Goal: Task Accomplishment & Management: Use online tool/utility

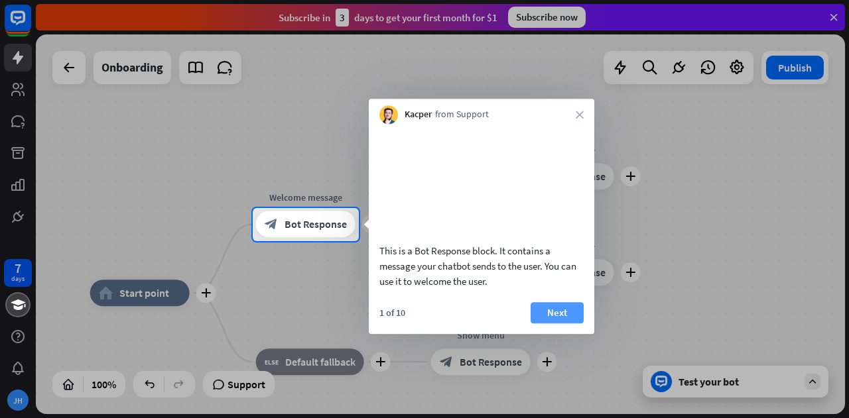
click at [565, 324] on button "Next" at bounding box center [557, 312] width 53 height 21
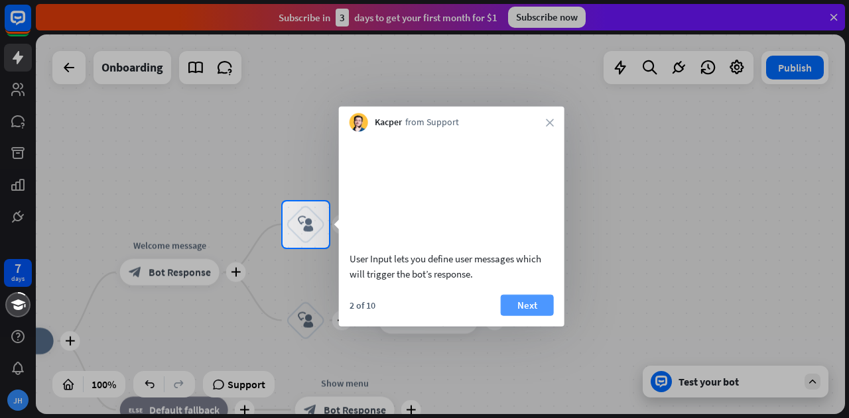
click at [521, 314] on button "Next" at bounding box center [527, 304] width 53 height 21
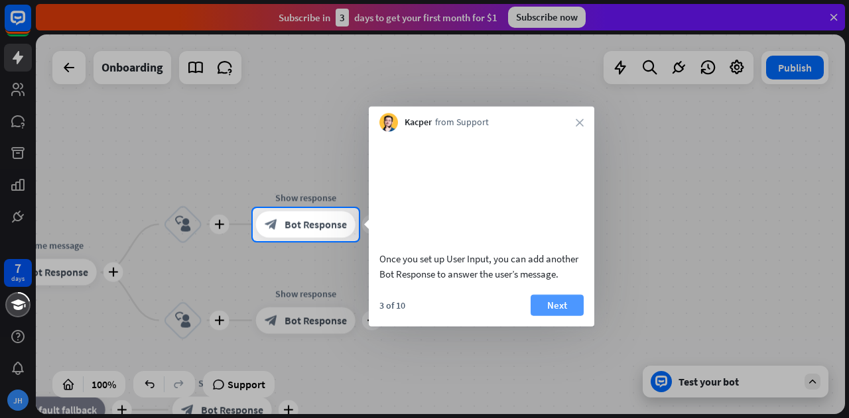
click at [544, 316] on button "Next" at bounding box center [557, 304] width 53 height 21
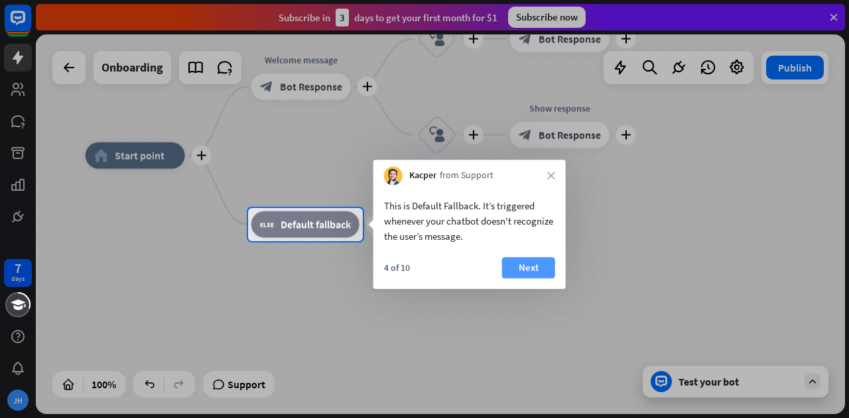
click at [536, 275] on button "Next" at bounding box center [528, 267] width 53 height 21
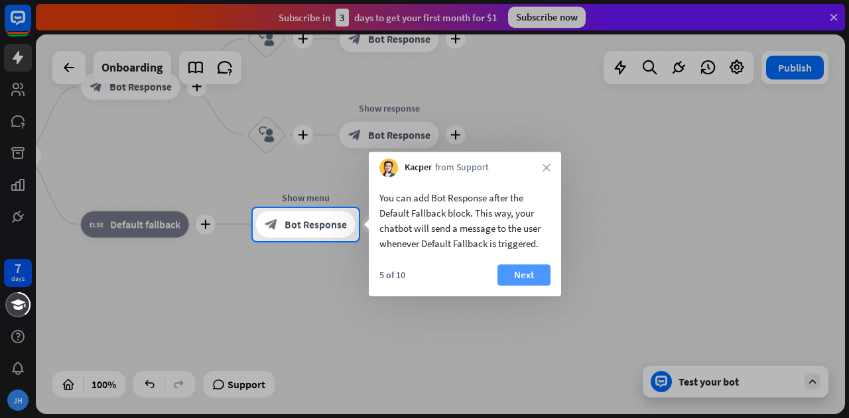
click at [532, 277] on button "Next" at bounding box center [523, 275] width 53 height 21
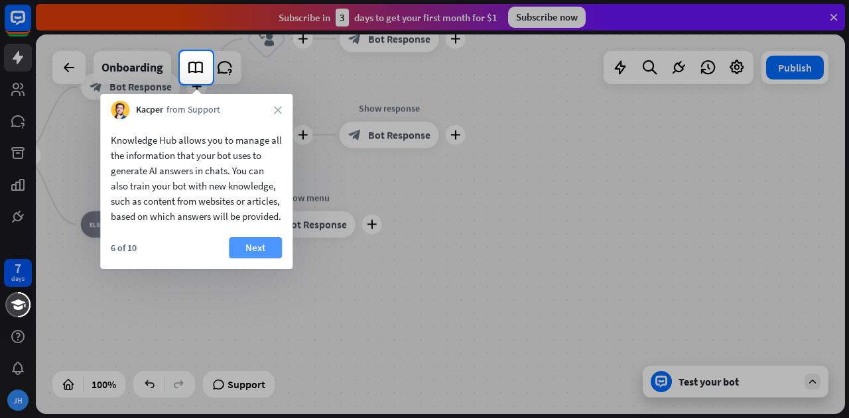
click at [265, 259] on button "Next" at bounding box center [255, 247] width 53 height 21
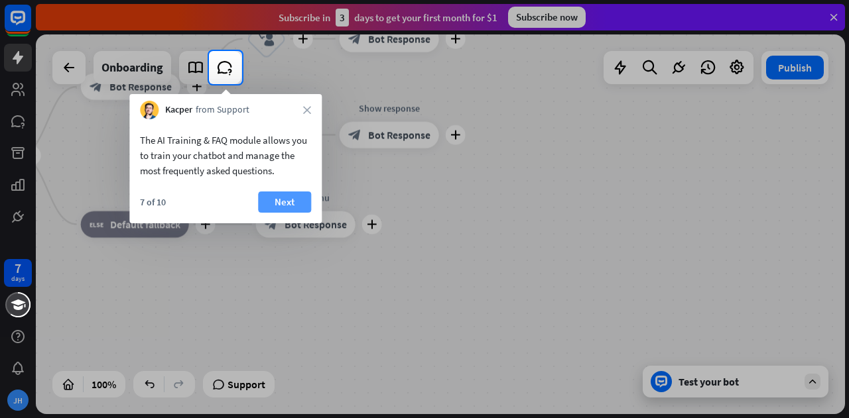
click at [284, 206] on button "Next" at bounding box center [284, 202] width 53 height 21
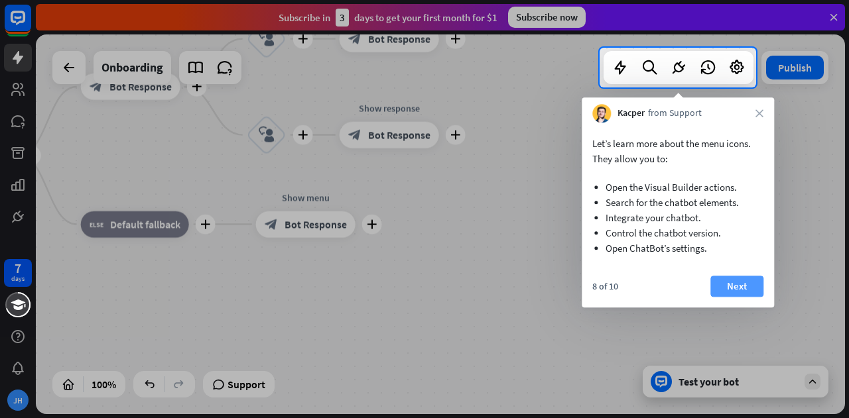
click at [744, 284] on button "Next" at bounding box center [736, 286] width 53 height 21
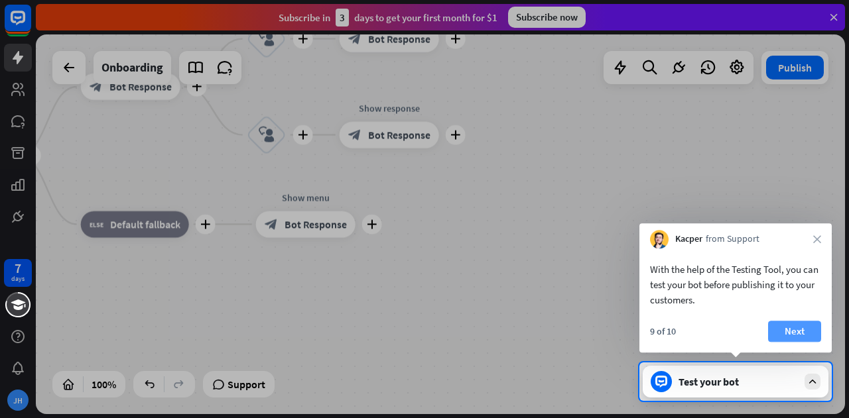
click at [799, 337] on button "Next" at bounding box center [794, 331] width 53 height 21
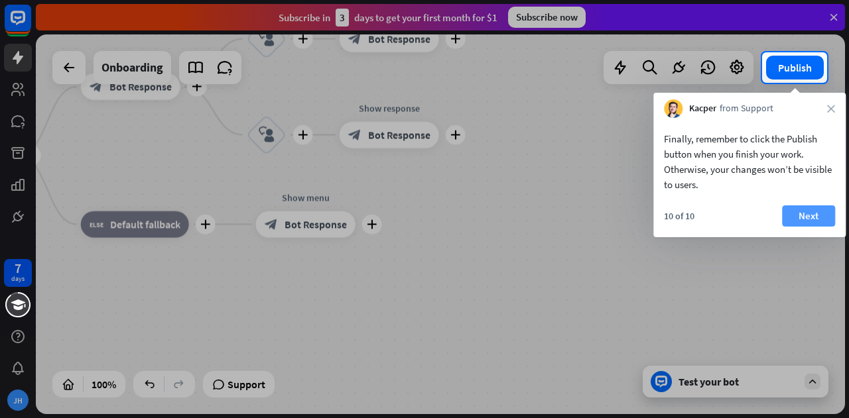
click at [814, 214] on button "Next" at bounding box center [808, 216] width 53 height 21
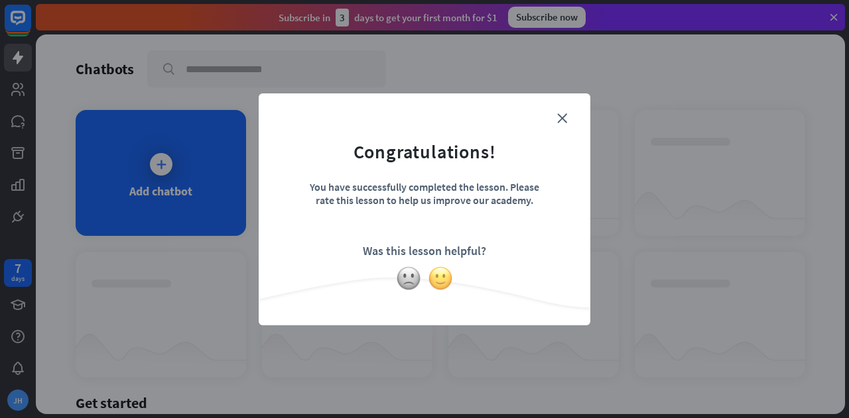
click at [438, 279] on img at bounding box center [440, 278] width 25 height 25
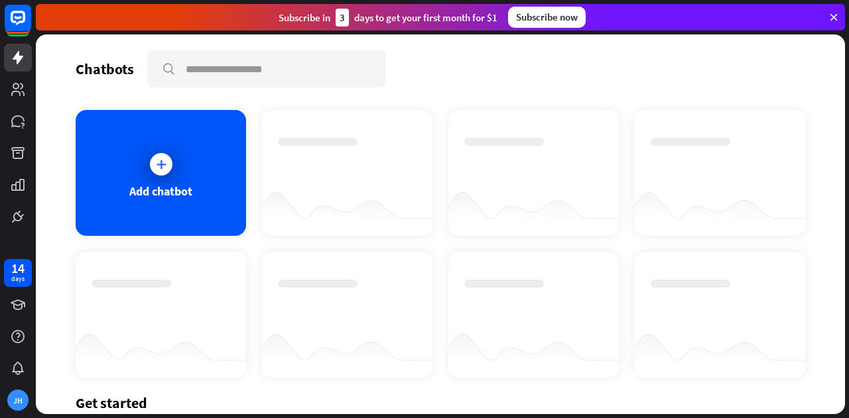
click at [658, 119] on div at bounding box center [720, 173] width 170 height 126
click at [159, 170] on div at bounding box center [161, 164] width 23 height 23
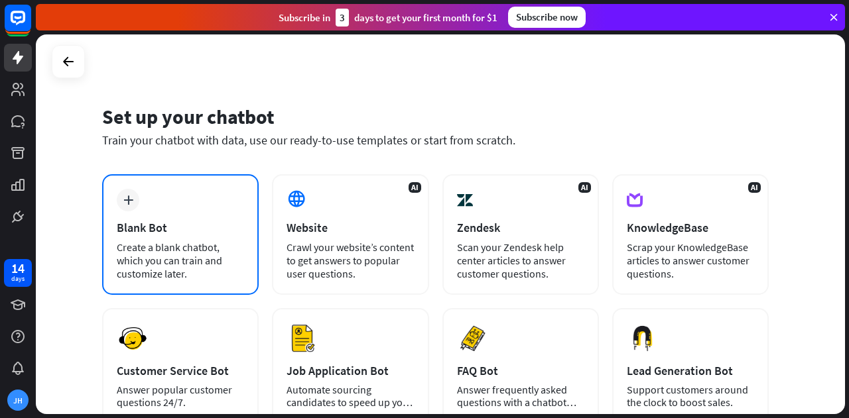
click at [170, 251] on div "Create a blank chatbot, which you can train and customize later." at bounding box center [180, 261] width 127 height 40
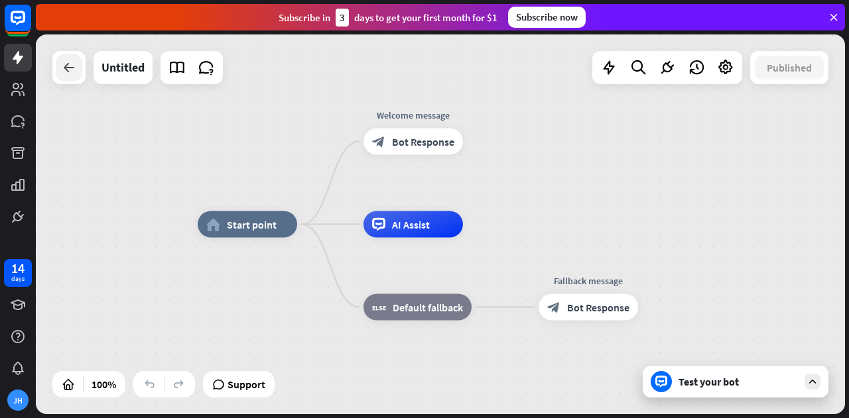
click at [74, 66] on icon at bounding box center [69, 68] width 16 height 16
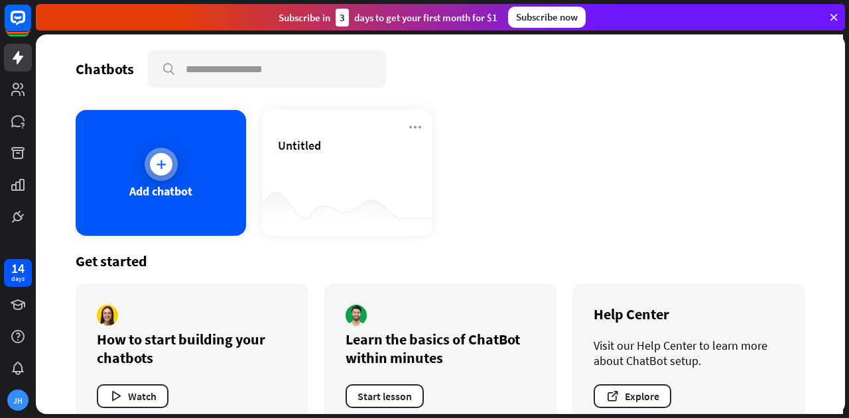
click at [179, 192] on div "Add chatbot" at bounding box center [160, 191] width 63 height 15
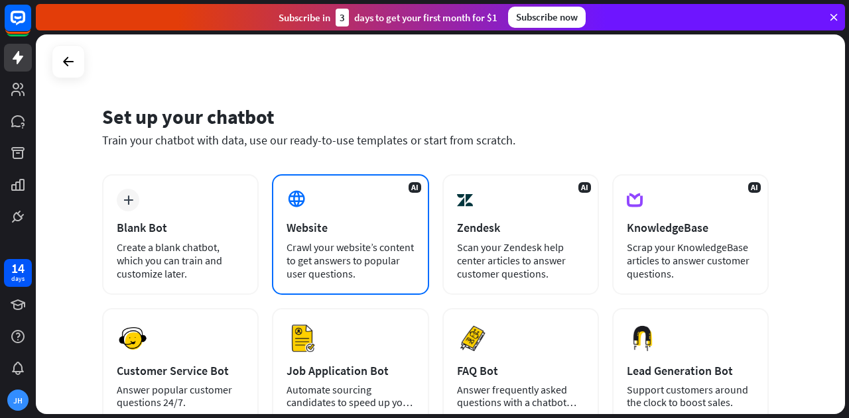
click at [350, 237] on div "AI Website Crawl your website’s content to get answers to popular user question…" at bounding box center [350, 234] width 157 height 121
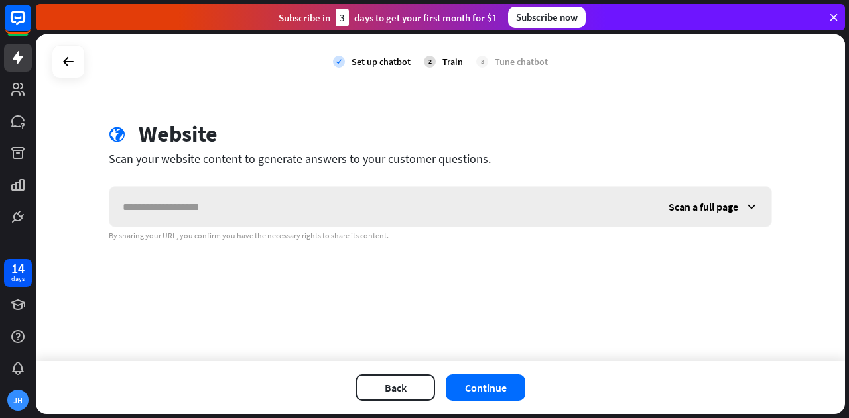
click at [284, 218] on input "text" at bounding box center [382, 207] width 546 height 40
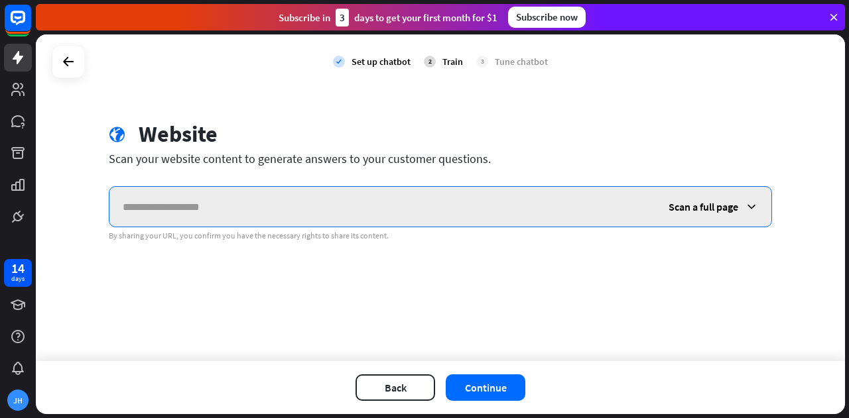
click at [208, 214] on input "text" at bounding box center [382, 207] width 546 height 40
paste input "**********"
type input "**********"
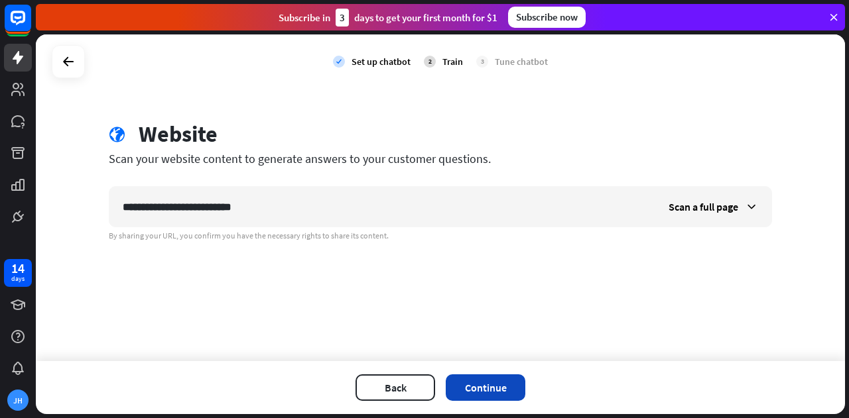
click at [498, 391] on button "Continue" at bounding box center [486, 388] width 80 height 27
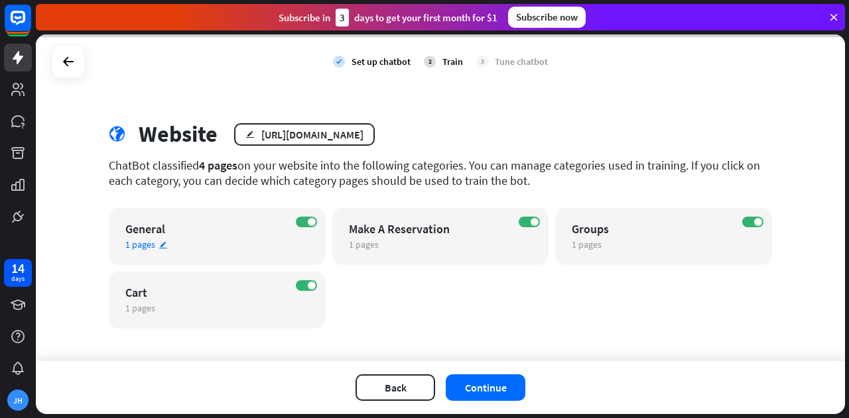
scroll to position [9, 0]
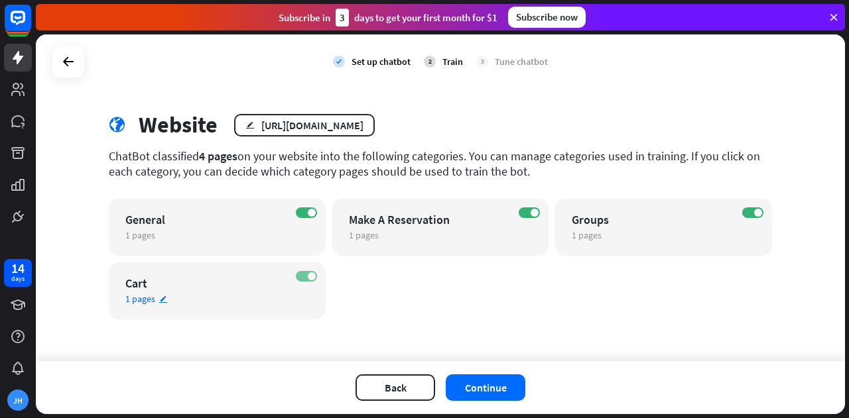
click at [298, 274] on label "ON" at bounding box center [306, 276] width 21 height 11
click at [472, 383] on button "Continue" at bounding box center [486, 388] width 80 height 27
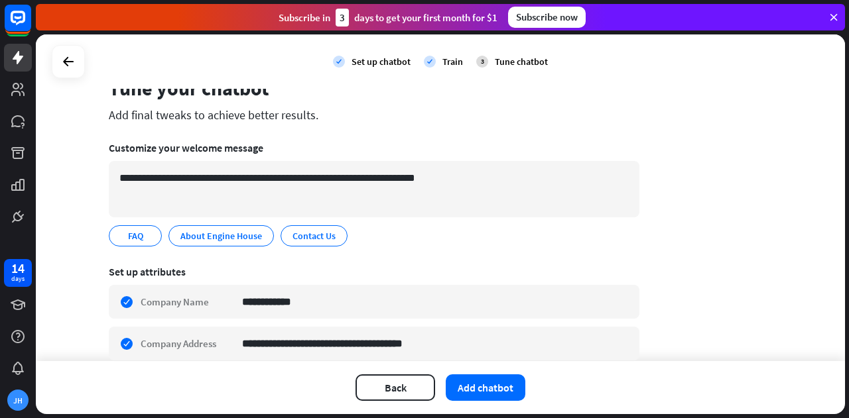
scroll to position [0, 0]
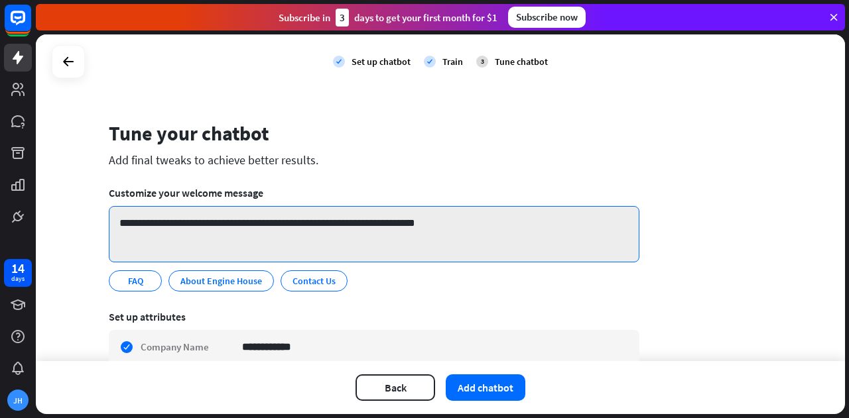
drag, startPoint x: 474, startPoint y: 222, endPoint x: 213, endPoint y: 230, distance: 261.4
click at [213, 230] on textarea "**********" at bounding box center [374, 234] width 531 height 56
click at [215, 230] on textarea "**********" at bounding box center [374, 234] width 531 height 56
click at [227, 223] on textarea "**********" at bounding box center [374, 234] width 531 height 56
drag, startPoint x: 496, startPoint y: 225, endPoint x: 179, endPoint y: 232, distance: 317.1
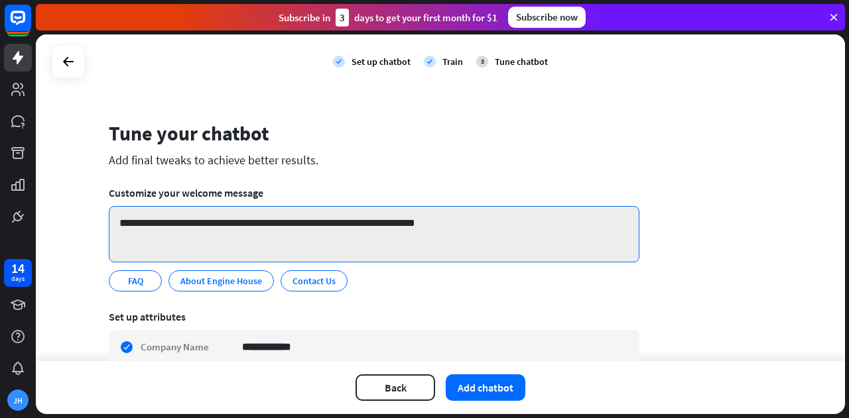
click at [179, 232] on textarea "**********" at bounding box center [374, 234] width 531 height 56
click at [340, 226] on textarea "**********" at bounding box center [374, 234] width 531 height 56
click at [321, 221] on textarea "**********" at bounding box center [374, 234] width 531 height 56
drag, startPoint x: 324, startPoint y: 222, endPoint x: 187, endPoint y: 230, distance: 136.8
click at [187, 230] on textarea "**********" at bounding box center [374, 234] width 531 height 56
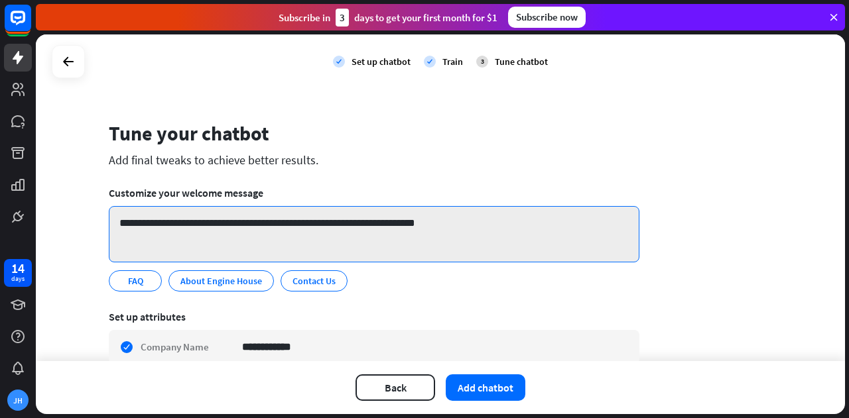
click at [187, 230] on textarea "**********" at bounding box center [374, 234] width 531 height 56
click at [218, 218] on textarea "**********" at bounding box center [374, 234] width 531 height 56
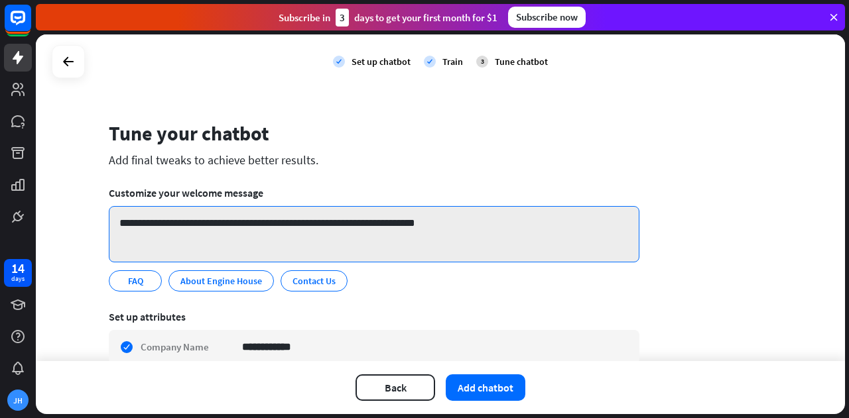
click at [240, 243] on textarea "**********" at bounding box center [374, 234] width 531 height 56
click at [211, 222] on textarea "**********" at bounding box center [374, 234] width 531 height 56
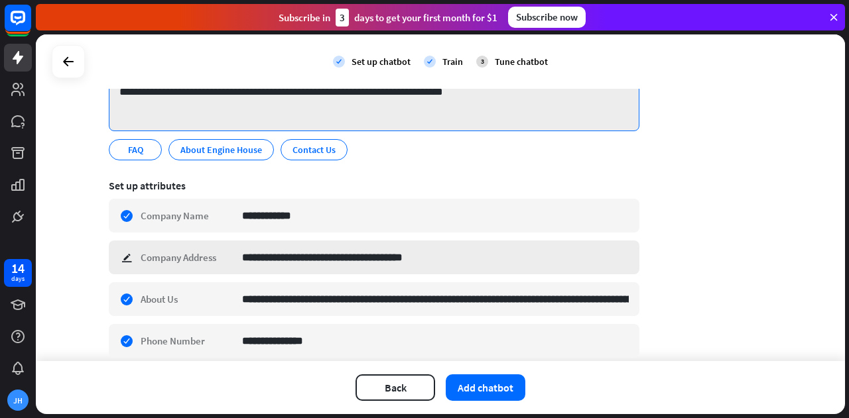
scroll to position [133, 0]
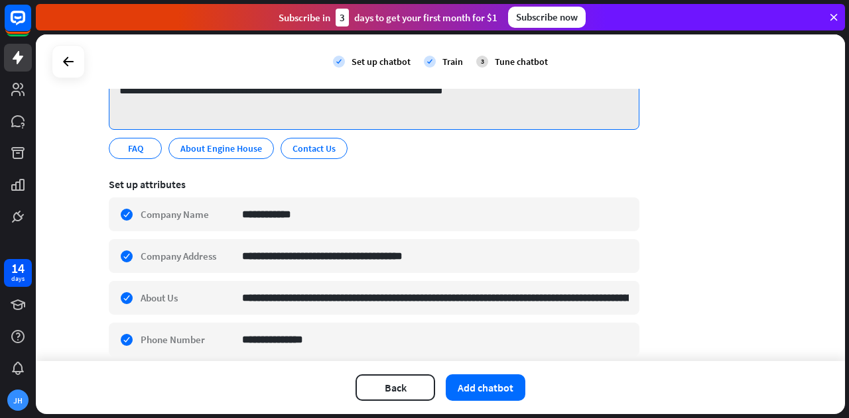
type textarea "**********"
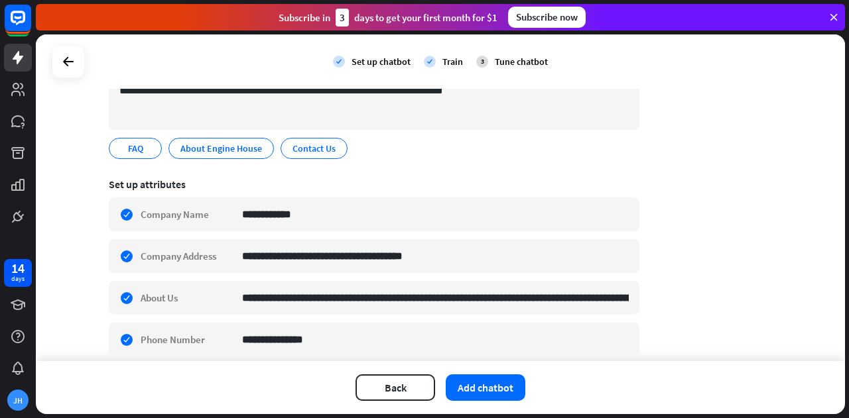
click at [444, 167] on section "**********" at bounding box center [374, 106] width 531 height 124
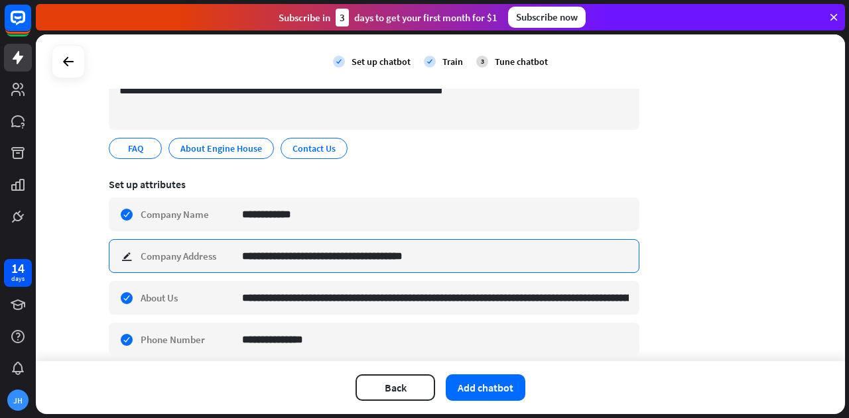
click at [431, 255] on input "**********" at bounding box center [435, 256] width 387 height 32
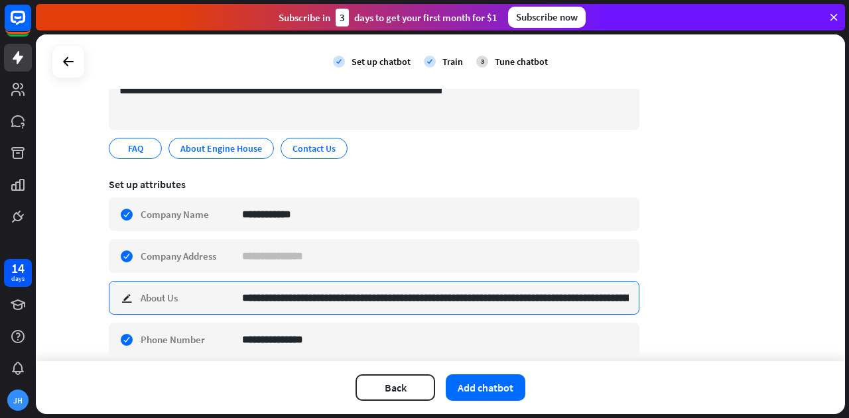
click at [593, 294] on input "**********" at bounding box center [435, 298] width 387 height 32
type input "**********"
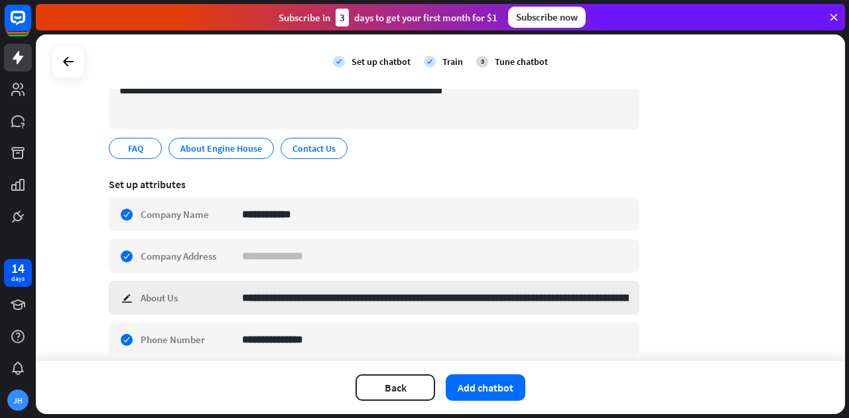
click at [121, 296] on div "**********" at bounding box center [374, 298] width 531 height 34
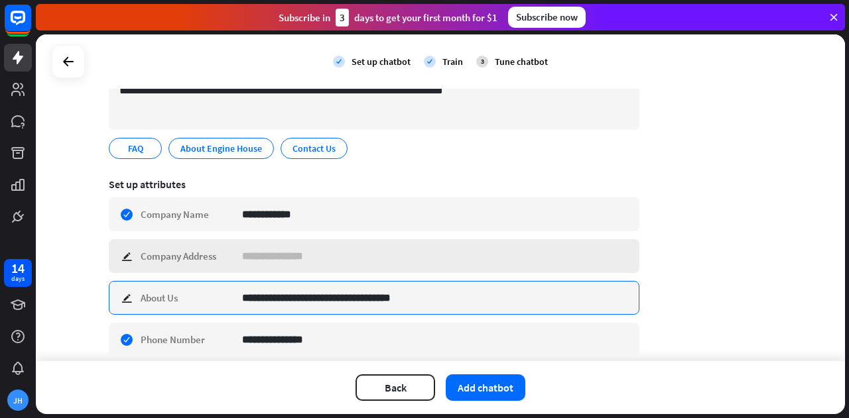
type input "**********"
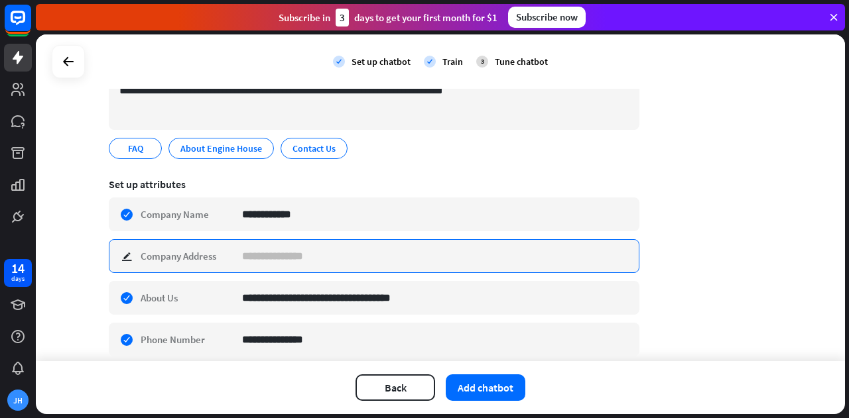
click at [246, 247] on input at bounding box center [435, 256] width 387 height 32
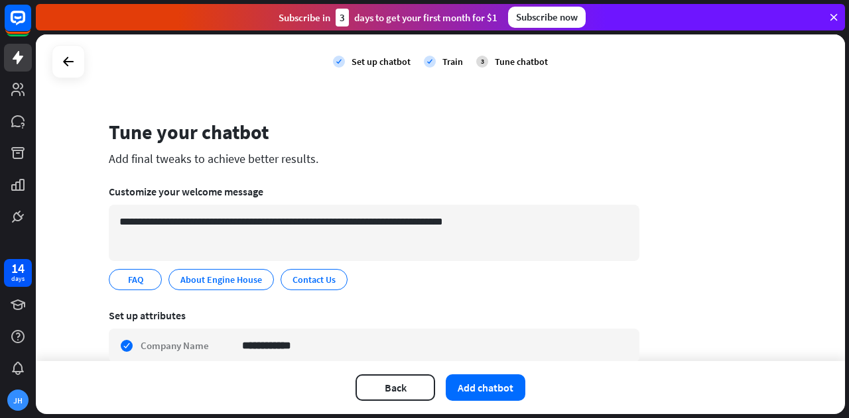
scroll to position [0, 0]
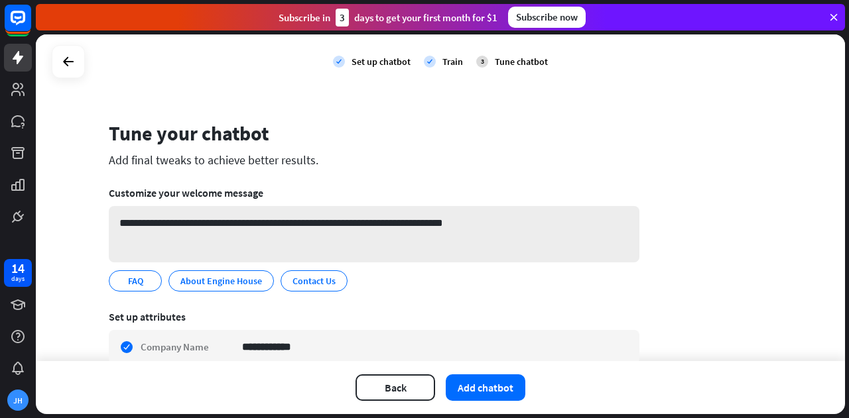
type input "**********"
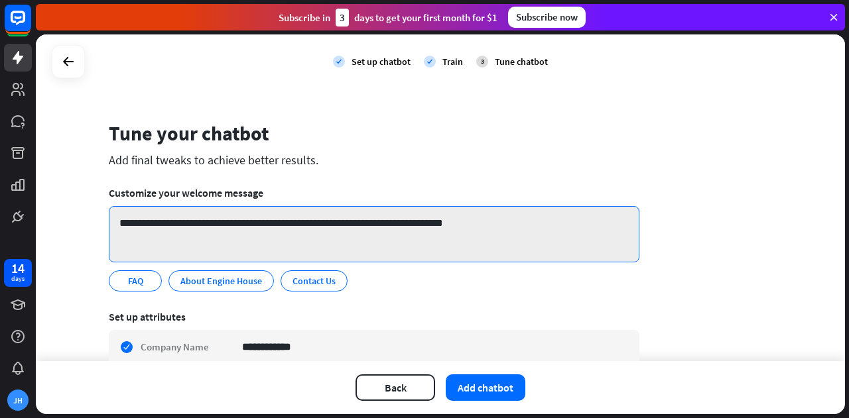
click at [261, 222] on textarea "**********" at bounding box center [374, 234] width 531 height 56
click at [373, 229] on textarea "**********" at bounding box center [374, 234] width 531 height 56
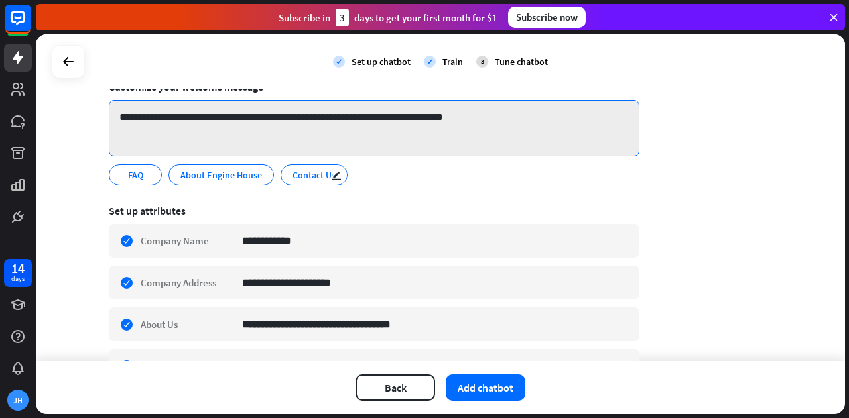
scroll to position [66, 0]
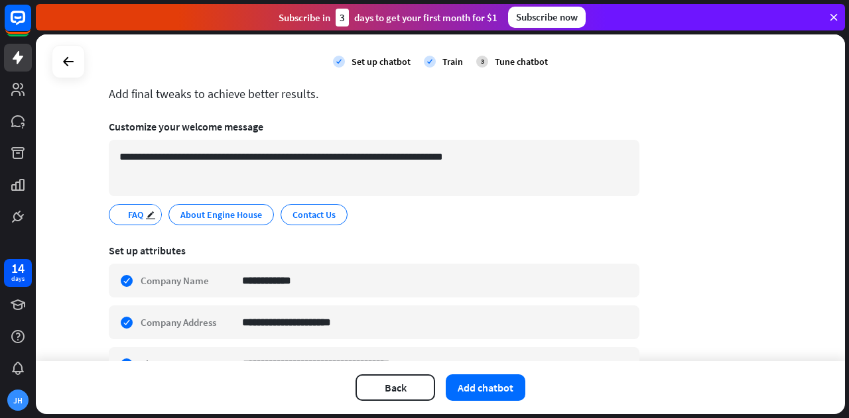
click at [135, 217] on span "FAQ" at bounding box center [136, 215] width 18 height 15
click at [119, 221] on div "FAQ edit" at bounding box center [135, 214] width 53 height 21
click at [233, 205] on div "About Engine House edit" at bounding box center [220, 214] width 105 height 21
click at [298, 215] on span "Contact Us" at bounding box center [314, 215] width 46 height 15
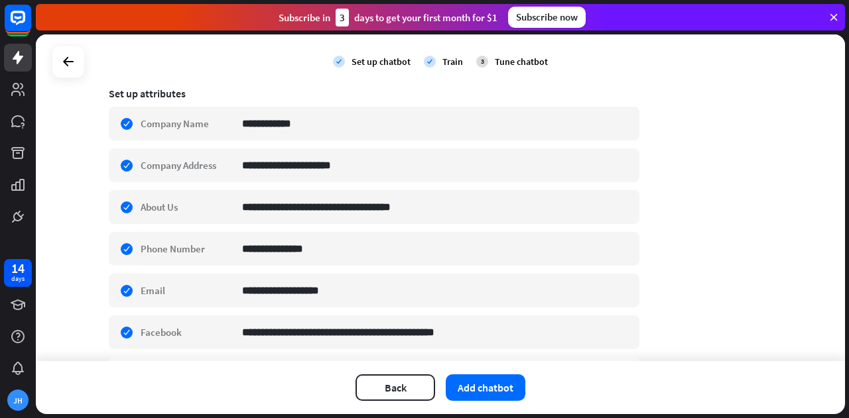
scroll to position [265, 0]
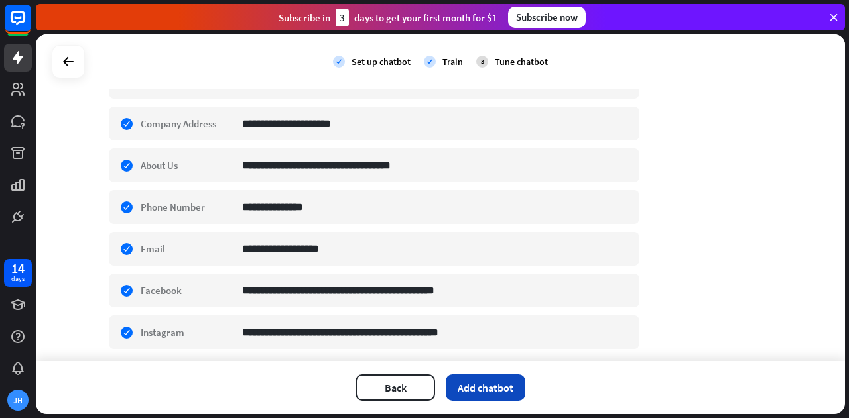
click at [479, 385] on button "Add chatbot" at bounding box center [486, 388] width 80 height 27
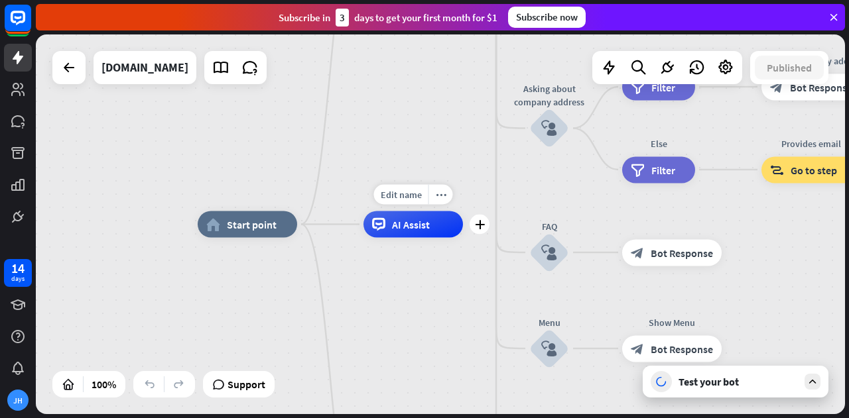
click at [410, 237] on div "AI Assist" at bounding box center [412, 225] width 99 height 27
click at [320, 97] on div "home_2 Start point Welcome message block_bot_response Bot Response About us blo…" at bounding box center [440, 224] width 809 height 380
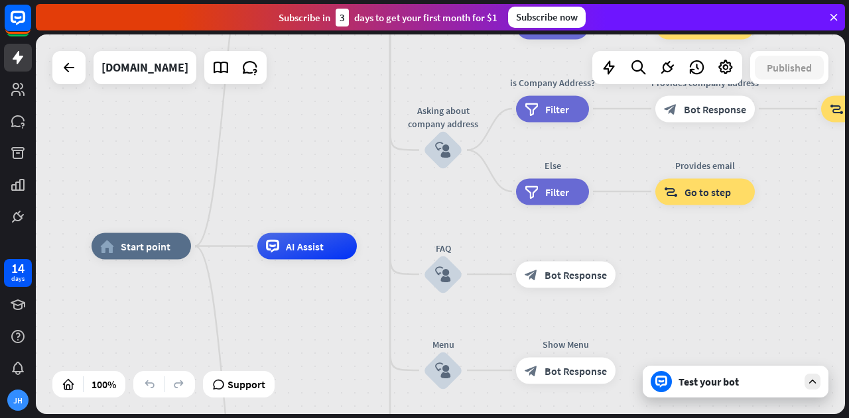
drag, startPoint x: 340, startPoint y: 140, endPoint x: 231, endPoint y: 152, distance: 108.8
click at [231, 152] on div "home_2 Start point Welcome message block_bot_response Bot Response About us blo…" at bounding box center [440, 224] width 809 height 380
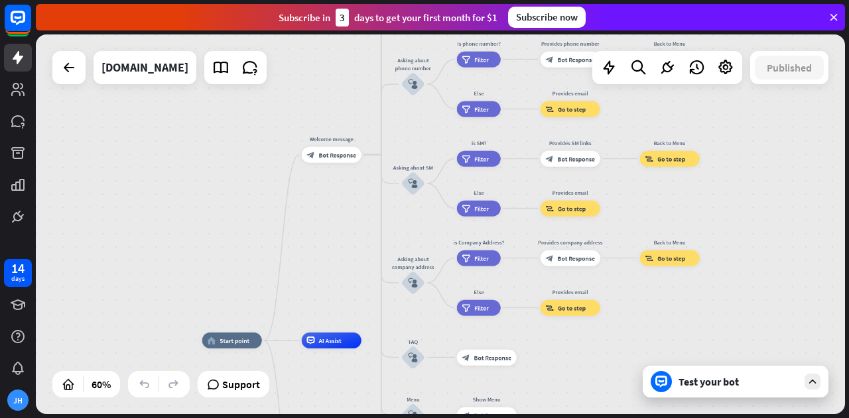
drag, startPoint x: 391, startPoint y: 219, endPoint x: 357, endPoint y: 289, distance: 78.0
click at [357, 289] on div "home_2 Start point Welcome message block_bot_response Bot Response About us blo…" at bounding box center [440, 224] width 809 height 380
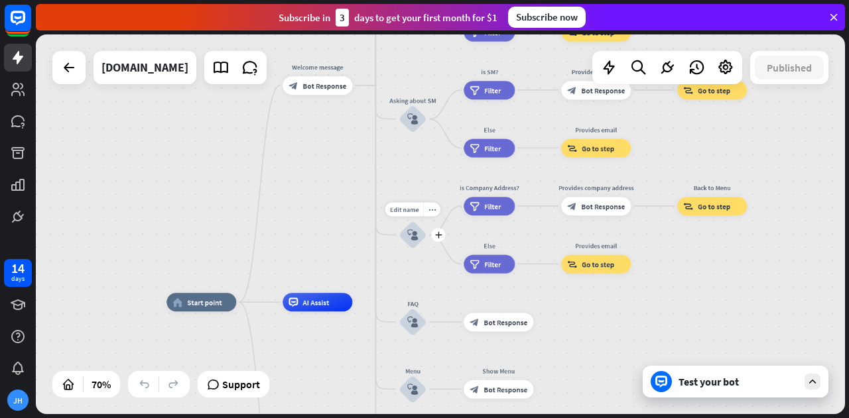
drag, startPoint x: 434, startPoint y: 298, endPoint x: 420, endPoint y: 157, distance: 141.9
click at [420, 221] on div "Edit name more_horiz plus Asking about company address block_user_input" at bounding box center [413, 235] width 28 height 28
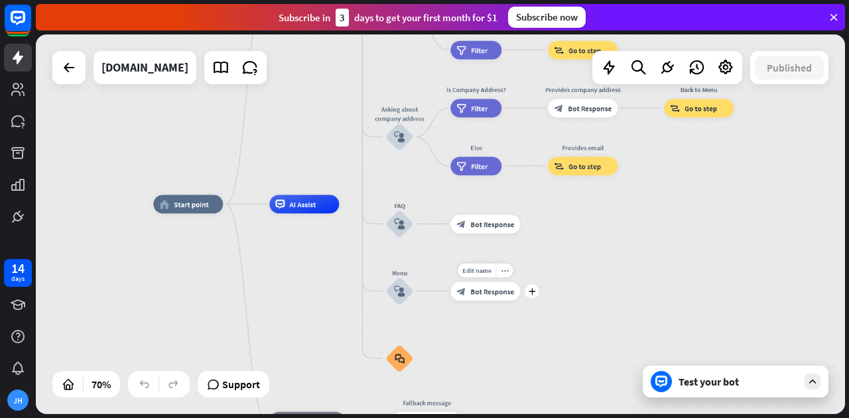
click at [483, 300] on div "Edit name more_horiz plus block_bot_response Bot Response" at bounding box center [485, 291] width 70 height 19
click at [508, 273] on div "more_horiz" at bounding box center [504, 270] width 17 height 14
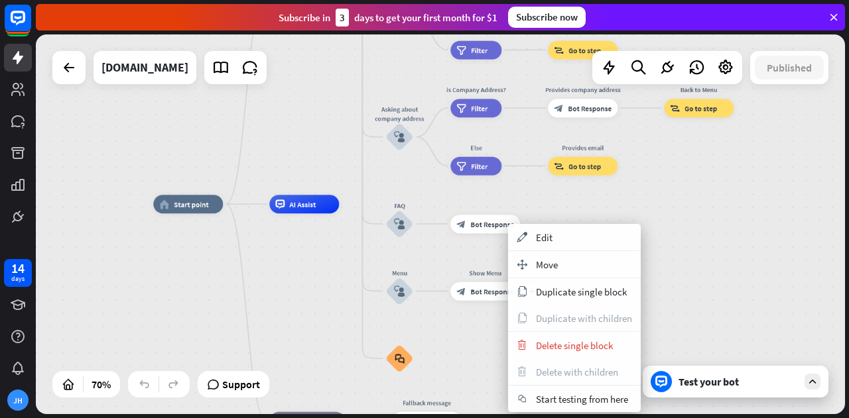
click at [460, 300] on div "block_bot_response Bot Response" at bounding box center [485, 291] width 70 height 19
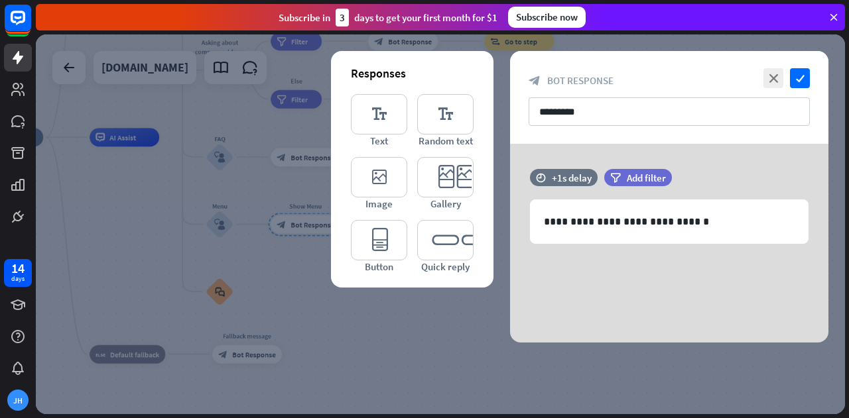
click at [383, 374] on div at bounding box center [440, 224] width 809 height 380
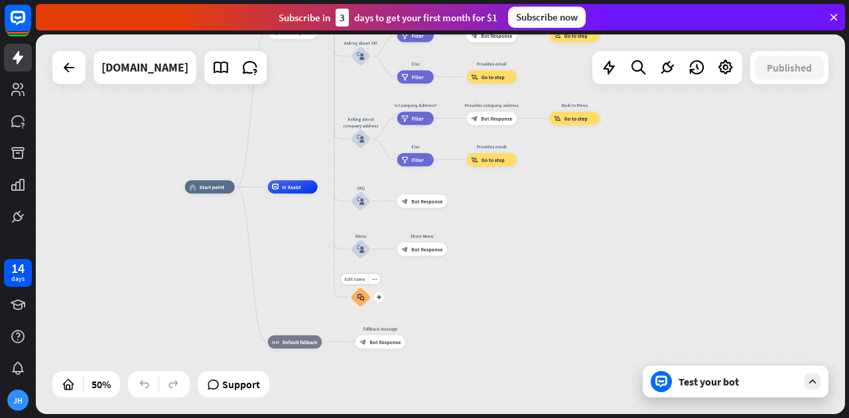
drag, startPoint x: 236, startPoint y: 321, endPoint x: 375, endPoint y: 281, distance: 145.0
click at [371, 287] on div "Edit name more_horiz plus block_faq" at bounding box center [361, 297] width 20 height 20
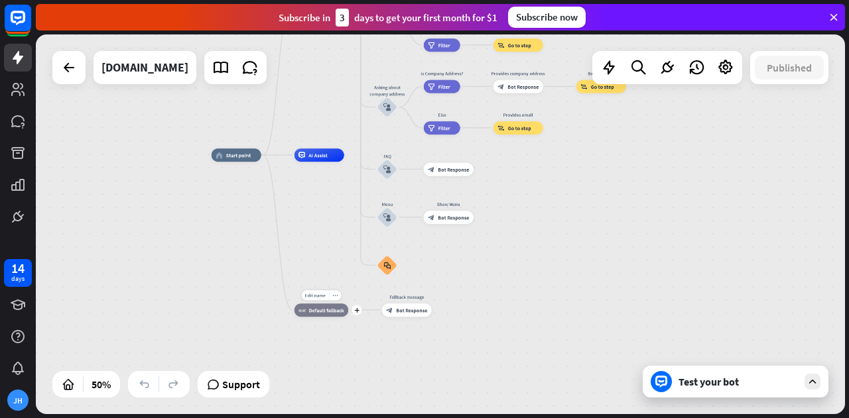
click at [328, 317] on div "Edit name more_horiz plus block_fallback Default fallback" at bounding box center [321, 310] width 54 height 13
click at [332, 316] on div "block_fallback Default fallback" at bounding box center [321, 310] width 54 height 13
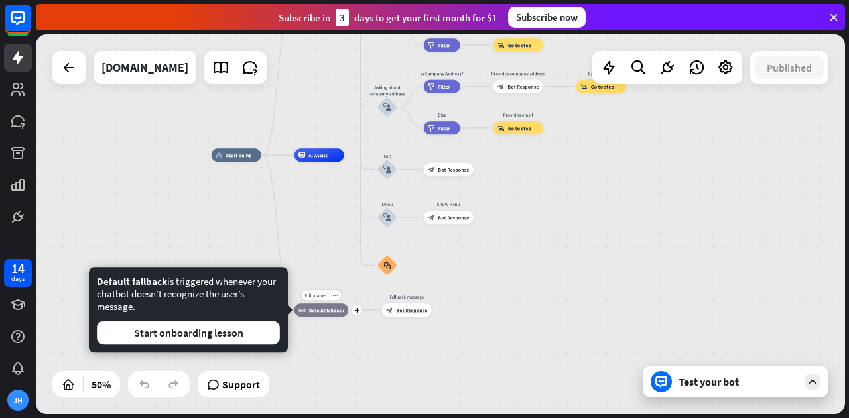
click at [332, 316] on div "block_fallback Default fallback" at bounding box center [321, 310] width 54 height 13
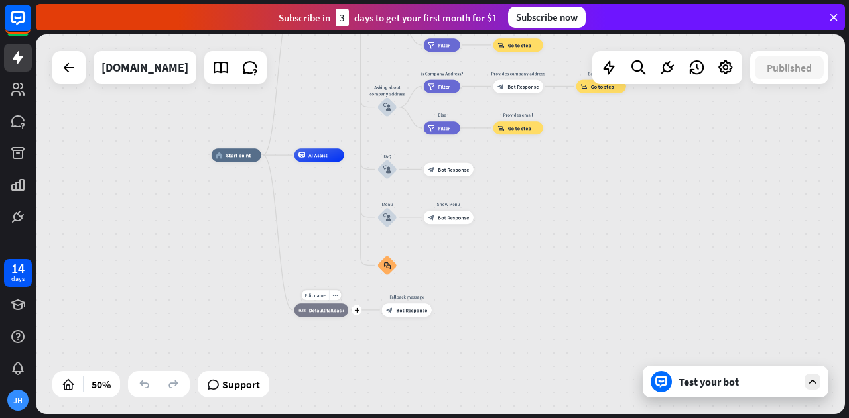
click at [332, 316] on div "block_fallback Default fallback" at bounding box center [321, 310] width 54 height 13
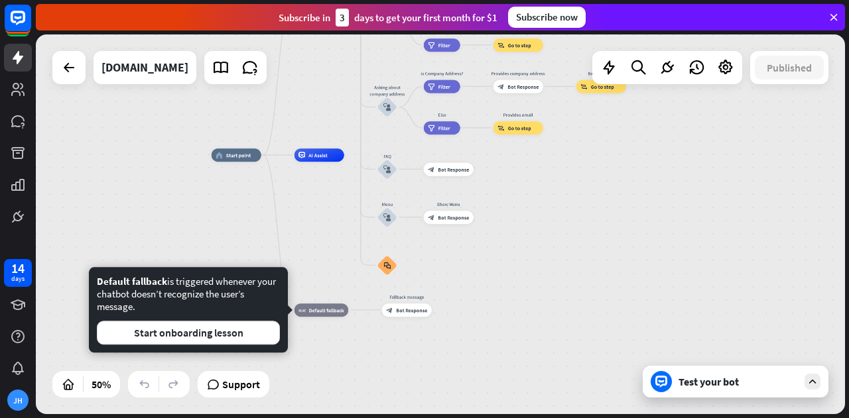
click at [239, 251] on div "home_2 Start point Welcome message block_bot_response Bot Response About us blo…" at bounding box center [414, 250] width 405 height 190
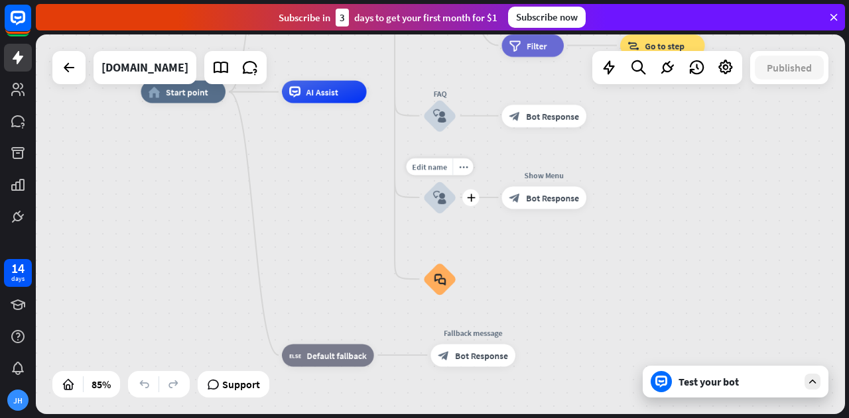
click at [424, 202] on div "block_user_input" at bounding box center [440, 197] width 34 height 34
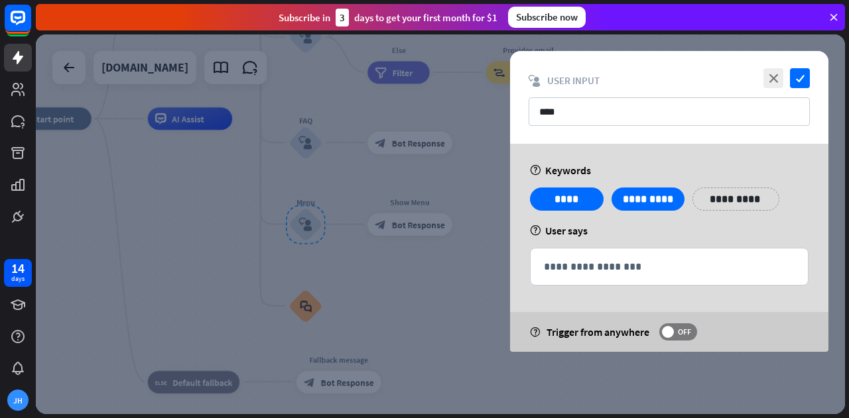
click at [436, 346] on div at bounding box center [440, 224] width 809 height 380
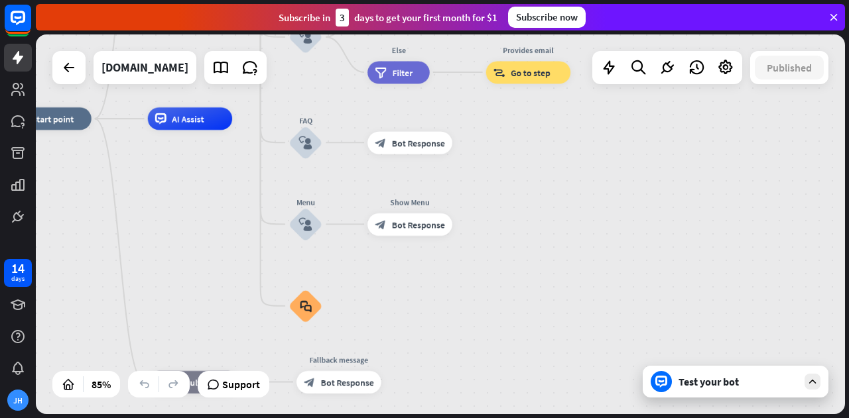
click at [717, 391] on div "Test your bot" at bounding box center [736, 382] width 186 height 32
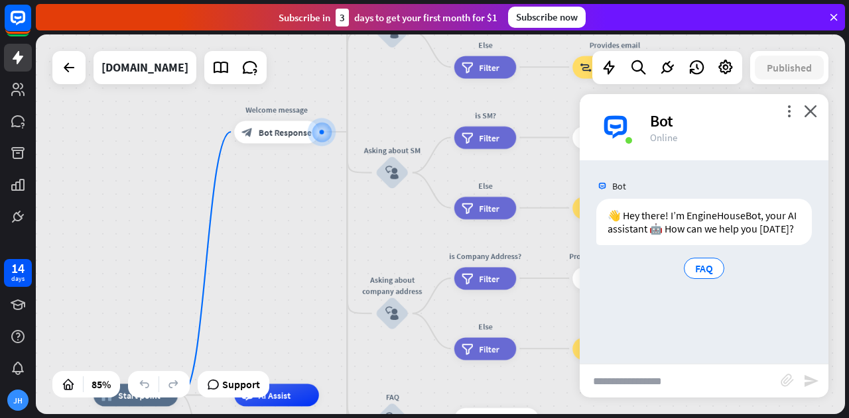
click at [698, 381] on input "text" at bounding box center [680, 381] width 201 height 33
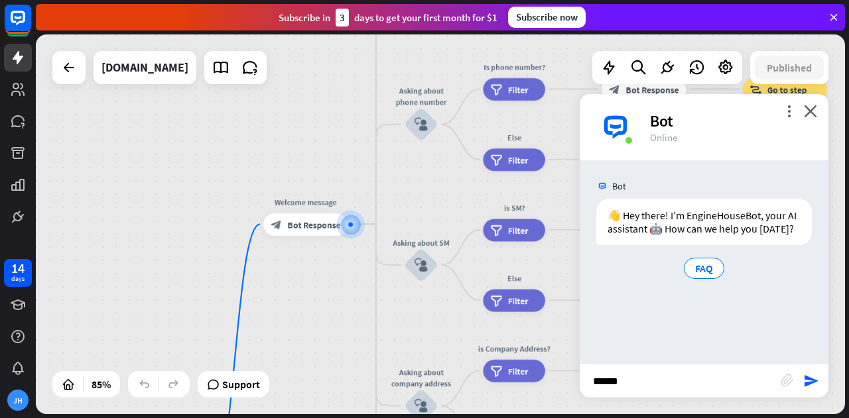
type input "*****"
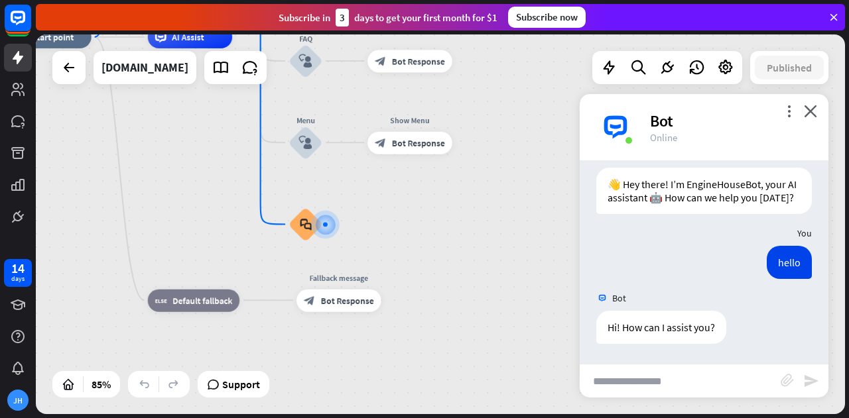
scroll to position [44, 0]
type input "**********"
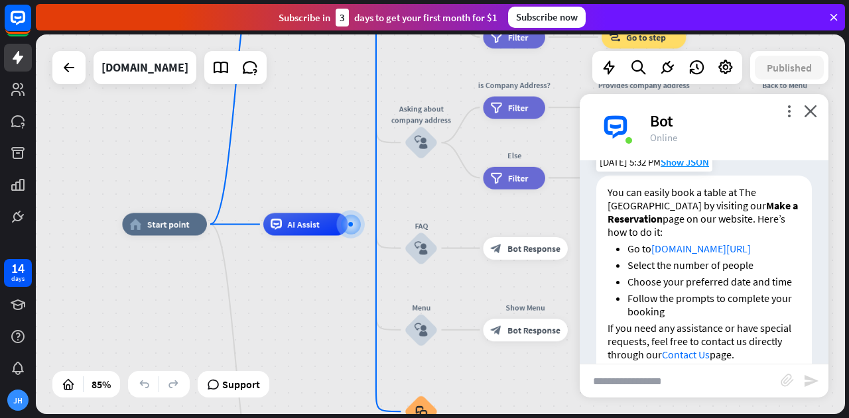
scroll to position [363, 0]
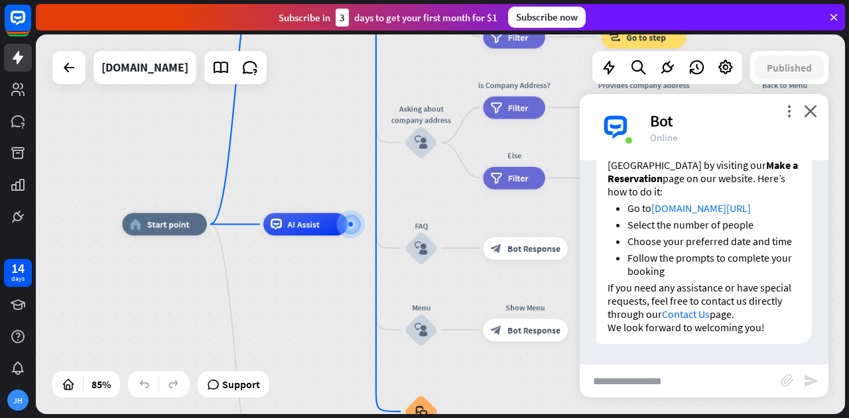
click at [662, 202] on link "[DOMAIN_NAME][URL]" at bounding box center [700, 208] width 99 height 13
click at [664, 381] on input "text" at bounding box center [680, 381] width 201 height 33
type input "**********"
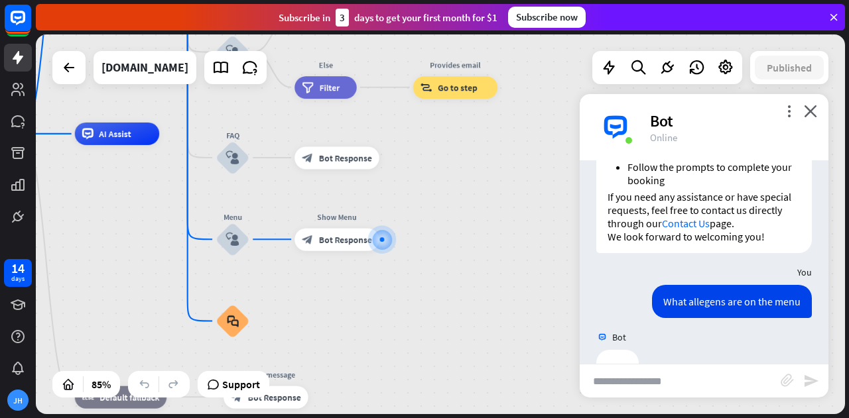
scroll to position [493, 0]
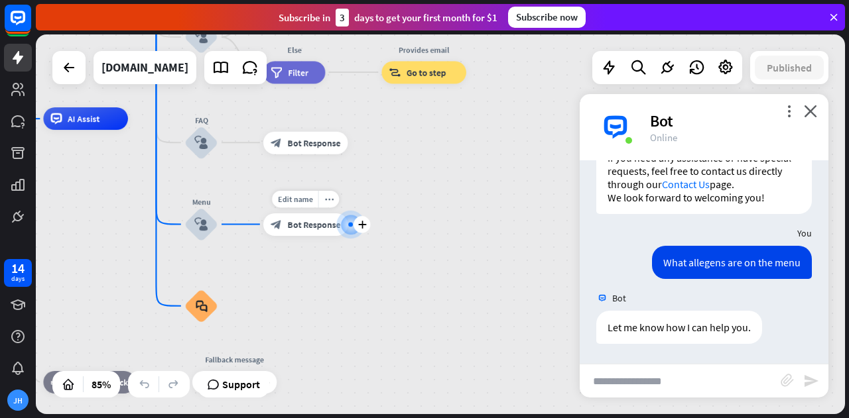
click at [306, 234] on div "block_bot_response Bot Response" at bounding box center [305, 224] width 85 height 23
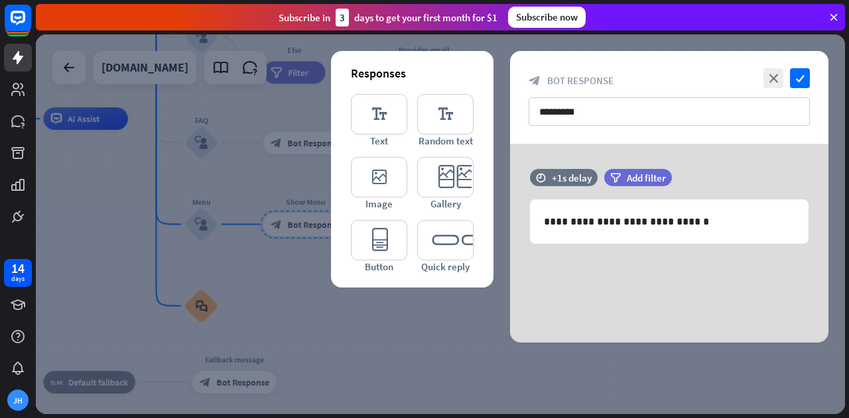
click at [306, 234] on div at bounding box center [440, 224] width 809 height 380
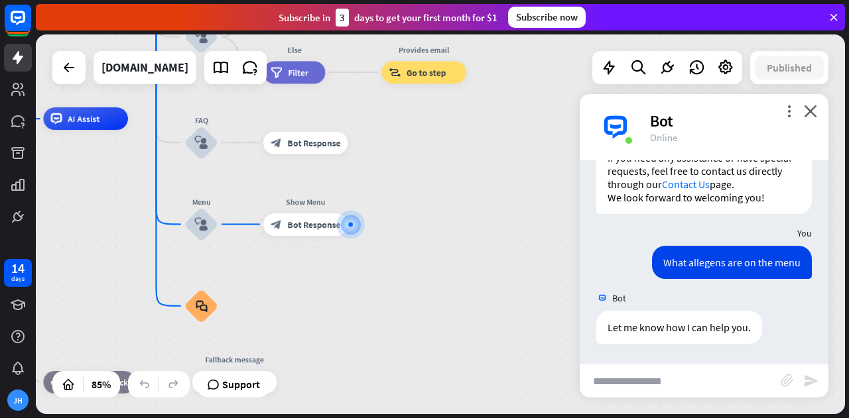
click at [308, 281] on div "home_2 Start point Welcome message block_bot_response Bot Response About us blo…" at bounding box center [247, 280] width 688 height 323
drag, startPoint x: 227, startPoint y: 303, endPoint x: 244, endPoint y: 305, distance: 17.4
click at [243, 305] on div "home_2 Start point Welcome message block_bot_response Bot Response About us blo…" at bounding box center [247, 280] width 688 height 323
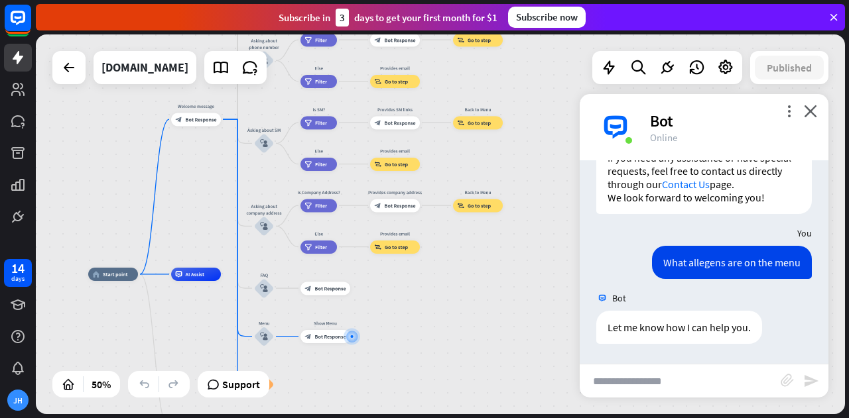
drag, startPoint x: 384, startPoint y: 242, endPoint x: 468, endPoint y: 359, distance: 143.9
click at [468, 359] on div "home_2 Start point Welcome message block_bot_response Bot Response About us blo…" at bounding box center [290, 370] width 405 height 190
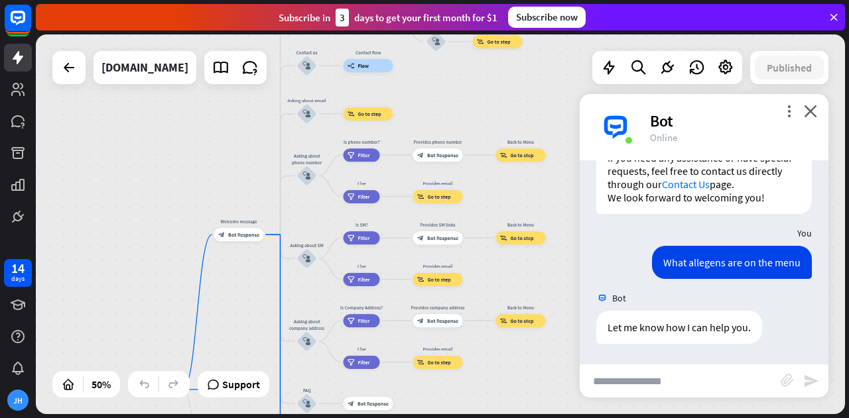
drag, startPoint x: 256, startPoint y: 194, endPoint x: 286, endPoint y: 296, distance: 107.0
click at [283, 292] on div "home_2 Start point Welcome message block_bot_response Bot Response About us blo…" at bounding box center [440, 224] width 809 height 380
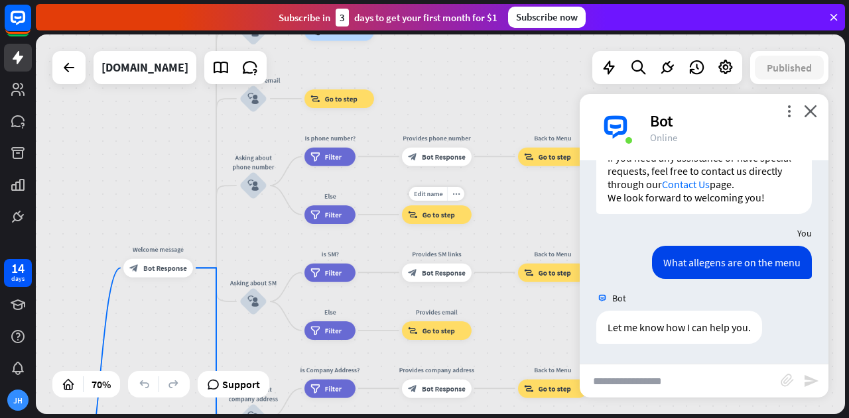
drag, startPoint x: 535, startPoint y: 213, endPoint x: 493, endPoint y: 213, distance: 41.1
click at [493, 213] on div "home_2 Start point Welcome message block_bot_response Bot Response About us blo…" at bounding box center [440, 224] width 809 height 380
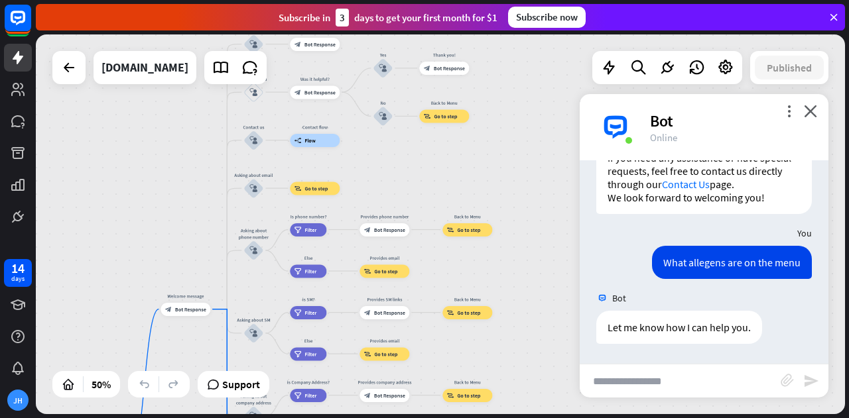
drag, startPoint x: 148, startPoint y: 135, endPoint x: 176, endPoint y: 216, distance: 84.9
click at [176, 216] on div "home_2 Start point Welcome message block_bot_response Bot Response About us blo…" at bounding box center [440, 224] width 809 height 380
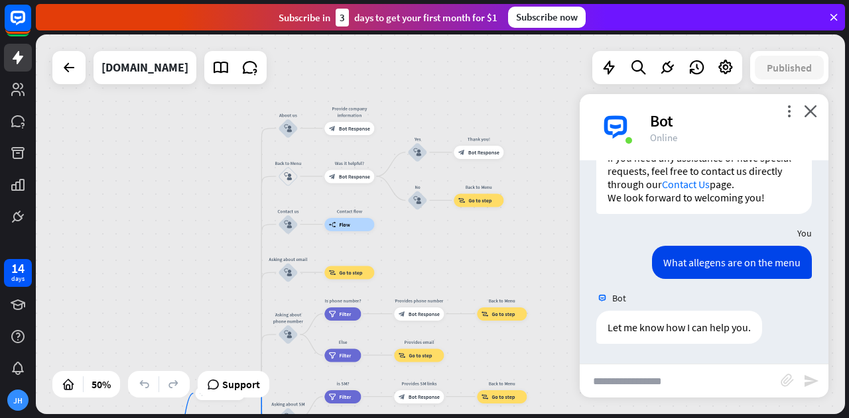
drag, startPoint x: 389, startPoint y: 179, endPoint x: 443, endPoint y: 226, distance: 71.4
click at [443, 226] on div "home_2 Start point Welcome message block_bot_response Bot Response About us blo…" at bounding box center [440, 224] width 809 height 380
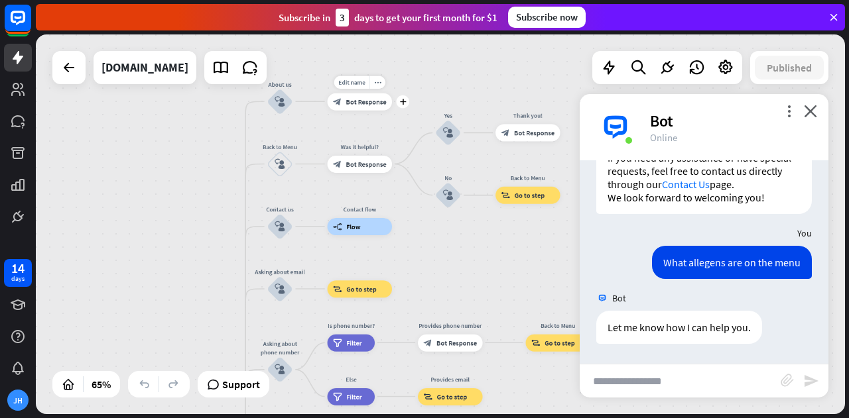
click at [354, 104] on span "Bot Response" at bounding box center [366, 101] width 40 height 9
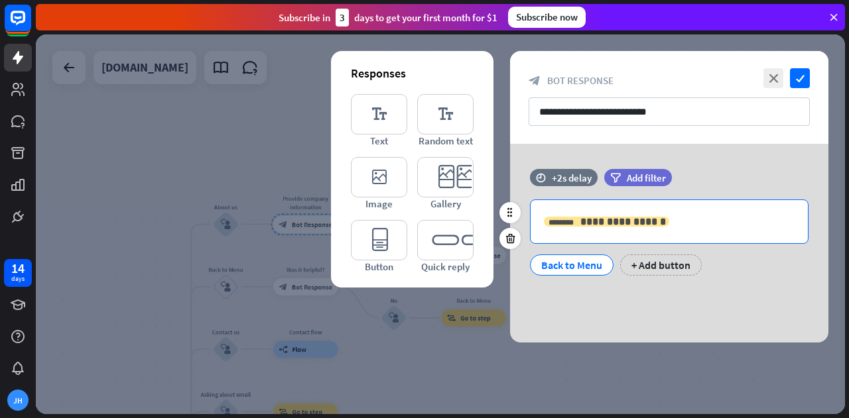
click at [612, 225] on span "**********" at bounding box center [623, 222] width 86 height 10
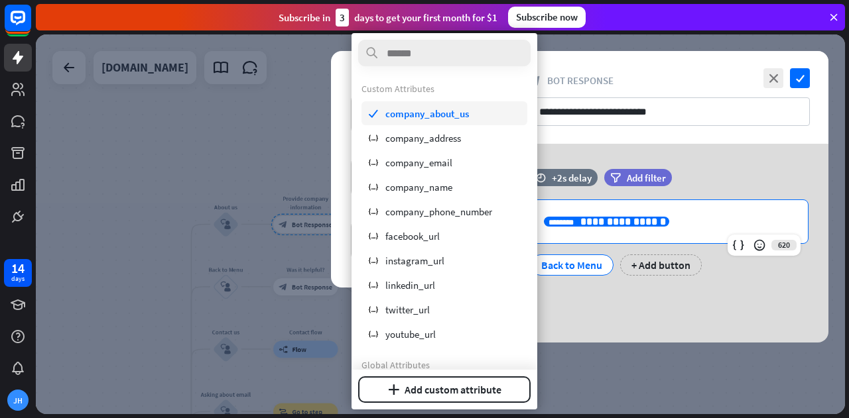
click at [422, 119] on span "company_about_us" at bounding box center [427, 113] width 84 height 13
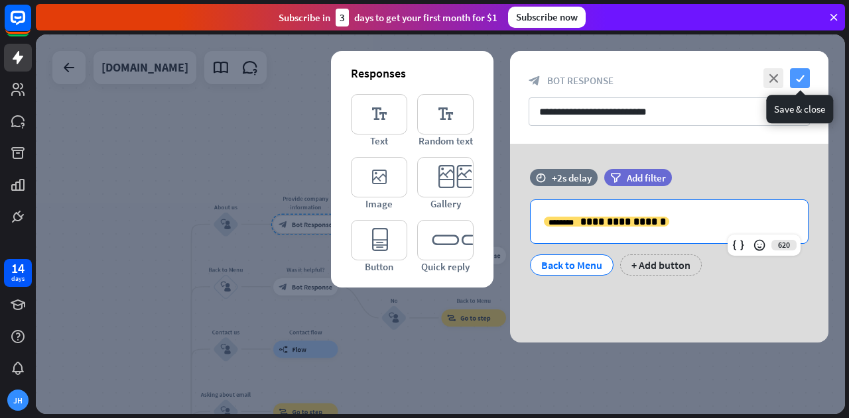
click at [809, 79] on icon "check" at bounding box center [800, 78] width 20 height 20
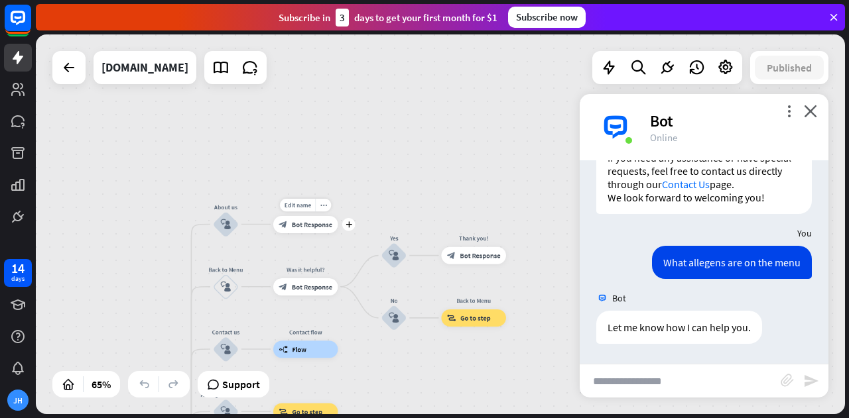
click at [311, 233] on div "Edit name more_horiz plus block_bot_response Bot Response" at bounding box center [305, 224] width 65 height 17
click at [706, 395] on input "text" at bounding box center [680, 381] width 201 height 33
type input "**********"
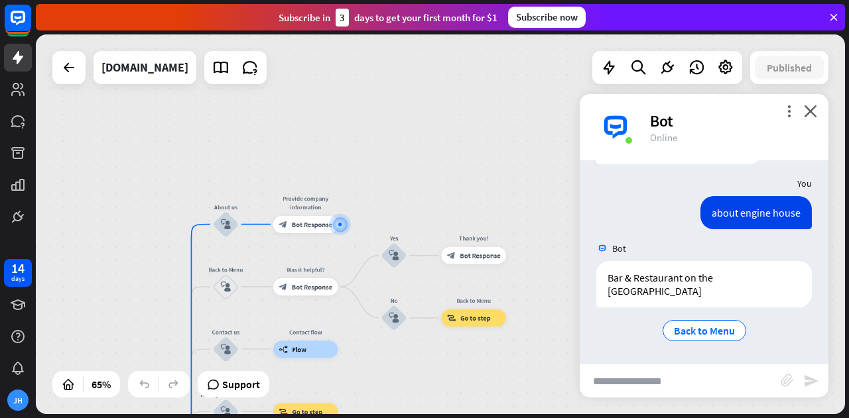
scroll to position [659, 0]
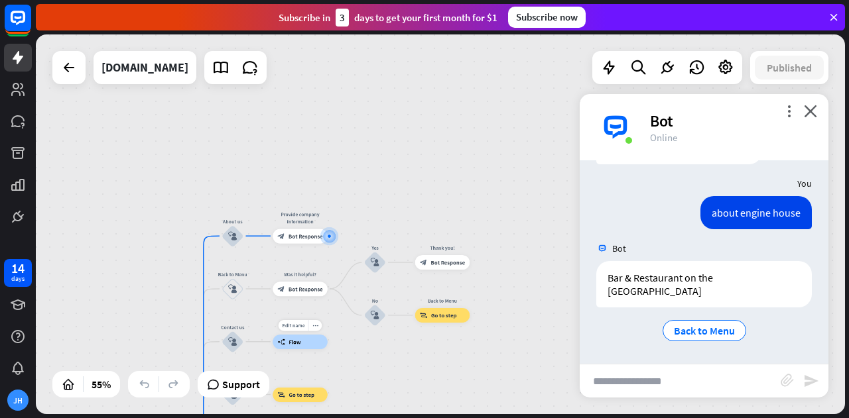
drag, startPoint x: 324, startPoint y: 348, endPoint x: 347, endPoint y: 261, distance: 90.6
click at [347, 261] on div "home_2 Start point Welcome message block_bot_response Bot Response About us blo…" at bounding box center [440, 224] width 809 height 380
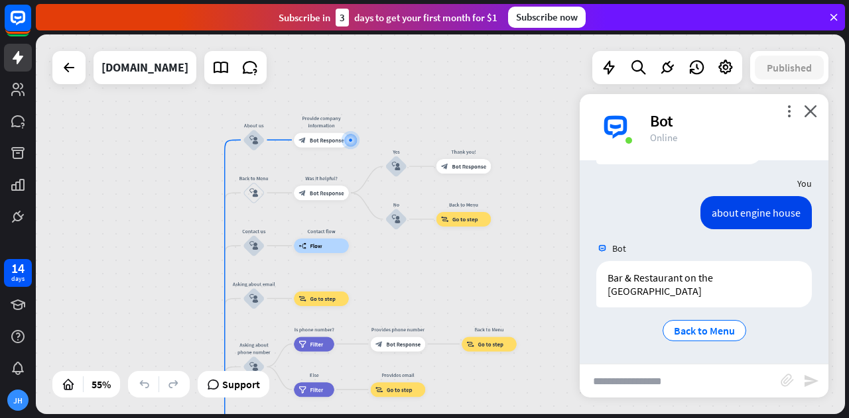
drag, startPoint x: 390, startPoint y: 373, endPoint x: 418, endPoint y: 267, distance: 109.7
click at [418, 267] on div "home_2 Start point Welcome message block_bot_response Bot Response About us blo…" at bounding box center [440, 224] width 809 height 380
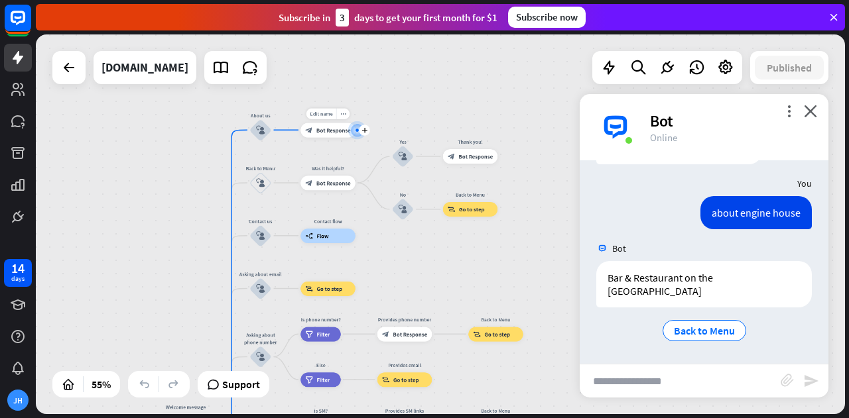
click at [337, 131] on span "Bot Response" at bounding box center [333, 130] width 34 height 7
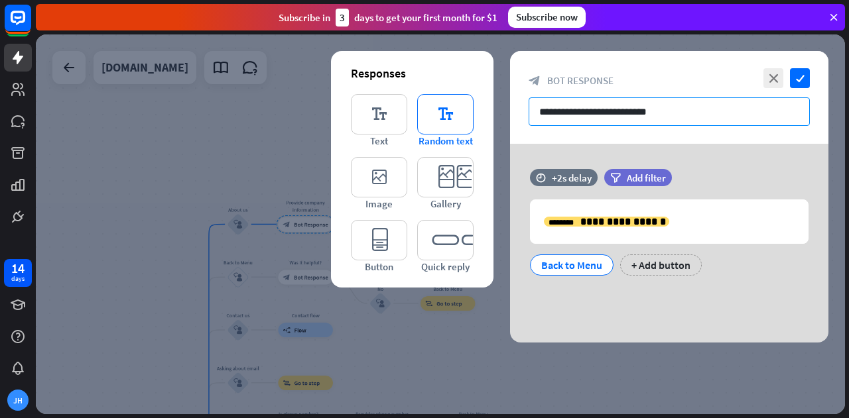
drag, startPoint x: 681, startPoint y: 111, endPoint x: 473, endPoint y: 121, distance: 208.5
click at [510, 121] on div "**********" at bounding box center [669, 197] width 318 height 292
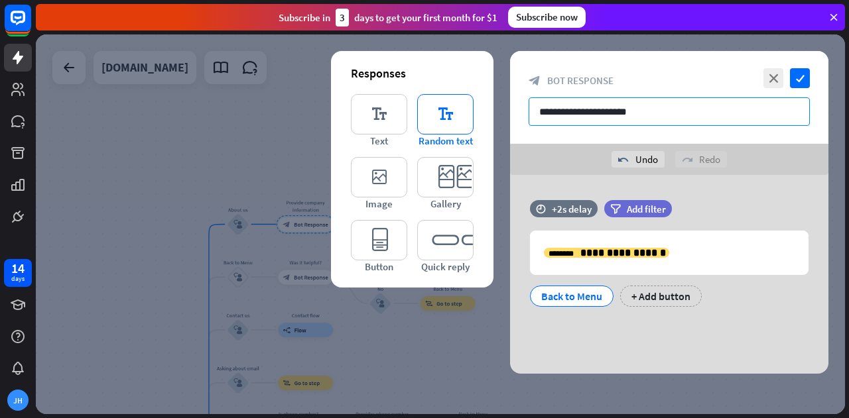
drag, startPoint x: 700, startPoint y: 119, endPoint x: 447, endPoint y: 121, distance: 252.7
click at [510, 121] on div "**********" at bounding box center [669, 212] width 318 height 323
paste input "**********"
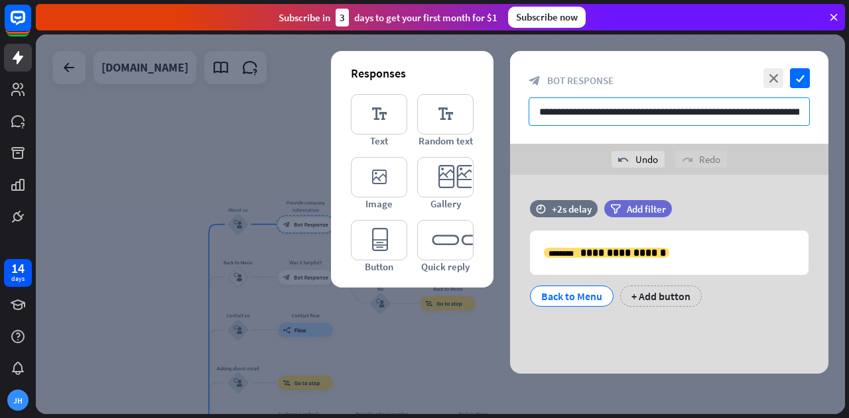
drag, startPoint x: 590, startPoint y: 116, endPoint x: 483, endPoint y: 125, distance: 107.8
click at [510, 125] on div "**********" at bounding box center [669, 212] width 318 height 323
click at [539, 117] on input "**********" at bounding box center [669, 111] width 281 height 29
drag, startPoint x: 633, startPoint y: 115, endPoint x: 483, endPoint y: 119, distance: 149.9
click at [510, 119] on div "**********" at bounding box center [669, 212] width 318 height 323
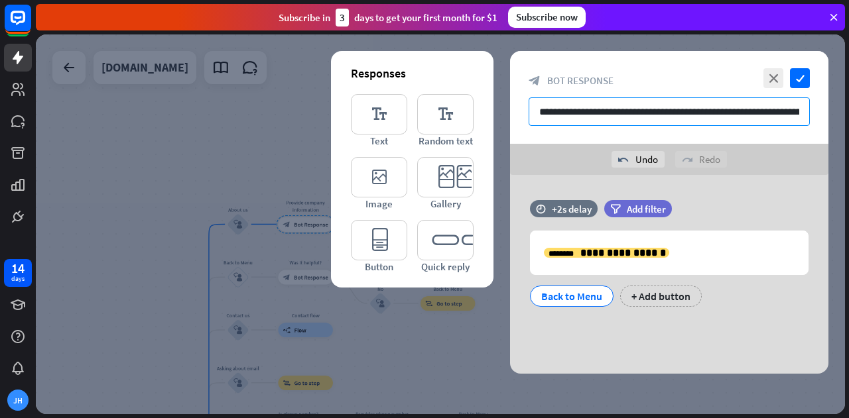
click at [688, 108] on input "**********" at bounding box center [669, 111] width 281 height 29
click at [541, 106] on input "**********" at bounding box center [669, 111] width 281 height 29
drag, startPoint x: 731, startPoint y: 121, endPoint x: 848, endPoint y: 132, distance: 117.9
click at [848, 132] on div "home_2 Start point Welcome message block_bot_response Bot Response About us blo…" at bounding box center [442, 226] width 813 height 384
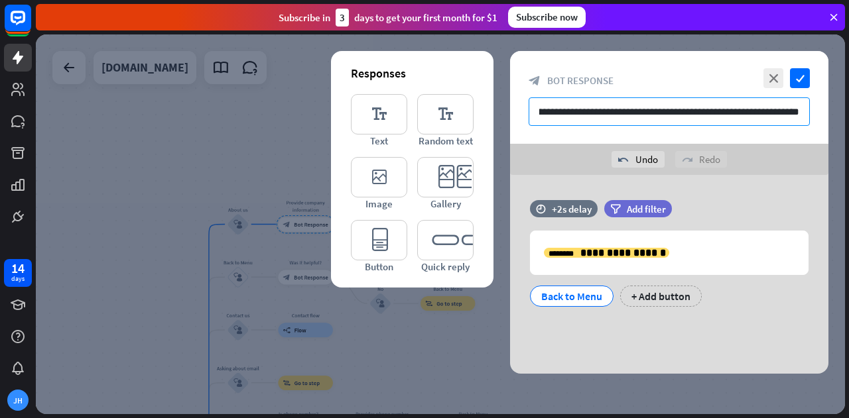
click at [798, 112] on input "**********" at bounding box center [669, 111] width 281 height 29
drag, startPoint x: 666, startPoint y: 99, endPoint x: 729, endPoint y: 87, distance: 64.1
click at [729, 87] on div "**********" at bounding box center [669, 97] width 318 height 93
click at [779, 98] on input "**********" at bounding box center [669, 111] width 281 height 29
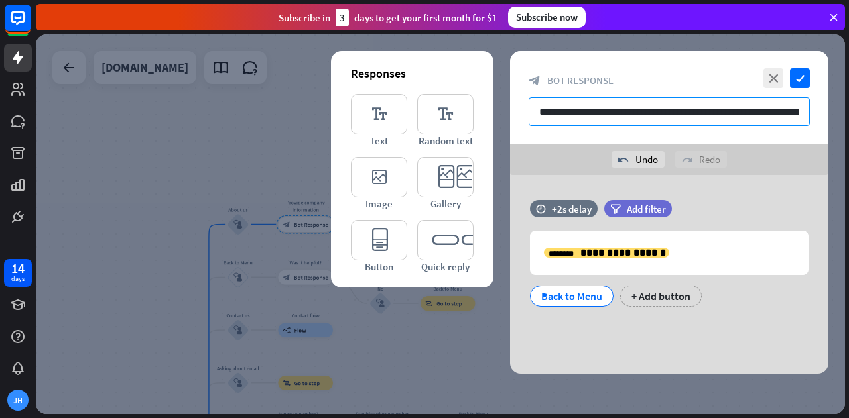
drag, startPoint x: 744, startPoint y: 107, endPoint x: 516, endPoint y: 151, distance: 232.4
click at [516, 151] on div "**********" at bounding box center [669, 212] width 318 height 323
click at [764, 109] on input "**********" at bounding box center [669, 111] width 281 height 29
drag, startPoint x: 684, startPoint y: 107, endPoint x: 710, endPoint y: 115, distance: 26.4
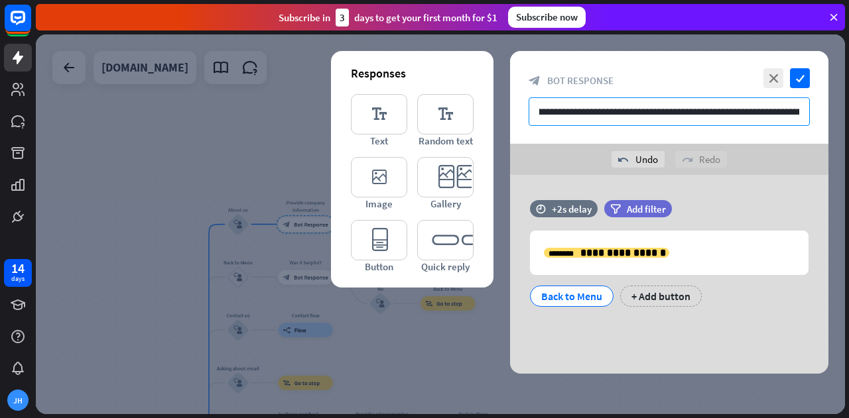
click at [710, 115] on input "**********" at bounding box center [669, 111] width 281 height 29
click at [729, 115] on input "**********" at bounding box center [669, 111] width 281 height 29
drag, startPoint x: 723, startPoint y: 115, endPoint x: 848, endPoint y: 115, distance: 125.3
click at [848, 115] on div "home_2 Start point Welcome message block_bot_response Bot Response About us blo…" at bounding box center [442, 226] width 813 height 384
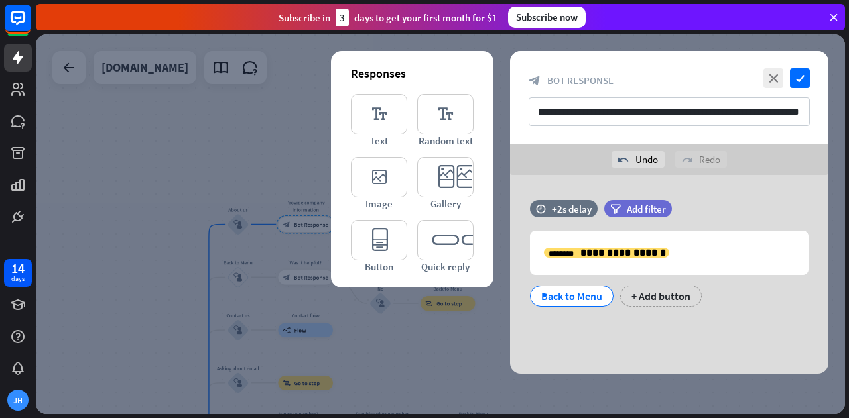
click at [542, 148] on div "undo Undo redo Redo" at bounding box center [669, 159] width 318 height 31
click at [687, 113] on input "**********" at bounding box center [669, 111] width 281 height 29
drag, startPoint x: 718, startPoint y: 101, endPoint x: 515, endPoint y: 117, distance: 202.9
click at [515, 117] on div "**********" at bounding box center [669, 97] width 318 height 93
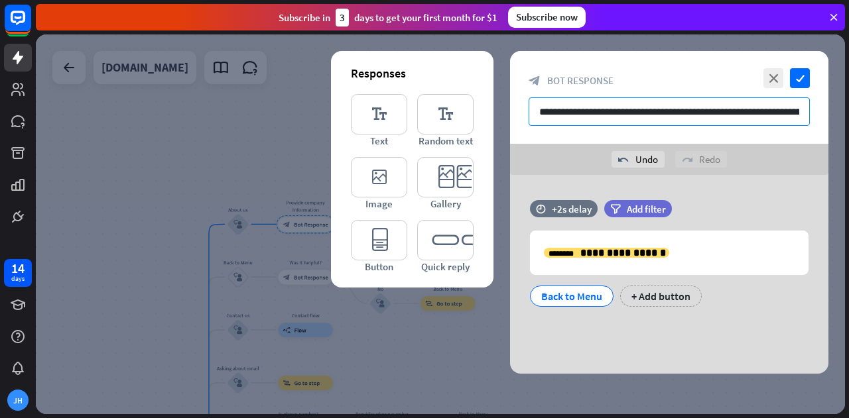
drag, startPoint x: 704, startPoint y: 100, endPoint x: 681, endPoint y: 109, distance: 24.8
click at [704, 101] on input "**********" at bounding box center [669, 111] width 281 height 29
click at [542, 115] on input "**********" at bounding box center [669, 111] width 281 height 29
type input "**********"
click at [806, 71] on icon "check" at bounding box center [800, 78] width 20 height 20
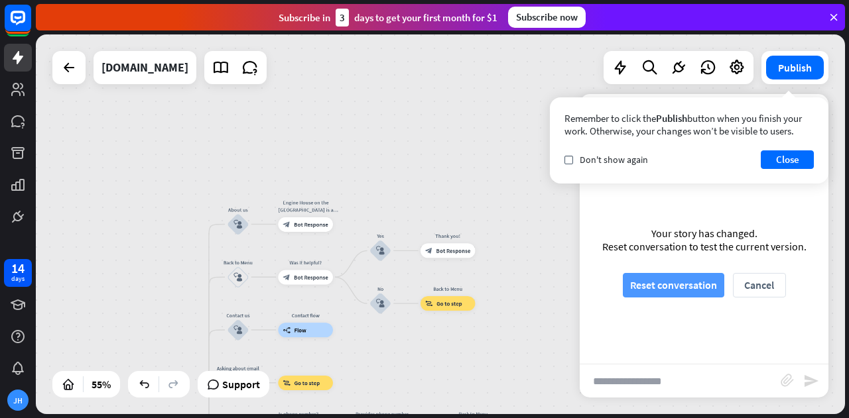
click at [662, 294] on button "Reset conversation" at bounding box center [673, 285] width 101 height 25
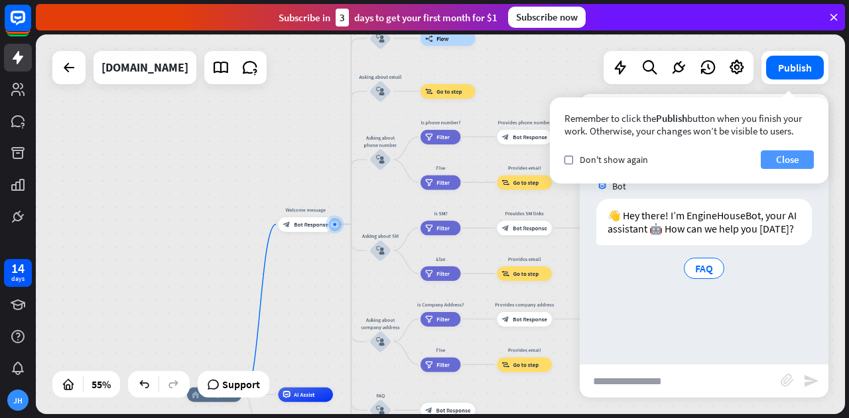
click at [791, 163] on button "Close" at bounding box center [787, 160] width 53 height 19
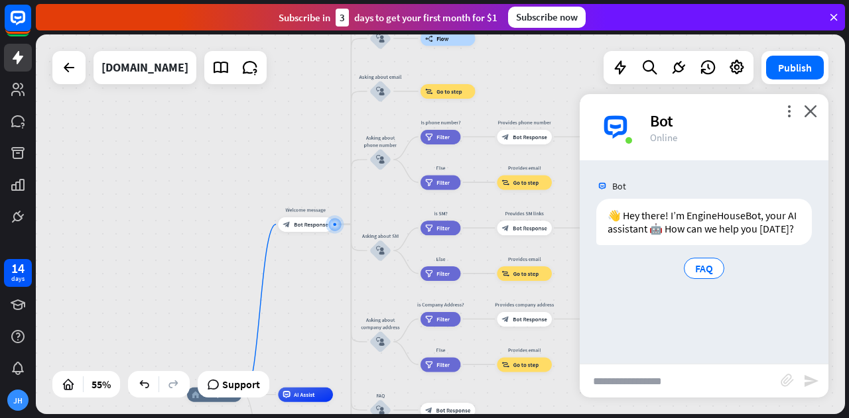
click at [637, 372] on input "text" at bounding box center [680, 381] width 201 height 33
click at [634, 377] on input "text" at bounding box center [680, 381] width 201 height 33
type input "********"
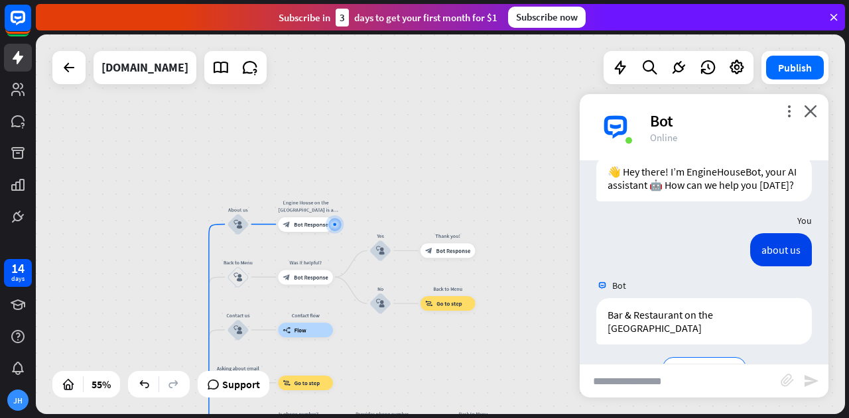
scroll to position [80, 0]
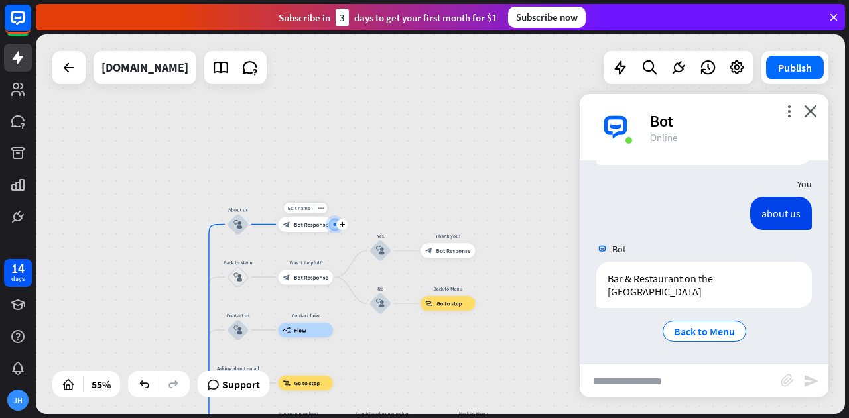
click at [309, 223] on span "Bot Response" at bounding box center [311, 224] width 34 height 7
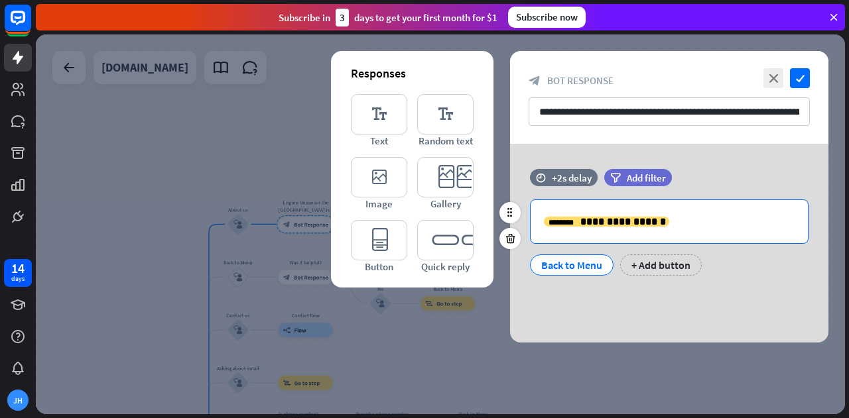
click at [675, 223] on p "**********" at bounding box center [669, 222] width 251 height 17
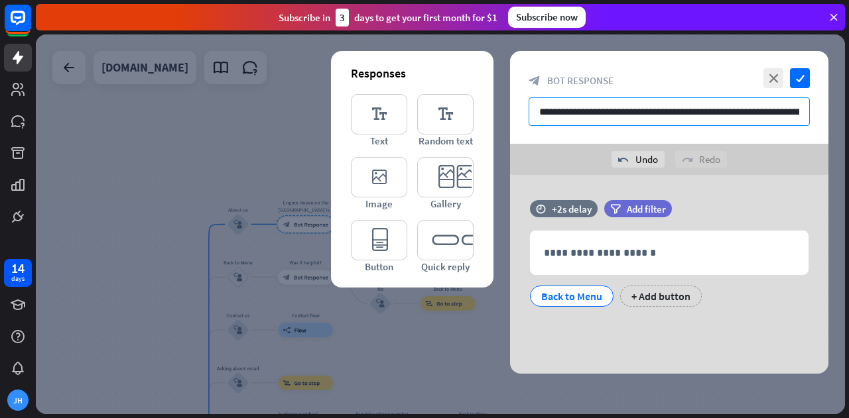
scroll to position [0, 279]
drag, startPoint x: 540, startPoint y: 107, endPoint x: 848, endPoint y: 127, distance: 309.0
click at [848, 127] on div "home_2 Start point Welcome message block_bot_response Bot Response About us blo…" at bounding box center [442, 226] width 813 height 384
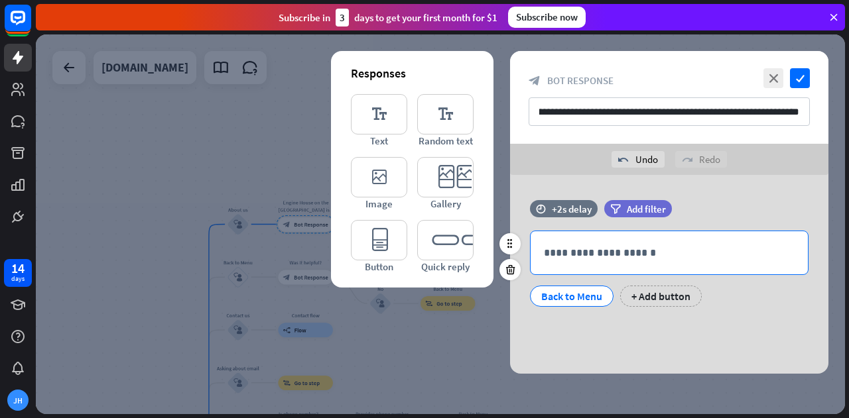
click at [611, 264] on div "**********" at bounding box center [669, 252] width 277 height 43
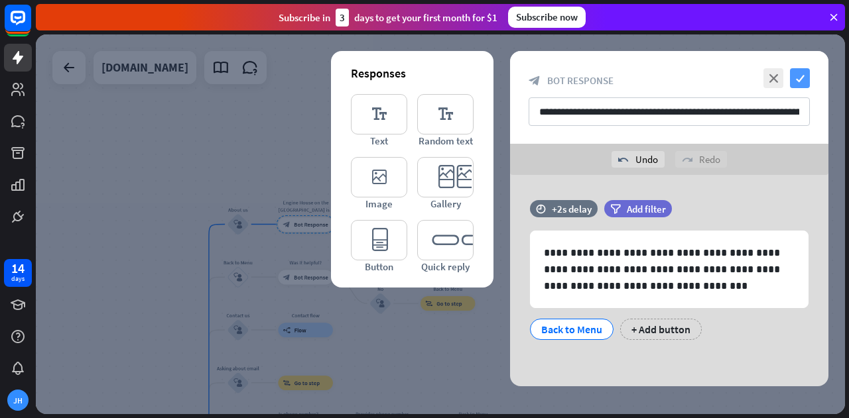
click at [797, 78] on icon "check" at bounding box center [800, 78] width 20 height 20
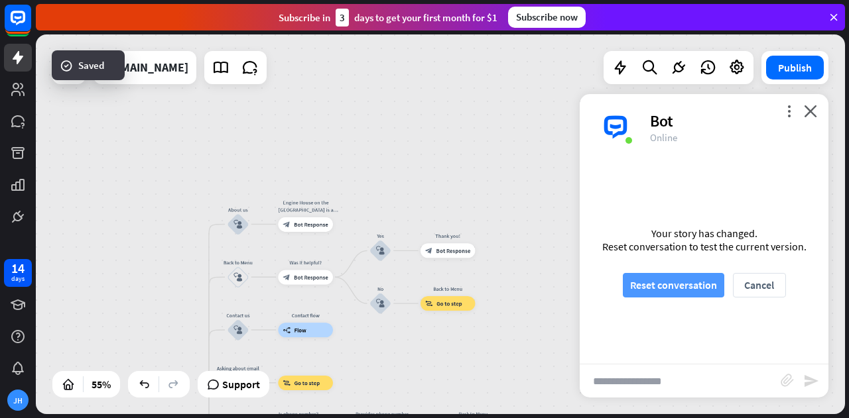
click at [684, 286] on button "Reset conversation" at bounding box center [673, 285] width 101 height 25
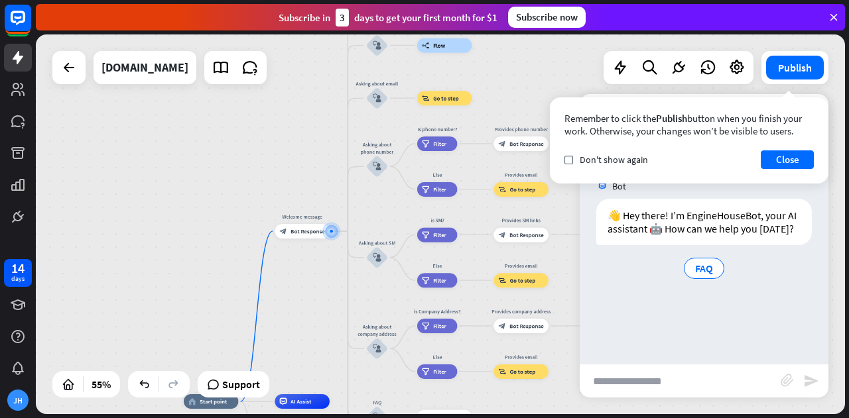
click at [650, 372] on input "text" at bounding box center [680, 381] width 201 height 33
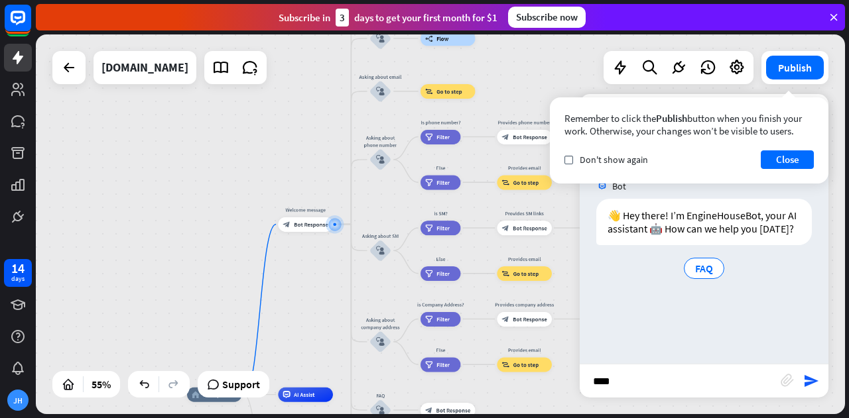
type input "*****"
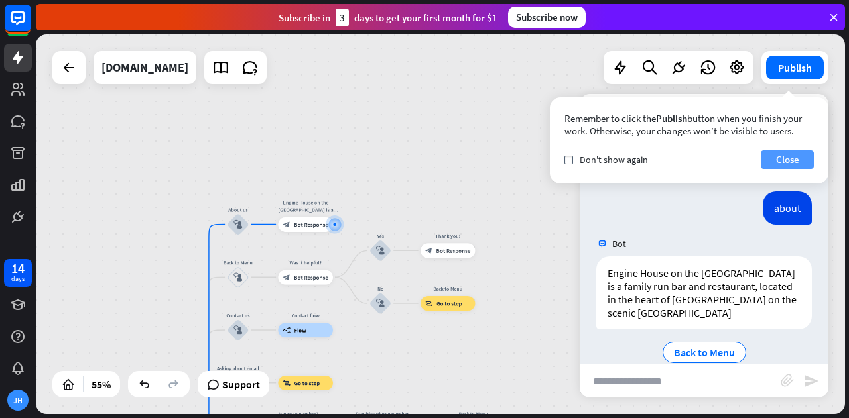
scroll to position [120, 0]
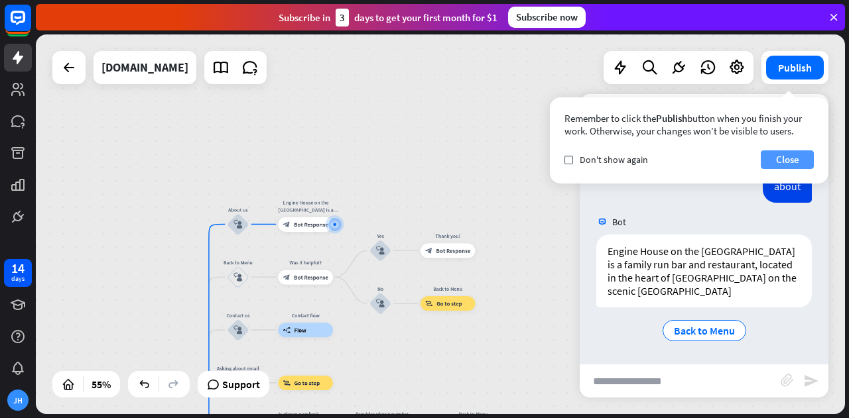
click at [798, 155] on button "Close" at bounding box center [787, 160] width 53 height 19
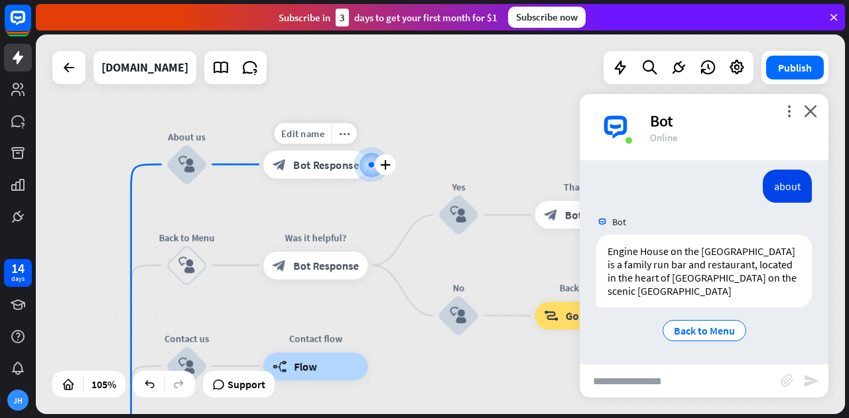
click at [320, 176] on div "block_bot_response Bot Response" at bounding box center [315, 165] width 104 height 28
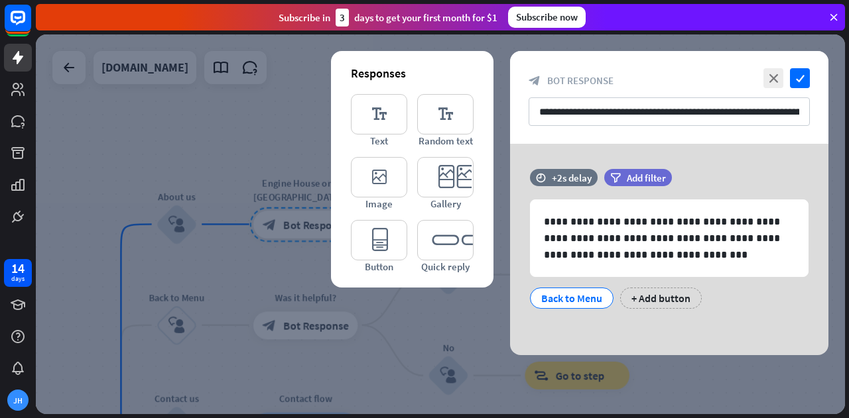
click at [283, 181] on div at bounding box center [440, 224] width 809 height 380
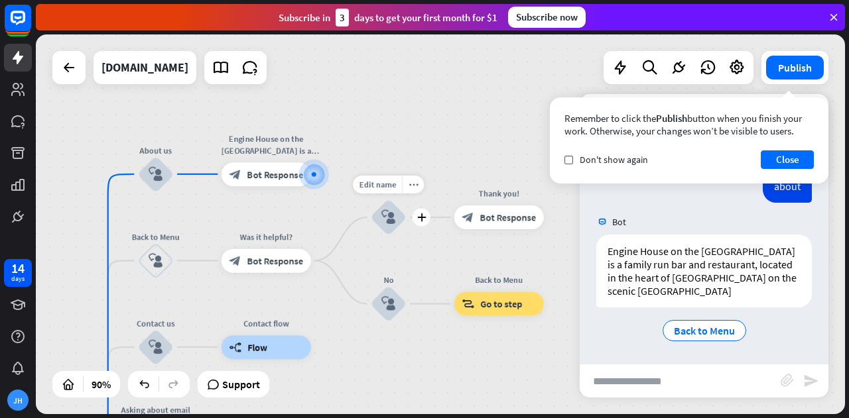
drag, startPoint x: 420, startPoint y: 315, endPoint x: 320, endPoint y: 234, distance: 128.2
click at [371, 235] on div "Edit name more_horiz plus block_user_input" at bounding box center [389, 218] width 36 height 36
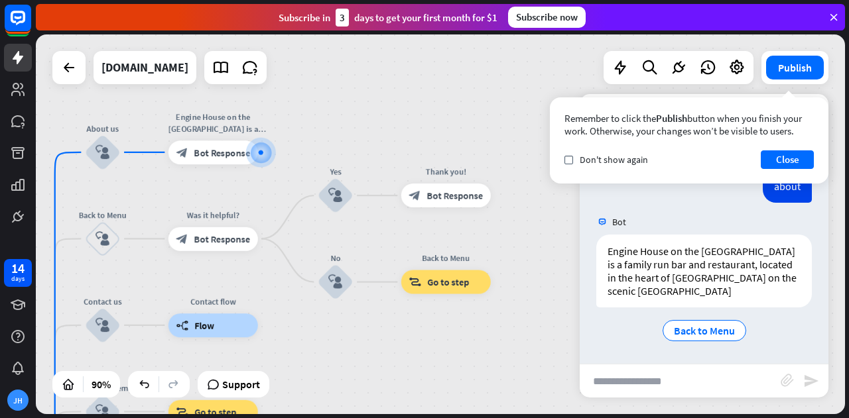
click at [709, 387] on input "text" at bounding box center [680, 381] width 201 height 33
type input "**********"
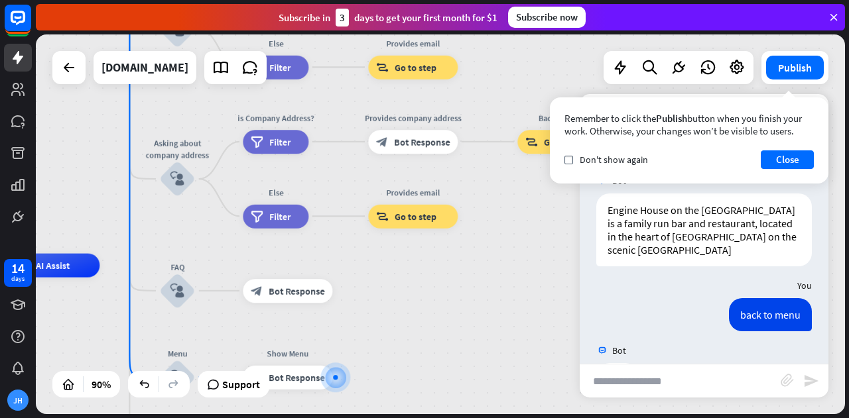
scroll to position [214, 0]
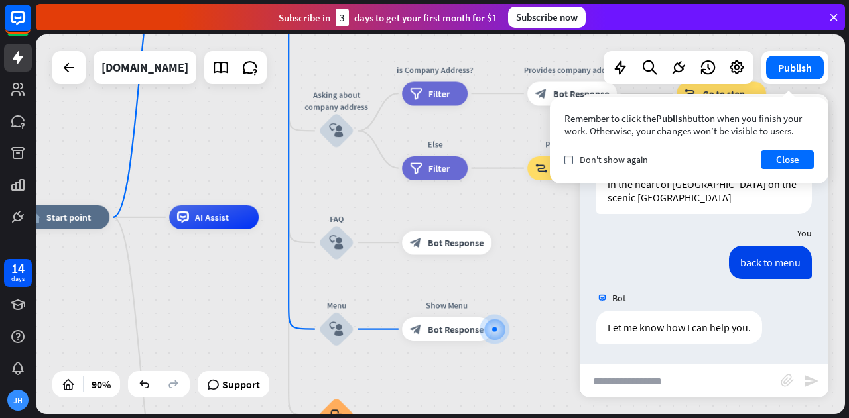
drag, startPoint x: 434, startPoint y: 161, endPoint x: 597, endPoint y: 296, distance: 211.4
click at [597, 296] on div "home_2 Start point Welcome message block_bot_response Bot Response About us blo…" at bounding box center [440, 224] width 809 height 380
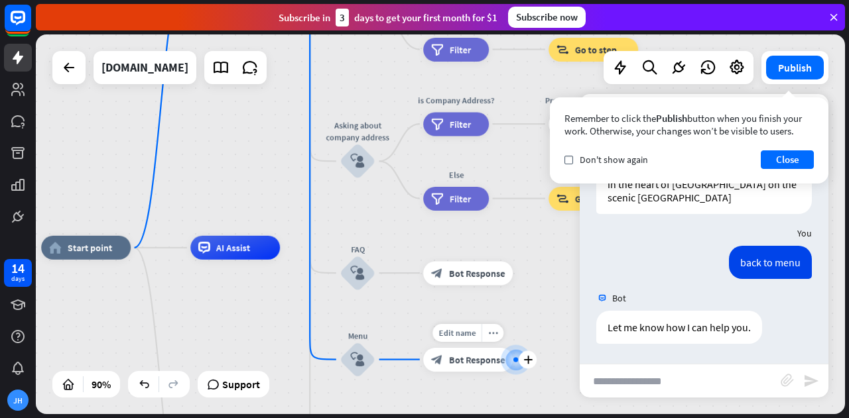
click at [452, 355] on span "Bot Response" at bounding box center [477, 360] width 56 height 12
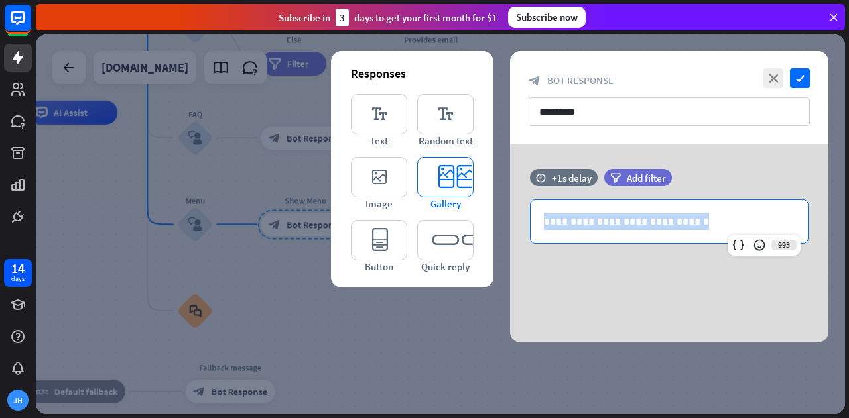
drag, startPoint x: 722, startPoint y: 226, endPoint x: 446, endPoint y: 205, distance: 277.3
click at [510, 205] on div "**********" at bounding box center [669, 243] width 318 height 199
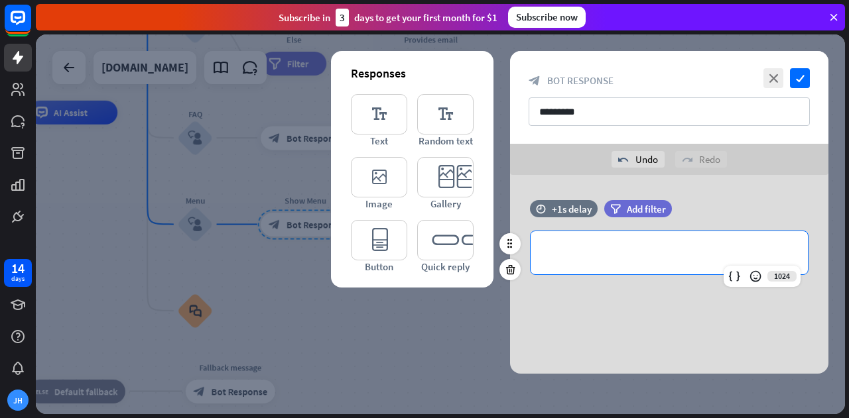
click at [582, 261] on div "**********" at bounding box center [669, 252] width 277 height 43
click at [288, 290] on div at bounding box center [440, 224] width 809 height 380
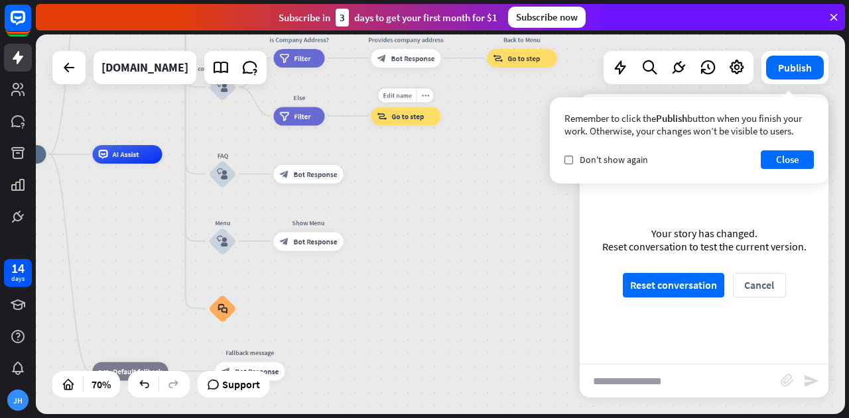
click at [405, 116] on span "Go to step" at bounding box center [407, 115] width 32 height 9
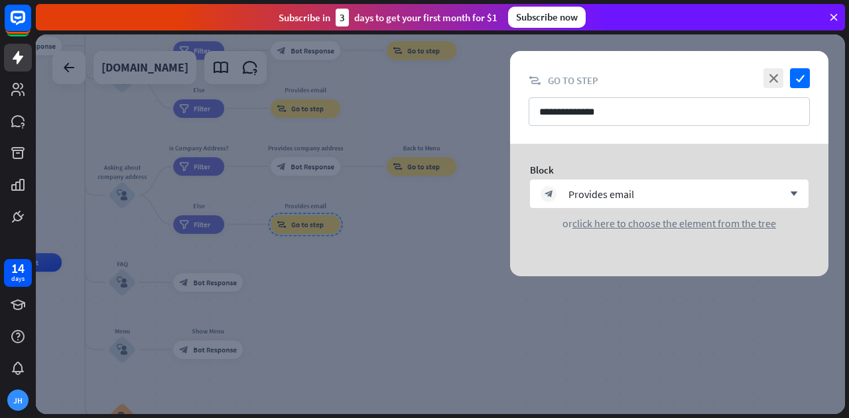
click at [477, 208] on div at bounding box center [440, 224] width 809 height 380
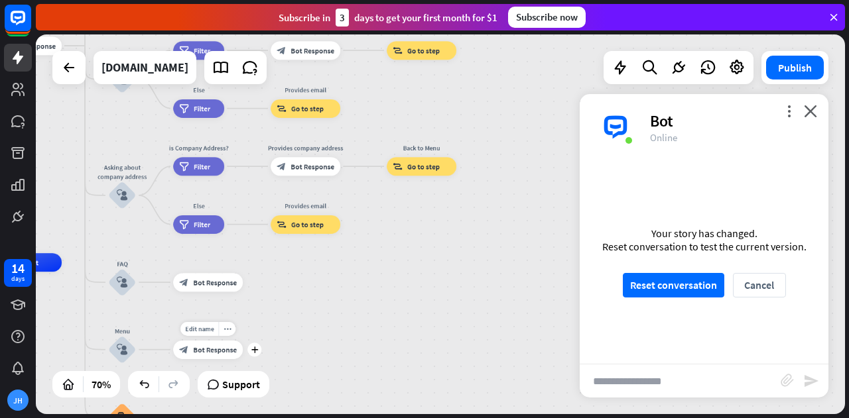
click at [206, 343] on div "block_bot_response Bot Response" at bounding box center [208, 350] width 70 height 19
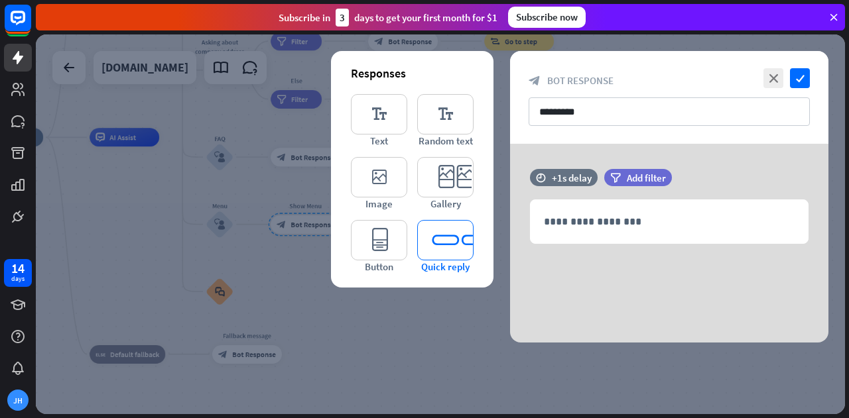
click at [444, 255] on icon "editor_quick_replies" at bounding box center [445, 240] width 56 height 40
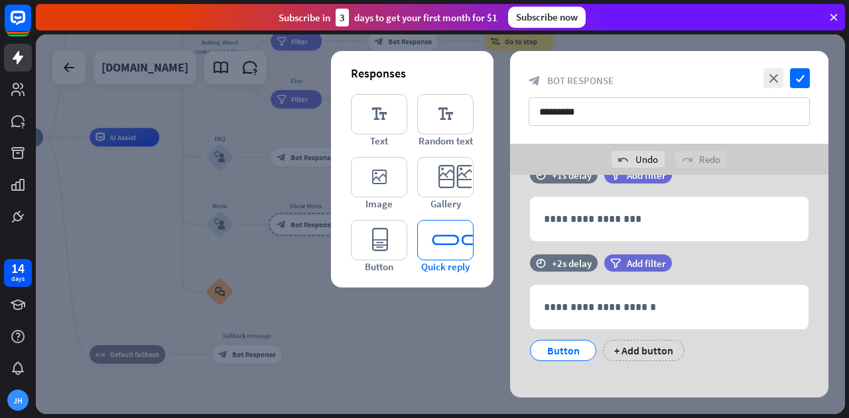
scroll to position [42, 0]
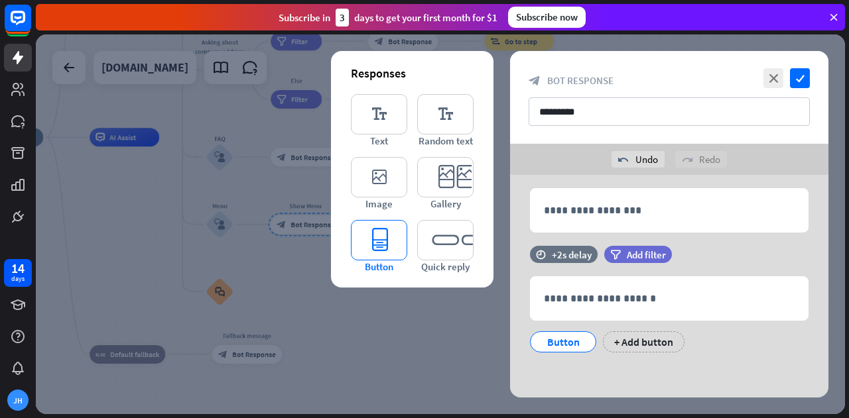
click at [383, 247] on icon "editor_button" at bounding box center [379, 240] width 56 height 40
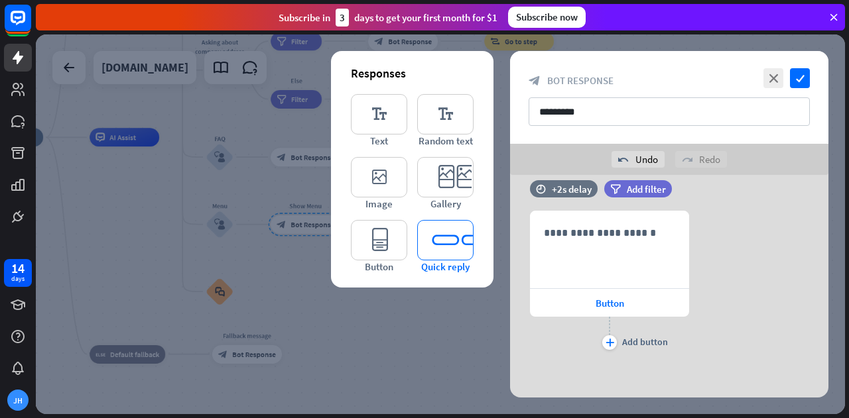
click at [436, 249] on icon "editor_quick_replies" at bounding box center [445, 240] width 56 height 40
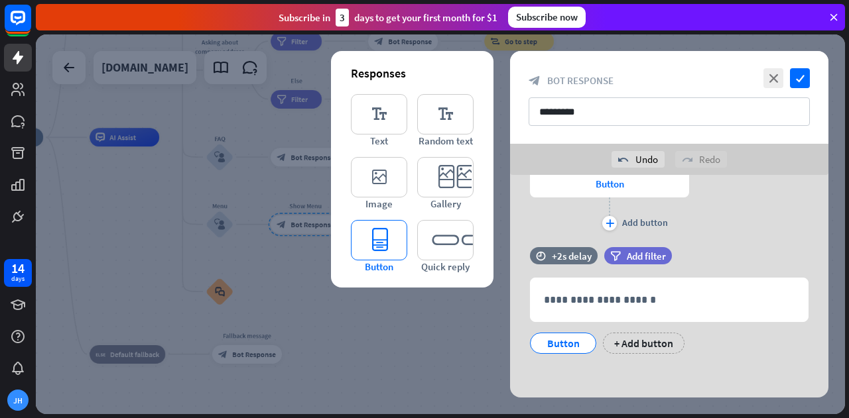
click at [381, 254] on icon "editor_button" at bounding box center [379, 240] width 56 height 40
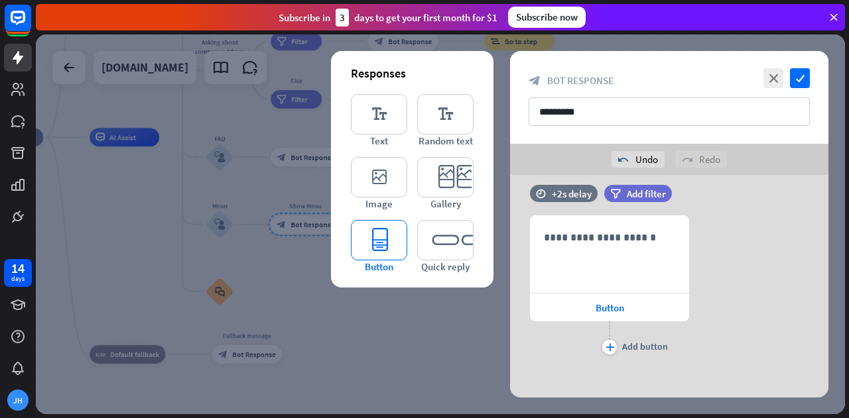
scroll to position [533, 0]
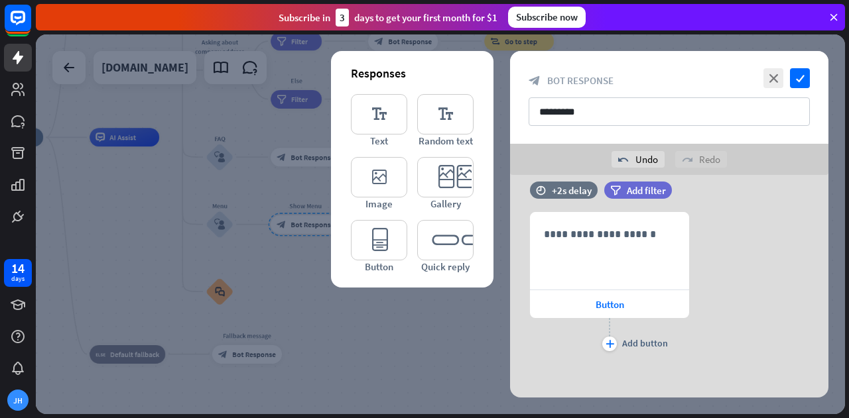
click at [402, 307] on div at bounding box center [440, 224] width 809 height 380
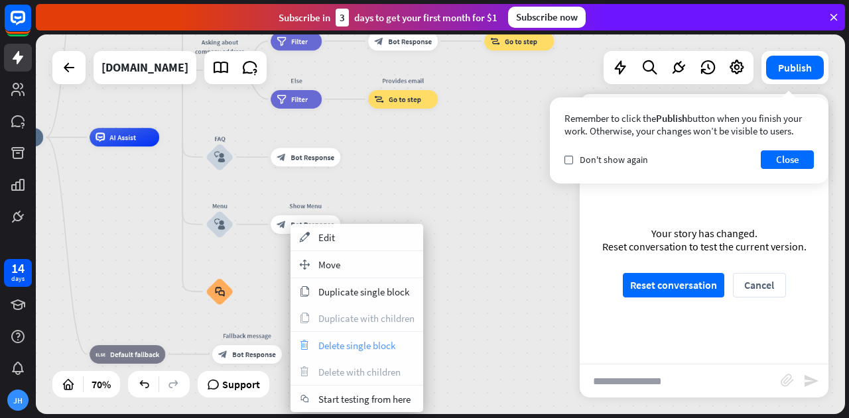
click at [369, 346] on span "Delete single block" at bounding box center [356, 346] width 77 height 13
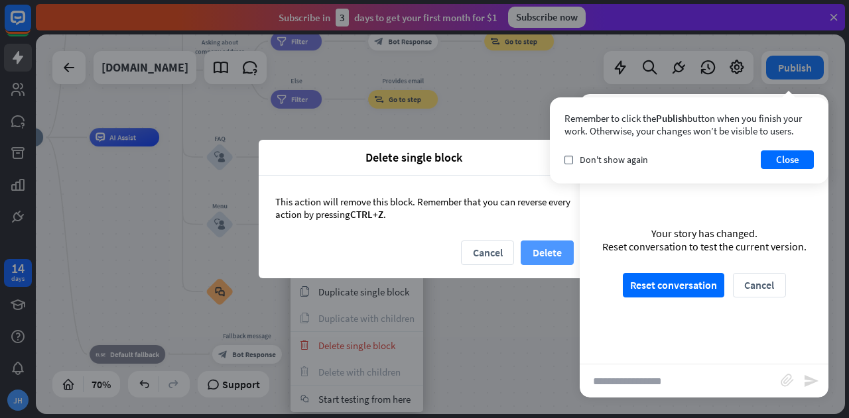
click at [540, 257] on button "Delete" at bounding box center [547, 253] width 53 height 25
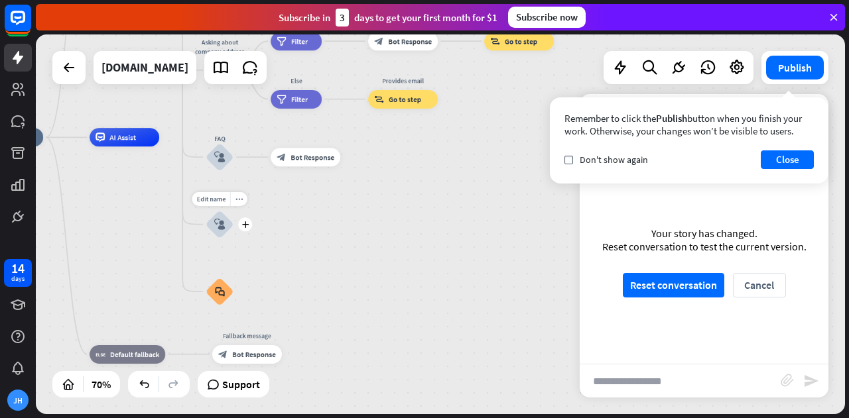
click at [224, 232] on div "block_user_input" at bounding box center [220, 225] width 28 height 28
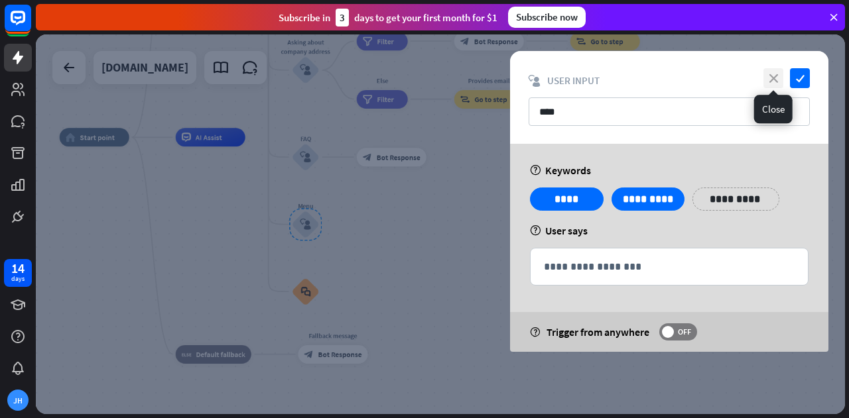
click at [768, 76] on icon "close" at bounding box center [773, 78] width 20 height 20
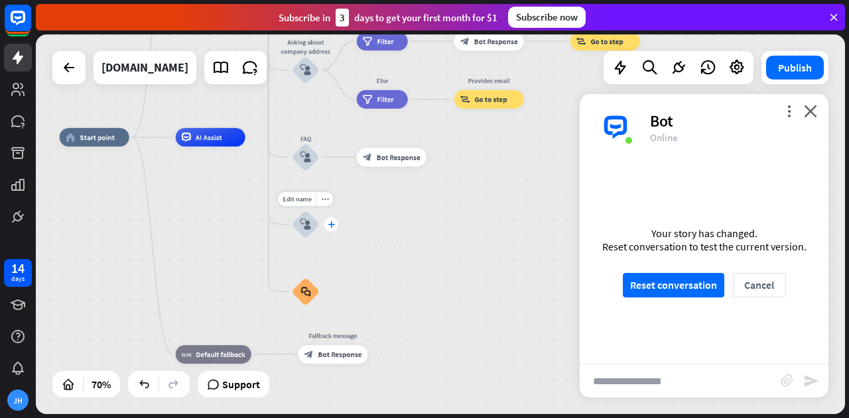
click at [332, 221] on icon "plus" at bounding box center [331, 224] width 7 height 7
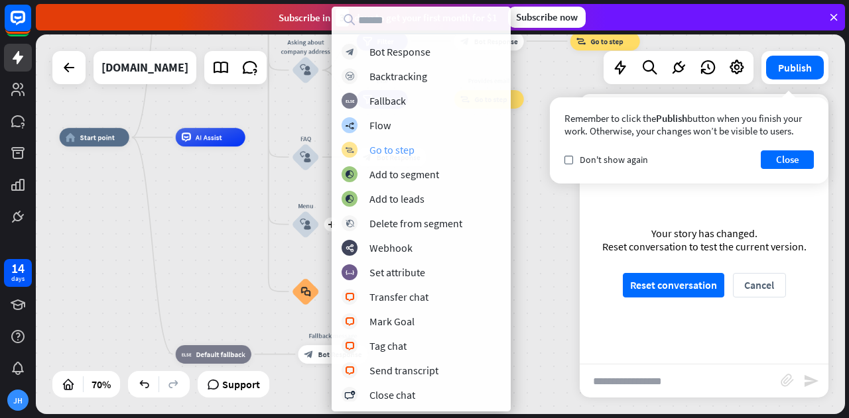
click at [387, 149] on div "Go to step" at bounding box center [391, 149] width 45 height 13
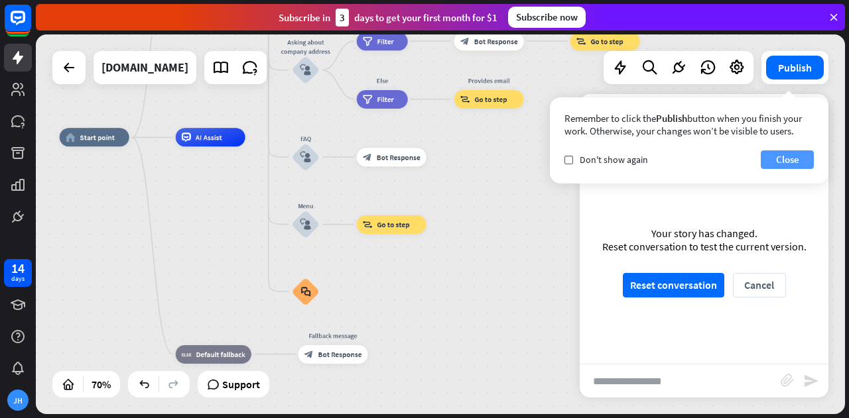
click at [790, 157] on button "Close" at bounding box center [787, 160] width 53 height 19
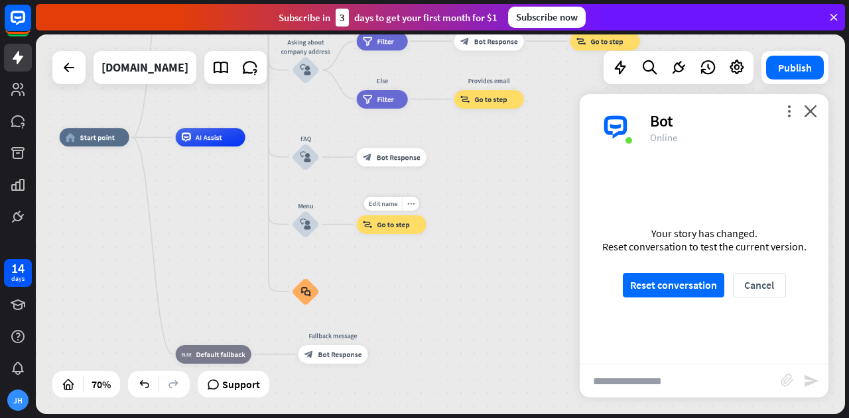
click at [417, 227] on div "block_goto Go to step" at bounding box center [392, 225] width 70 height 19
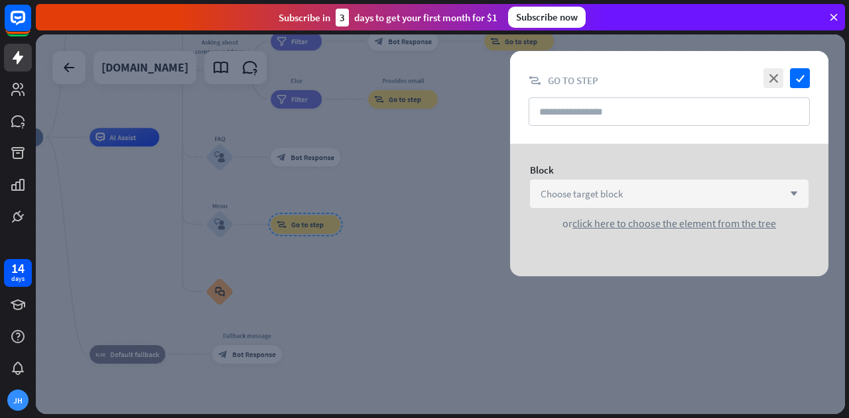
click at [694, 193] on div "Choose target block arrow_down" at bounding box center [669, 194] width 279 height 29
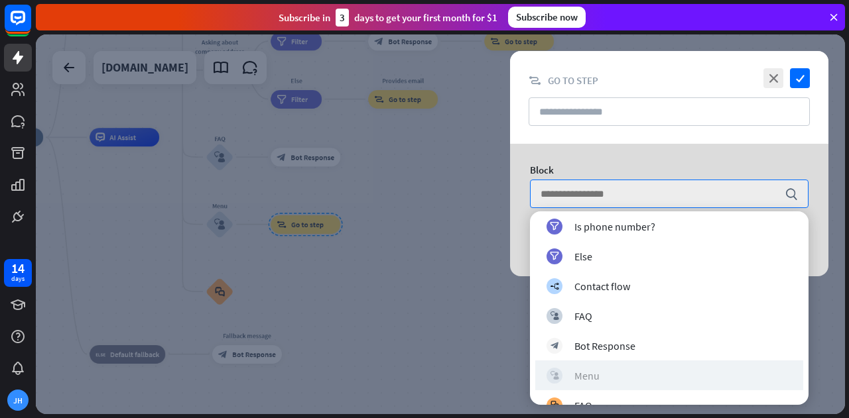
scroll to position [1160, 0]
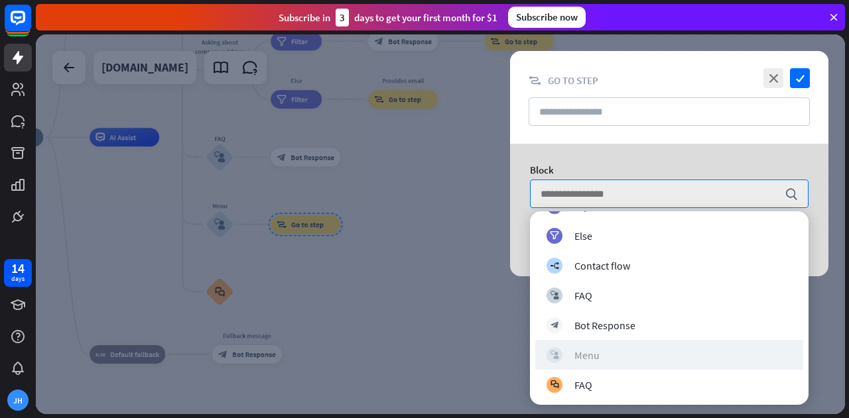
click at [624, 352] on div "block_user_input Menu" at bounding box center [668, 355] width 245 height 16
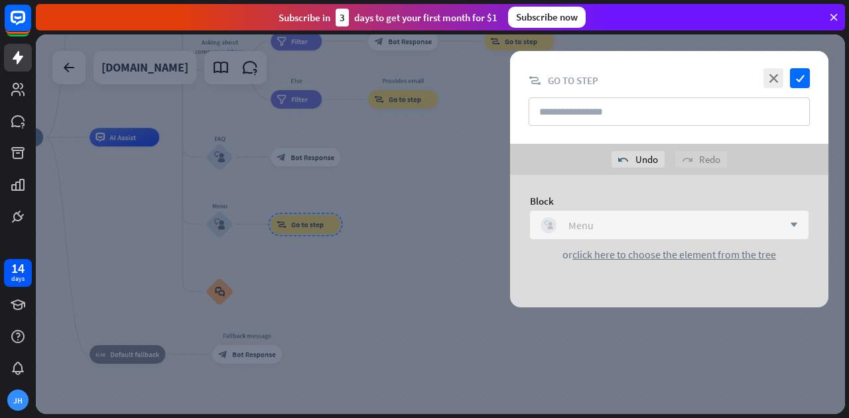
click at [542, 225] on div "block_user_input" at bounding box center [548, 226] width 16 height 16
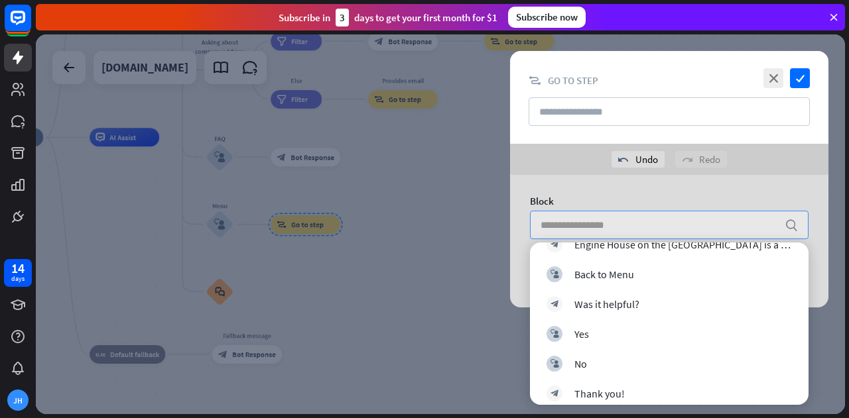
scroll to position [0, 0]
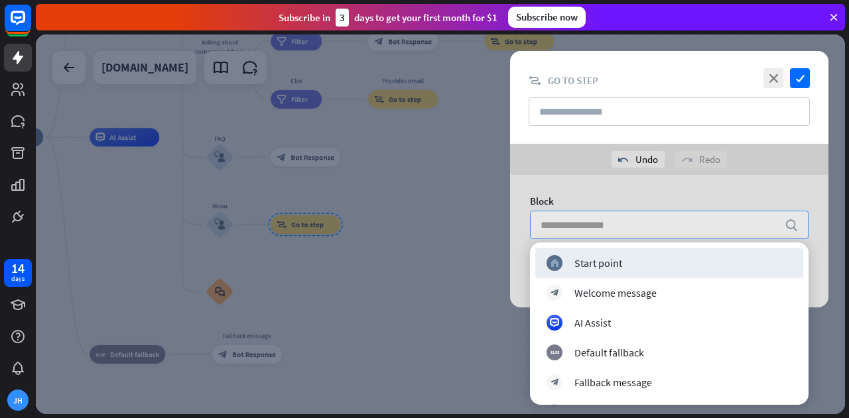
click at [623, 227] on input "search" at bounding box center [658, 225] width 237 height 27
click at [702, 227] on input "search" at bounding box center [658, 225] width 237 height 27
paste input "**********"
type input "**********"
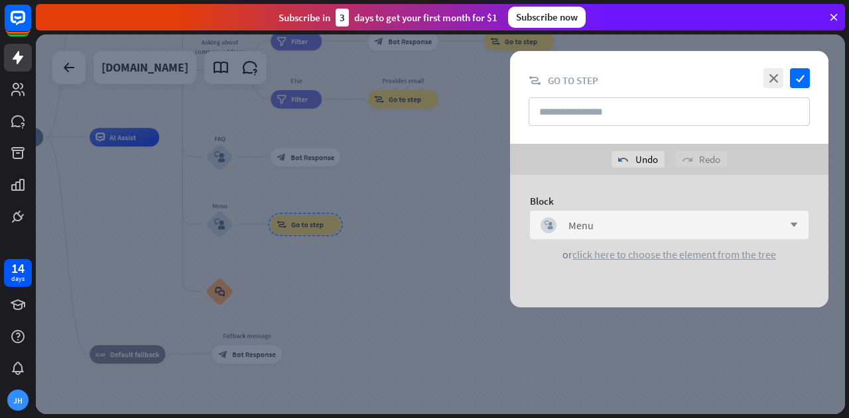
click at [667, 258] on span "click here to choose the element from the tree" at bounding box center [674, 254] width 204 height 13
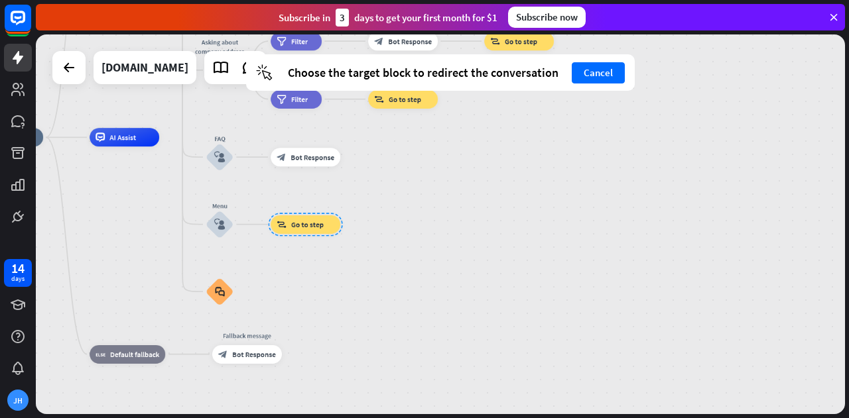
click at [594, 84] on div "cursor Choose the target block to redirect the conversation Cancel" at bounding box center [440, 72] width 389 height 36
click at [580, 84] on div "cursor Choose the target block to redirect the conversation Cancel" at bounding box center [440, 72] width 389 height 36
click at [590, 71] on button "Cancel" at bounding box center [598, 72] width 53 height 21
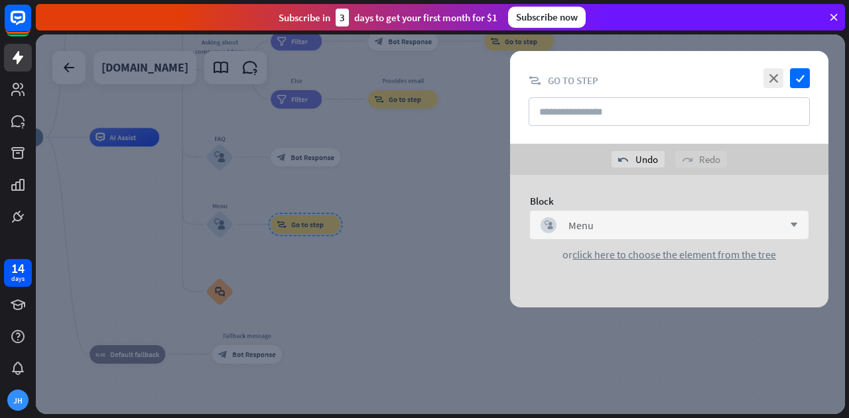
click at [300, 226] on div at bounding box center [440, 224] width 809 height 380
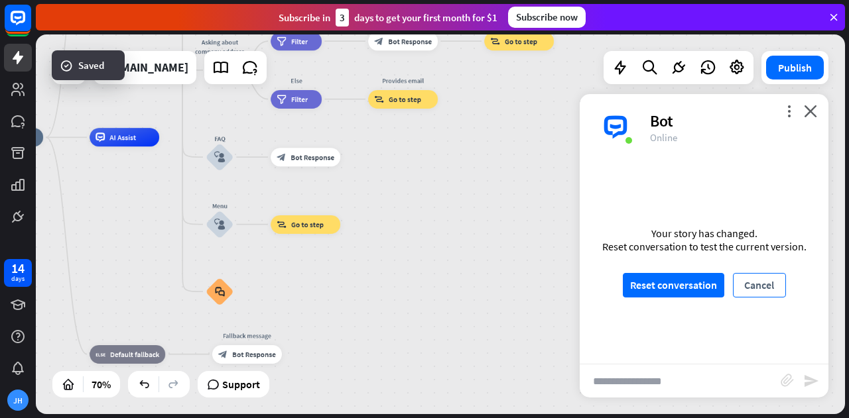
click at [747, 288] on button "Cancel" at bounding box center [759, 285] width 53 height 25
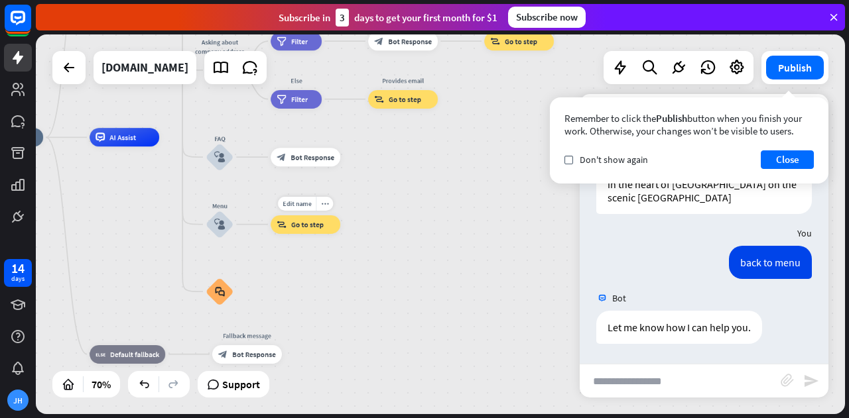
click at [308, 222] on span "Go to step" at bounding box center [307, 224] width 32 height 9
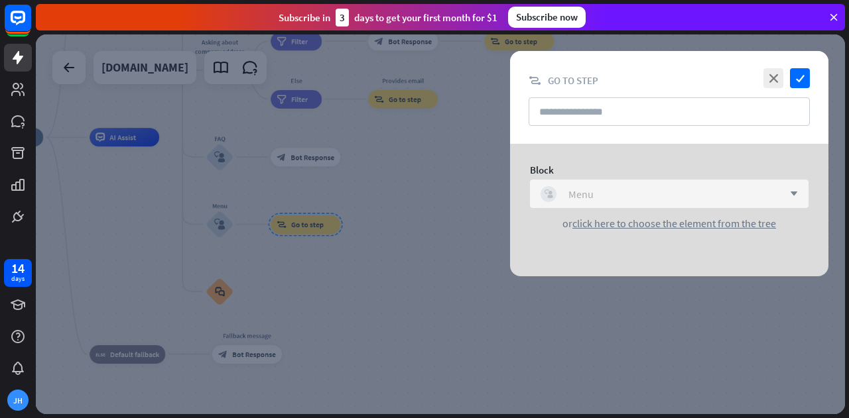
click at [756, 198] on div "block_user_input Menu" at bounding box center [661, 194] width 243 height 16
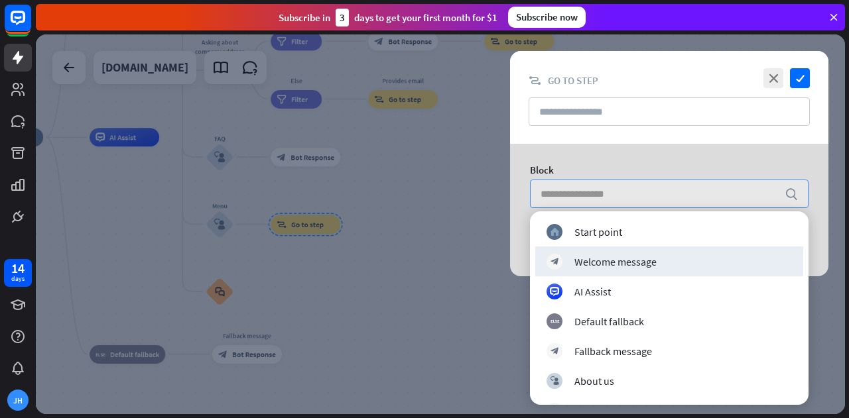
click at [407, 267] on div at bounding box center [440, 224] width 809 height 380
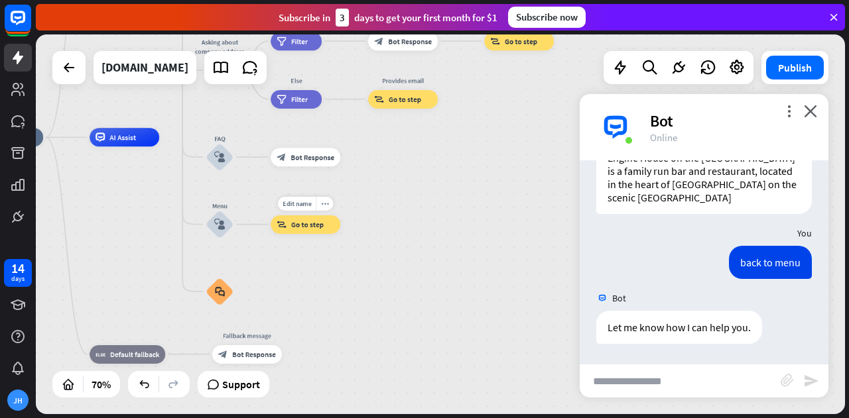
click at [297, 234] on div "Edit name more_horiz block_goto Go to step" at bounding box center [306, 225] width 70 height 19
click at [328, 205] on div "more_horiz" at bounding box center [324, 204] width 17 height 14
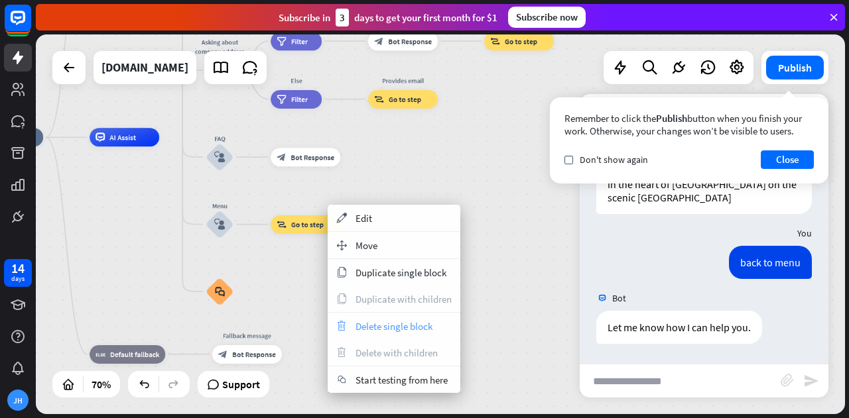
click at [386, 322] on span "Delete single block" at bounding box center [393, 326] width 77 height 13
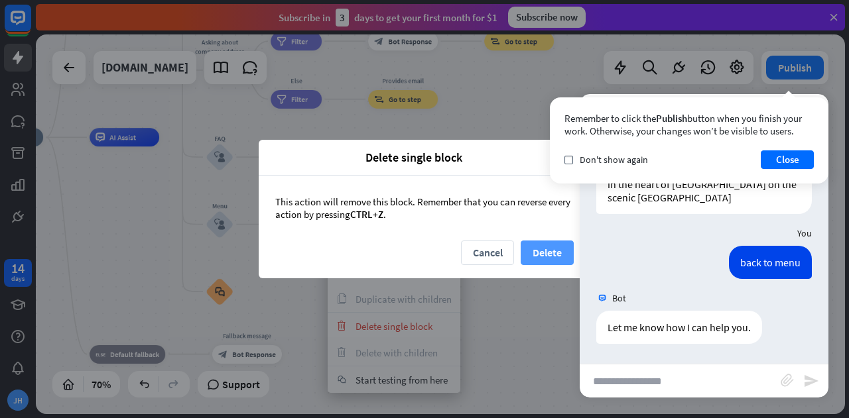
click at [543, 247] on button "Delete" at bounding box center [547, 253] width 53 height 25
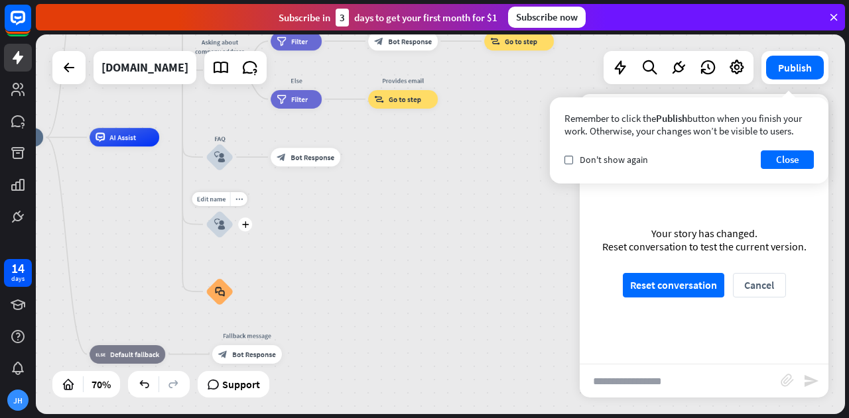
click at [233, 233] on div "Edit name more_horiz plus Menu block_user_input" at bounding box center [220, 225] width 28 height 28
click at [233, 234] on div "Edit name more_horiz plus block_user_input" at bounding box center [220, 225] width 28 height 28
click at [233, 235] on div "Edit name more_horiz plus block_user_input" at bounding box center [220, 225] width 28 height 28
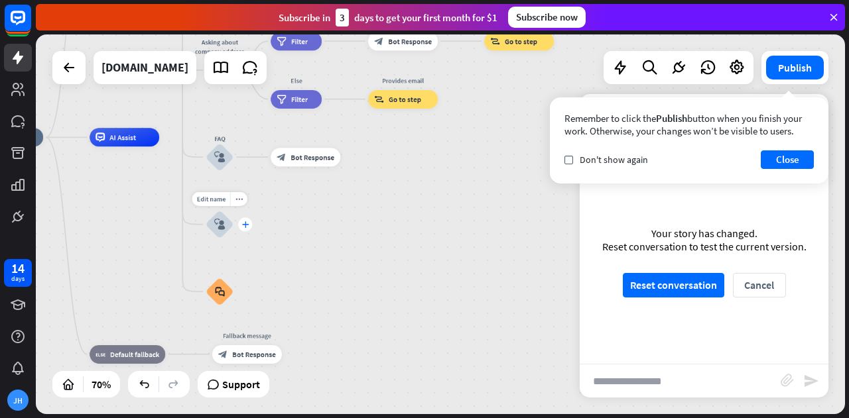
click at [248, 226] on div "plus" at bounding box center [245, 225] width 14 height 14
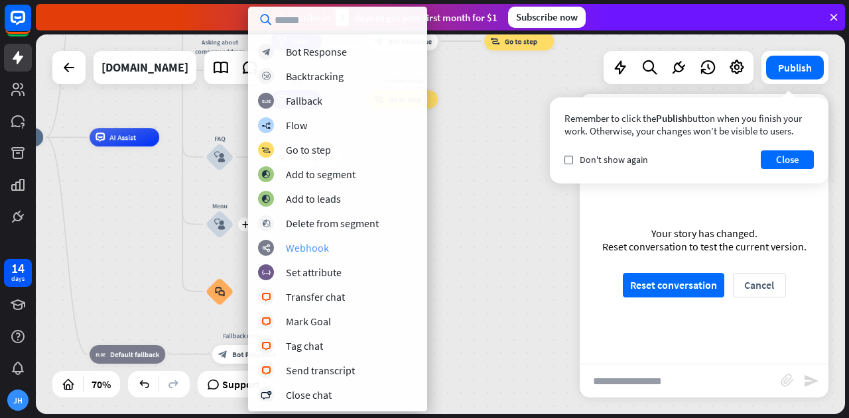
click at [330, 248] on div "webhooks Webhook" at bounding box center [337, 248] width 159 height 16
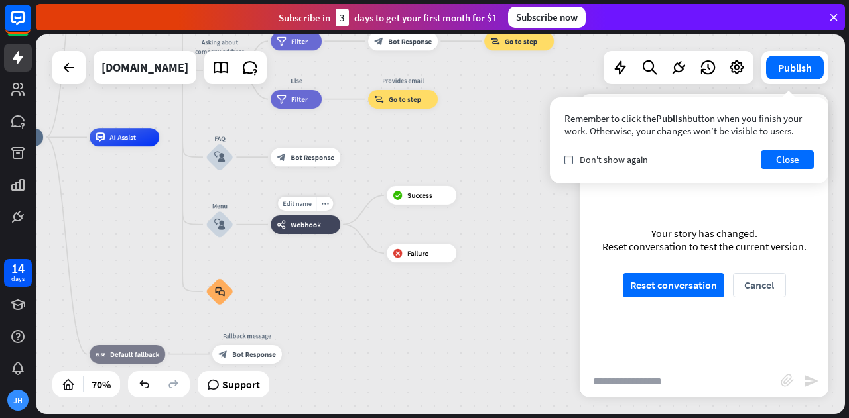
click at [300, 229] on div "webhooks Webhook" at bounding box center [306, 225] width 70 height 19
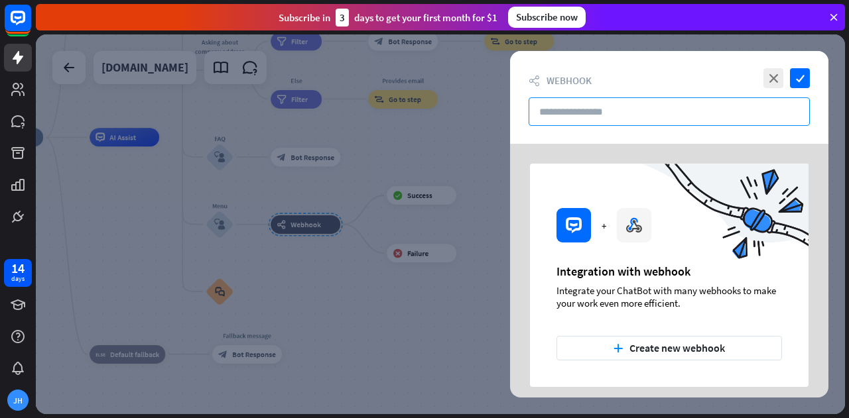
click at [609, 115] on input "text" at bounding box center [669, 111] width 281 height 29
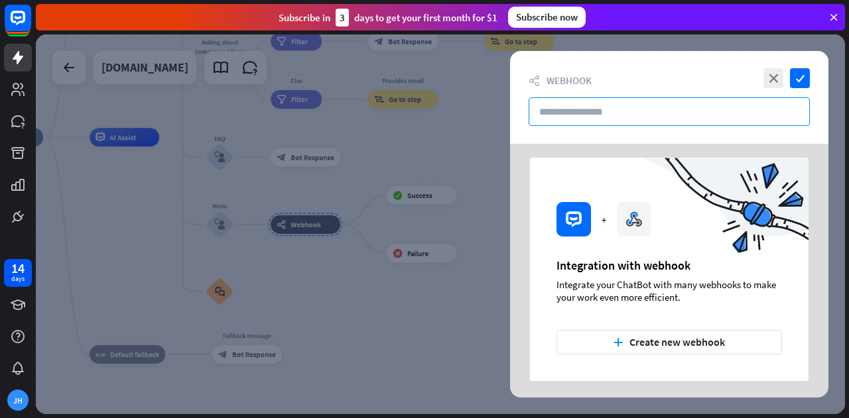
scroll to position [9, 0]
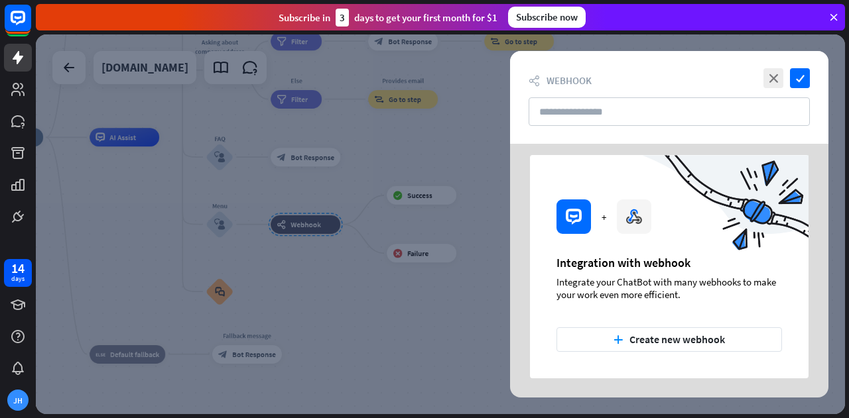
click at [393, 157] on div at bounding box center [440, 224] width 809 height 380
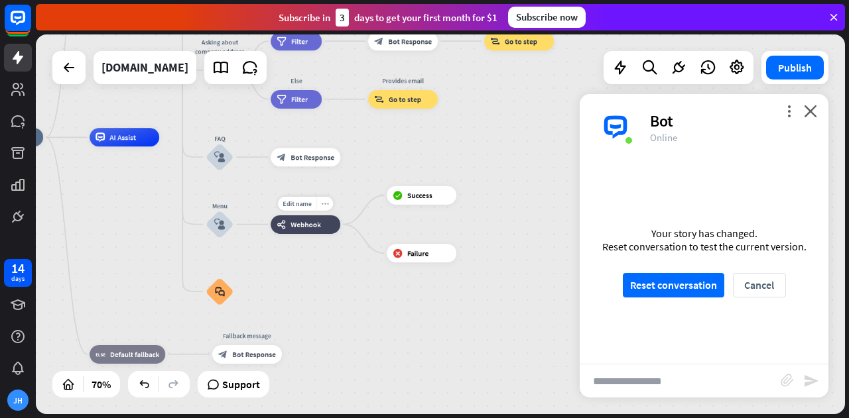
click at [330, 206] on div "more_horiz" at bounding box center [324, 204] width 17 height 14
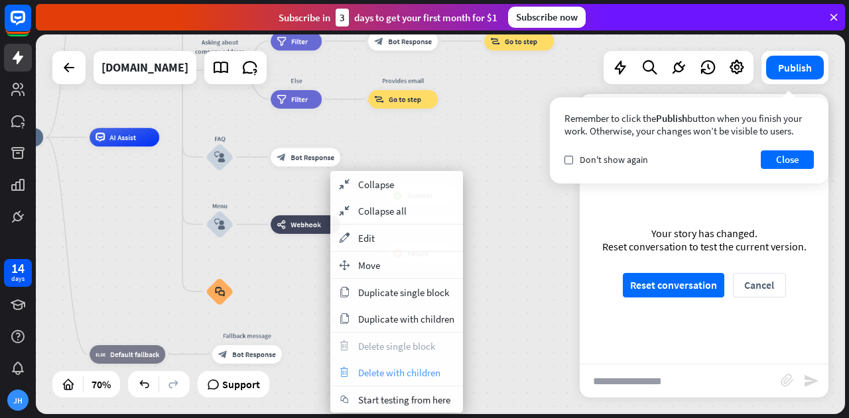
click at [418, 369] on span "Delete with children" at bounding box center [399, 373] width 82 height 13
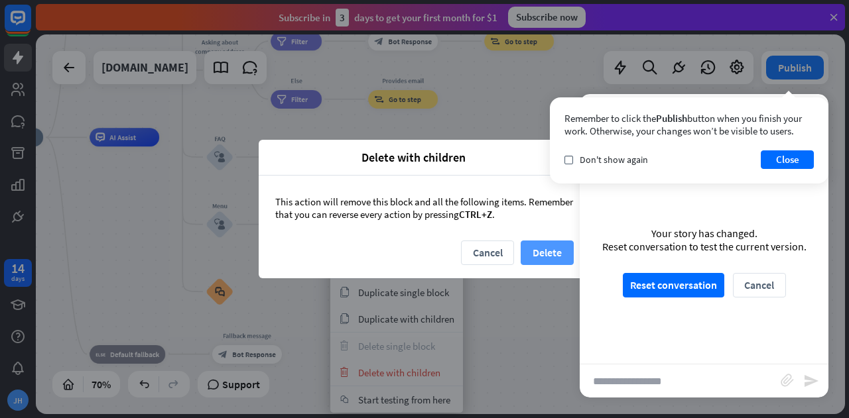
click at [531, 253] on button "Delete" at bounding box center [547, 253] width 53 height 25
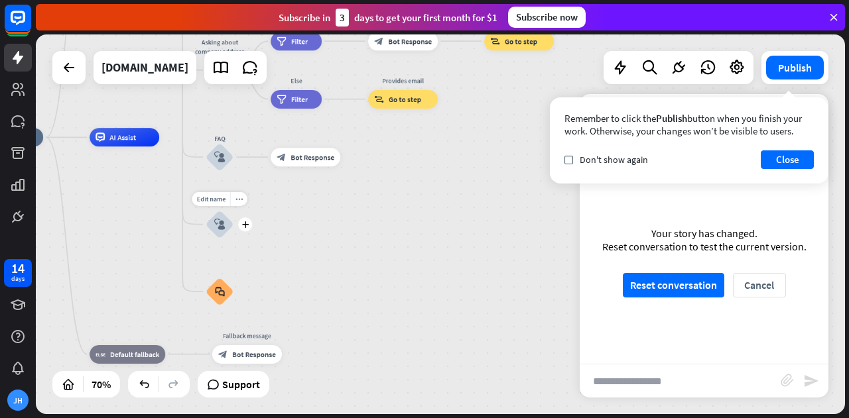
click at [225, 235] on div "block_user_input" at bounding box center [220, 225] width 28 height 28
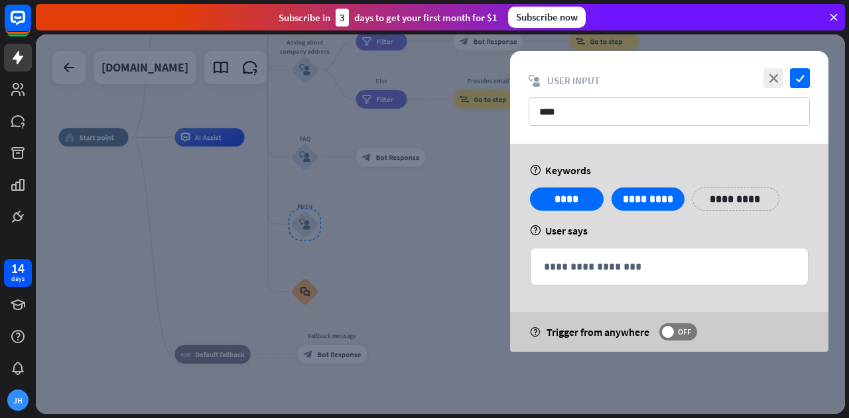
click at [398, 246] on div at bounding box center [440, 224] width 809 height 380
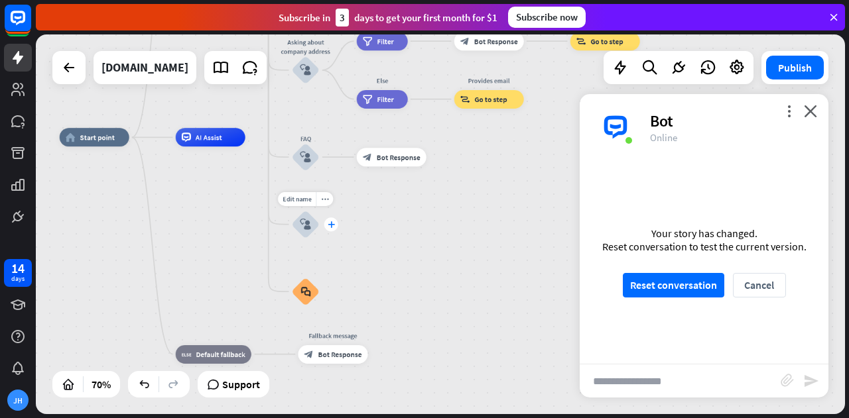
click at [330, 221] on icon "plus" at bounding box center [331, 224] width 7 height 7
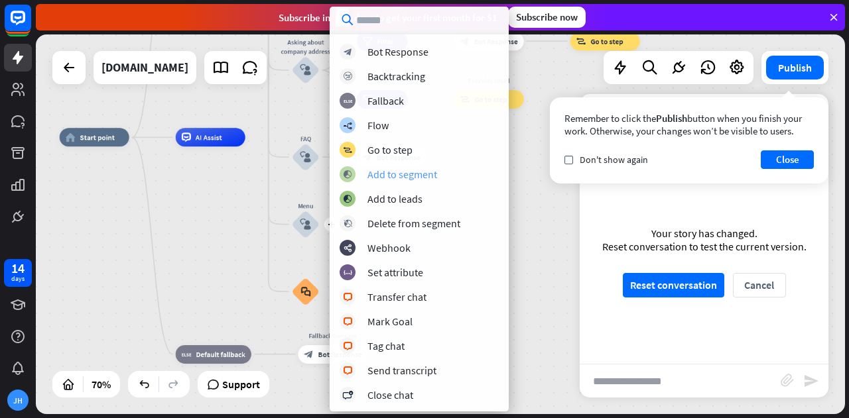
click at [413, 176] on div "Add to segment" at bounding box center [402, 174] width 70 height 13
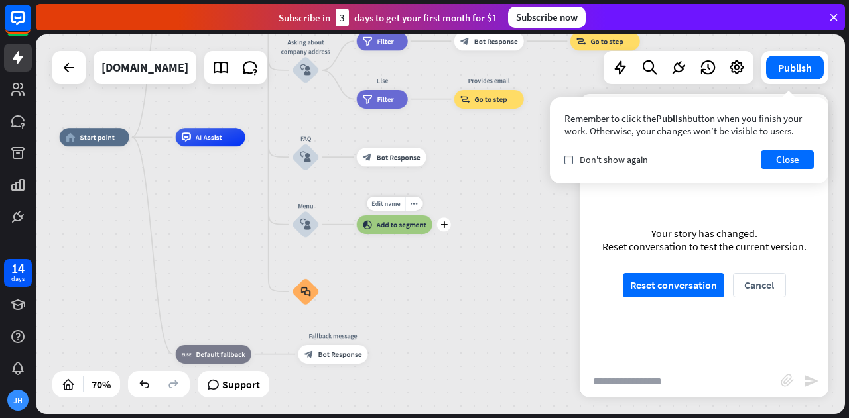
click at [375, 230] on div "block_add_to_segment Add to segment" at bounding box center [395, 225] width 76 height 19
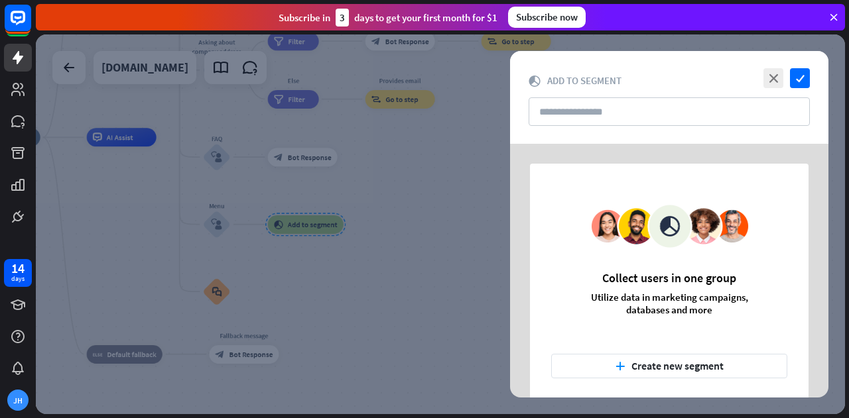
click at [344, 254] on div at bounding box center [440, 224] width 809 height 380
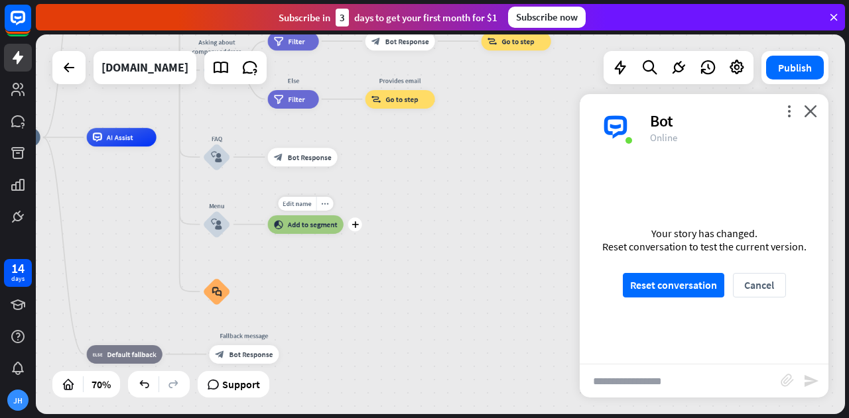
click at [328, 216] on div "Edit name more_horiz plus block_add_to_segment Add to segment" at bounding box center [306, 225] width 76 height 19
click at [326, 205] on icon "more_horiz" at bounding box center [324, 203] width 7 height 7
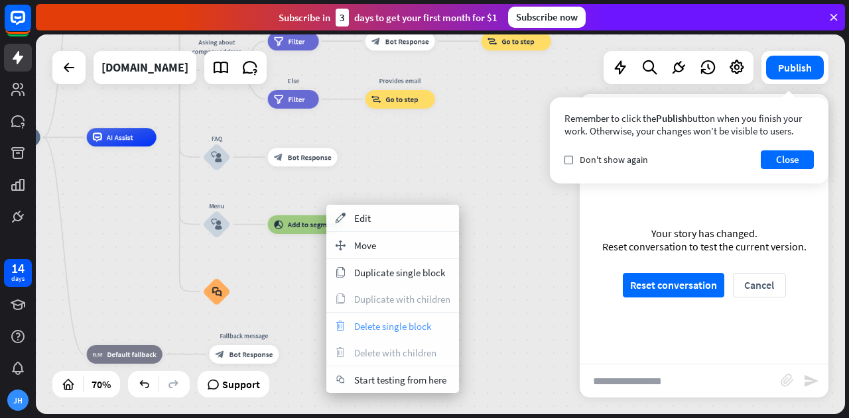
click at [406, 317] on div "trash Delete single block" at bounding box center [392, 326] width 133 height 27
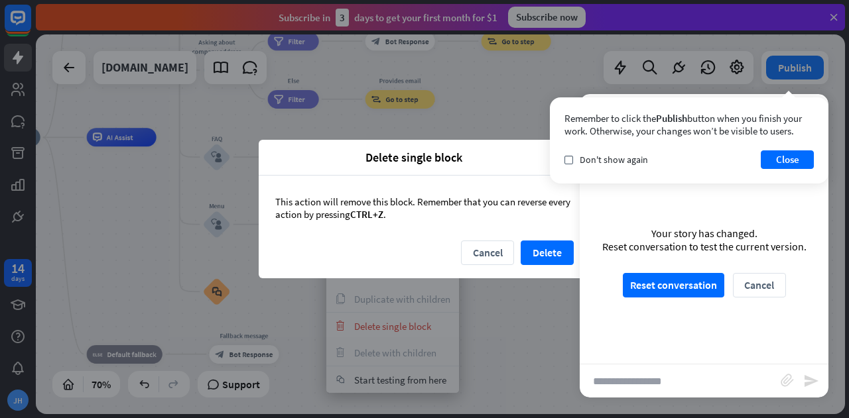
click at [574, 259] on div "Cancel Delete" at bounding box center [425, 260] width 332 height 38
click at [552, 255] on button "Delete" at bounding box center [547, 253] width 53 height 25
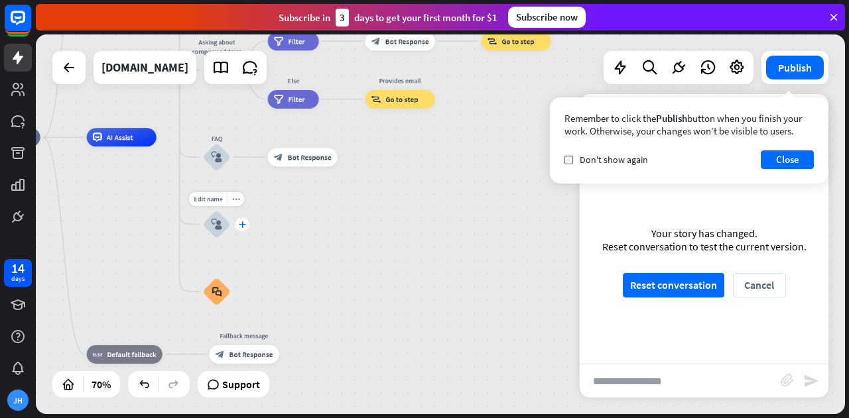
click at [243, 222] on icon "plus" at bounding box center [242, 224] width 7 height 7
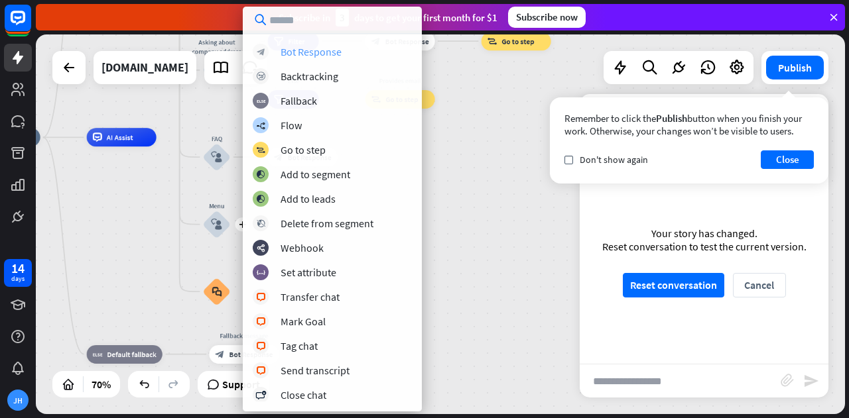
click at [326, 54] on div "Bot Response" at bounding box center [311, 51] width 61 height 13
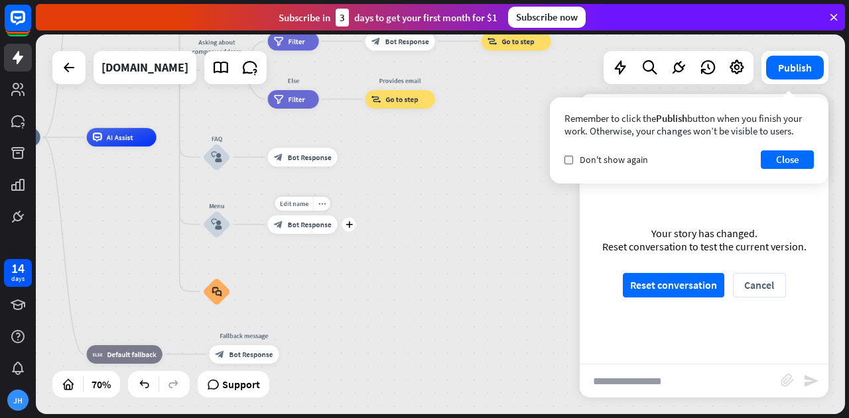
click at [310, 223] on span "Bot Response" at bounding box center [310, 224] width 44 height 9
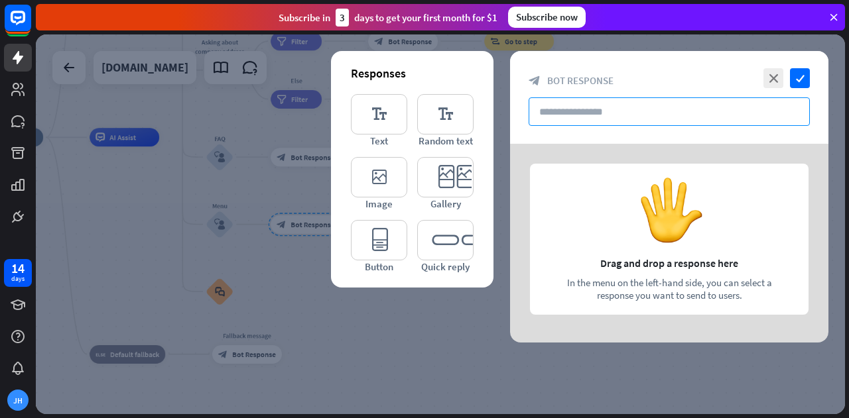
click at [590, 110] on input "text" at bounding box center [669, 111] width 281 height 29
click at [644, 219] on div at bounding box center [669, 243] width 318 height 199
click at [368, 239] on icon "editor_button" at bounding box center [379, 240] width 56 height 40
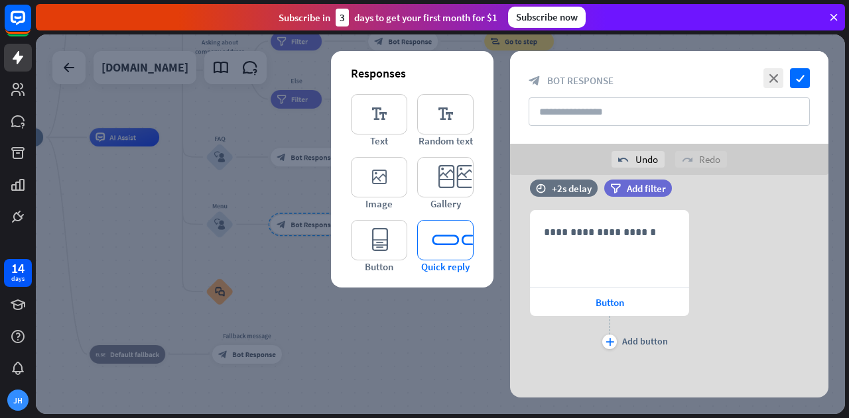
click at [463, 233] on icon "editor_quick_replies" at bounding box center [445, 240] width 56 height 40
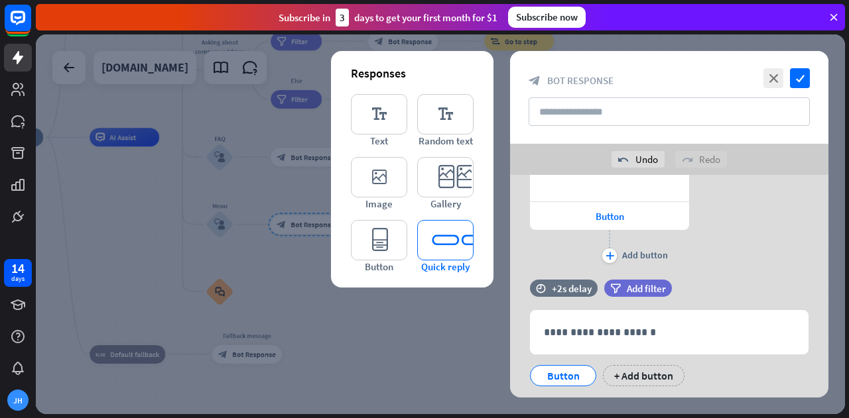
scroll to position [141, 0]
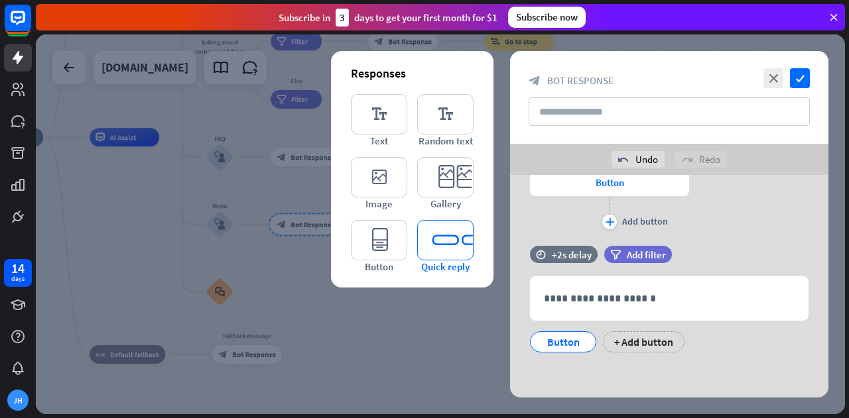
click at [435, 241] on icon "editor_quick_replies" at bounding box center [445, 240] width 56 height 40
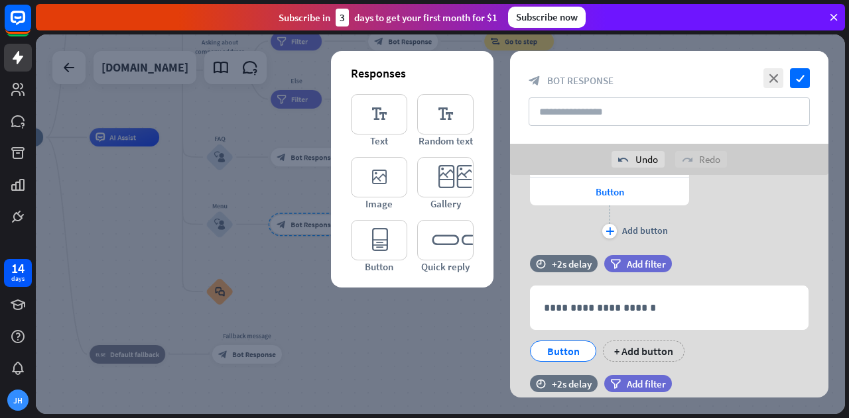
scroll to position [0, 0]
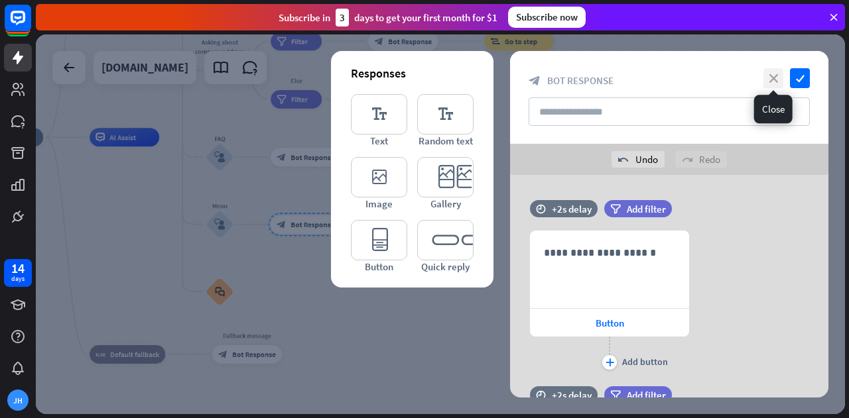
click at [775, 78] on icon "close" at bounding box center [773, 78] width 20 height 20
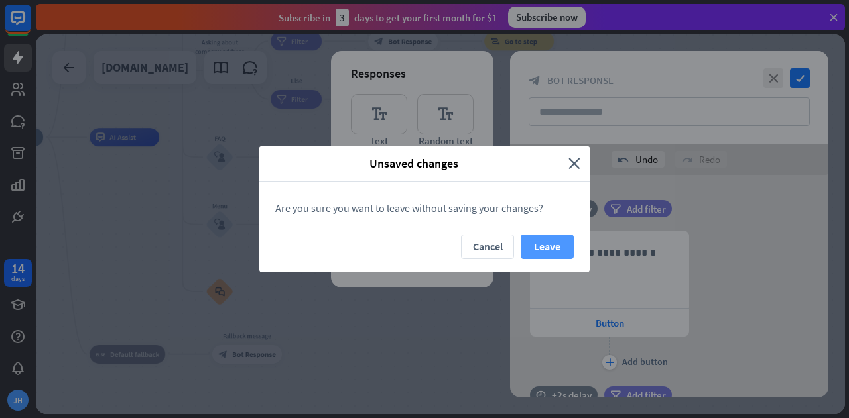
click at [524, 248] on button "Leave" at bounding box center [547, 247] width 53 height 25
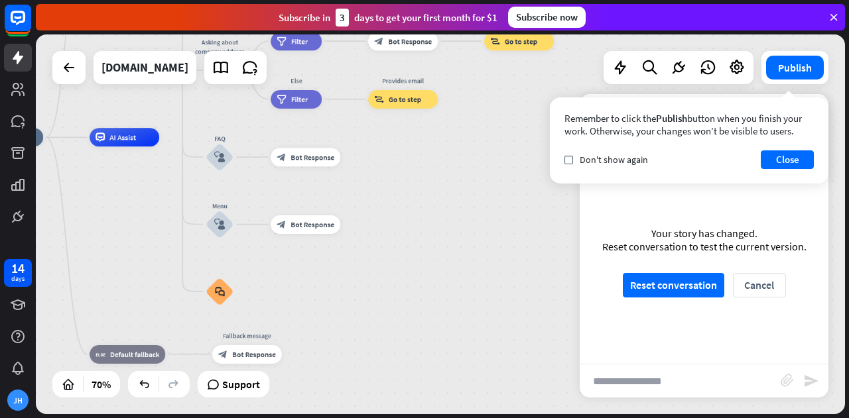
click at [410, 205] on div "home_2 Start point Welcome message block_bot_response Bot Response About us blo…" at bounding box center [256, 270] width 566 height 266
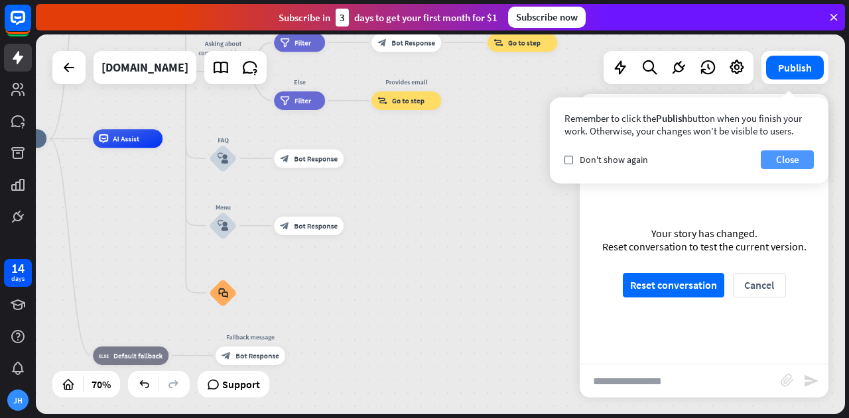
click at [788, 157] on button "Close" at bounding box center [787, 160] width 53 height 19
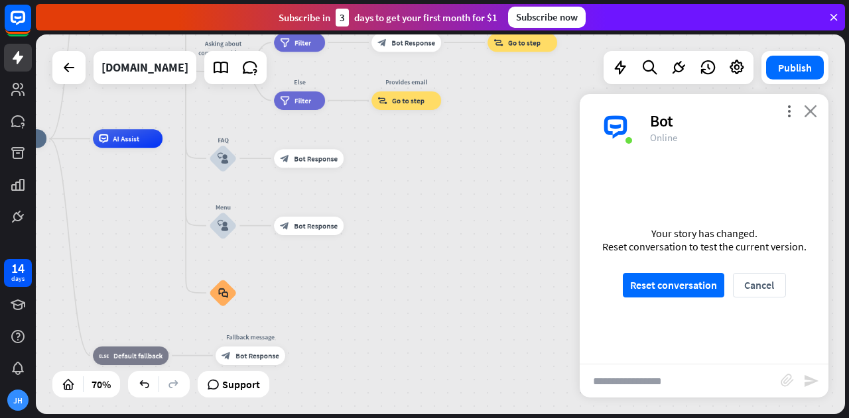
click at [813, 112] on icon "close" at bounding box center [810, 111] width 13 height 13
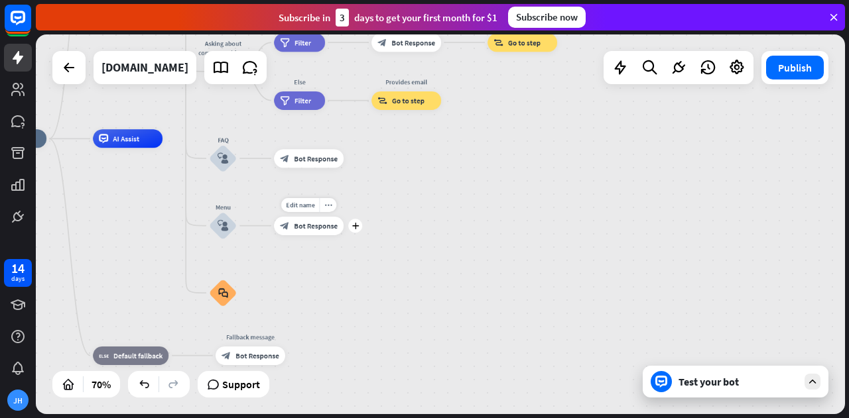
click at [324, 233] on div "block_bot_response Bot Response" at bounding box center [309, 226] width 70 height 19
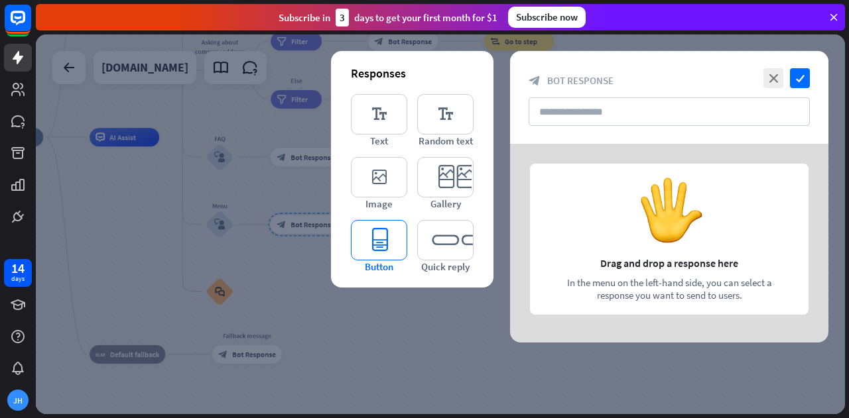
click at [383, 255] on icon "editor_button" at bounding box center [379, 240] width 56 height 40
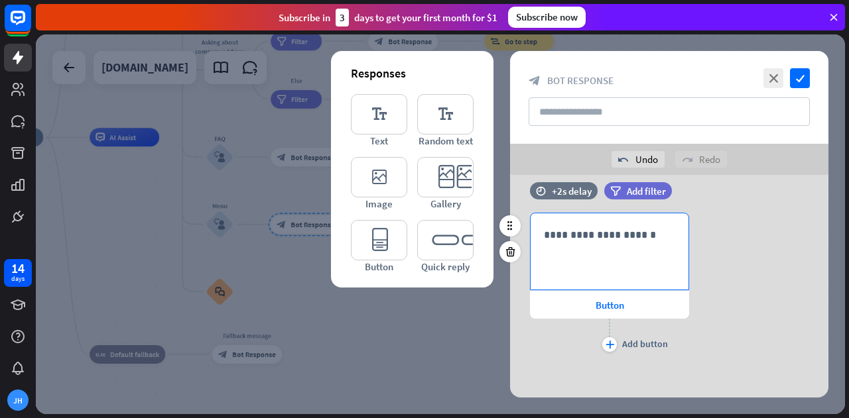
scroll to position [21, 0]
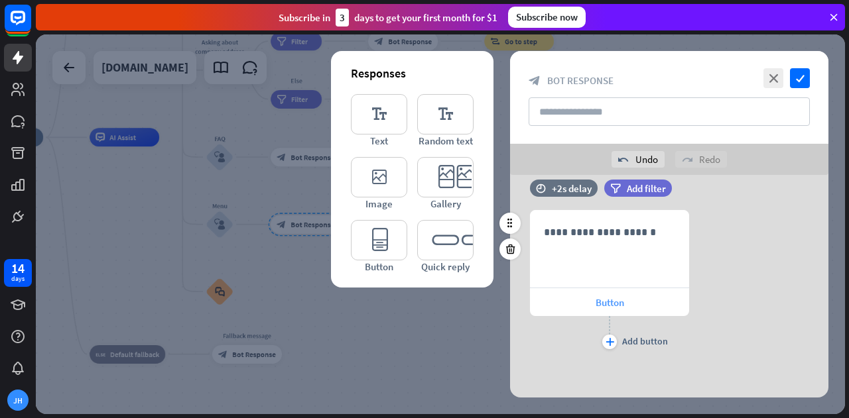
click at [615, 310] on div "Button" at bounding box center [609, 302] width 159 height 28
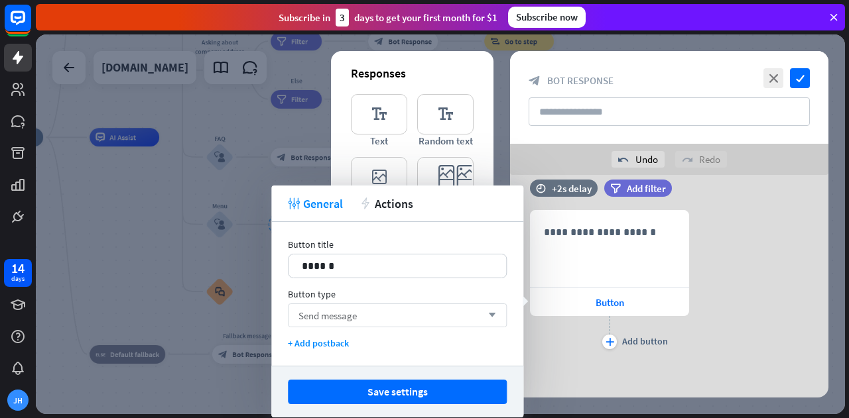
click at [414, 315] on div "Send message arrow_down" at bounding box center [397, 316] width 219 height 24
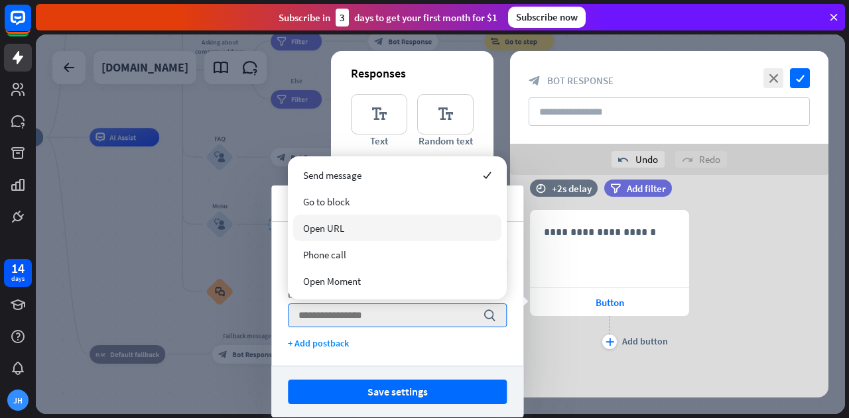
click at [358, 233] on div "Open URL" at bounding box center [397, 228] width 208 height 27
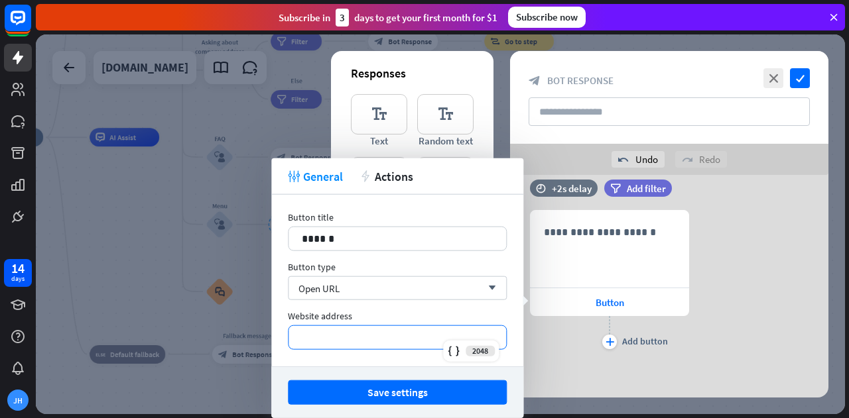
click at [345, 328] on div "*********" at bounding box center [397, 337] width 218 height 23
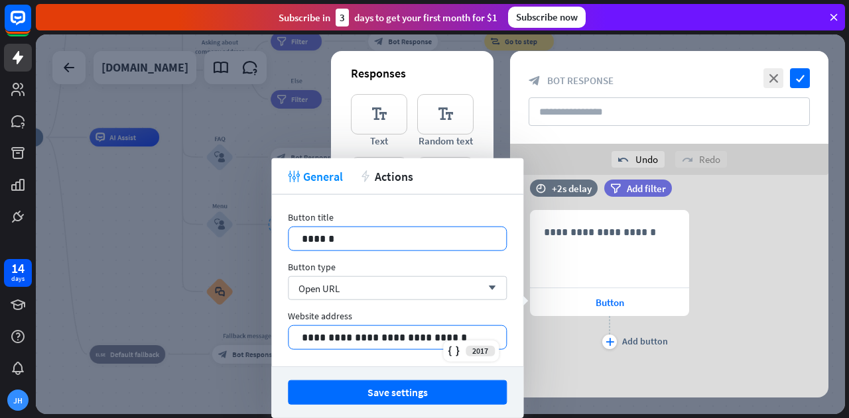
click at [369, 235] on p "******" at bounding box center [398, 239] width 192 height 17
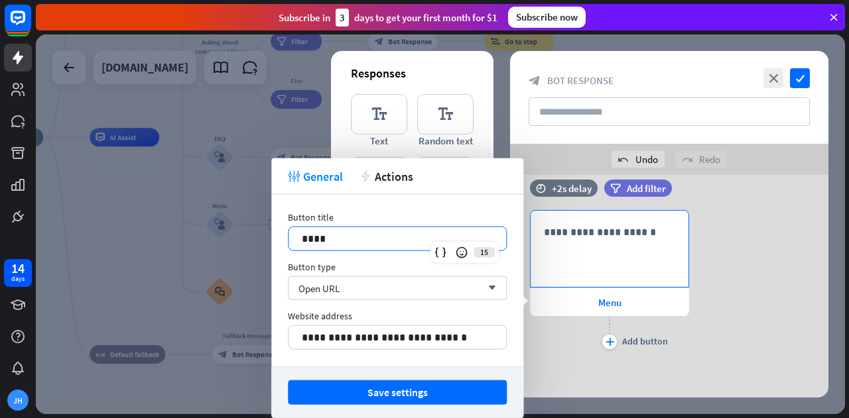
click at [559, 250] on div "**********" at bounding box center [610, 249] width 158 height 76
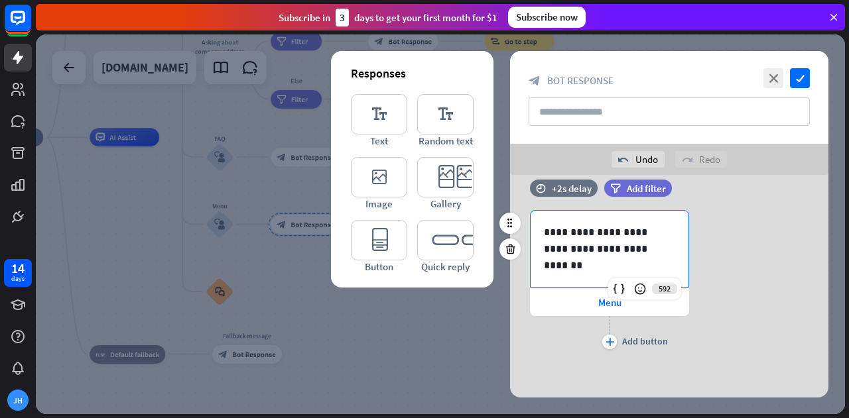
click at [616, 234] on p "**********" at bounding box center [610, 240] width 132 height 33
click at [558, 251] on p "**********" at bounding box center [610, 240] width 132 height 33
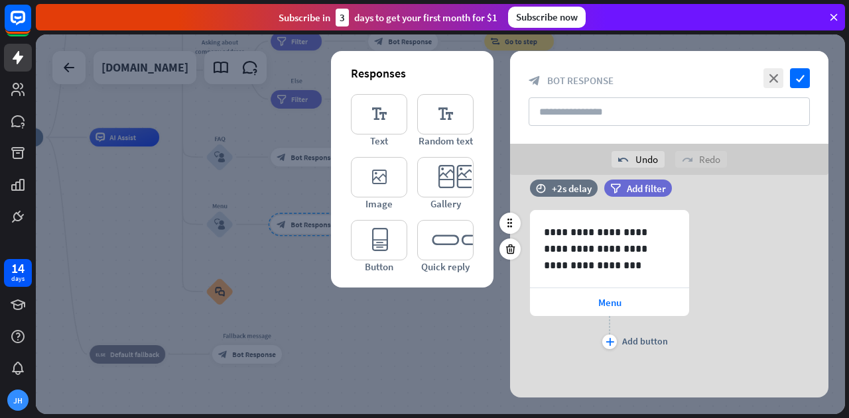
click at [720, 262] on div "**********" at bounding box center [669, 281] width 318 height 143
click at [804, 79] on icon "check" at bounding box center [800, 78] width 20 height 20
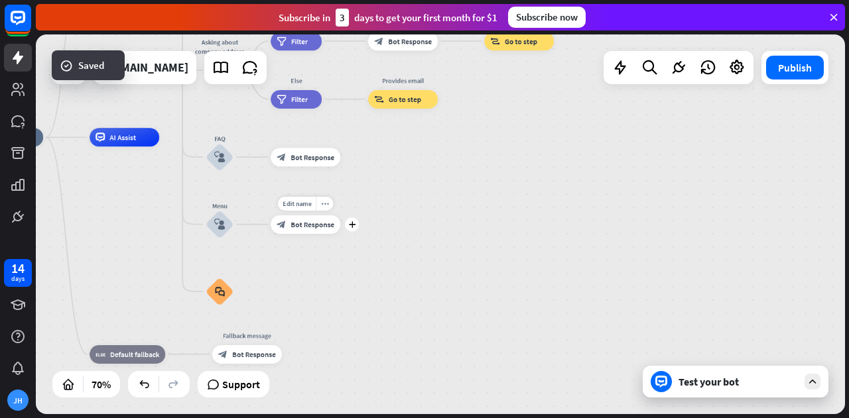
click at [297, 234] on div "Edit name more_horiz plus block_bot_response Bot Response" at bounding box center [306, 225] width 70 height 19
click at [303, 234] on div "Edit name more_horiz plus block_bot_response Bot Response" at bounding box center [306, 225] width 70 height 19
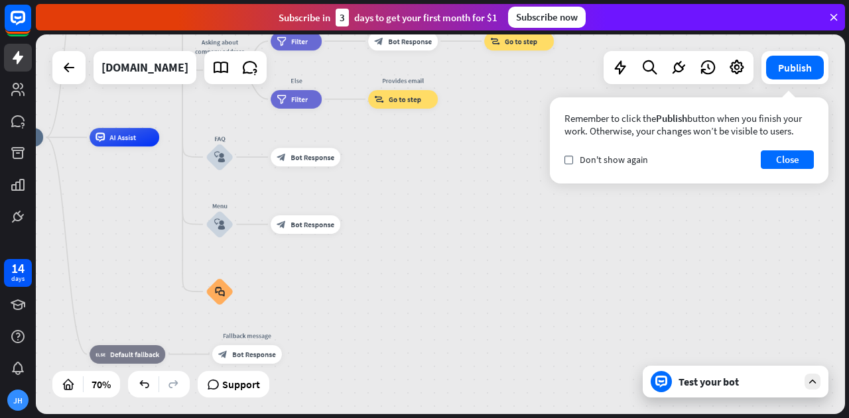
click at [746, 397] on div "Test your bot" at bounding box center [736, 382] width 186 height 32
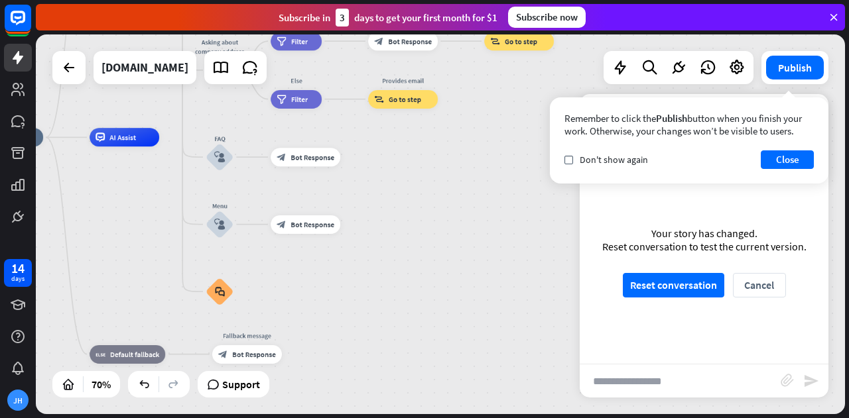
click at [733, 381] on input "text" at bounding box center [680, 381] width 201 height 33
type input "****"
click at [695, 296] on button "Reset conversation" at bounding box center [673, 285] width 101 height 25
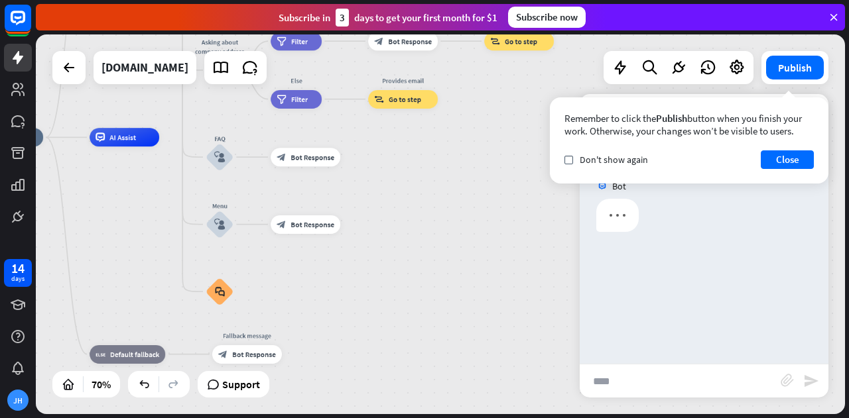
click at [693, 289] on div "Bot" at bounding box center [704, 262] width 249 height 204
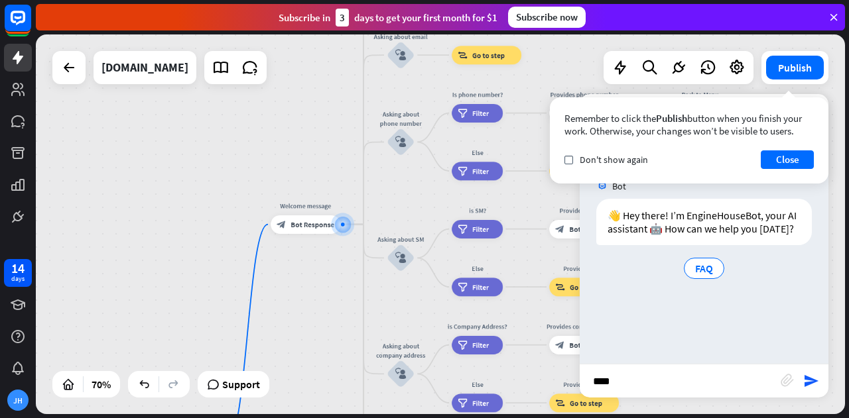
click at [667, 391] on input "****" at bounding box center [680, 381] width 201 height 33
click at [817, 384] on icon "send" at bounding box center [811, 381] width 16 height 16
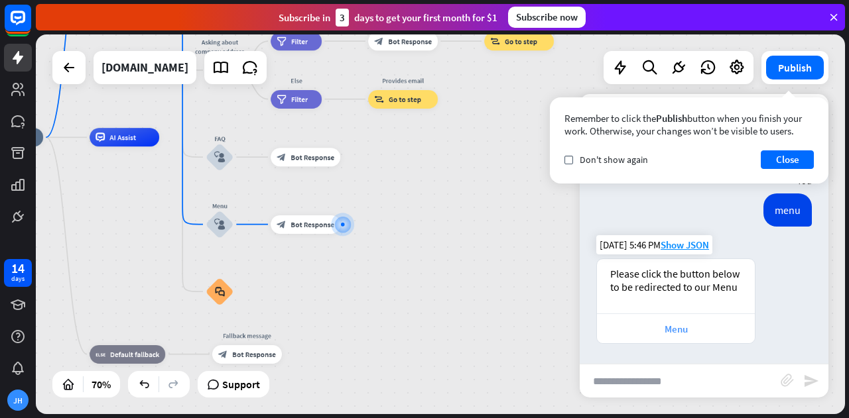
scroll to position [95, 0]
click at [688, 332] on div "Menu" at bounding box center [675, 329] width 145 height 13
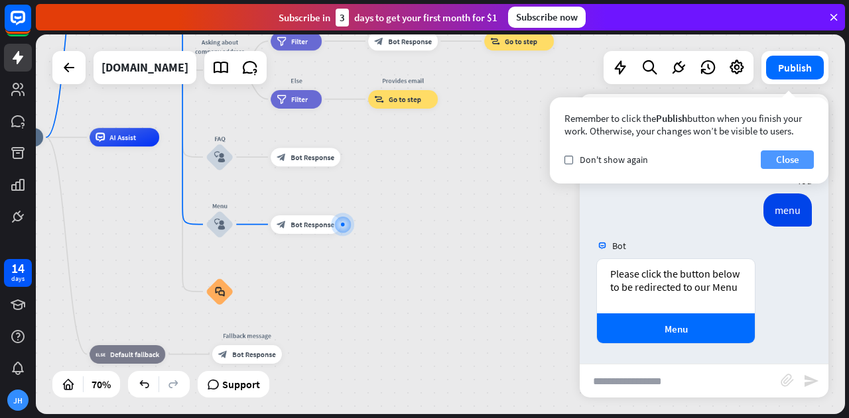
click at [793, 157] on button "Close" at bounding box center [787, 160] width 53 height 19
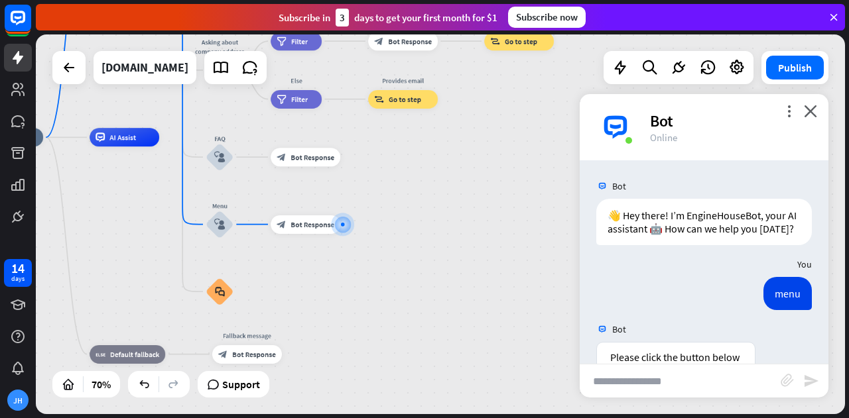
scroll to position [0, 0]
click at [304, 224] on span "Bot Response" at bounding box center [312, 224] width 44 height 9
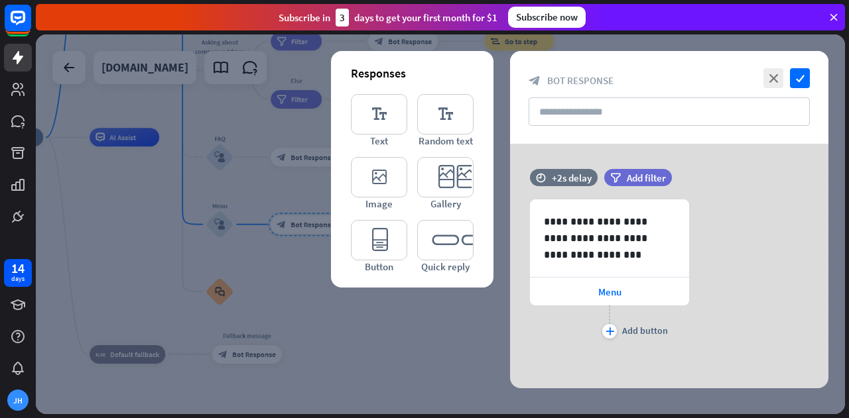
click at [415, 318] on div at bounding box center [440, 224] width 809 height 380
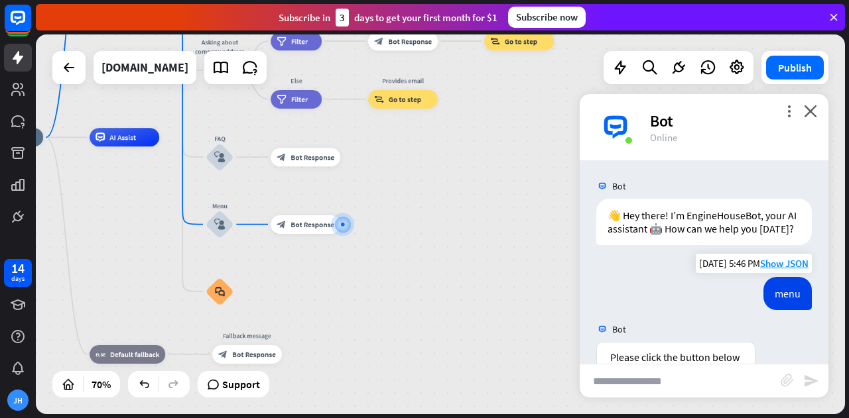
click at [771, 310] on div "menu" at bounding box center [787, 293] width 48 height 33
click at [300, 234] on div "Edit name more_horiz plus block_bot_response Bot Response" at bounding box center [306, 225] width 70 height 19
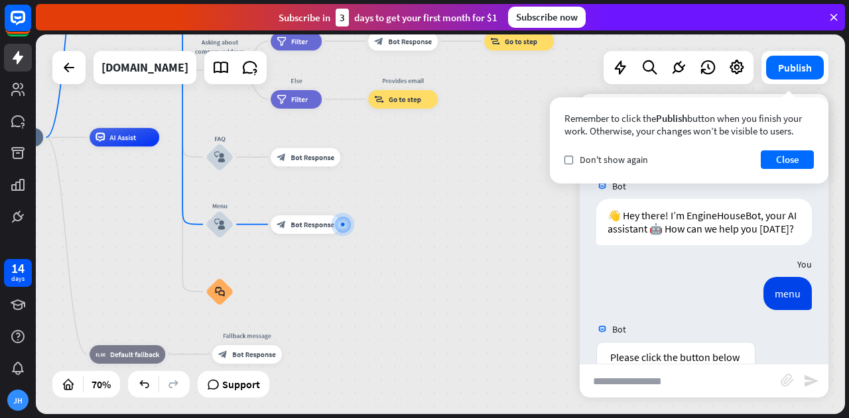
click at [499, 312] on div "home_2 Start point Welcome message block_bot_response Bot Response About us blo…" at bounding box center [256, 270] width 566 height 266
click at [796, 161] on button "Close" at bounding box center [787, 160] width 53 height 19
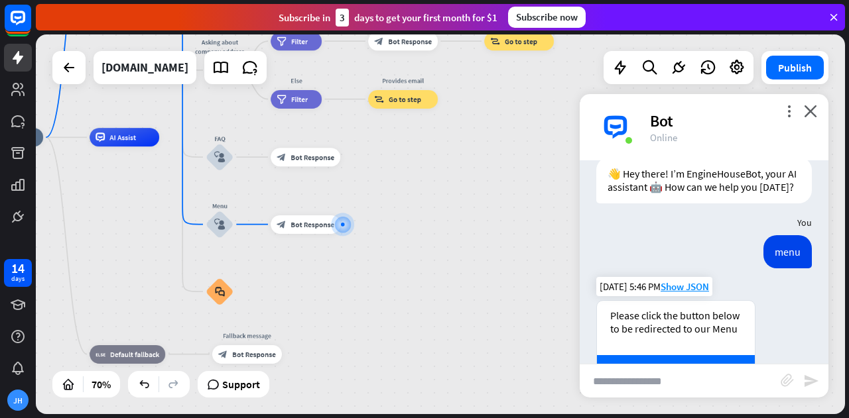
scroll to position [95, 0]
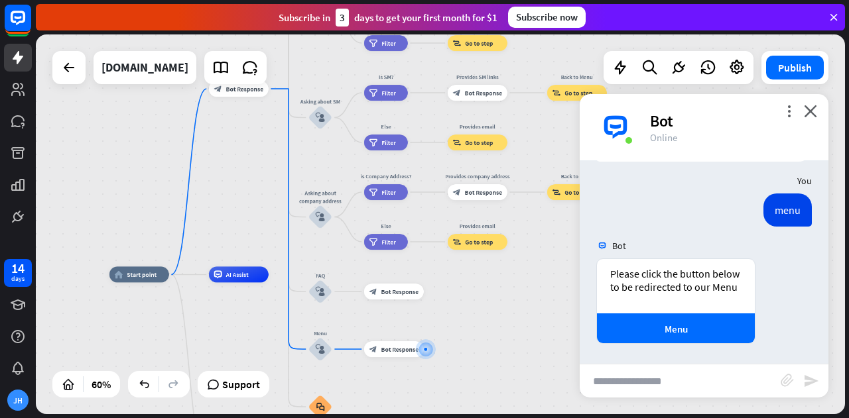
drag, startPoint x: 373, startPoint y: 233, endPoint x: 508, endPoint y: 393, distance: 209.5
click at [508, 393] on div "home_2 Start point Welcome message block_bot_response Bot Response About us blo…" at bounding box center [351, 389] width 485 height 228
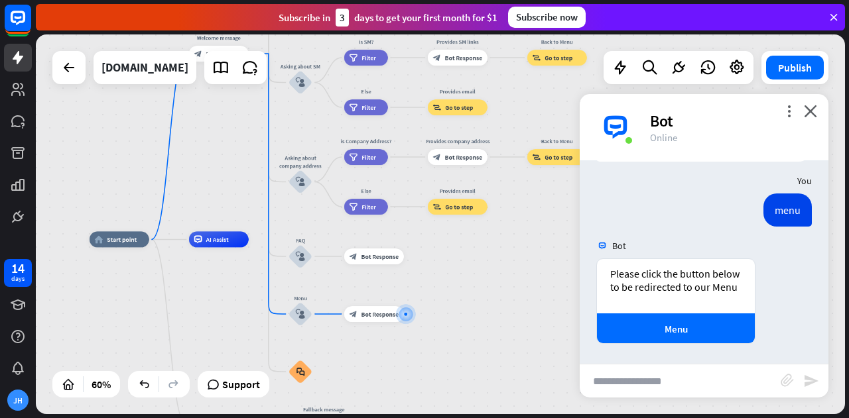
drag, startPoint x: 508, startPoint y: 393, endPoint x: 440, endPoint y: 315, distance: 103.9
click at [440, 315] on div "home_2 Start point Welcome message block_bot_response Bot Response About us blo…" at bounding box center [332, 353] width 485 height 228
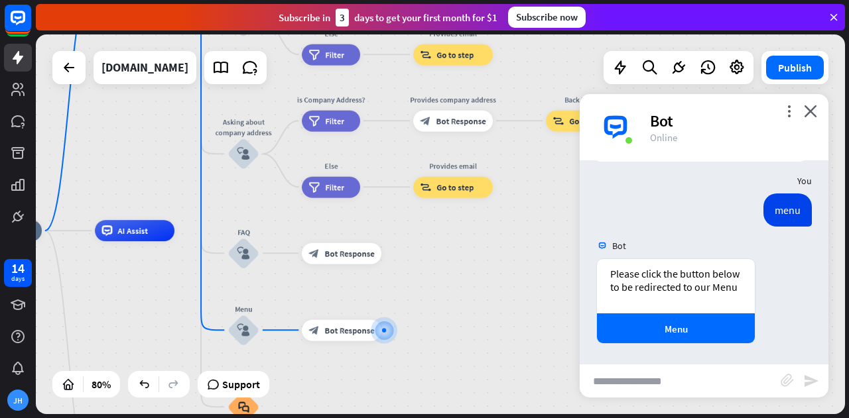
click at [804, 107] on div "more_vert close Bot Online" at bounding box center [704, 127] width 249 height 66
click at [806, 108] on icon "close" at bounding box center [810, 111] width 13 height 13
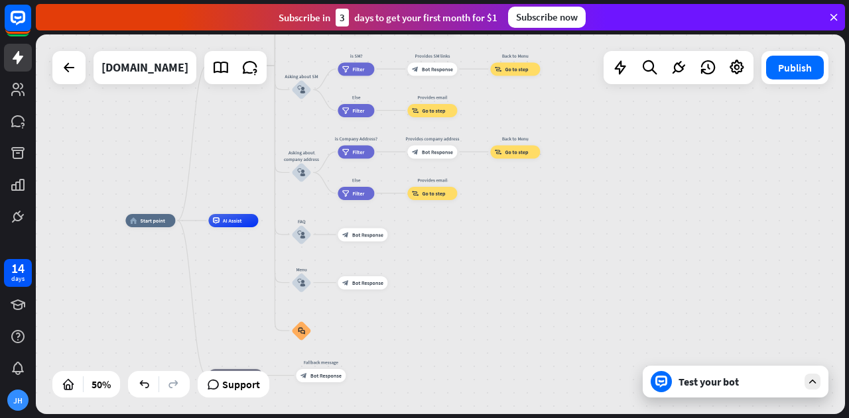
drag, startPoint x: 388, startPoint y: 291, endPoint x: 496, endPoint y: 403, distance: 155.2
click at [496, 403] on div "home_2 Start point Welcome message block_bot_response Bot Response About us blo…" at bounding box center [327, 316] width 405 height 190
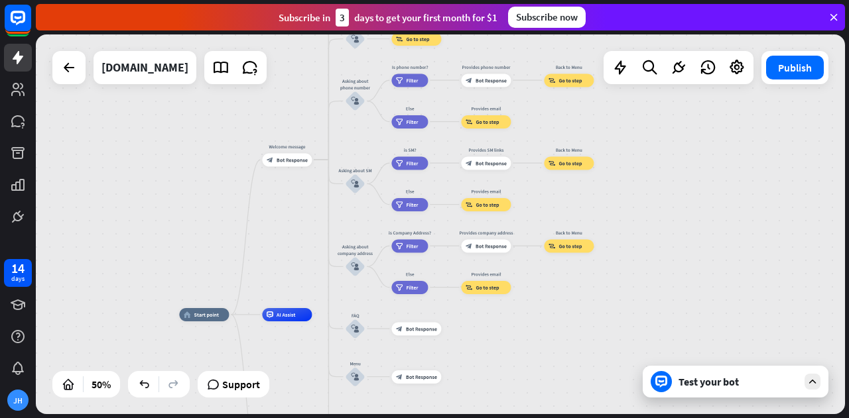
drag, startPoint x: 507, startPoint y: 296, endPoint x: 561, endPoint y: 391, distance: 108.4
click at [561, 391] on div "home_2 Start point Welcome message block_bot_response Bot Response About us blo…" at bounding box center [381, 410] width 405 height 190
click at [414, 336] on div "Edit name more_horiz plus block_bot_response Bot Response" at bounding box center [416, 328] width 50 height 13
click at [417, 331] on span "Bot Response" at bounding box center [422, 328] width 31 height 7
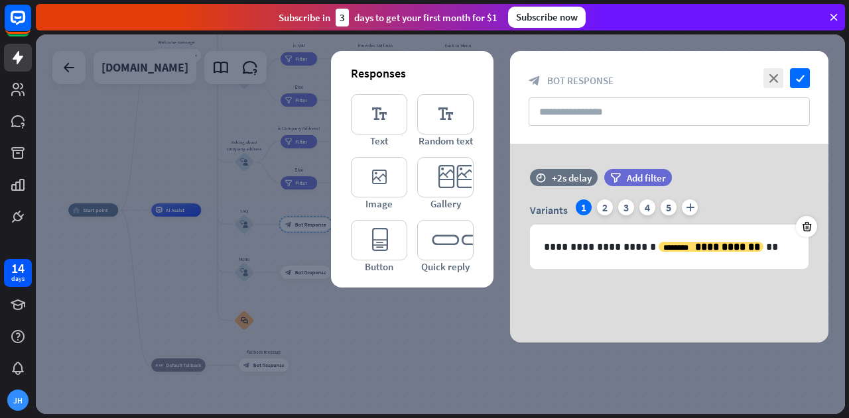
click at [625, 371] on div at bounding box center [440, 224] width 809 height 380
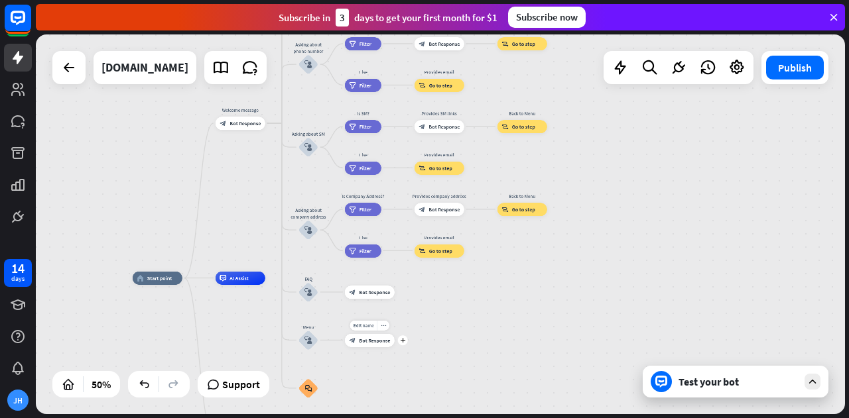
drag, startPoint x: 273, startPoint y: 263, endPoint x: 373, endPoint y: 371, distance: 146.4
click at [371, 347] on div "Edit name more_horiz plus block_bot_response Bot Response" at bounding box center [370, 340] width 50 height 13
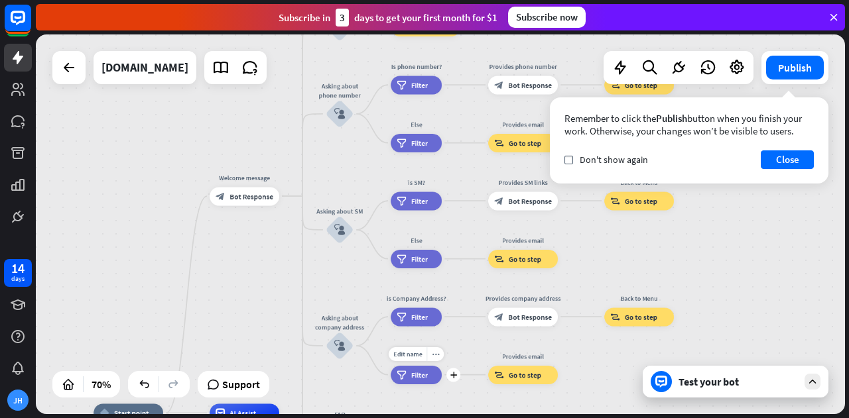
drag, startPoint x: 340, startPoint y: 277, endPoint x: 442, endPoint y: 391, distance: 154.0
click at [442, 385] on div "Edit name more_horiz plus filter Filter" at bounding box center [416, 375] width 51 height 19
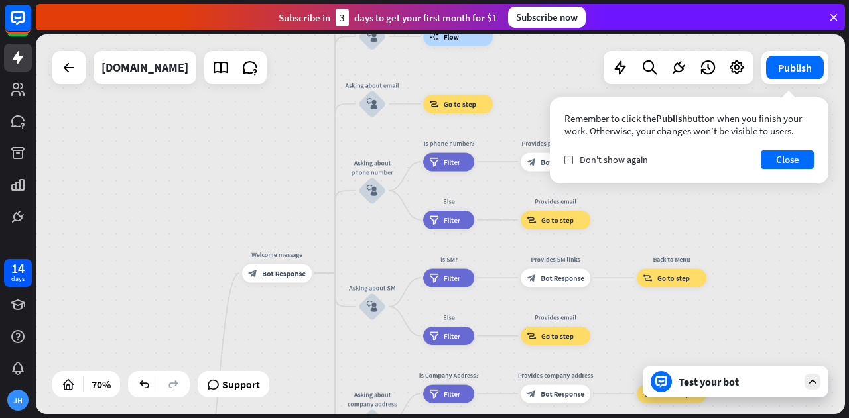
drag, startPoint x: 399, startPoint y: 310, endPoint x: 395, endPoint y: 360, distance: 50.0
click at [395, 360] on div "home_2 Start point Welcome message block_bot_response Bot Response About us blo…" at bounding box center [440, 224] width 809 height 380
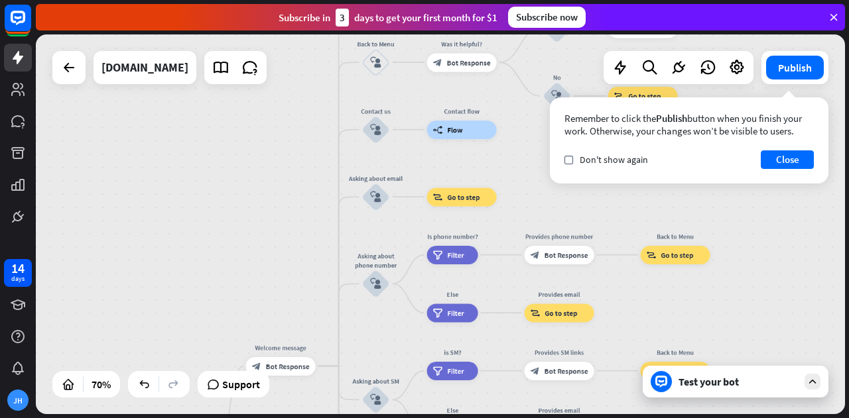
drag, startPoint x: 381, startPoint y: 257, endPoint x: 385, endPoint y: 352, distance: 95.6
click at [385, 352] on div "home_2 Start point Welcome message block_bot_response Bot Response About us blo…" at bounding box center [440, 224] width 809 height 380
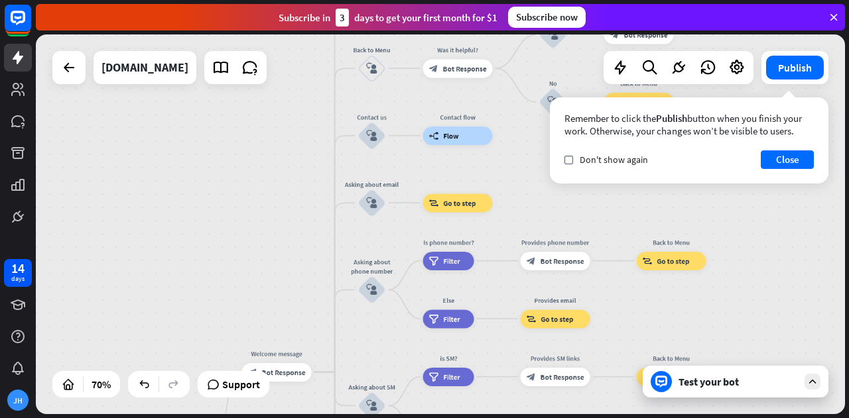
drag, startPoint x: 381, startPoint y: 267, endPoint x: 388, endPoint y: 353, distance: 86.5
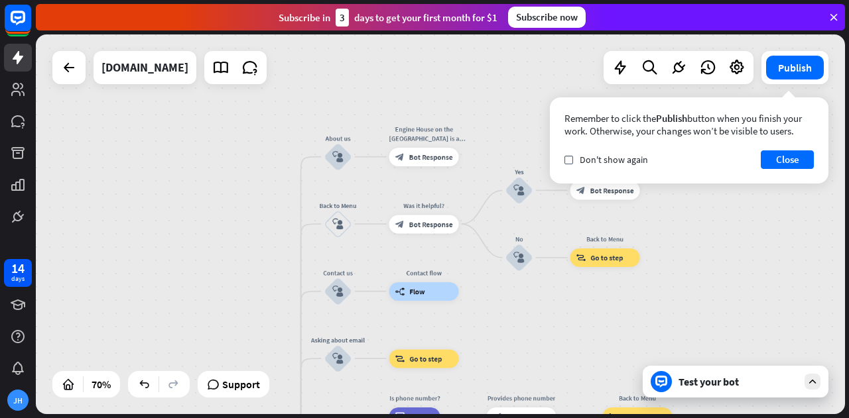
drag, startPoint x: 365, startPoint y: 245, endPoint x: 331, endPoint y: 408, distance: 166.0
click at [331, 408] on div "home_2 Start point Welcome message block_bot_response Bot Response About us blo…" at bounding box center [440, 224] width 809 height 380
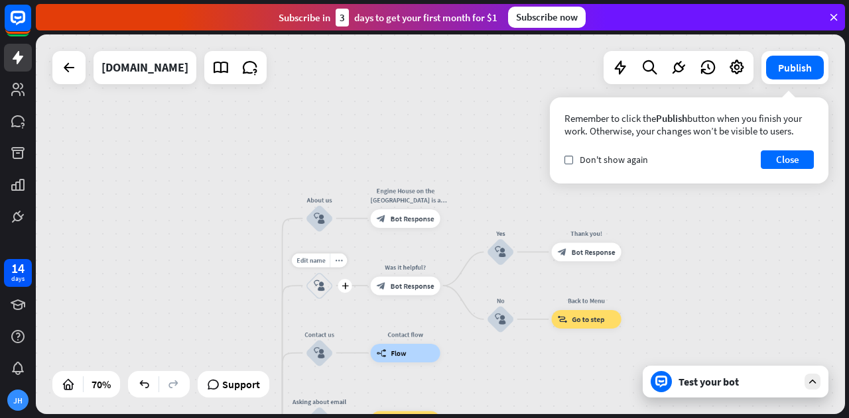
drag, startPoint x: 366, startPoint y: 259, endPoint x: 346, endPoint y: 316, distance: 60.4
click at [334, 300] on div "Edit name more_horiz plus Back to Menu block_user_input" at bounding box center [320, 286] width 28 height 28
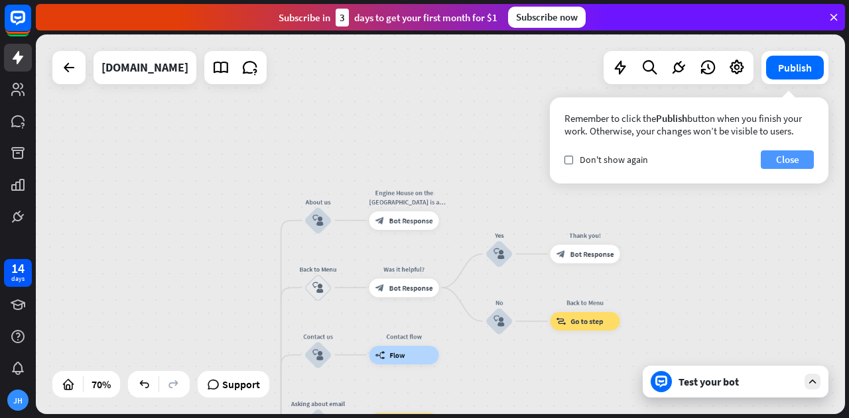
click at [769, 157] on button "Close" at bounding box center [787, 160] width 53 height 19
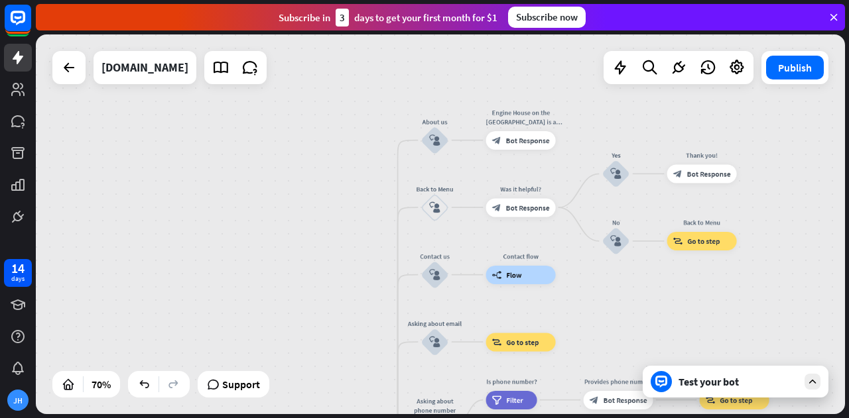
drag, startPoint x: 195, startPoint y: 210, endPoint x: 458, endPoint y: 7, distance: 332.8
click at [395, 44] on div "home_2 Start point Welcome message block_bot_response Bot Response About us blo…" at bounding box center [440, 224] width 809 height 380
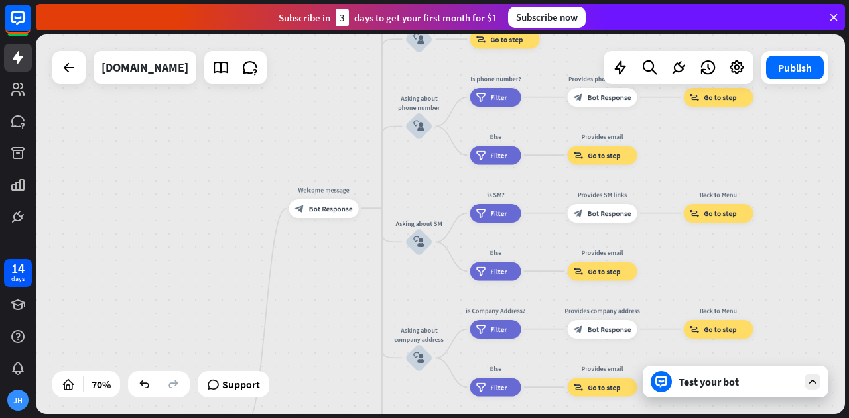
drag, startPoint x: 459, startPoint y: 306, endPoint x: 356, endPoint y: 70, distance: 256.9
click at [356, 70] on div "home_2 Start point Welcome message block_bot_response Bot Response About us blo…" at bounding box center [440, 224] width 809 height 380
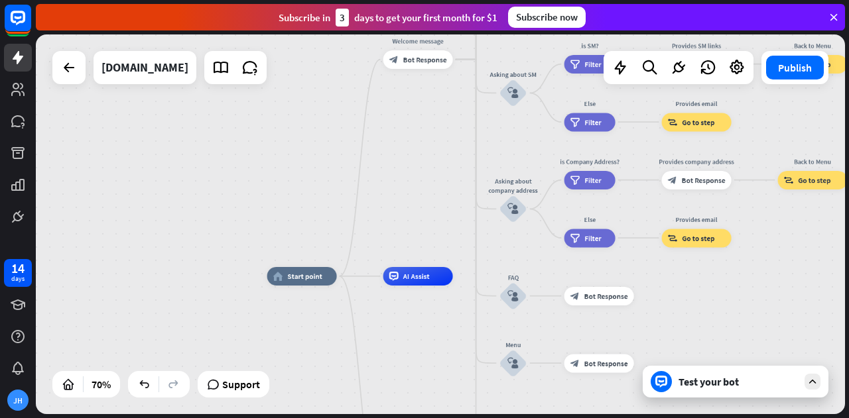
drag, startPoint x: 369, startPoint y: 282, endPoint x: 468, endPoint y: 154, distance: 162.1
click at [468, 154] on div "home_2 Start point Welcome message block_bot_response Bot Response About us blo…" at bounding box center [440, 224] width 809 height 380
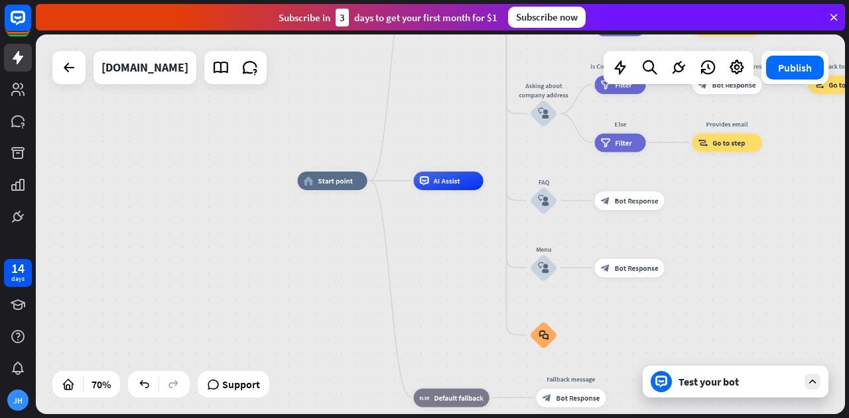
drag, startPoint x: 404, startPoint y: 210, endPoint x: 422, endPoint y: 138, distance: 74.5
click at [434, 109] on div "home_2 Start point Welcome message block_bot_response Bot Response About us blo…" at bounding box center [440, 224] width 809 height 380
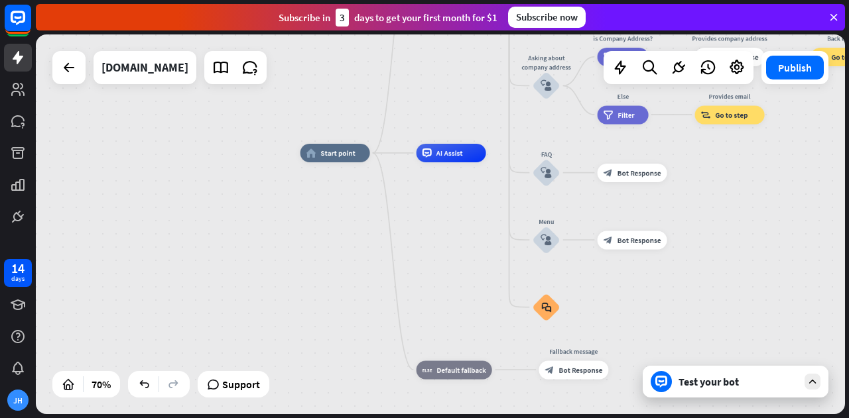
drag, startPoint x: 414, startPoint y: 307, endPoint x: 417, endPoint y: 279, distance: 28.0
click at [417, 279] on div "home_2 Start point Welcome message block_bot_response Bot Response About us blo…" at bounding box center [583, 286] width 566 height 266
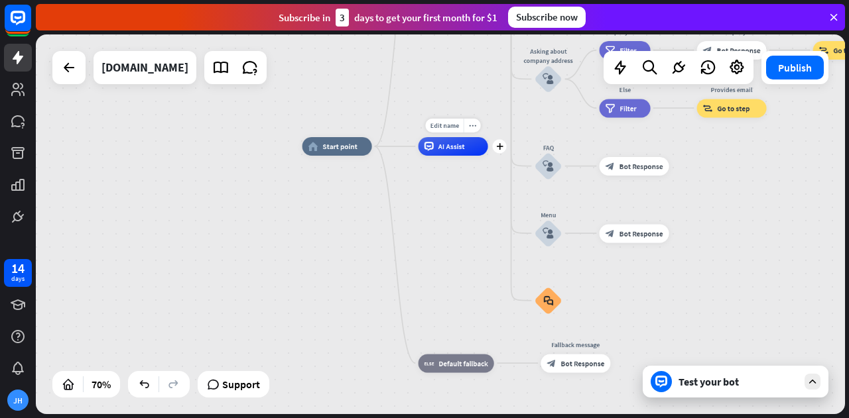
click at [439, 152] on div "AI Assist" at bounding box center [453, 146] width 70 height 19
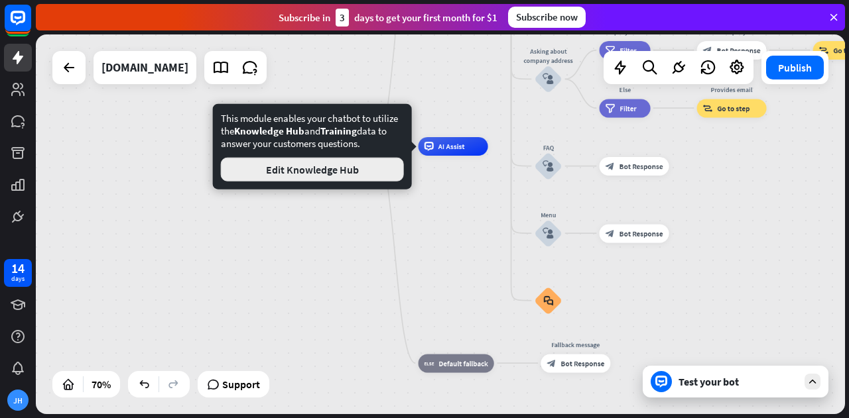
click at [286, 167] on button "Edit Knowledge Hub" at bounding box center [312, 170] width 183 height 24
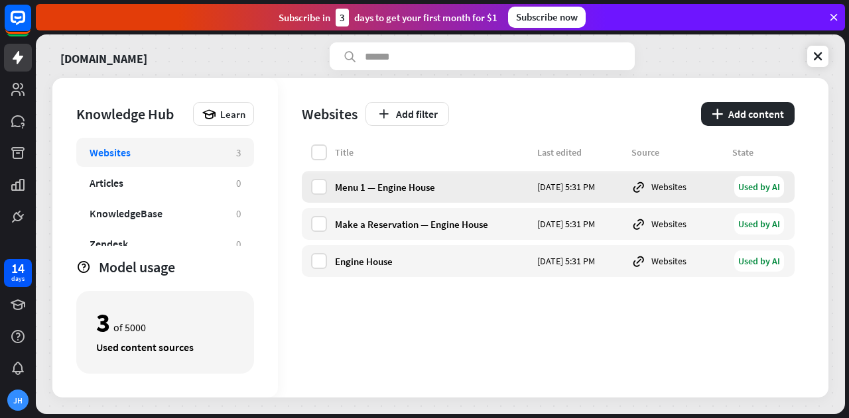
click at [401, 192] on div "Menu 1 — Engine House" at bounding box center [432, 187] width 194 height 13
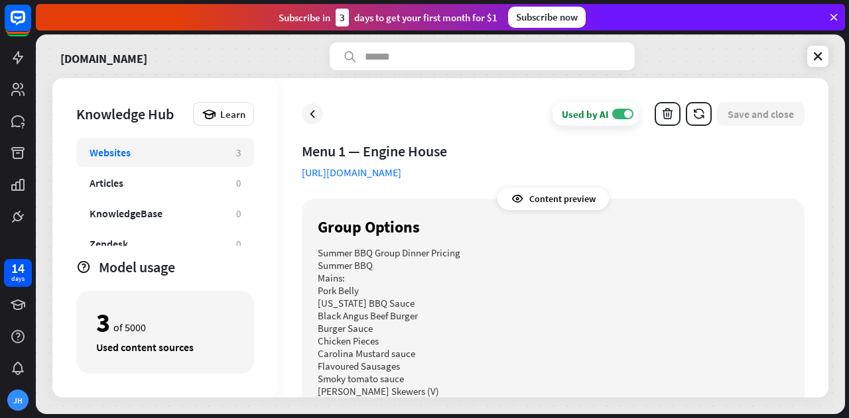
click at [540, 201] on div "Content preview" at bounding box center [552, 199] width 111 height 23
click at [500, 202] on div "Content preview" at bounding box center [552, 199] width 111 height 23
click at [317, 128] on div "Used by AI ON Save and close Menu 1 — Engine House [URL][DOMAIN_NAME] Content p…" at bounding box center [553, 238] width 550 height 320
click at [313, 120] on icon at bounding box center [312, 113] width 13 height 13
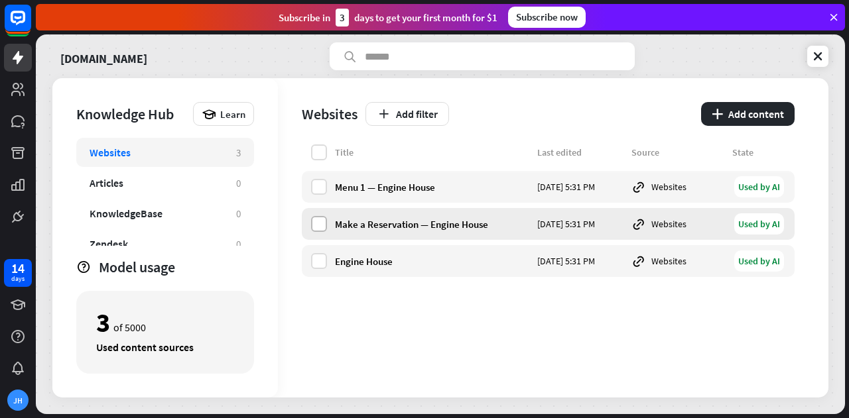
click at [319, 225] on label at bounding box center [319, 224] width 16 height 16
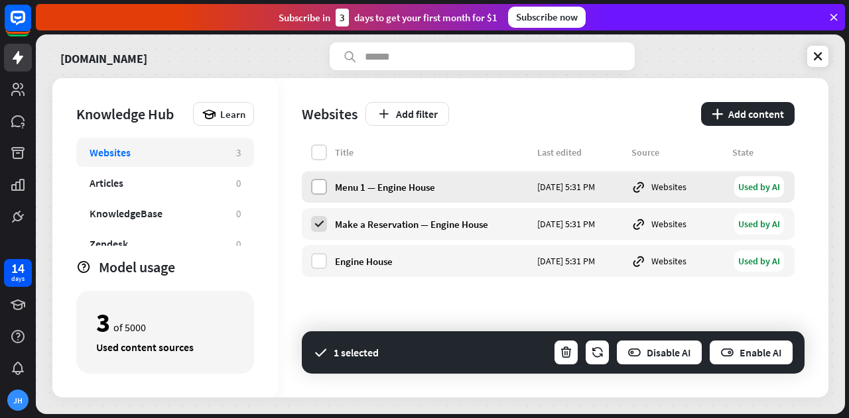
click at [322, 187] on label at bounding box center [319, 187] width 16 height 16
click at [316, 261] on label at bounding box center [319, 261] width 16 height 16
click at [741, 356] on button "Enable AI" at bounding box center [751, 353] width 86 height 27
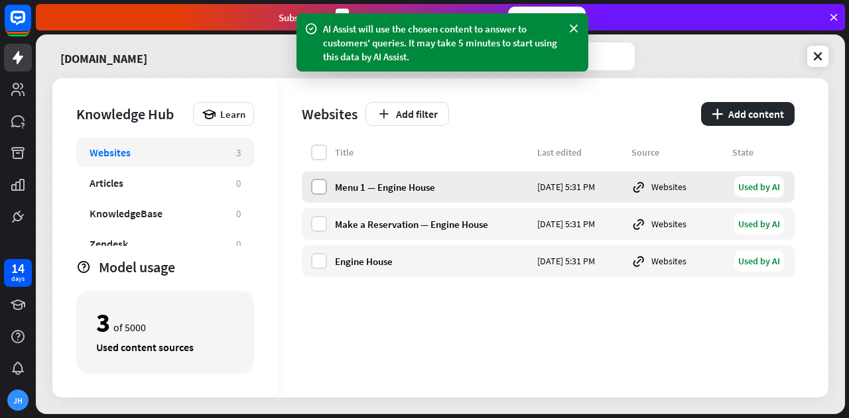
click at [320, 187] on label at bounding box center [319, 187] width 16 height 16
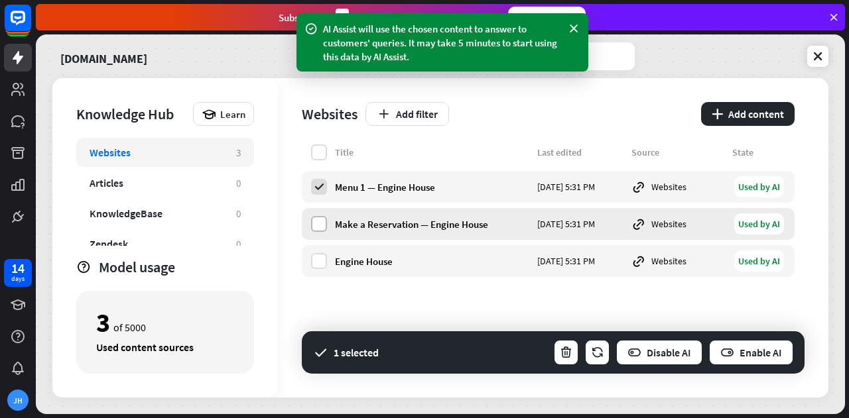
click at [324, 222] on label at bounding box center [319, 224] width 16 height 16
click at [322, 255] on label at bounding box center [319, 261] width 16 height 16
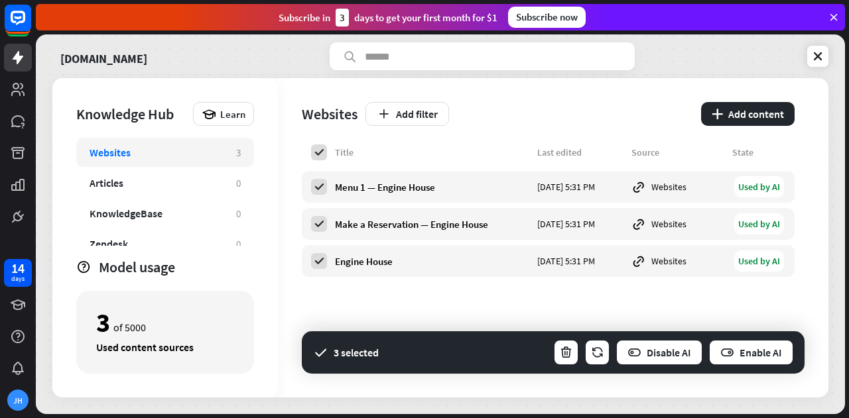
click at [638, 311] on div "Title Last edited Source State Menu 1 — Engine House [DATE] 5:31 PM Websites Us…" at bounding box center [548, 271] width 493 height 253
click at [160, 183] on div "Articles" at bounding box center [156, 182] width 133 height 13
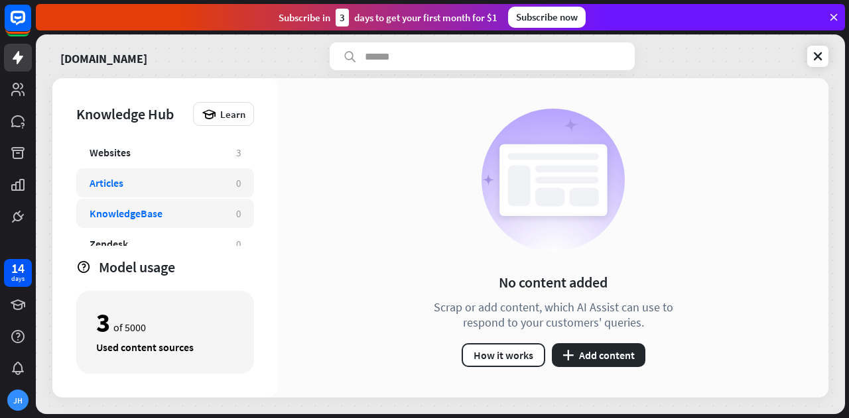
click at [162, 215] on div "KnowledgeBase" at bounding box center [126, 213] width 73 height 13
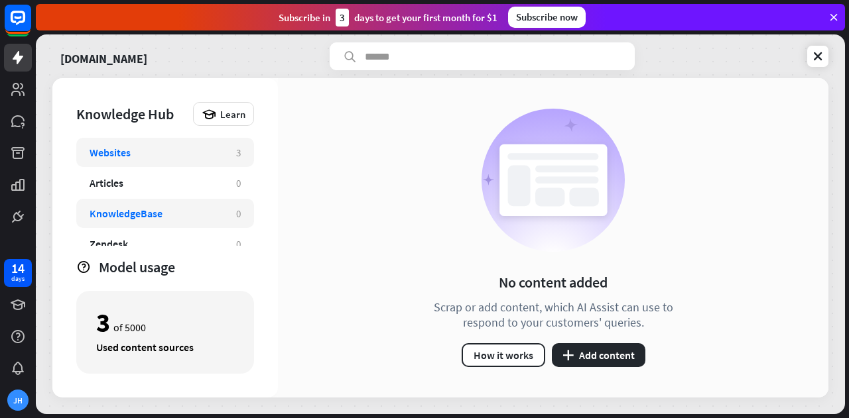
click at [157, 155] on div "Websites" at bounding box center [156, 152] width 133 height 13
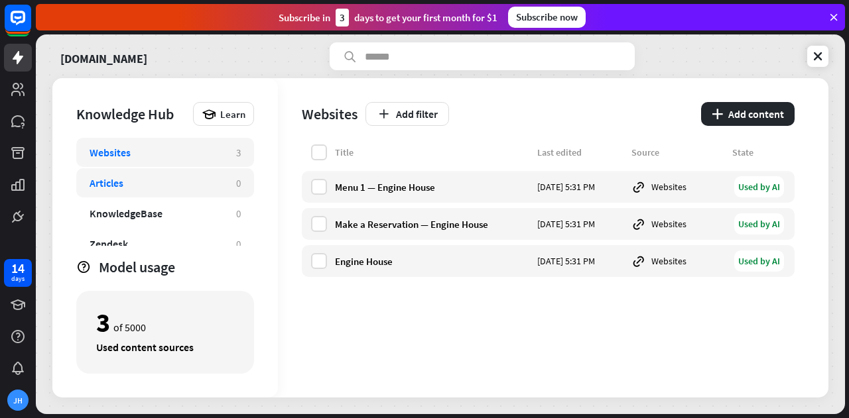
click at [188, 185] on div "Articles" at bounding box center [156, 182] width 133 height 13
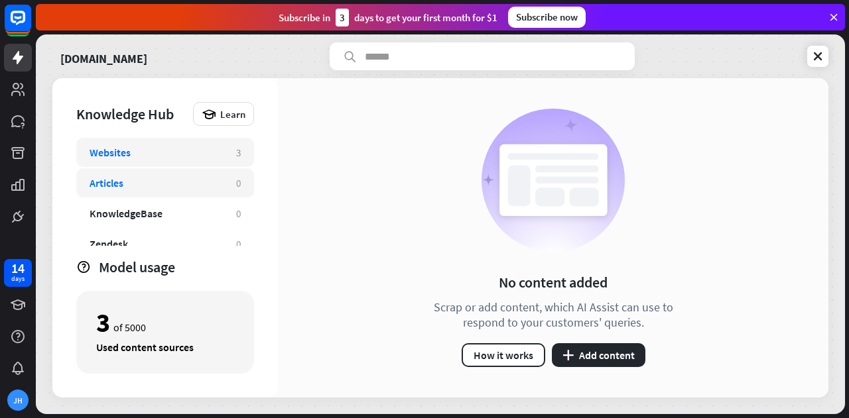
click at [192, 156] on div "Websites" at bounding box center [156, 152] width 133 height 13
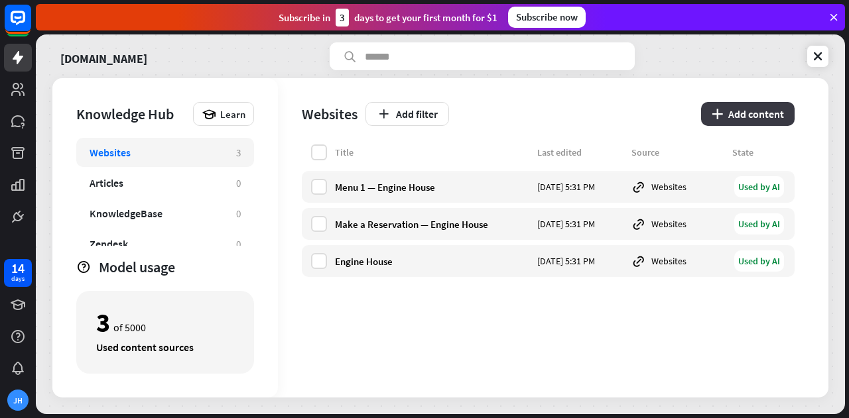
click at [735, 113] on button "plus Add content" at bounding box center [748, 114] width 94 height 24
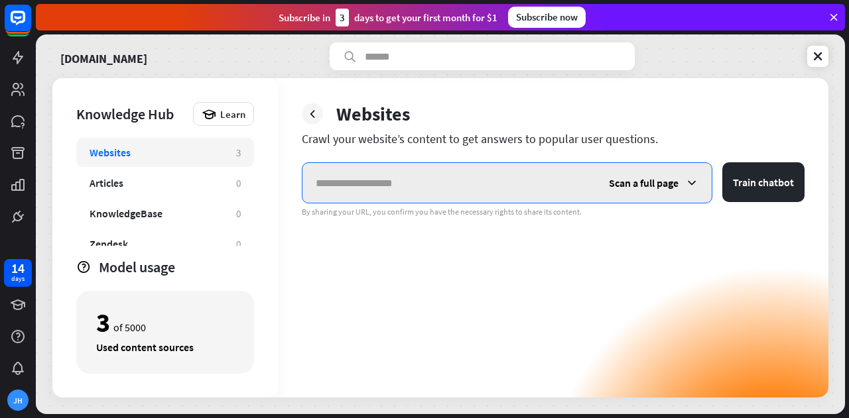
click at [338, 178] on input "text" at bounding box center [448, 183] width 293 height 40
paste input "**********"
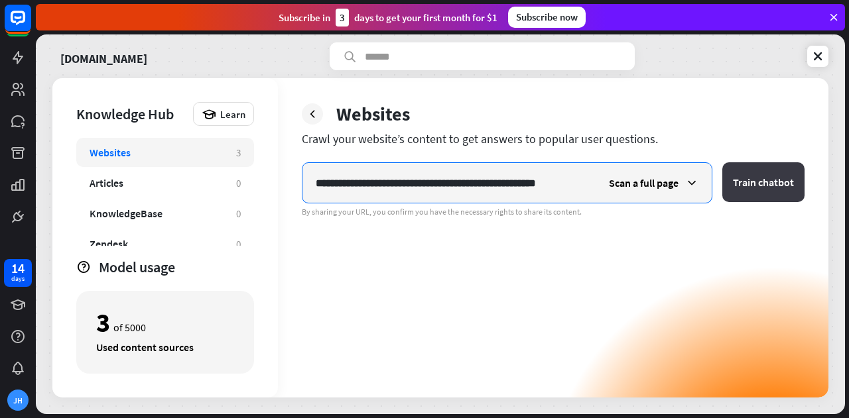
type input "**********"
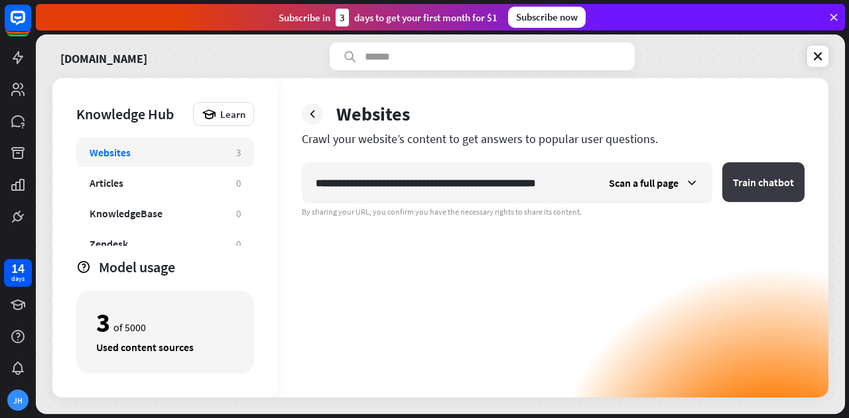
click at [775, 182] on button "Train chatbot" at bounding box center [763, 182] width 82 height 40
click at [764, 182] on button "Train chatbot" at bounding box center [763, 182] width 82 height 40
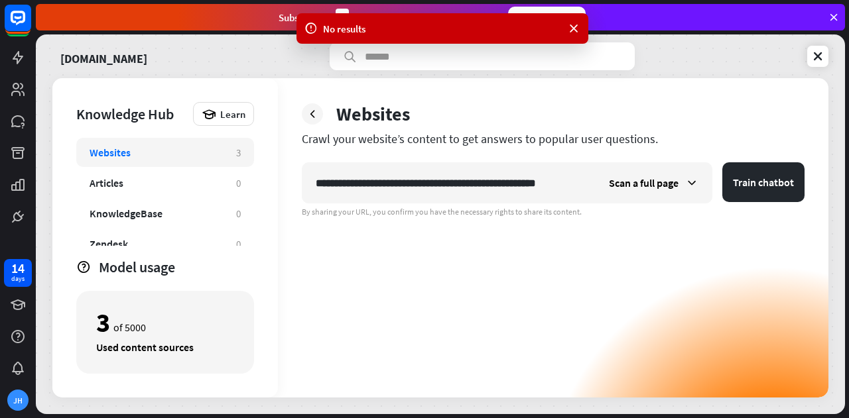
click at [576, 21] on div "No results" at bounding box center [442, 28] width 292 height 31
click at [573, 24] on icon at bounding box center [573, 29] width 13 height 14
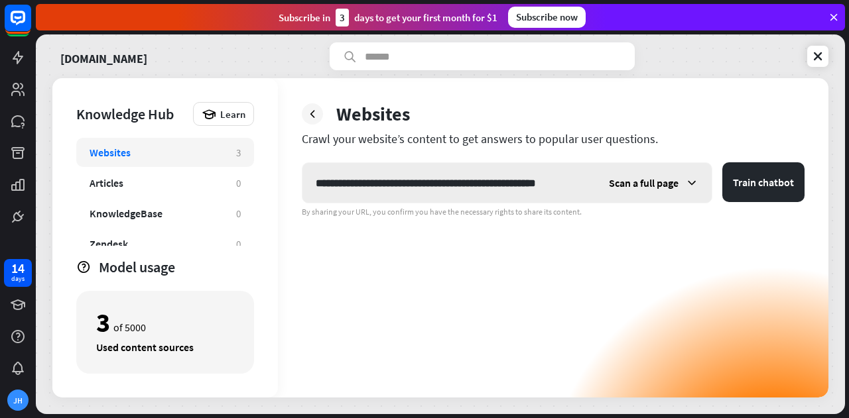
click at [670, 190] on div "Scan a full page" at bounding box center [654, 183] width 116 height 40
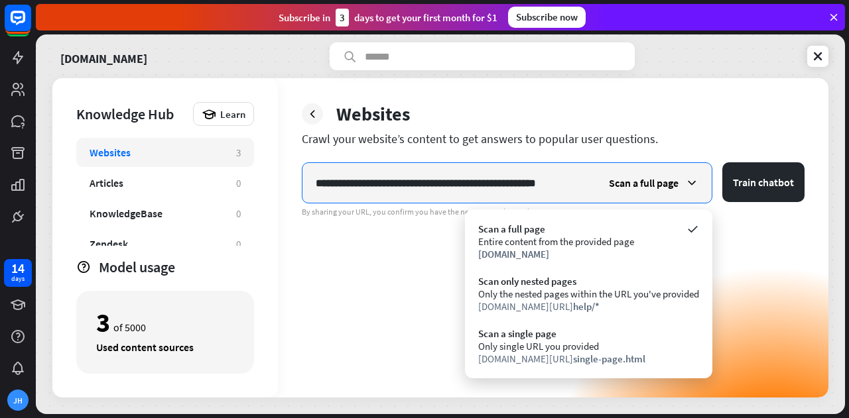
drag, startPoint x: 580, startPoint y: 184, endPoint x: 163, endPoint y: 162, distance: 417.7
click at [163, 162] on div "**********" at bounding box center [440, 238] width 776 height 320
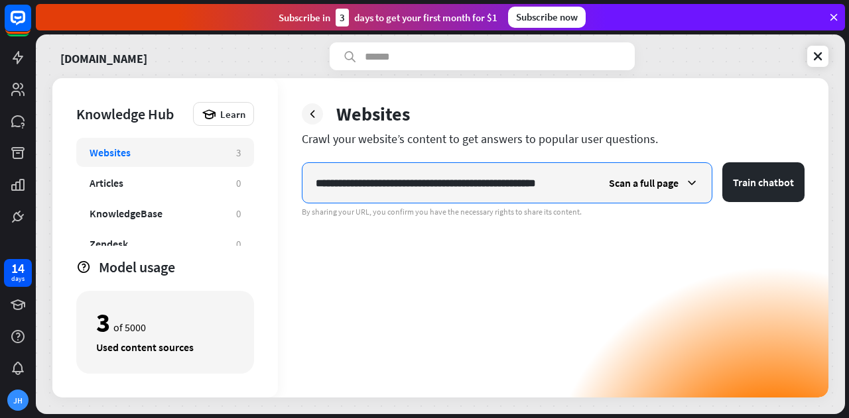
paste input "text"
click at [584, 187] on input "**********" at bounding box center [448, 183] width 292 height 40
type input "**********"
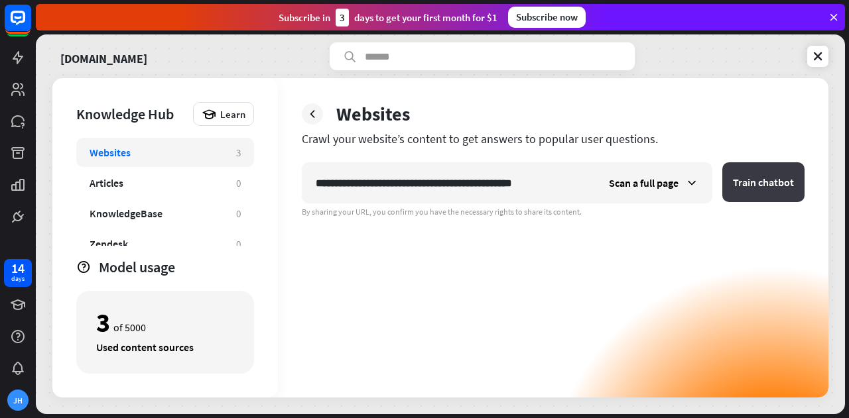
click at [775, 164] on button "Train chatbot" at bounding box center [763, 182] width 82 height 40
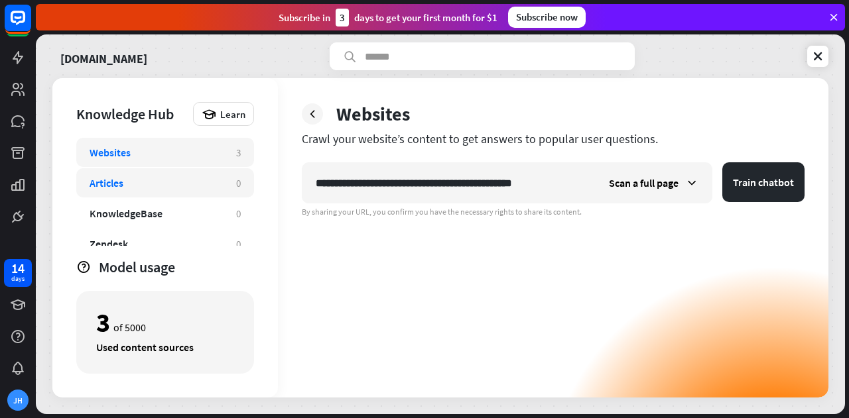
scroll to position [42, 0]
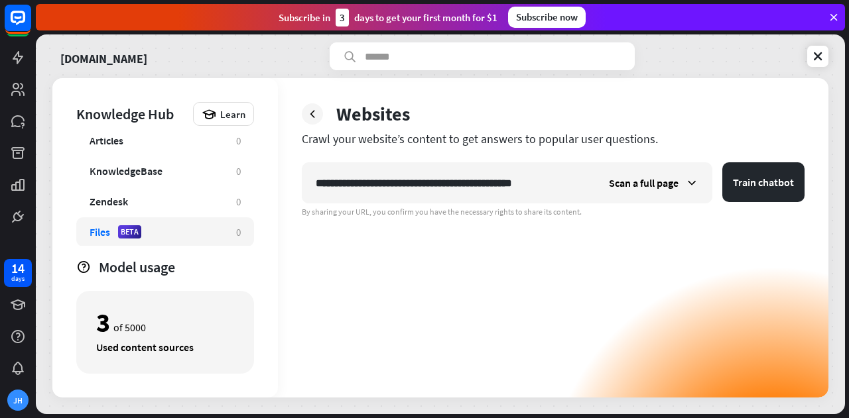
click at [97, 231] on div "Files" at bounding box center [100, 231] width 21 height 13
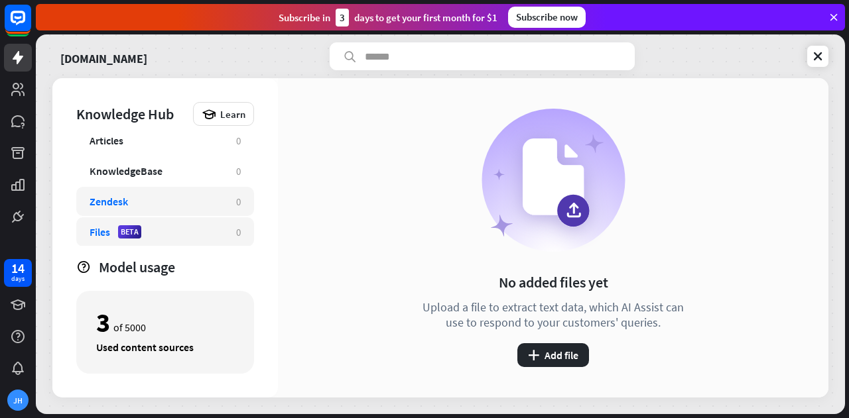
click at [119, 198] on div "Zendesk" at bounding box center [109, 201] width 38 height 13
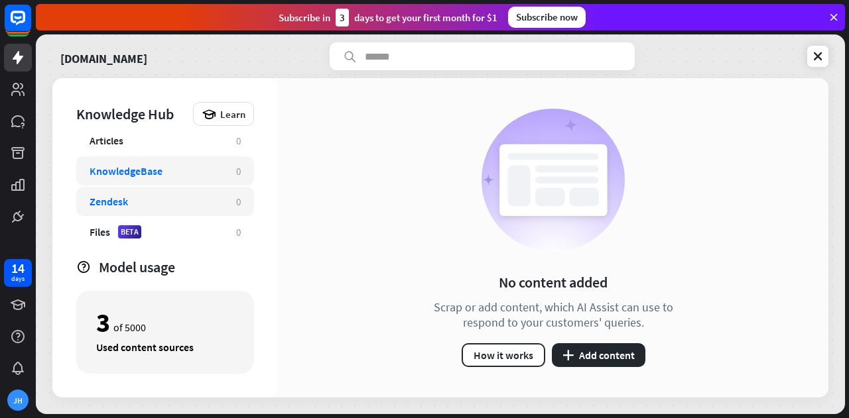
click at [142, 164] on div "KnowledgeBase" at bounding box center [126, 170] width 73 height 13
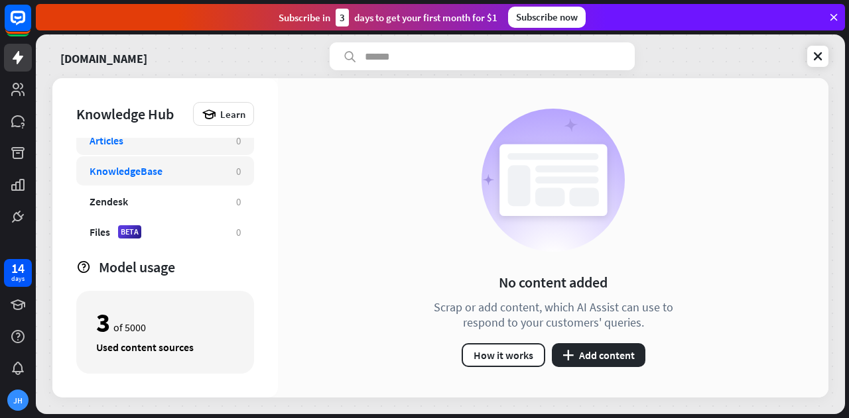
click at [152, 142] on div "Articles" at bounding box center [156, 140] width 133 height 13
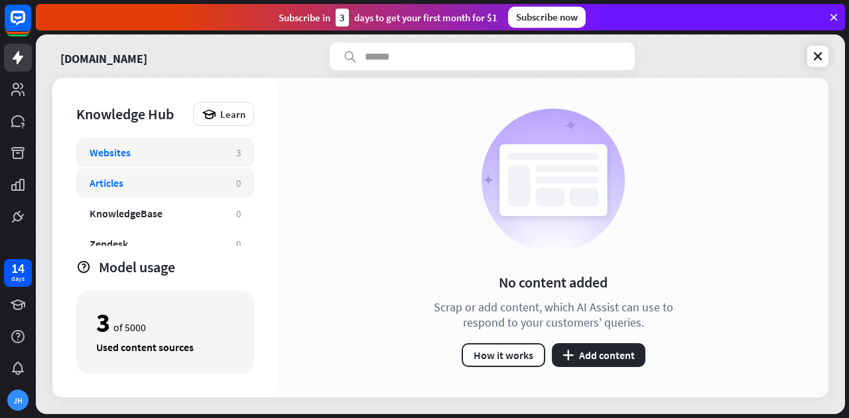
click at [162, 153] on div "Websites" at bounding box center [156, 152] width 133 height 13
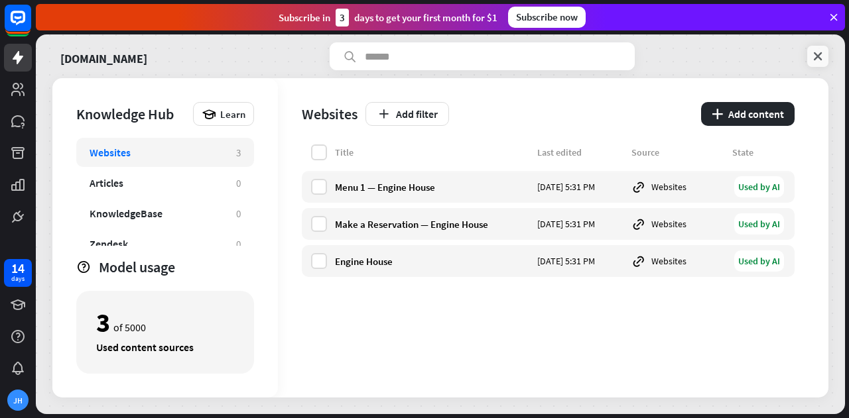
click at [818, 52] on icon at bounding box center [817, 56] width 13 height 13
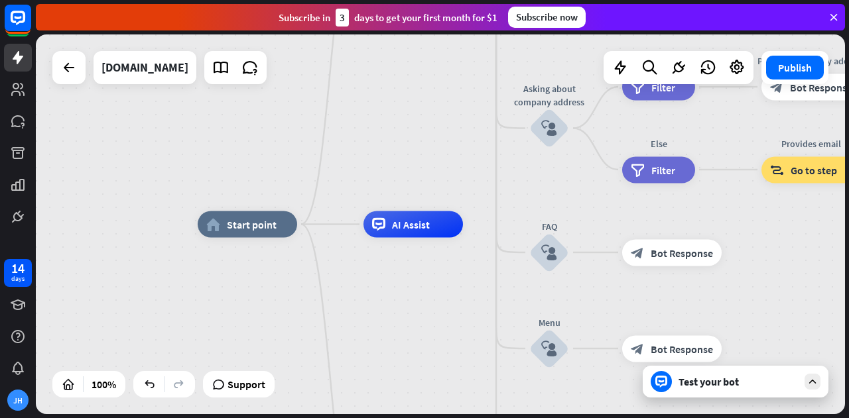
click at [729, 381] on div "Test your bot" at bounding box center [737, 381] width 119 height 13
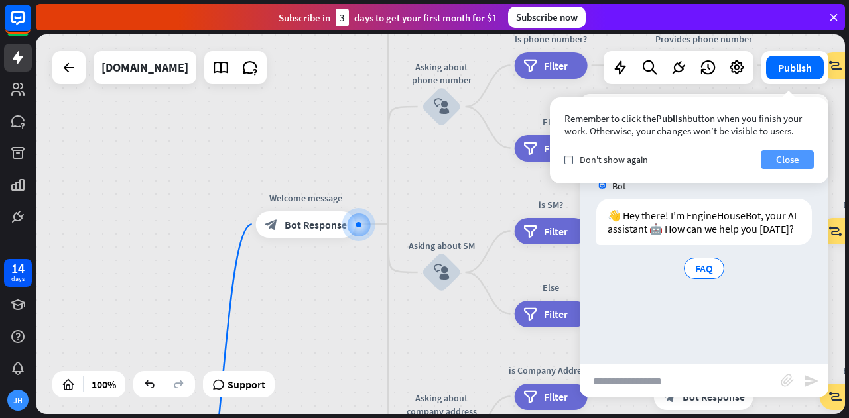
click at [794, 158] on button "Close" at bounding box center [787, 160] width 53 height 19
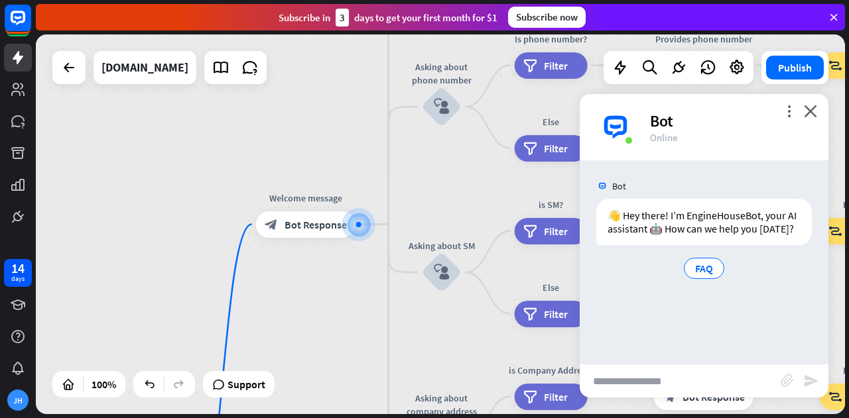
click at [635, 391] on input "text" at bounding box center [680, 381] width 201 height 33
type input "********"
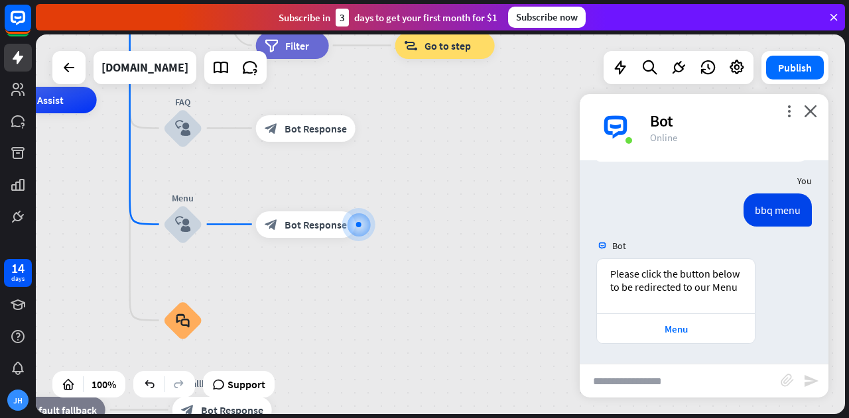
scroll to position [95, 0]
click at [673, 377] on input "text" at bounding box center [680, 381] width 201 height 33
type input "**********"
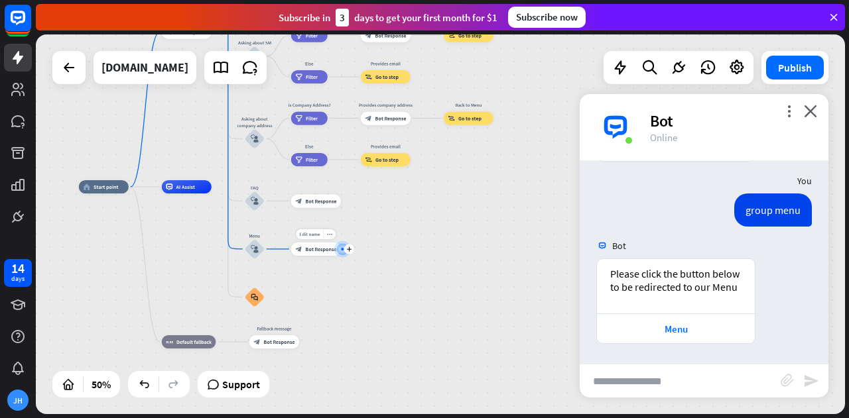
click at [308, 256] on div "Edit name more_horiz plus block_bot_response Bot Response" at bounding box center [316, 249] width 50 height 13
click at [275, 251] on icon "plus" at bounding box center [273, 249] width 5 height 5
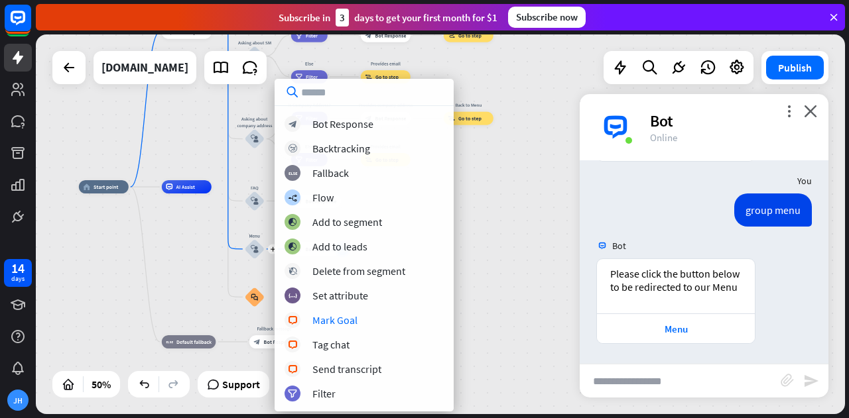
click at [570, 328] on div "home_2 Start point Welcome message block_bot_response Bot Response About us blo…" at bounding box center [440, 224] width 809 height 380
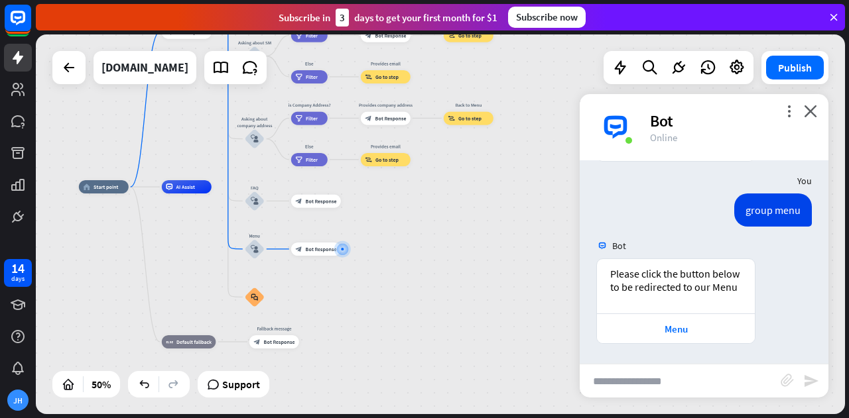
drag, startPoint x: 194, startPoint y: 193, endPoint x: 232, endPoint y: 229, distance: 52.6
click at [232, 229] on div "home_2 Start point Welcome message block_bot_response Bot Response About us blo…" at bounding box center [281, 282] width 405 height 190
click at [218, 189] on icon "plus" at bounding box center [220, 187] width 5 height 5
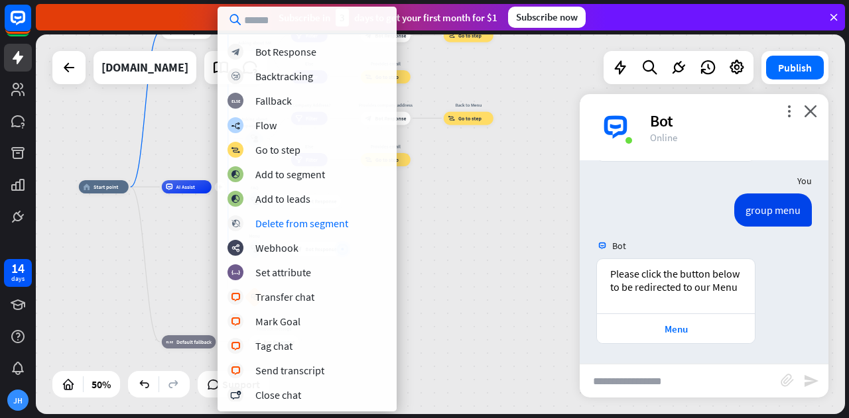
click at [174, 244] on div "home_2 Start point Welcome message block_bot_response Bot Response About us blo…" at bounding box center [281, 282] width 405 height 190
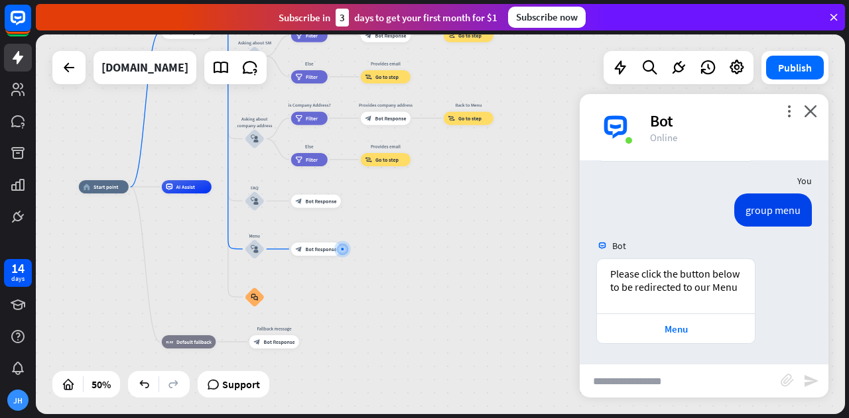
click at [668, 384] on input "text" at bounding box center [680, 381] width 201 height 33
type input "**********"
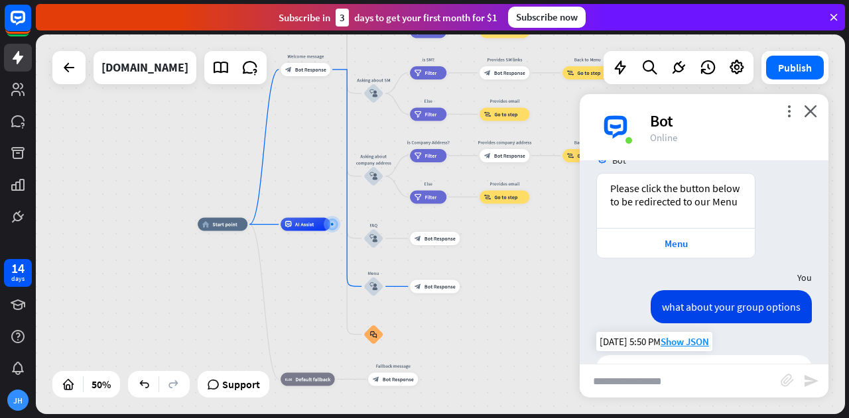
scroll to position [245, 0]
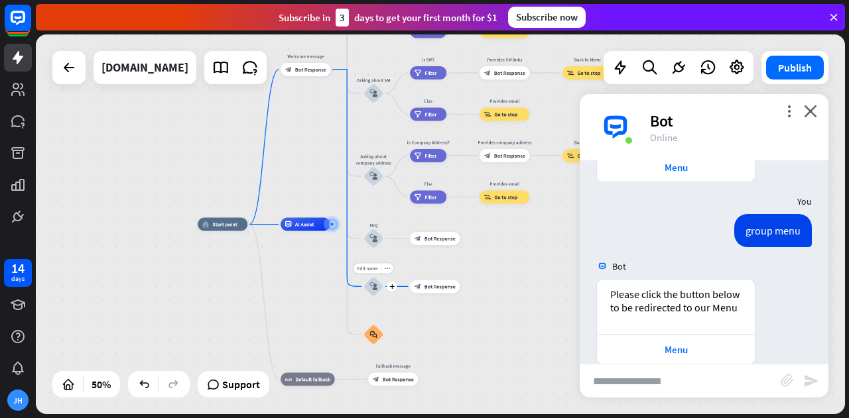
click at [383, 294] on div "Edit name more_horiz plus Menu block_user_input" at bounding box center [373, 287] width 20 height 20
click at [451, 291] on div "block_bot_response Bot Response" at bounding box center [435, 286] width 50 height 13
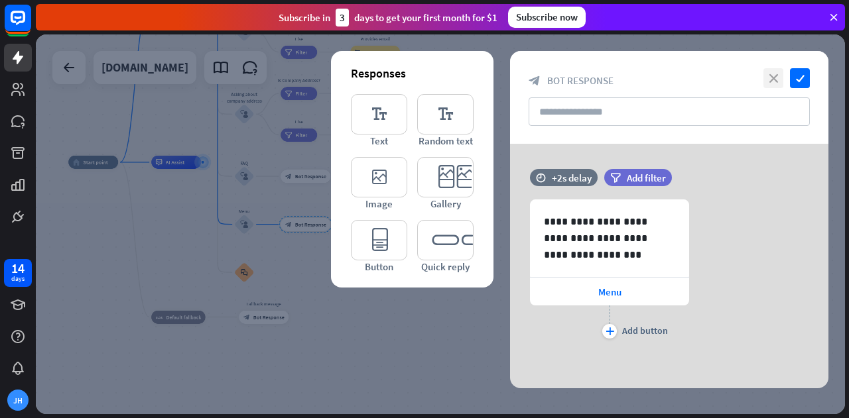
click at [765, 72] on icon "close" at bounding box center [773, 78] width 20 height 20
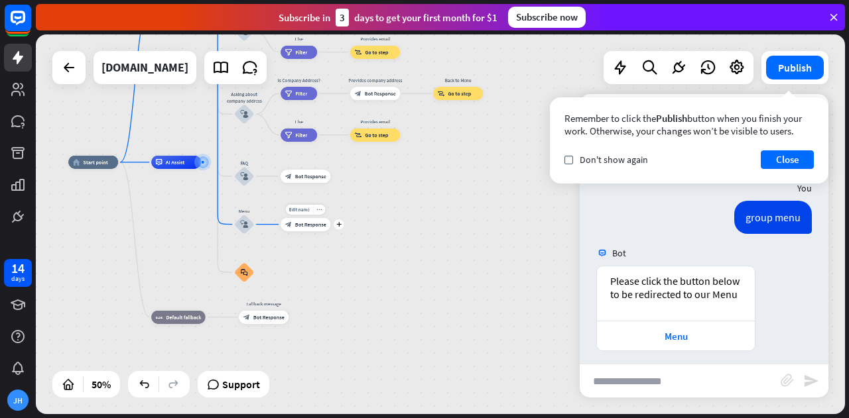
click at [312, 231] on div "Edit name more_horiz plus block_bot_response Bot Response" at bounding box center [306, 224] width 50 height 13
click at [254, 227] on div "Edit name more_horiz plus Menu block_user_input" at bounding box center [244, 225] width 20 height 20
click at [249, 227] on div "block_user_input" at bounding box center [244, 225] width 20 height 20
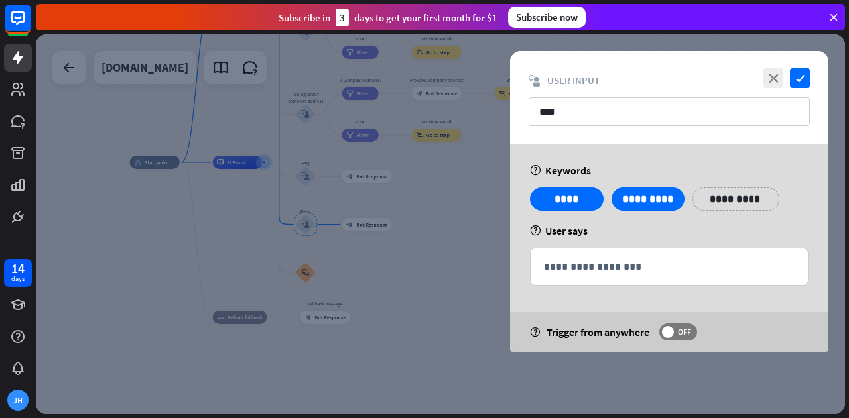
click at [718, 203] on p "**********" at bounding box center [735, 199] width 67 height 17
click at [495, 268] on div "**********" at bounding box center [668, 248] width 351 height 208
click at [633, 270] on p "**********" at bounding box center [669, 267] width 251 height 17
click at [678, 330] on span "OFF" at bounding box center [684, 332] width 21 height 11
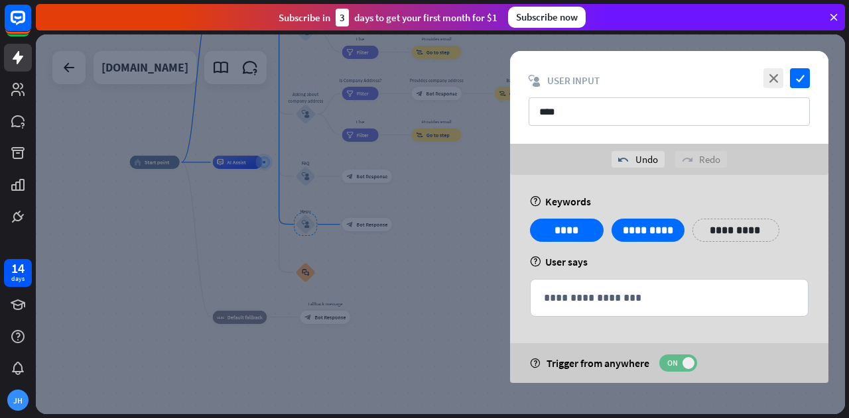
click at [687, 367] on span at bounding box center [688, 363] width 12 height 12
click at [588, 120] on input "****" at bounding box center [669, 111] width 281 height 29
click at [777, 85] on icon "close" at bounding box center [773, 78] width 20 height 20
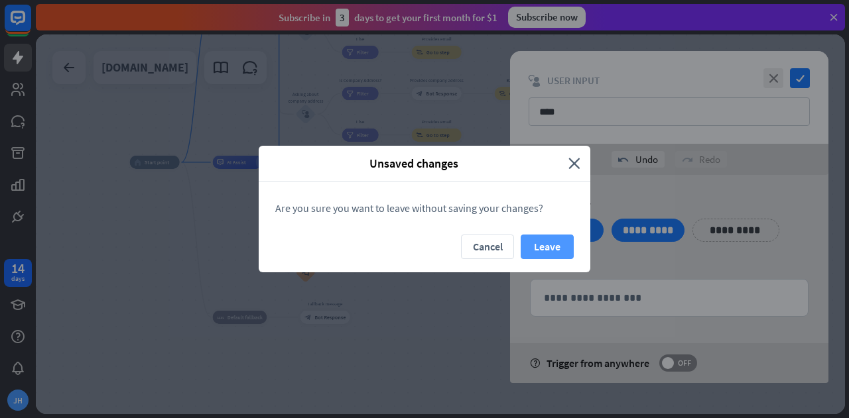
click at [560, 245] on button "Leave" at bounding box center [547, 247] width 53 height 25
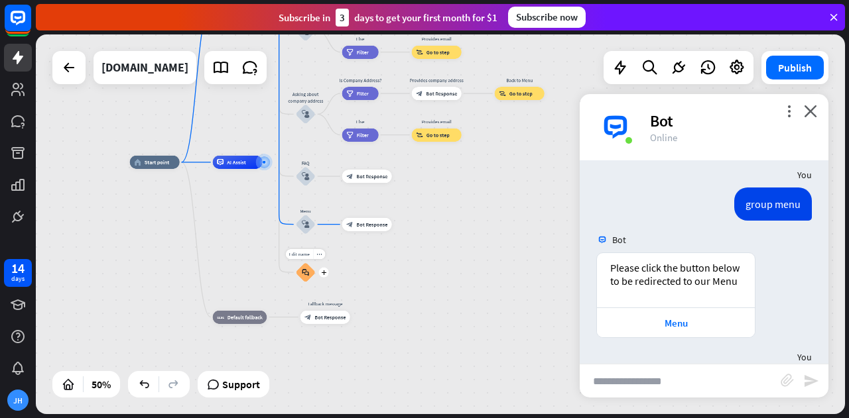
click at [308, 280] on div "block_faq" at bounding box center [306, 273] width 20 height 20
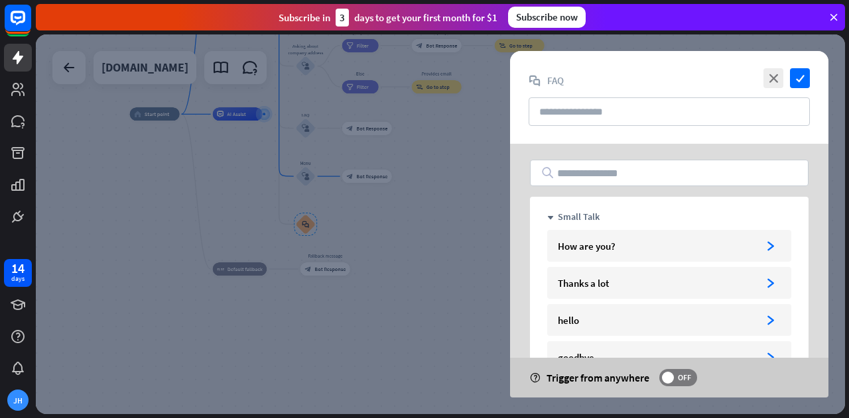
click at [473, 265] on div at bounding box center [440, 224] width 809 height 380
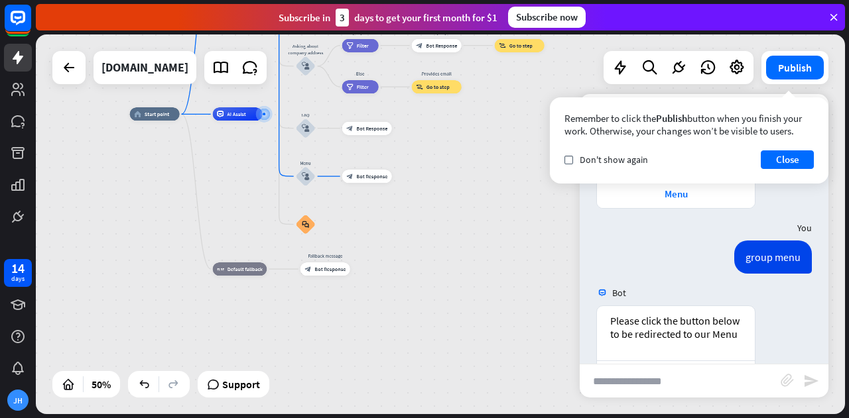
scroll to position [285, 0]
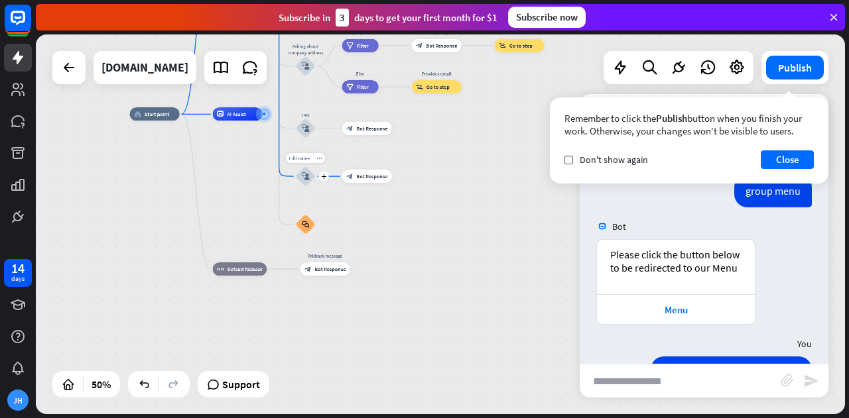
click at [309, 176] on icon "block_user_input" at bounding box center [306, 176] width 8 height 8
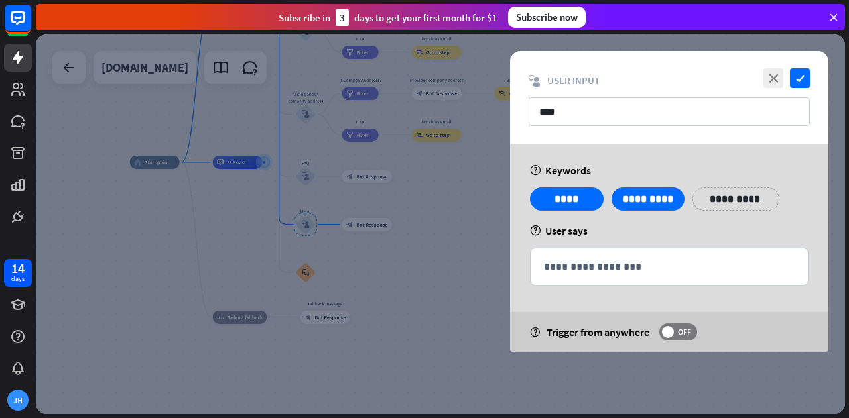
click at [722, 206] on p "**********" at bounding box center [735, 199] width 67 height 17
click at [710, 221] on icon "variable" at bounding box center [711, 218] width 11 height 11
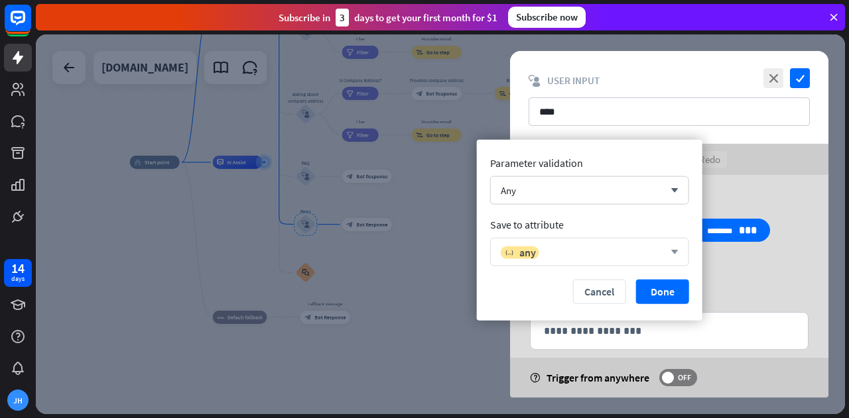
click at [651, 245] on div "variable any" at bounding box center [582, 251] width 163 height 13
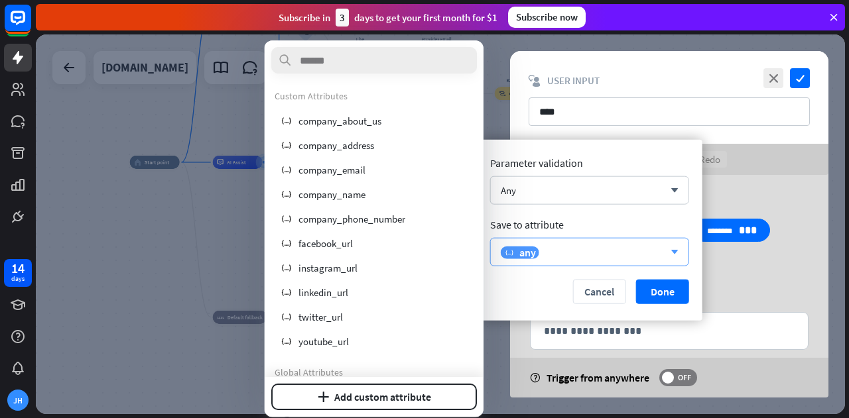
click at [651, 245] on div "variable any" at bounding box center [582, 251] width 163 height 13
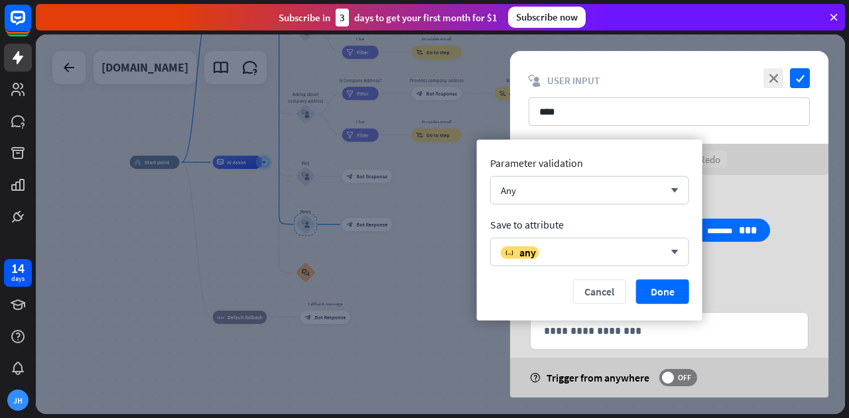
click at [775, 266] on div "**********" at bounding box center [669, 252] width 286 height 66
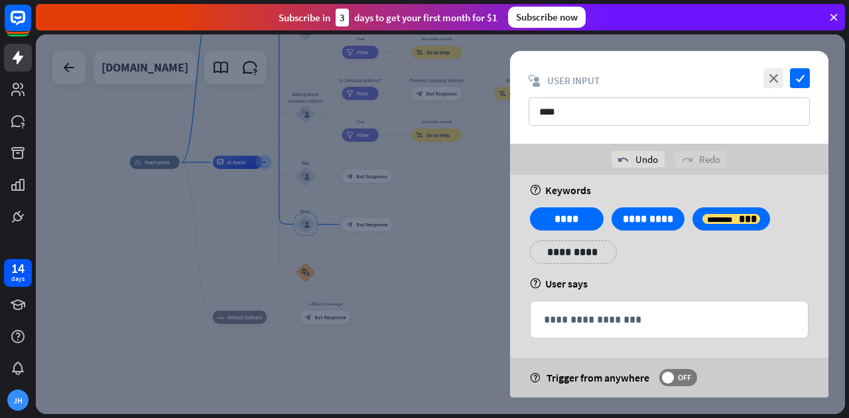
scroll to position [17, 0]
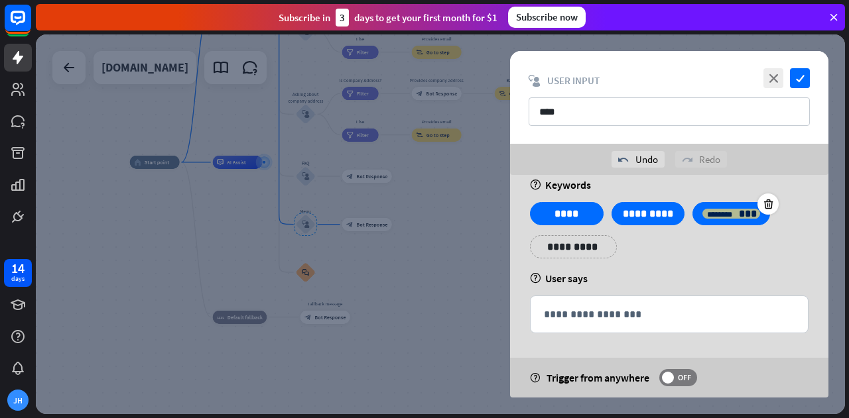
click at [721, 211] on icon "********" at bounding box center [719, 215] width 25 height 8
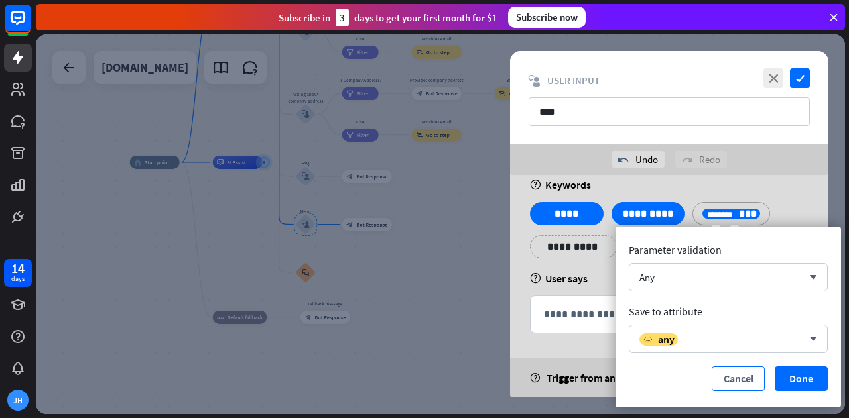
click at [750, 376] on button "Cancel" at bounding box center [738, 379] width 53 height 25
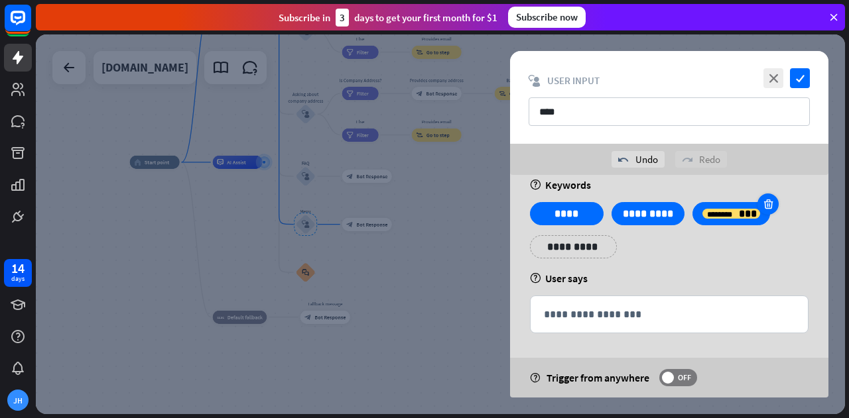
click at [764, 205] on icon at bounding box center [768, 204] width 13 height 12
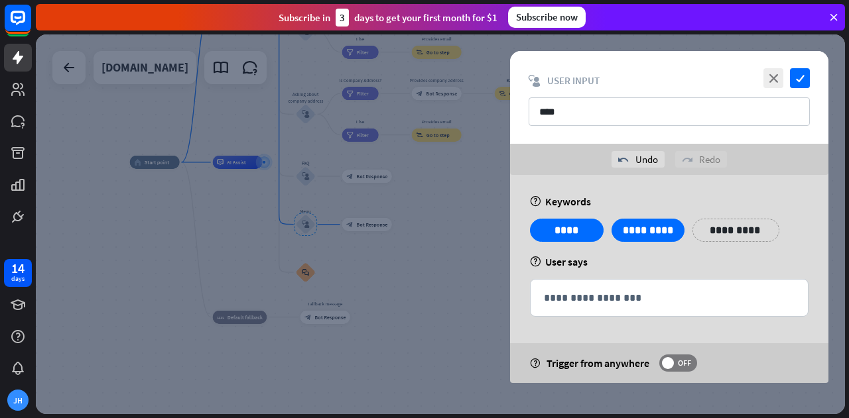
scroll to position [0, 0]
click at [768, 75] on icon "close" at bounding box center [773, 78] width 20 height 20
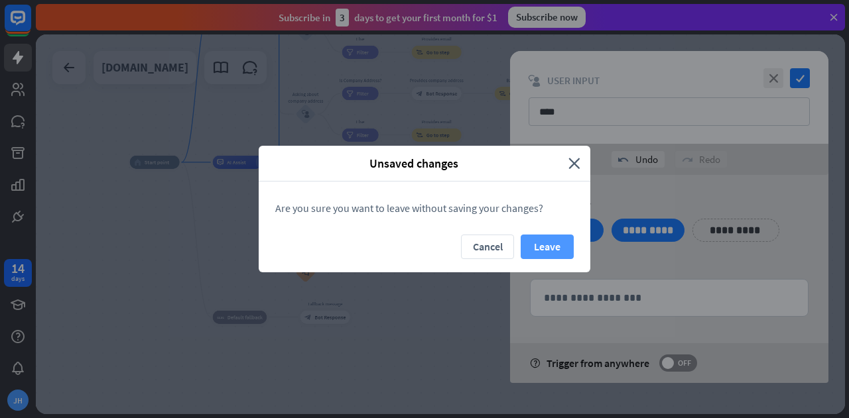
click at [548, 245] on button "Leave" at bounding box center [547, 247] width 53 height 25
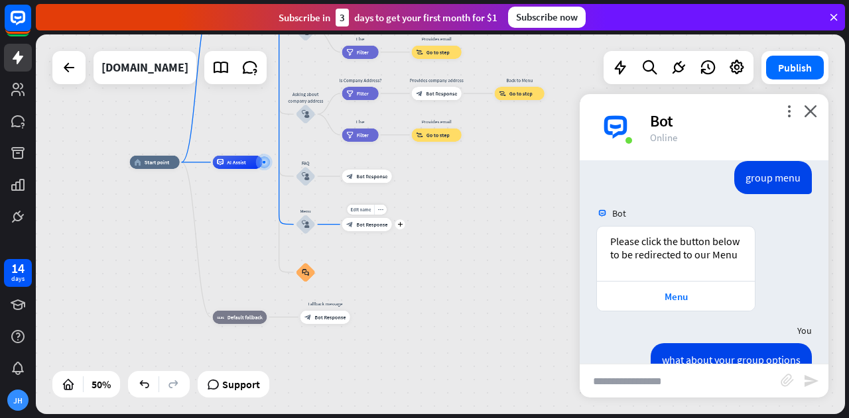
click at [389, 231] on div "Edit name more_horiz plus block_bot_response Bot Response" at bounding box center [367, 224] width 50 height 13
click at [370, 226] on span "Bot Response" at bounding box center [371, 224] width 31 height 7
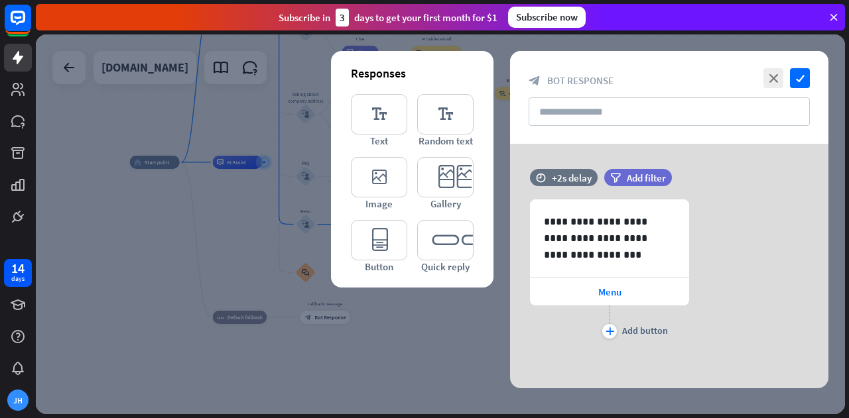
click at [370, 226] on div at bounding box center [440, 224] width 809 height 380
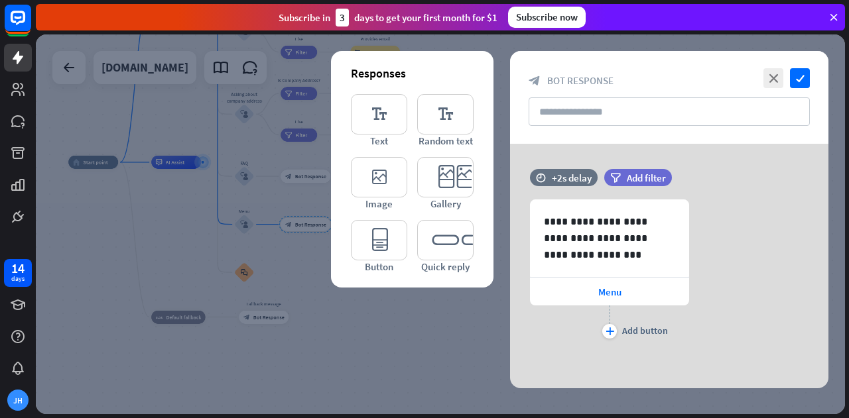
click at [409, 315] on div at bounding box center [440, 224] width 809 height 380
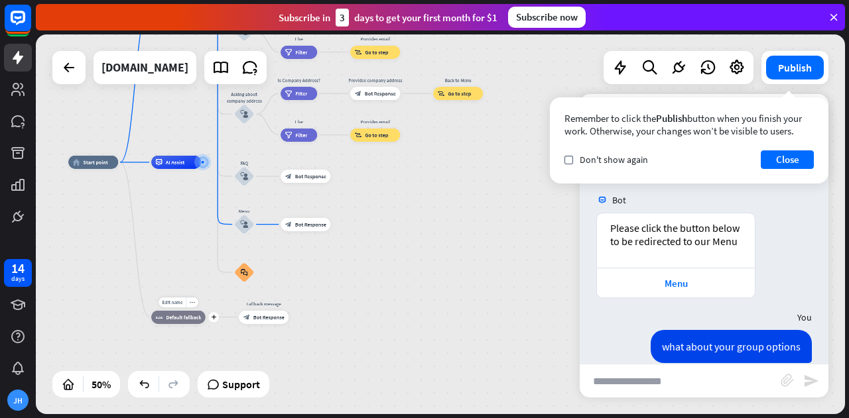
click at [194, 324] on div "block_fallback Default fallback" at bounding box center [178, 317] width 54 height 13
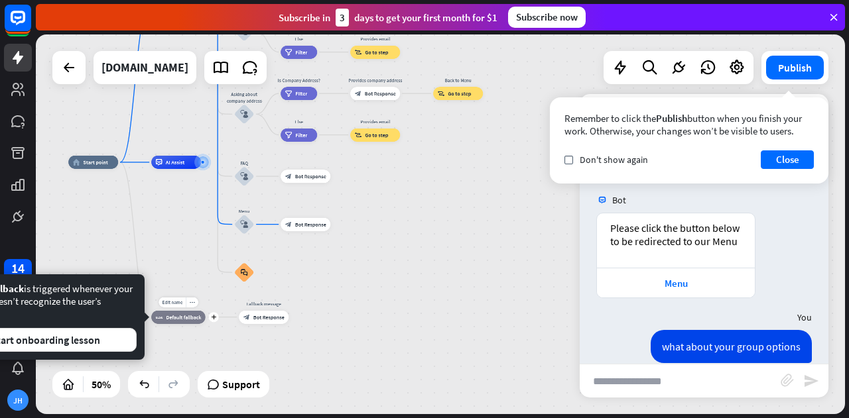
click at [194, 324] on div "block_fallback Default fallback" at bounding box center [178, 317] width 54 height 13
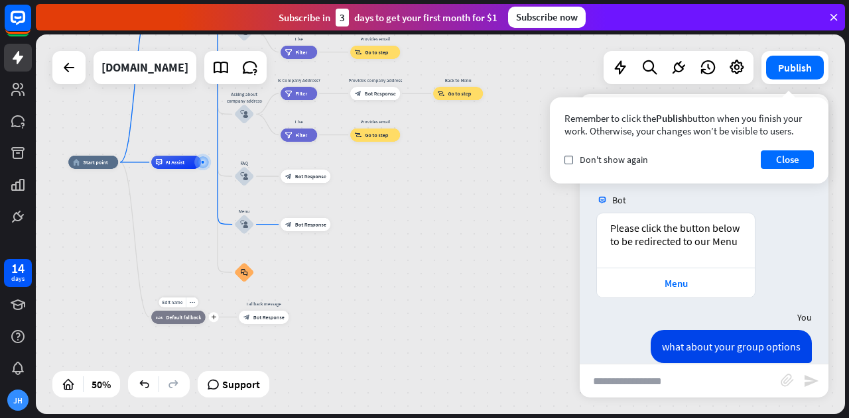
click at [194, 324] on div "block_fallback Default fallback" at bounding box center [178, 317] width 54 height 13
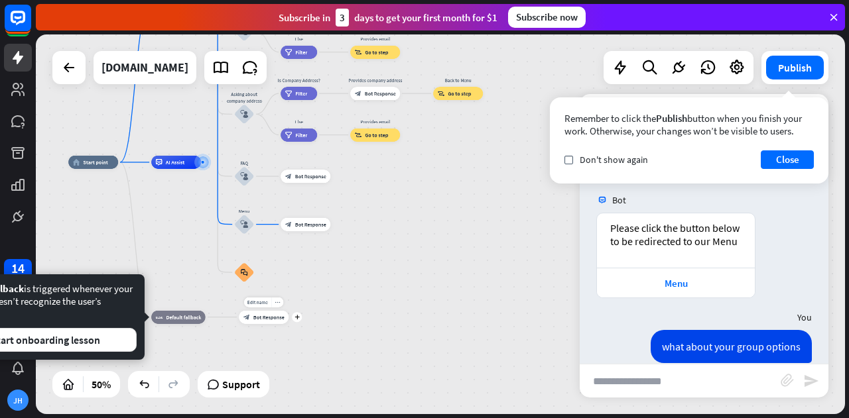
click at [267, 320] on div "block_bot_response Bot Response" at bounding box center [264, 317] width 50 height 13
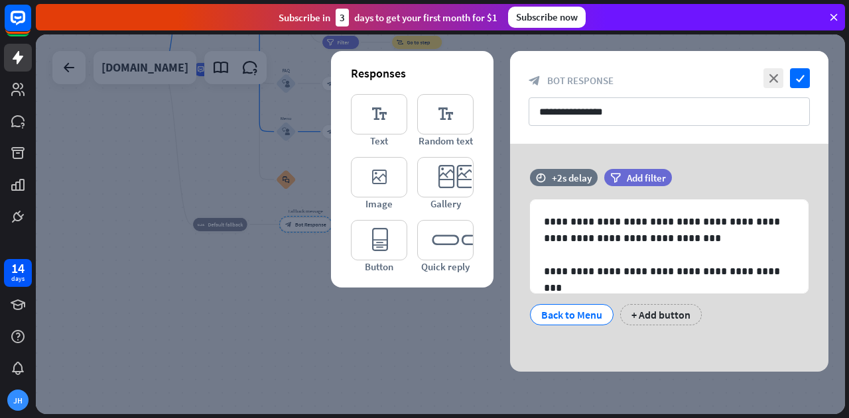
click at [391, 324] on div at bounding box center [440, 224] width 809 height 380
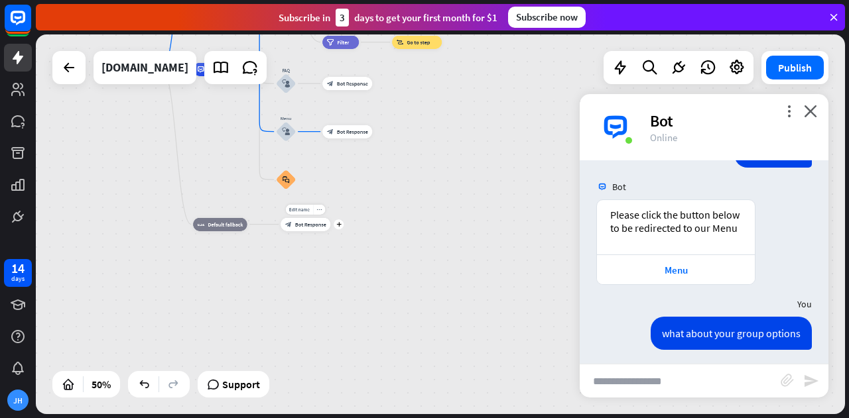
click at [302, 227] on span "Bot Response" at bounding box center [310, 224] width 31 height 7
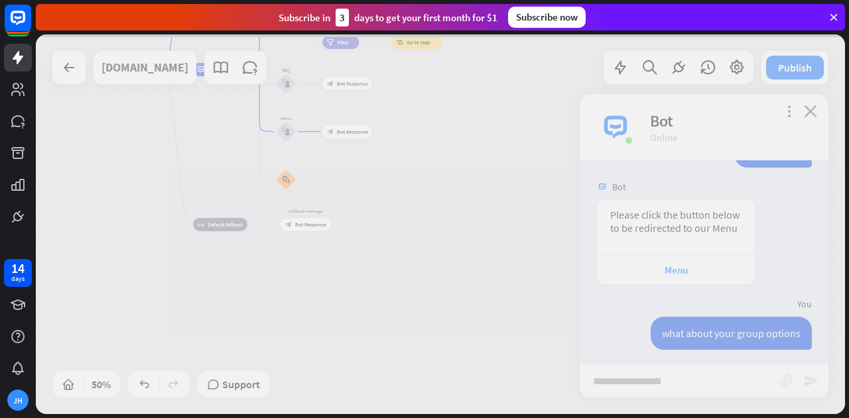
click at [302, 227] on div at bounding box center [440, 224] width 809 height 380
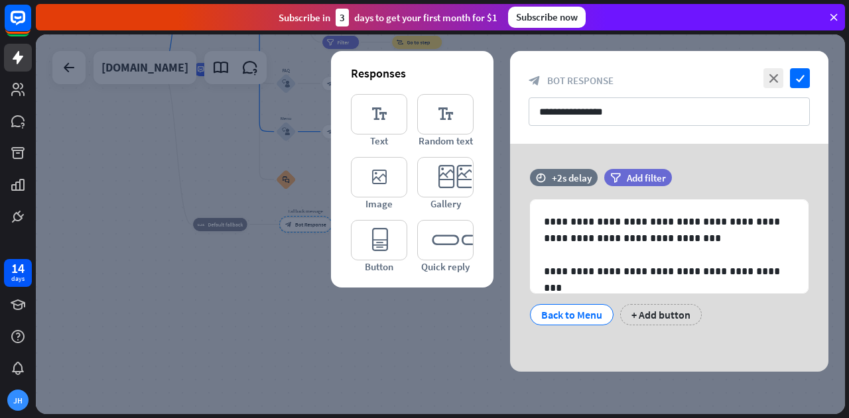
click at [344, 356] on div at bounding box center [440, 224] width 809 height 380
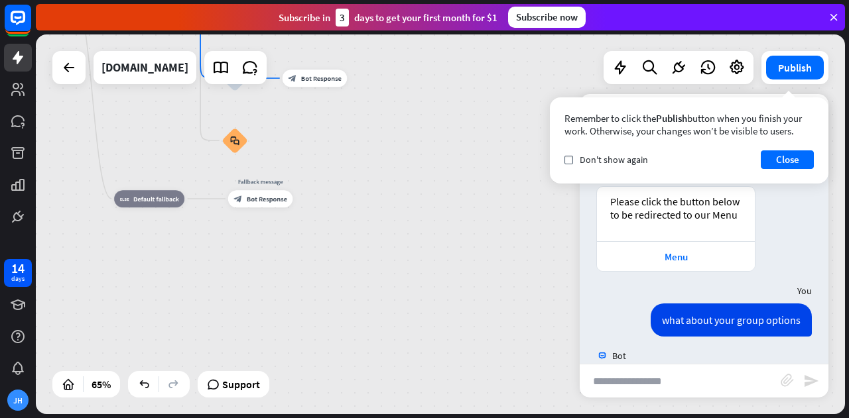
click at [806, 113] on div "Remember to click the Publish button when you finish your work. Otherwise, your…" at bounding box center [688, 124] width 249 height 25
click at [789, 158] on button "Close" at bounding box center [787, 160] width 53 height 19
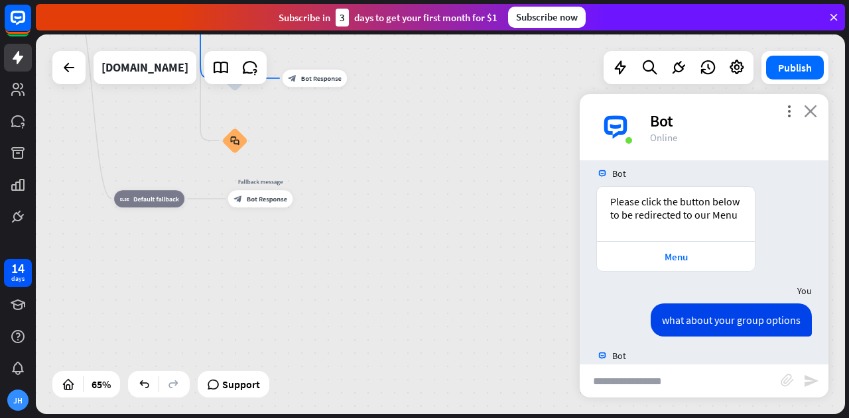
click at [809, 115] on icon "close" at bounding box center [810, 111] width 13 height 13
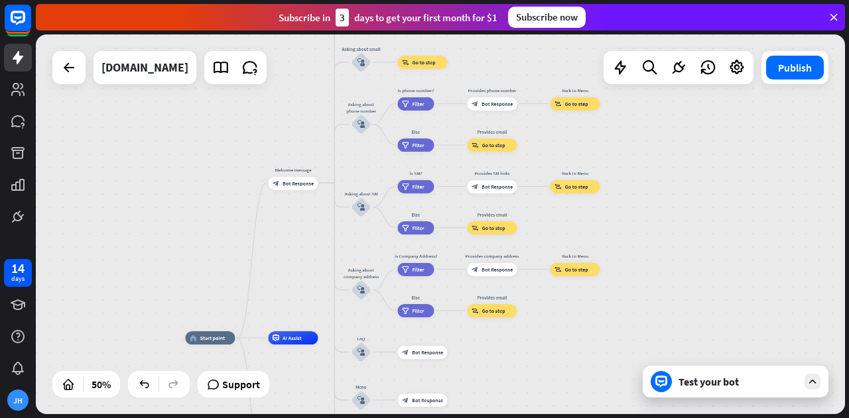
drag, startPoint x: 379, startPoint y: 168, endPoint x: 469, endPoint y: 450, distance: 295.1
click at [469, 418] on html "14 days [PERSON_NAME] close Product Help First steps Get started with ChatBot H…" at bounding box center [424, 209] width 849 height 418
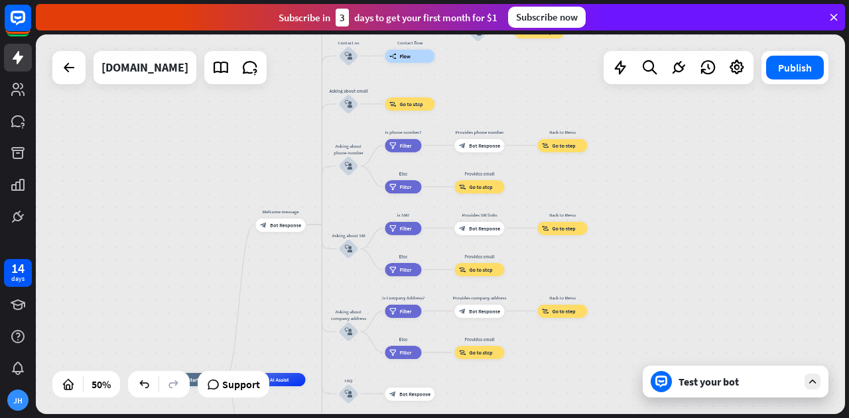
drag, startPoint x: 221, startPoint y: 148, endPoint x: 212, endPoint y: 182, distance: 34.9
click at [212, 182] on div "home_2 Start point Welcome message block_bot_response Bot Response About us blo…" at bounding box center [440, 224] width 809 height 380
click at [410, 318] on div "Edit name more_horiz plus is Company Address? filter Filter" at bounding box center [403, 310] width 36 height 13
click at [410, 318] on div "Edit name more_horiz plus filter Filter" at bounding box center [403, 310] width 36 height 13
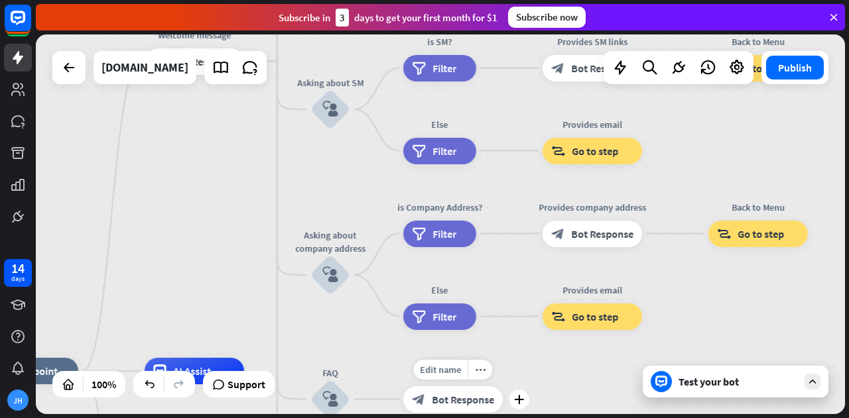
drag, startPoint x: 406, startPoint y: 363, endPoint x: 420, endPoint y: 312, distance: 52.3
click at [420, 386] on div "Edit name more_horiz plus block_bot_response Bot Response" at bounding box center [452, 399] width 99 height 27
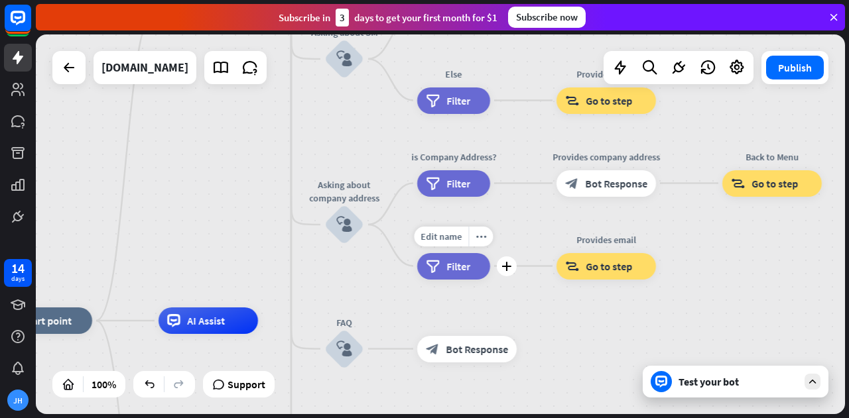
click at [450, 273] on span "Filter" at bounding box center [458, 265] width 24 height 13
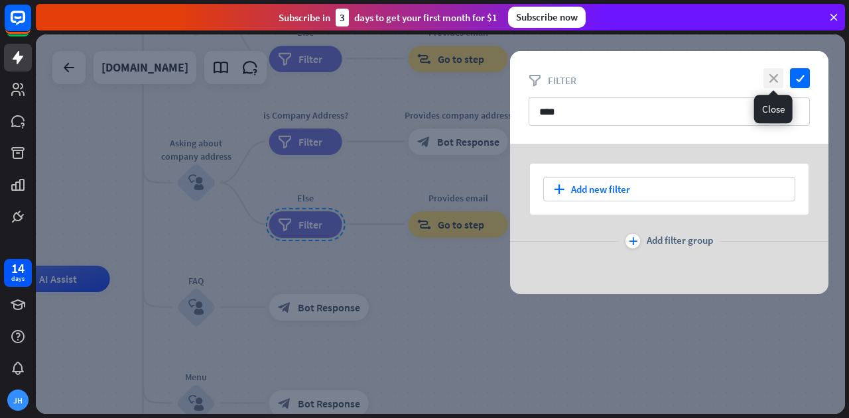
click at [773, 84] on icon "close" at bounding box center [773, 78] width 20 height 20
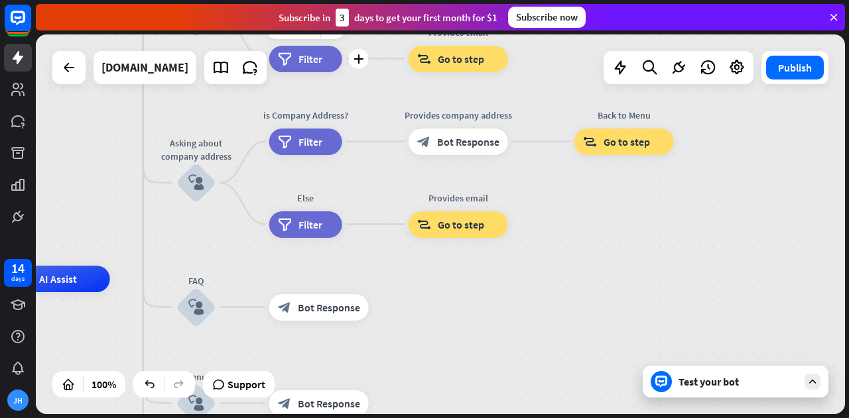
click at [328, 72] on div "Edit name more_horiz plus Else filter Filter" at bounding box center [305, 59] width 73 height 27
click at [319, 69] on div "filter Filter" at bounding box center [305, 59] width 73 height 27
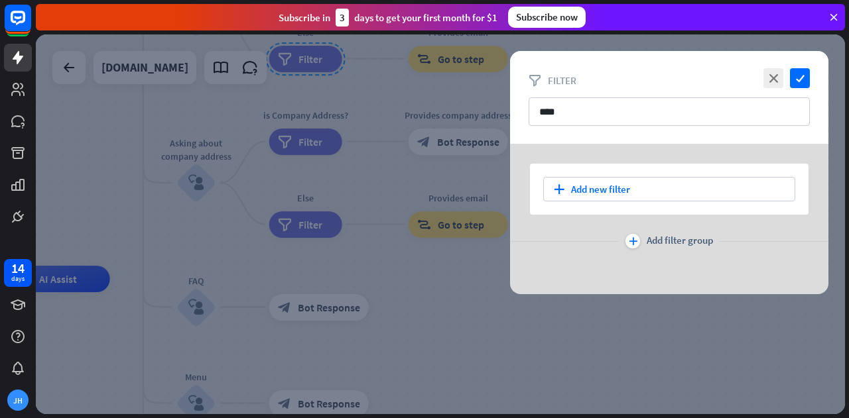
click at [319, 69] on div at bounding box center [440, 224] width 809 height 380
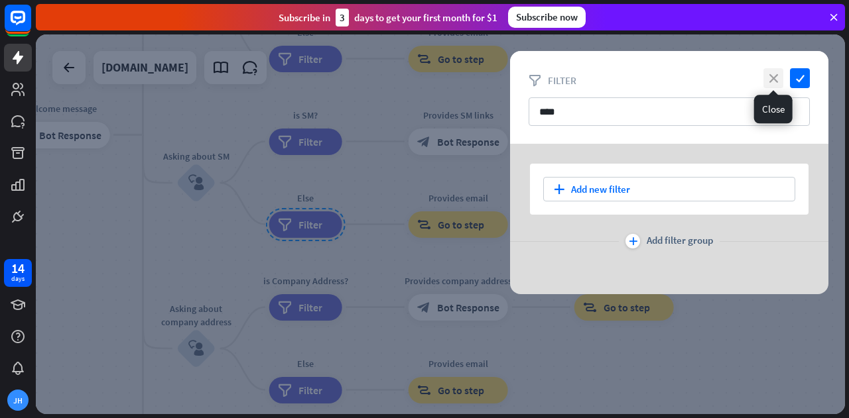
click at [765, 74] on icon "close" at bounding box center [773, 78] width 20 height 20
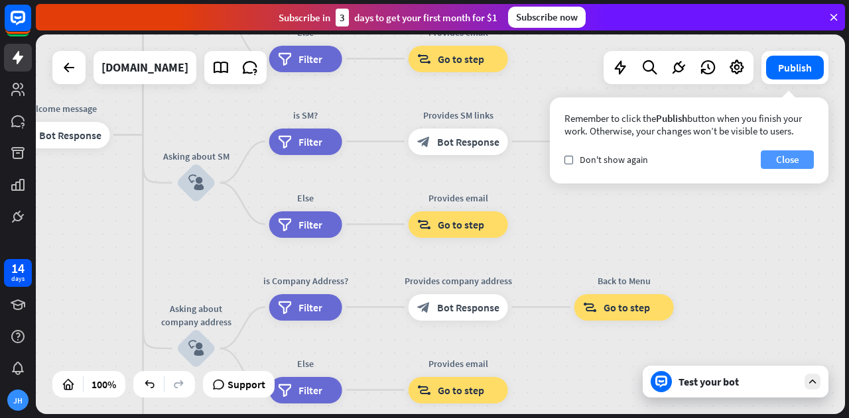
click at [802, 162] on button "Close" at bounding box center [787, 160] width 53 height 19
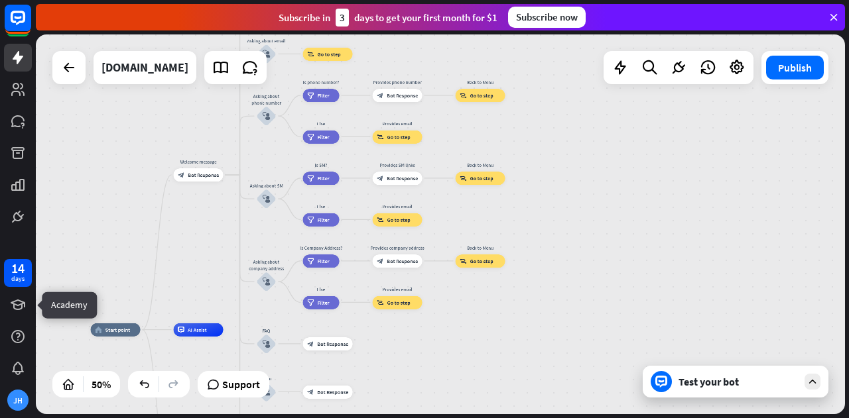
click at [29, 338] on div at bounding box center [18, 337] width 28 height 28
click at [32, 349] on div "14 days [PERSON_NAME]" at bounding box center [18, 334] width 36 height 159
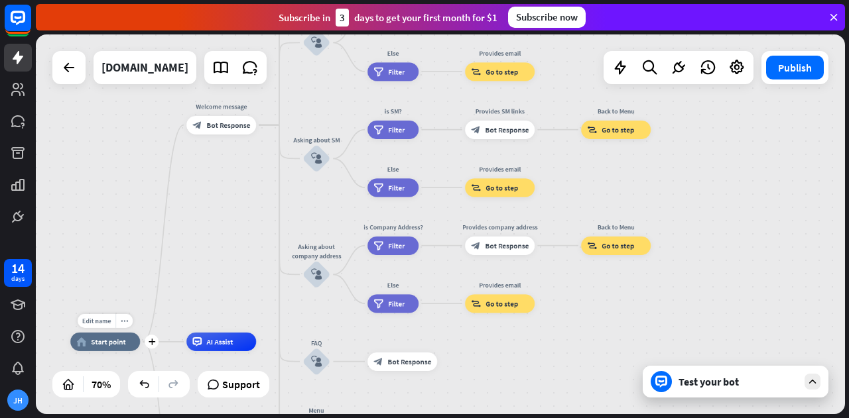
click at [114, 344] on span "Start point" at bounding box center [108, 342] width 35 height 9
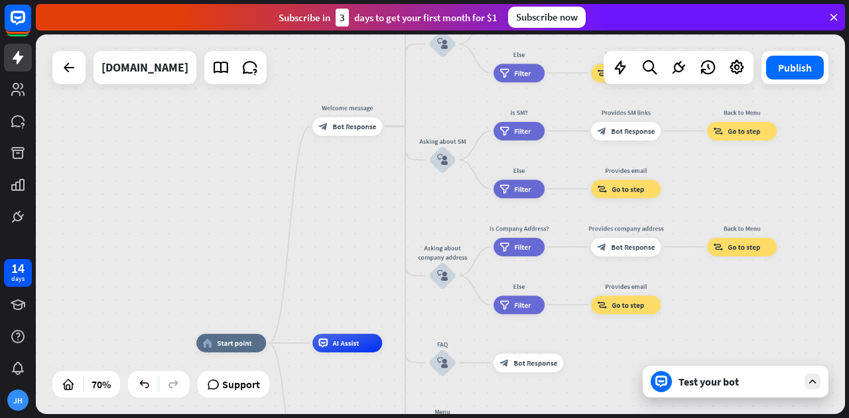
drag, startPoint x: 204, startPoint y: 249, endPoint x: 279, endPoint y: 217, distance: 80.8
click at [279, 217] on div "home_2 Start point Welcome message block_bot_response Bot Response About us blo…" at bounding box center [440, 224] width 809 height 380
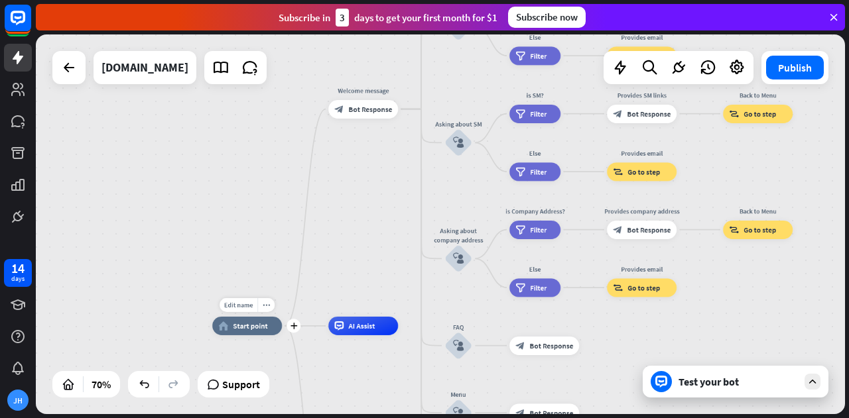
click at [249, 336] on div "Edit name more_horiz plus home_2 Start point" at bounding box center [247, 326] width 70 height 19
click at [261, 328] on span "Start point" at bounding box center [250, 326] width 35 height 9
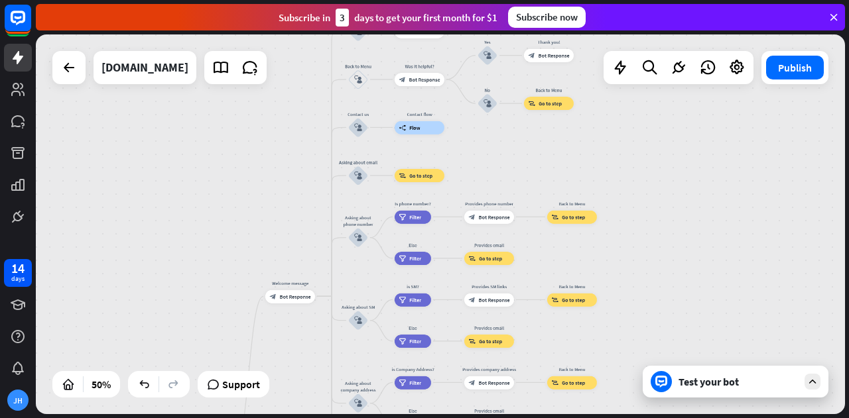
drag, startPoint x: 659, startPoint y: 330, endPoint x: 570, endPoint y: 442, distance: 143.0
click at [570, 418] on html "14 days [PERSON_NAME] close Product Help First steps Get started with ChatBot H…" at bounding box center [424, 209] width 849 height 418
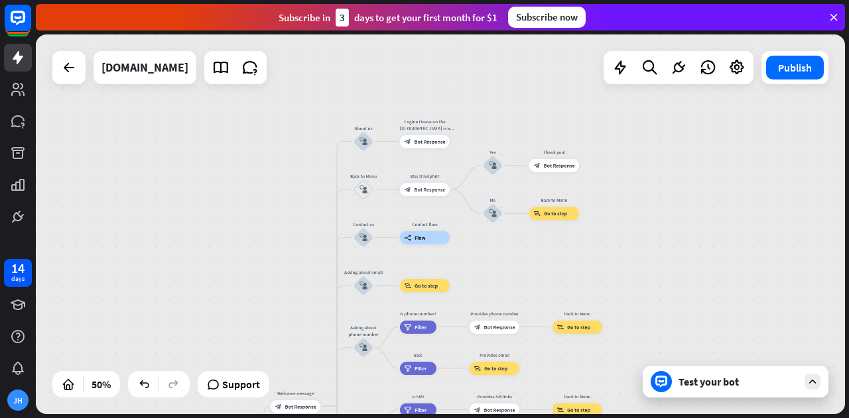
drag, startPoint x: 598, startPoint y: 164, endPoint x: 597, endPoint y: 263, distance: 99.5
click at [596, 271] on div "home_2 Start point Welcome message block_bot_response Bot Response About us blo…" at bounding box center [440, 224] width 809 height 380
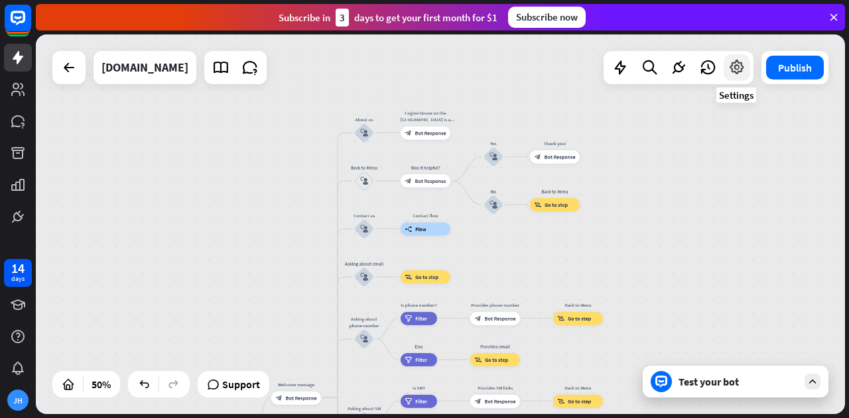
click at [735, 64] on icon at bounding box center [736, 67] width 17 height 17
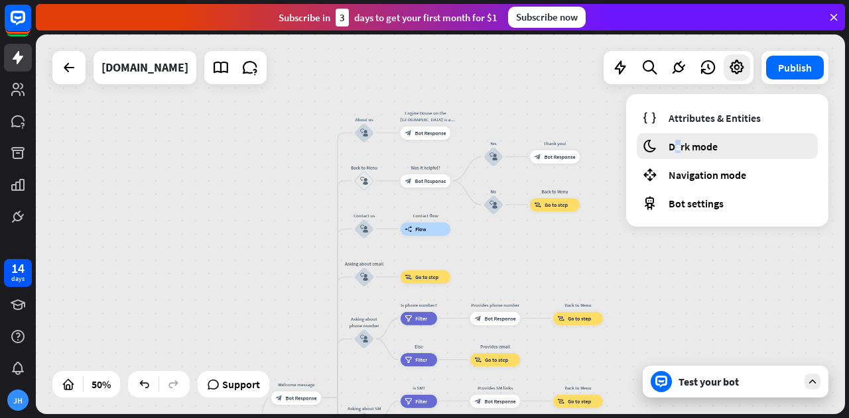
click at [678, 145] on span "Dark mode" at bounding box center [692, 146] width 49 height 13
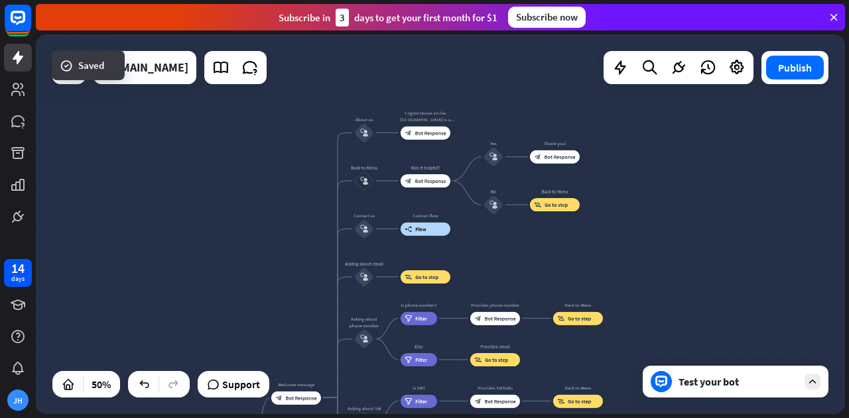
click at [737, 84] on div at bounding box center [678, 67] width 150 height 33
click at [740, 77] on div at bounding box center [736, 67] width 27 height 27
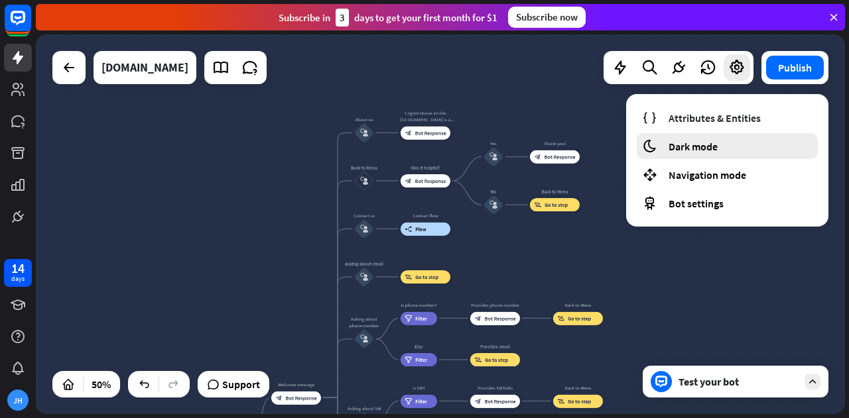
click at [739, 145] on div "moon Dark mode" at bounding box center [727, 146] width 181 height 26
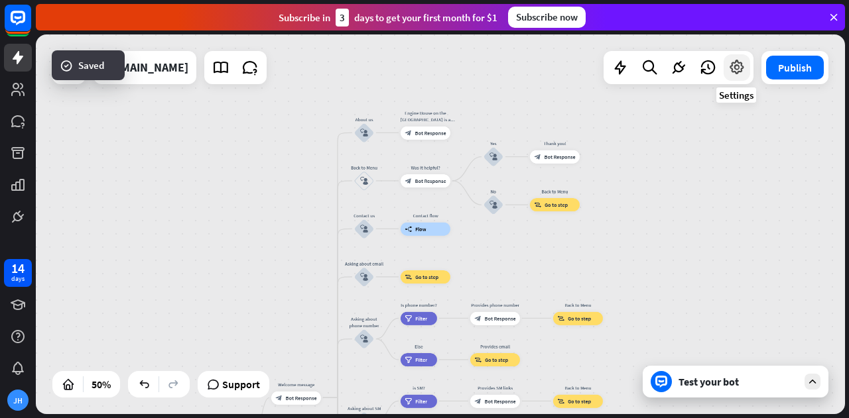
click at [729, 67] on icon at bounding box center [736, 67] width 17 height 17
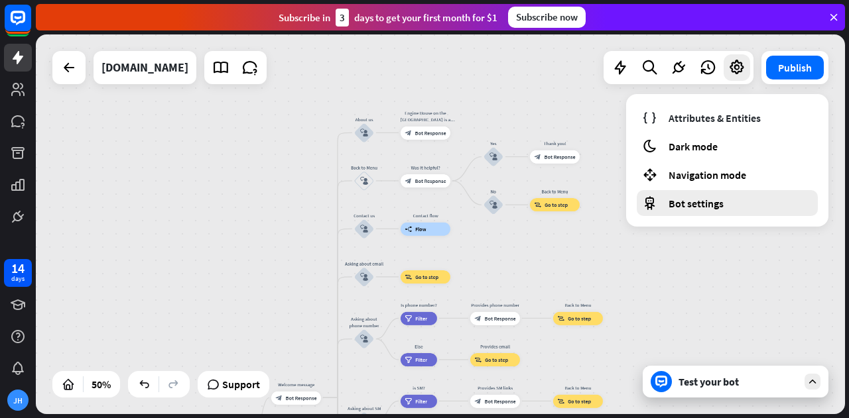
click at [722, 208] on span "Bot settings" at bounding box center [695, 203] width 55 height 13
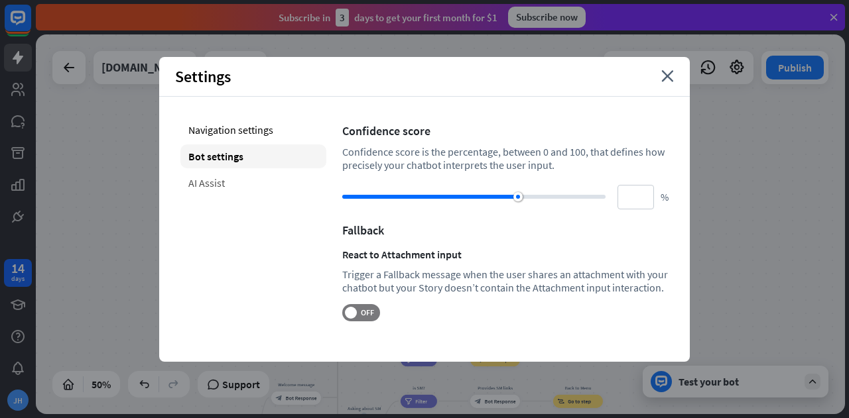
click at [229, 182] on div "AI Assist" at bounding box center [253, 183] width 146 height 24
type input "**"
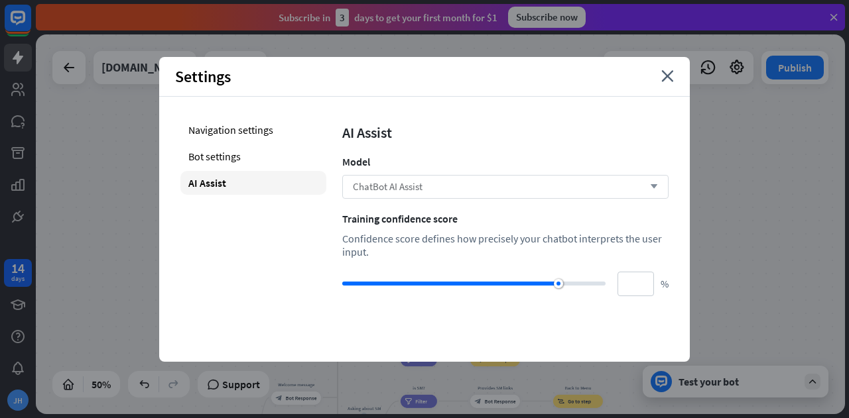
click at [485, 192] on div "ChatBot AI Assist arrow_down" at bounding box center [505, 187] width 326 height 24
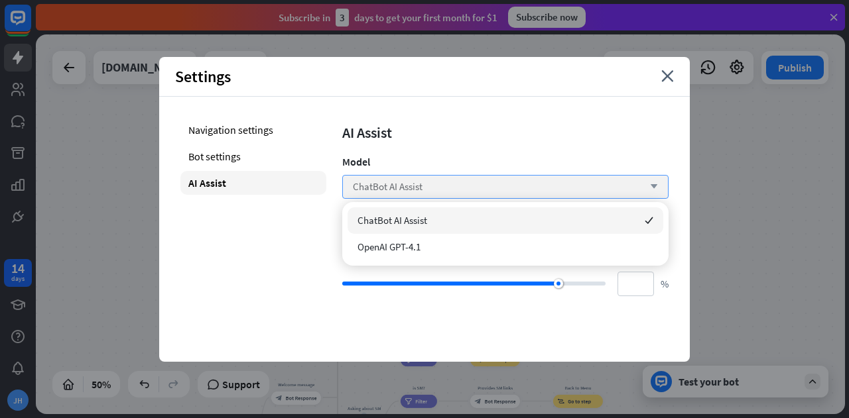
click at [485, 192] on div "ChatBot AI Assist arrow_down" at bounding box center [505, 187] width 326 height 24
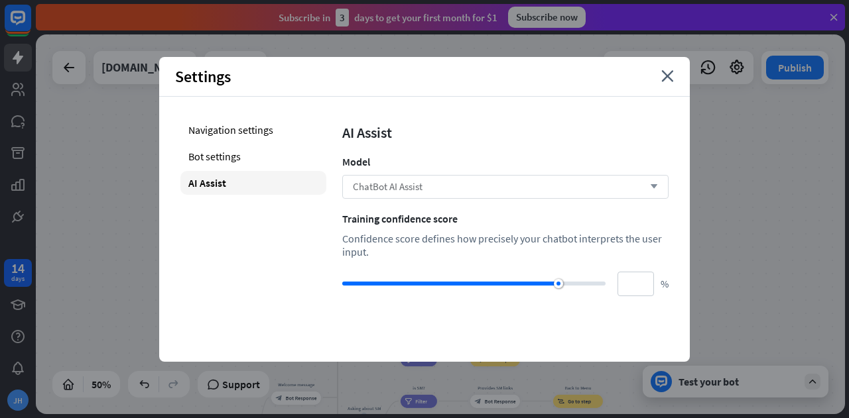
click at [485, 192] on div "ChatBot AI Assist arrow_down" at bounding box center [505, 187] width 326 height 24
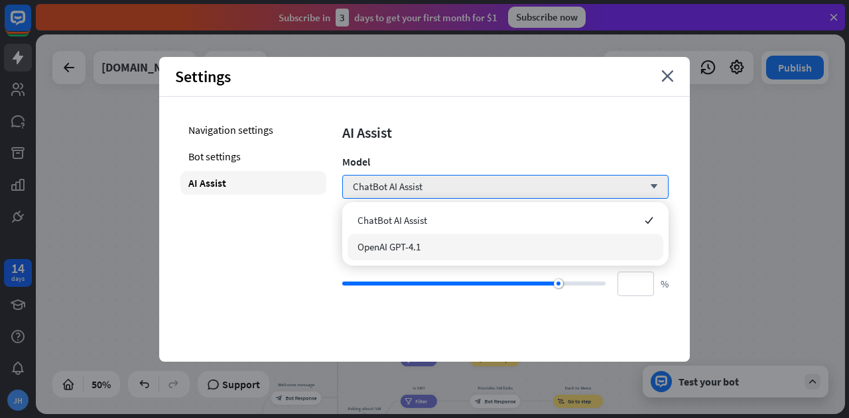
click at [475, 251] on div "OpenAI GPT-4.1" at bounding box center [505, 247] width 316 height 27
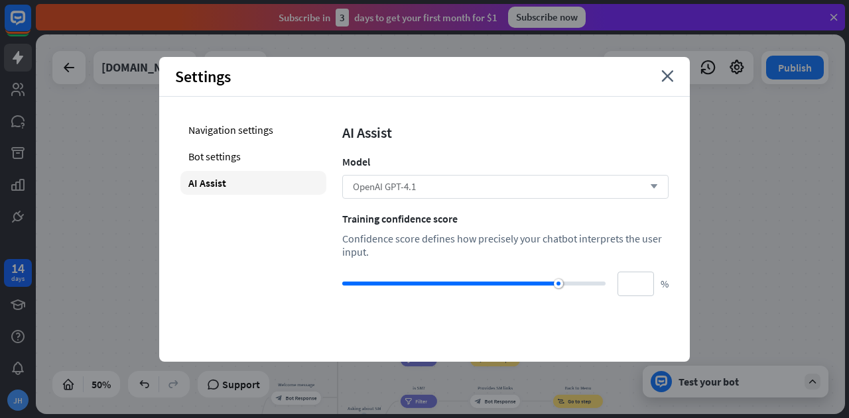
click at [476, 186] on div "OpenAI GPT-4.1 arrow_down" at bounding box center [505, 187] width 326 height 24
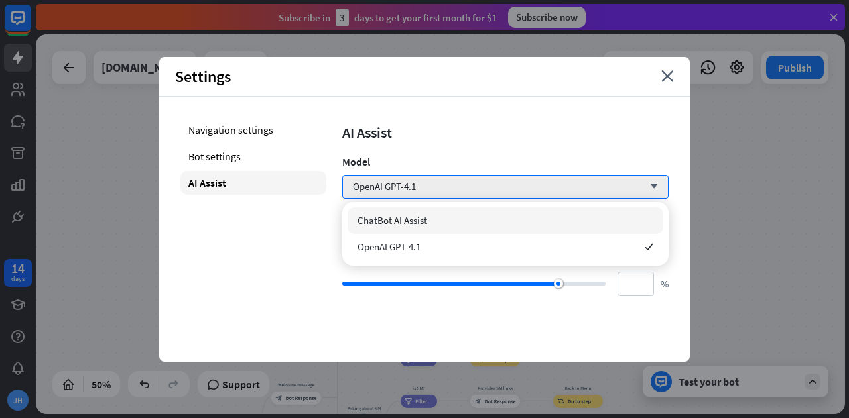
click at [456, 216] on div "ChatBot AI Assist" at bounding box center [505, 221] width 316 height 27
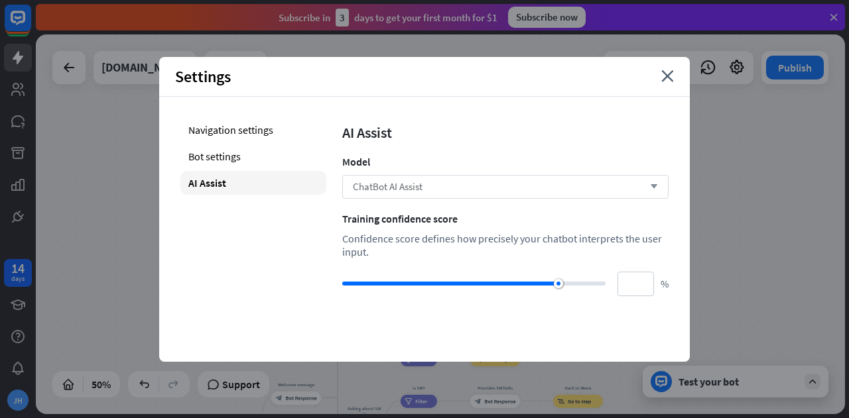
click at [475, 194] on div "ChatBot AI Assist arrow_down" at bounding box center [505, 187] width 326 height 24
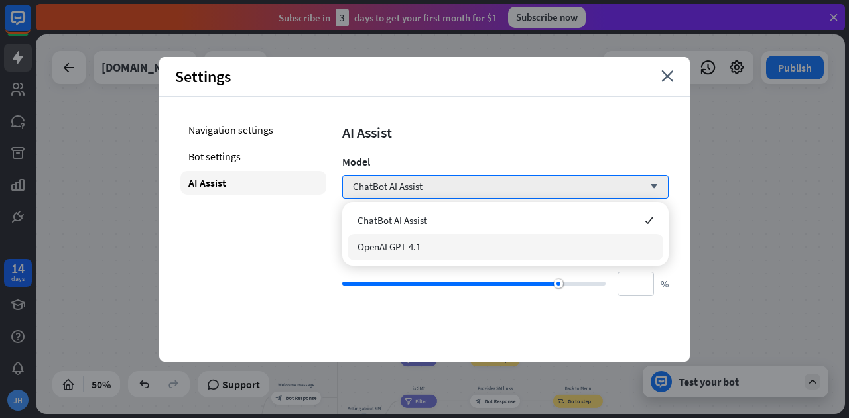
click at [468, 241] on div "OpenAI GPT-4.1" at bounding box center [505, 247] width 316 height 27
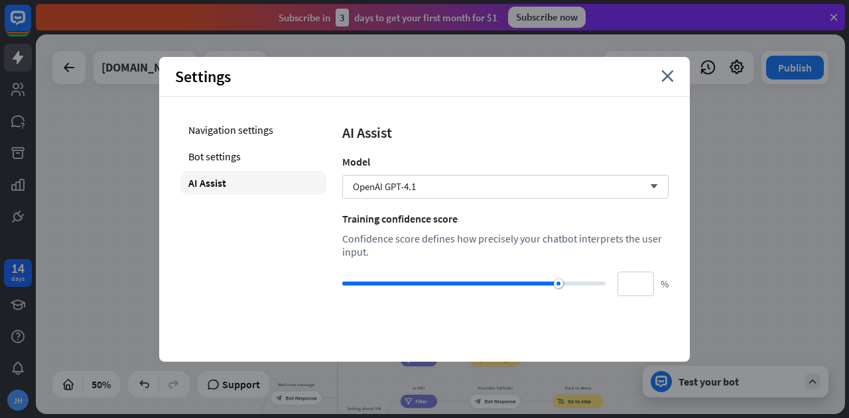
click at [225, 116] on div "Navigation settings Bot settings AI Assist AI Assist Model OpenAI GPT-4.1 arrow…" at bounding box center [424, 207] width 531 height 221
click at [227, 125] on div "Navigation settings" at bounding box center [253, 130] width 146 height 24
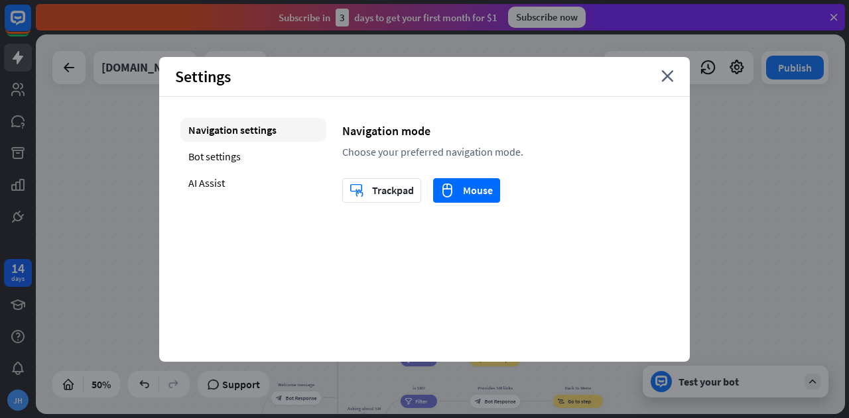
click at [666, 84] on div "Settings close" at bounding box center [424, 77] width 531 height 40
click at [670, 78] on icon "close" at bounding box center [667, 76] width 13 height 12
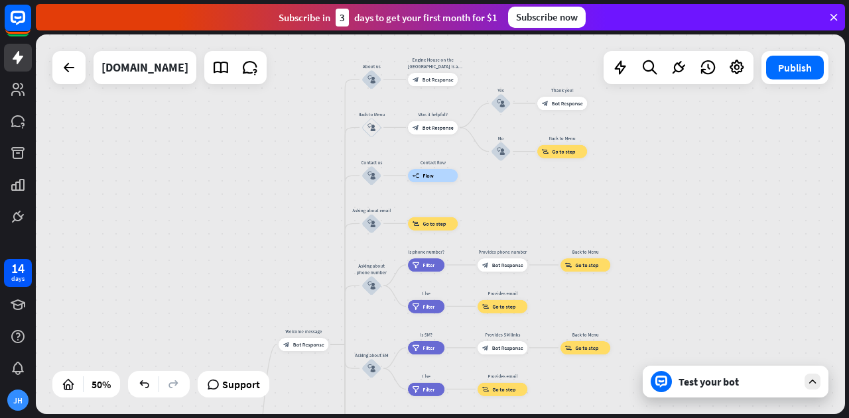
drag, startPoint x: 639, startPoint y: 275, endPoint x: 656, endPoint y: 109, distance: 167.3
click at [656, 113] on div "home_2 Start point Welcome message block_bot_response Bot Response About us blo…" at bounding box center [440, 224] width 809 height 380
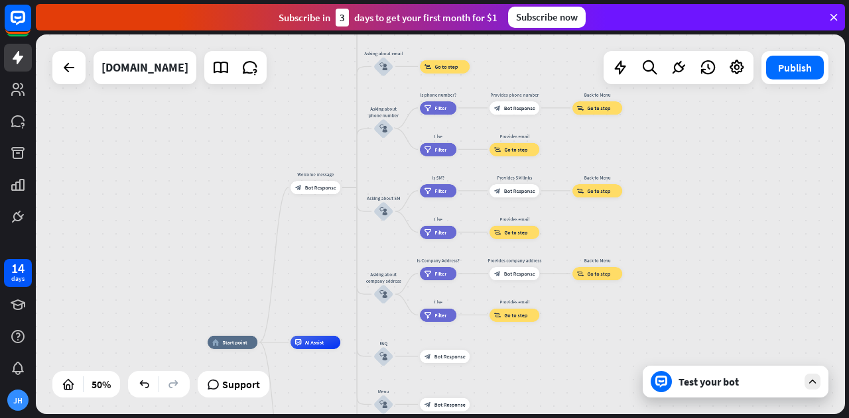
drag, startPoint x: 682, startPoint y: 234, endPoint x: 705, endPoint y: 263, distance: 36.8
click at [680, 176] on div "home_2 Start point Welcome message block_bot_response Bot Response About us blo…" at bounding box center [440, 224] width 809 height 380
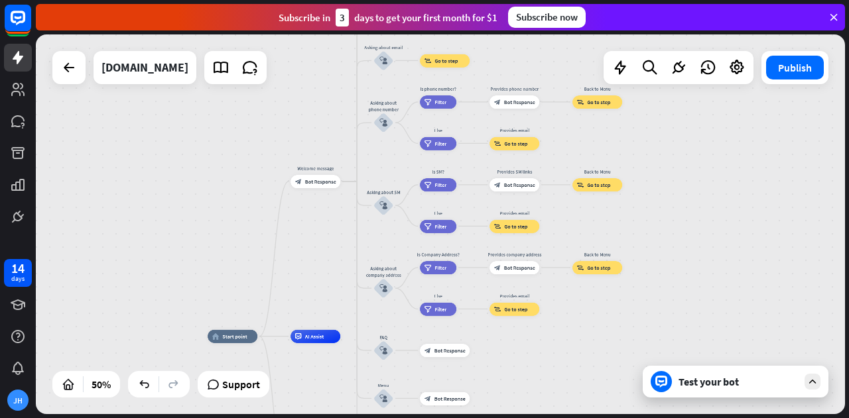
click at [743, 379] on div "Test your bot" at bounding box center [737, 381] width 119 height 13
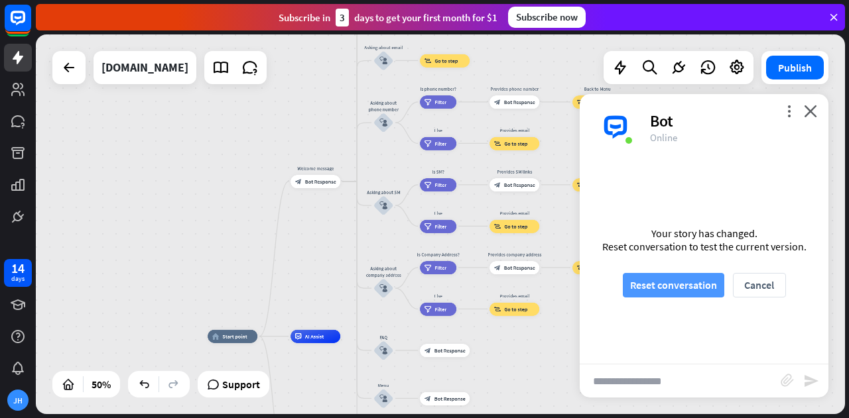
click at [695, 282] on button "Reset conversation" at bounding box center [673, 285] width 101 height 25
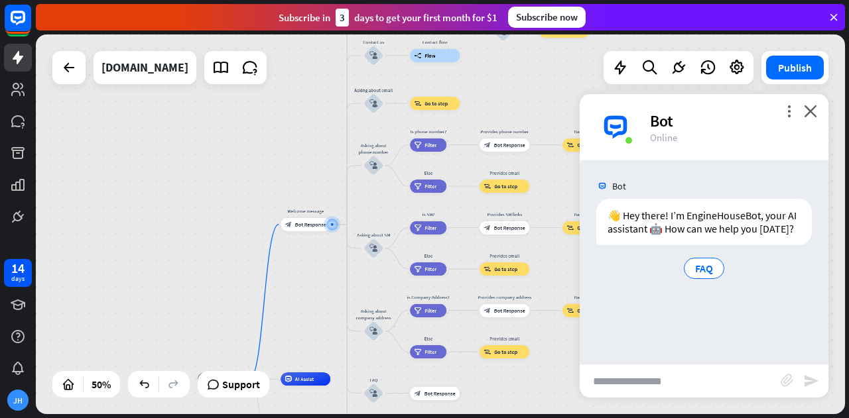
click at [711, 377] on input "text" at bounding box center [680, 381] width 201 height 33
type input "******"
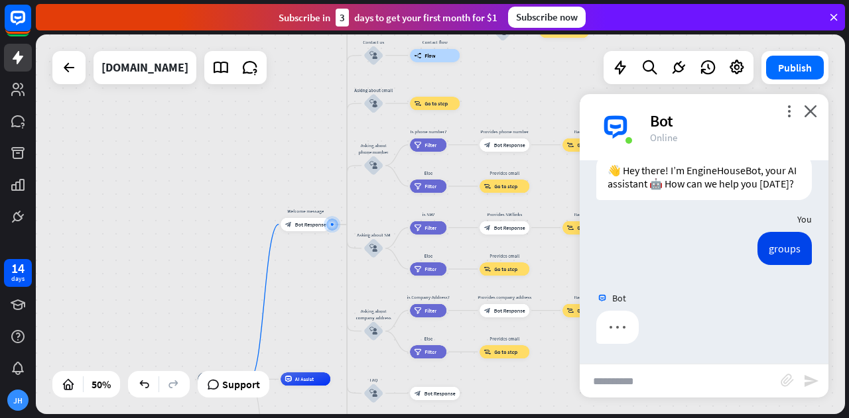
type input "**********"
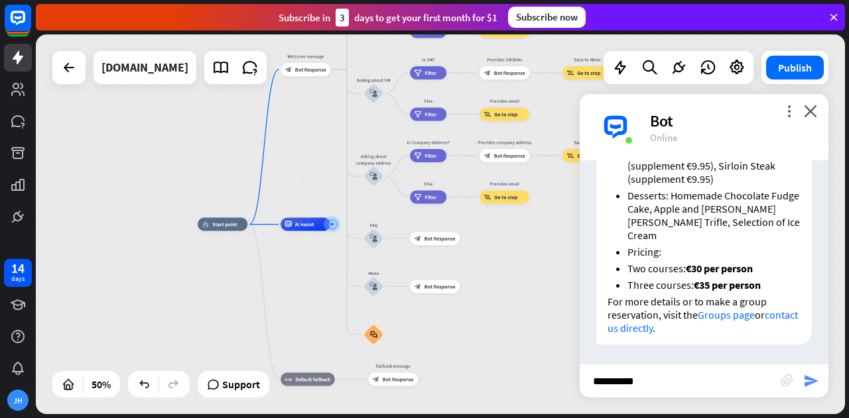
click at [812, 381] on icon "send" at bounding box center [811, 381] width 16 height 16
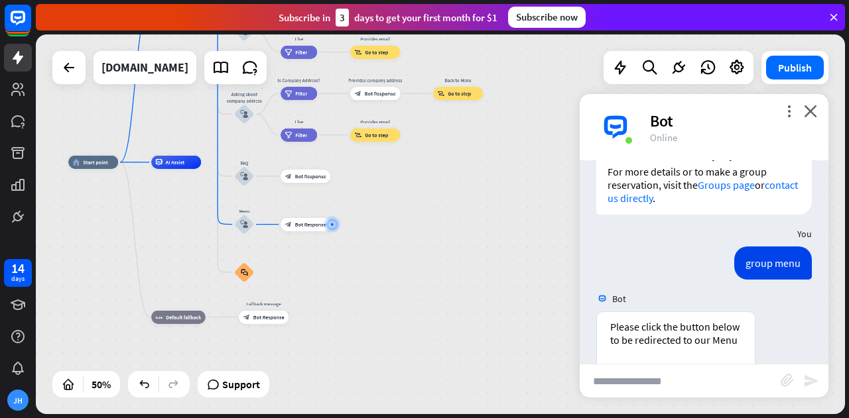
scroll to position [776, 0]
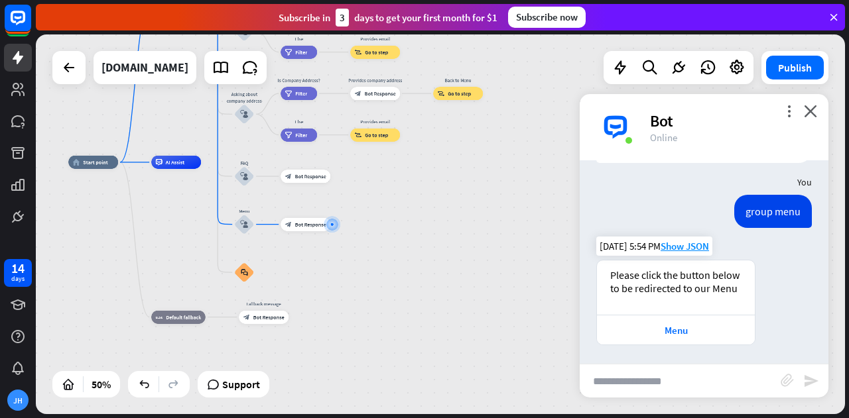
click at [748, 295] on div "Please click the button below to be redirected to our Menu" at bounding box center [676, 288] width 158 height 54
click at [672, 242] on span "Show JSON" at bounding box center [684, 246] width 48 height 13
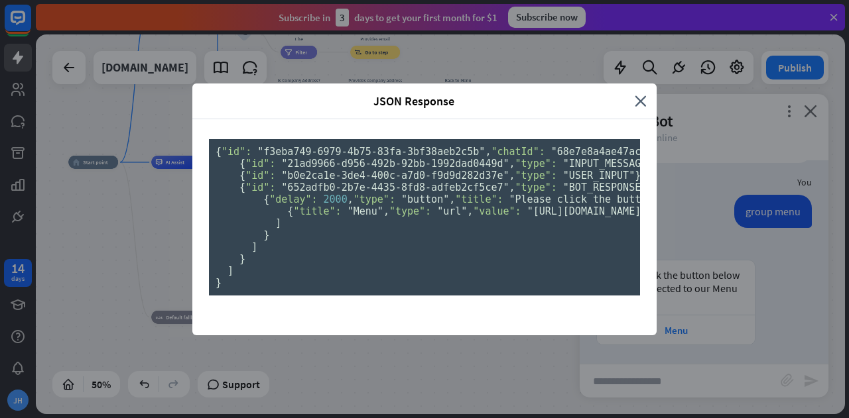
scroll to position [0, 0]
click at [635, 94] on icon "close" at bounding box center [641, 101] width 12 height 15
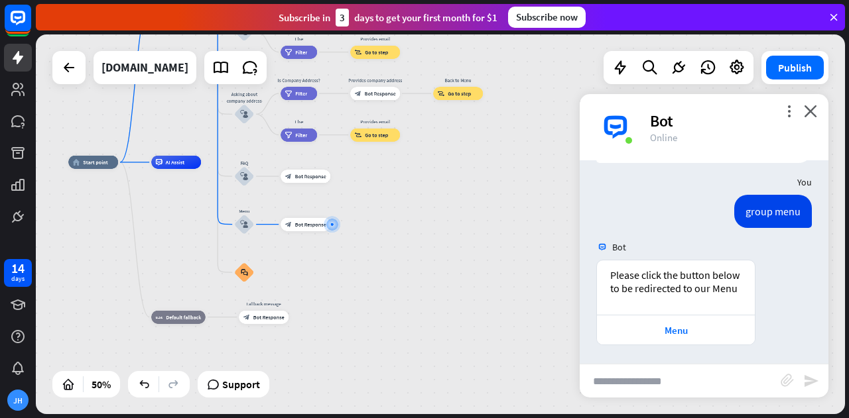
drag, startPoint x: 686, startPoint y: 279, endPoint x: 756, endPoint y: 302, distance: 74.0
click at [756, 302] on div "Please click the button below to be redirected to our Menu Menu [DATE] 5:54 PM …" at bounding box center [704, 306] width 249 height 92
click at [781, 212] on div "group menu" at bounding box center [773, 211] width 78 height 33
click at [737, 302] on div "Please click the button below to be redirected to our Menu" at bounding box center [676, 288] width 158 height 54
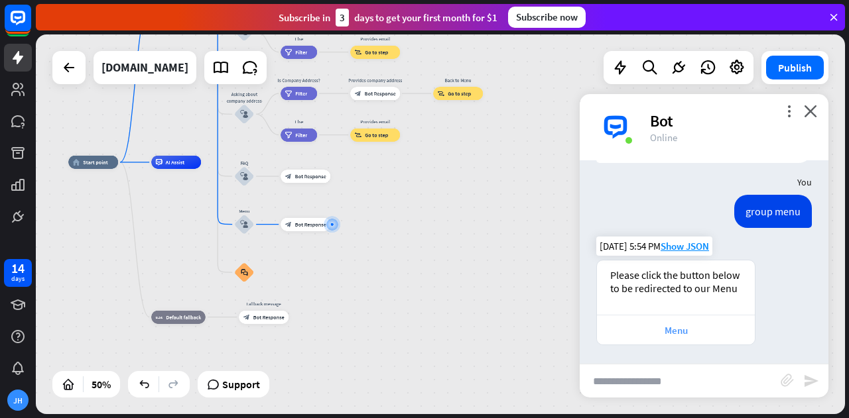
click at [722, 327] on div "Menu" at bounding box center [675, 330] width 145 height 13
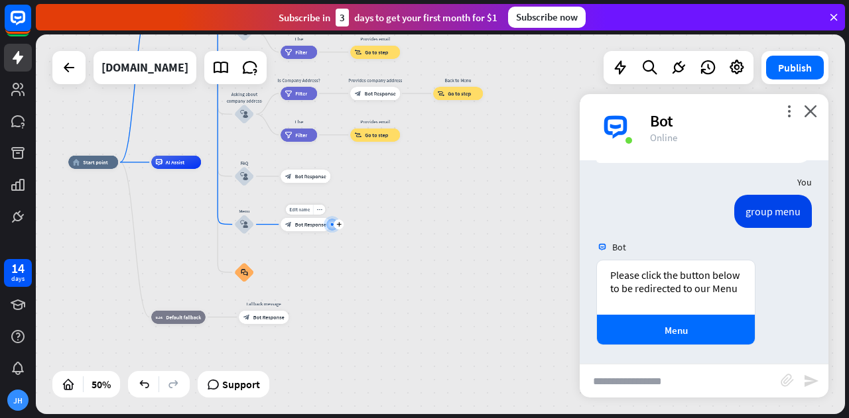
click at [330, 231] on div "Edit name more_horiz plus block_bot_response Bot Response" at bounding box center [306, 224] width 50 height 13
click at [330, 229] on div "Edit name more_horiz plus block_bot_response Bot Response" at bounding box center [306, 224] width 50 height 13
click at [318, 231] on div "Edit name more_horiz plus block_bot_response Bot Response" at bounding box center [306, 224] width 50 height 13
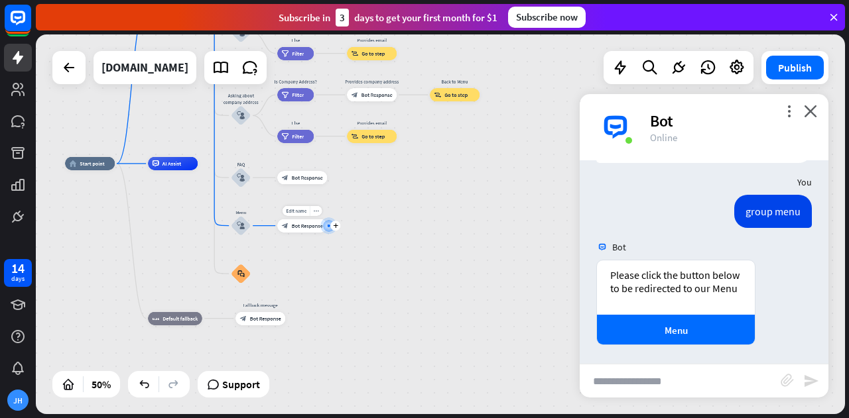
click at [312, 233] on div "Edit name more_horiz plus block_bot_response Bot Response" at bounding box center [302, 226] width 50 height 13
click at [296, 214] on span "Edit name" at bounding box center [295, 211] width 21 height 6
click at [328, 226] on div at bounding box center [328, 226] width 0 height 0
click at [349, 254] on div "home_2 Start point Welcome message block_bot_response Bot Response About us blo…" at bounding box center [266, 259] width 405 height 190
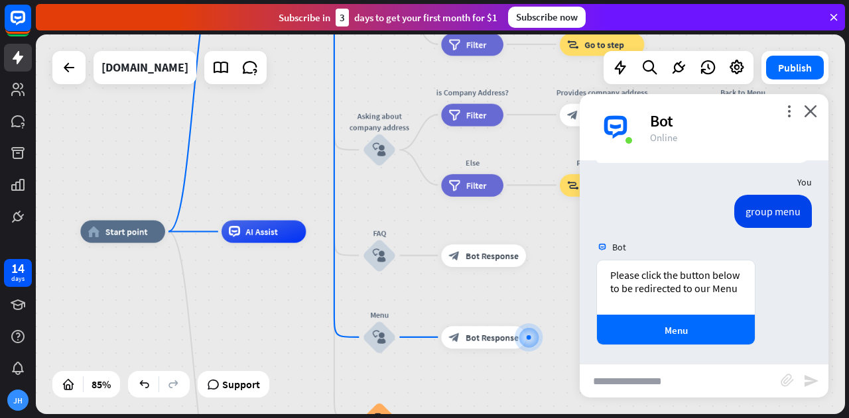
drag, startPoint x: 361, startPoint y: 251, endPoint x: 586, endPoint y: 377, distance: 257.7
click at [586, 377] on div "home_2 Start point Welcome message block_bot_response Bot Response About us blo…" at bounding box center [440, 224] width 809 height 380
click at [803, 108] on div "more_vert close Bot Online" at bounding box center [704, 127] width 249 height 66
click at [812, 110] on icon "close" at bounding box center [810, 111] width 13 height 13
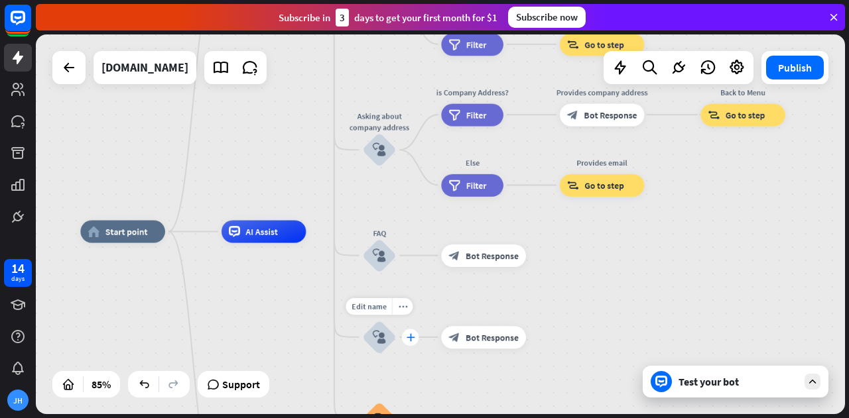
click at [414, 338] on icon "plus" at bounding box center [410, 338] width 9 height 8
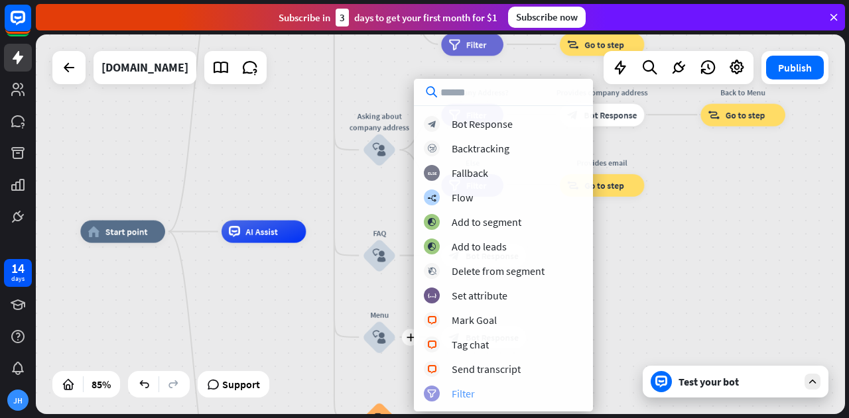
click at [437, 395] on div "filter" at bounding box center [432, 394] width 16 height 16
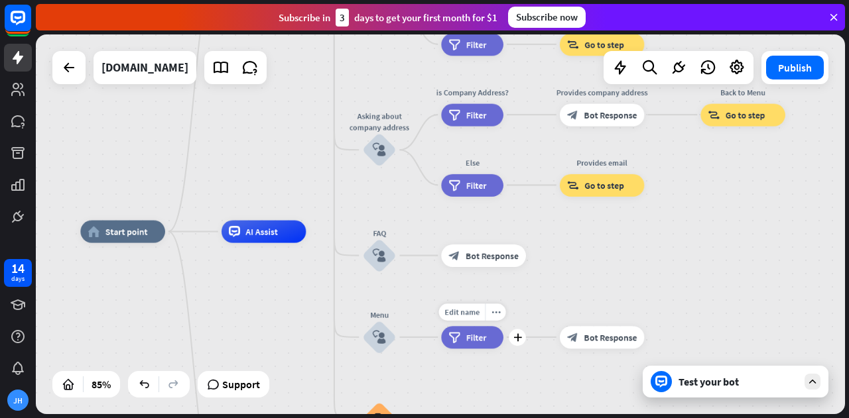
click at [469, 344] on div "filter Filter" at bounding box center [472, 337] width 62 height 23
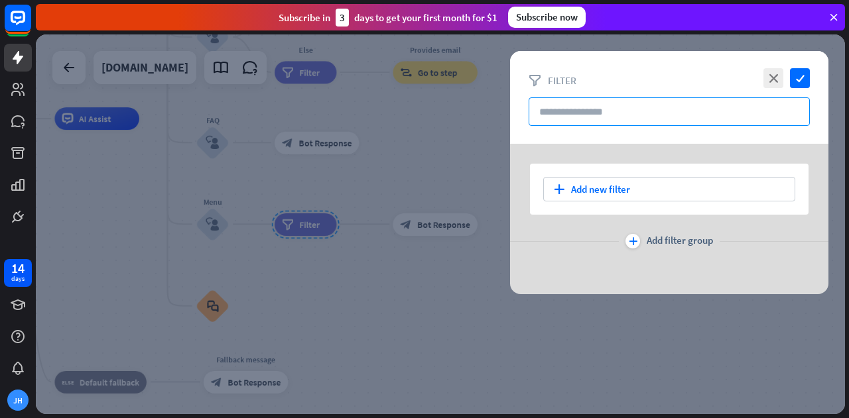
click at [611, 104] on input "text" at bounding box center [669, 111] width 281 height 29
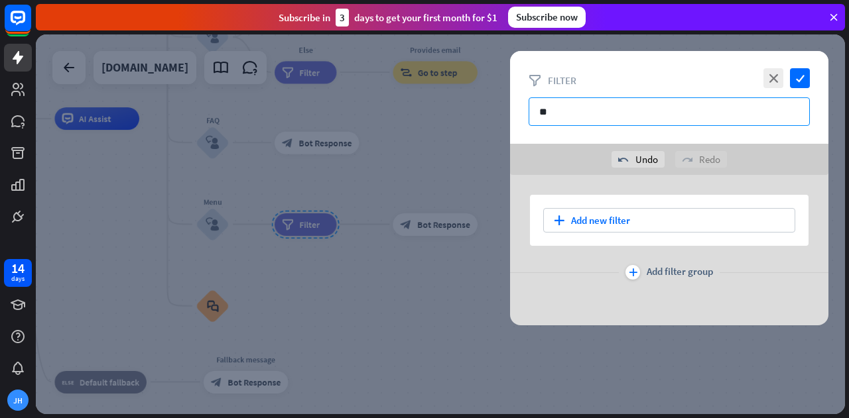
type input "*"
type input "****"
click at [791, 74] on icon "check" at bounding box center [800, 78] width 20 height 20
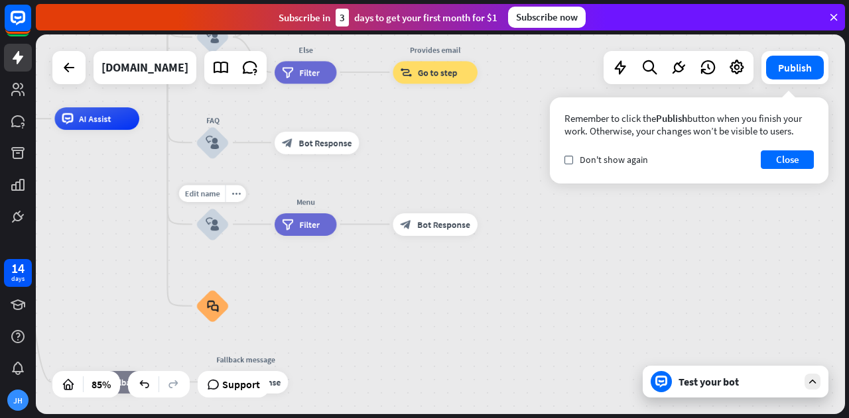
click at [275, 227] on div "Edit name more_horiz plus Menu filter Filter" at bounding box center [306, 224] width 62 height 23
click at [242, 229] on div "plus" at bounding box center [243, 224] width 17 height 17
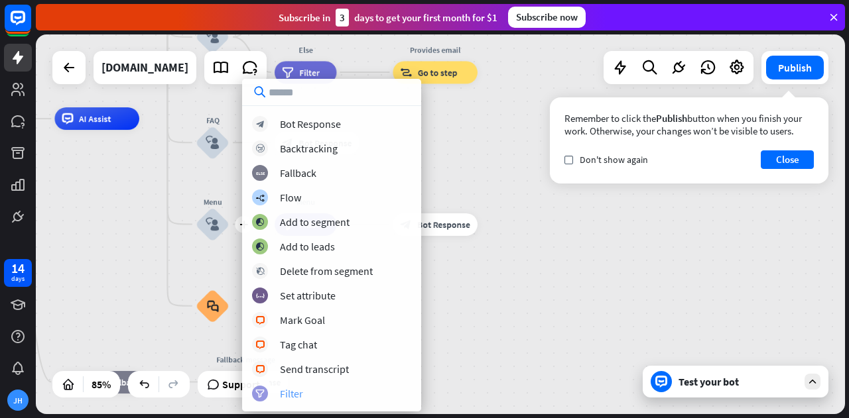
click at [321, 399] on div "filter Filter" at bounding box center [331, 394] width 159 height 16
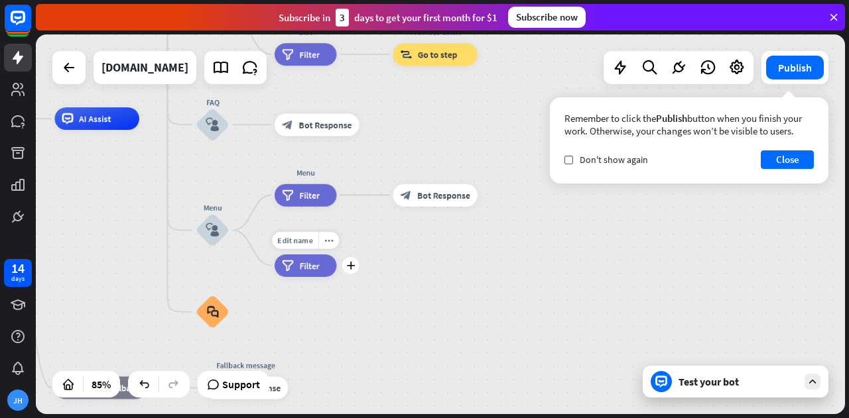
click at [304, 277] on div "Edit name more_horiz plus filter Filter" at bounding box center [306, 266] width 62 height 23
click at [308, 255] on div "Edit name more_horiz plus filter Filter" at bounding box center [306, 266] width 62 height 23
click at [308, 243] on span "Edit name" at bounding box center [295, 240] width 35 height 10
type input "**********"
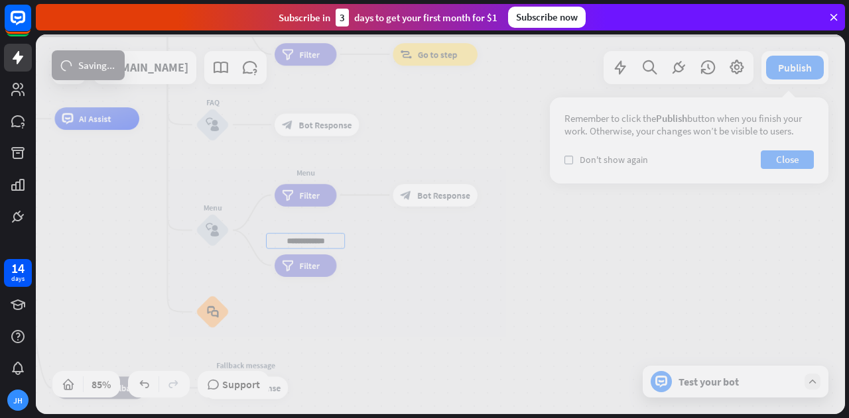
click at [401, 297] on div "home_2 Start point Welcome message block_bot_response Bot Response About us blo…" at bounding box center [440, 224] width 809 height 380
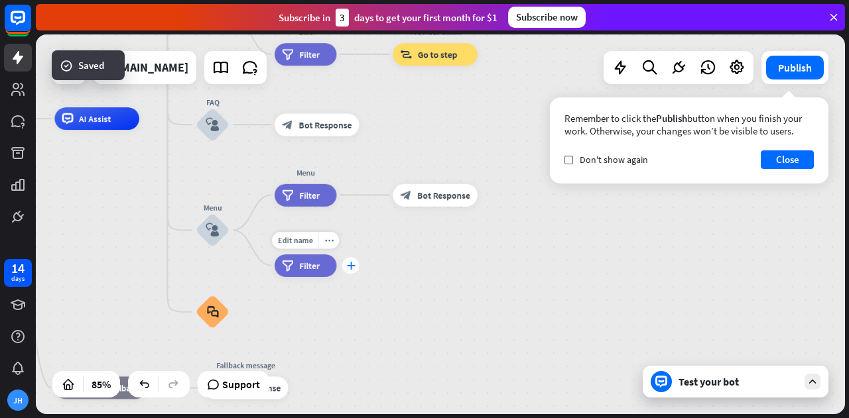
click at [345, 270] on div "plus" at bounding box center [350, 265] width 17 height 17
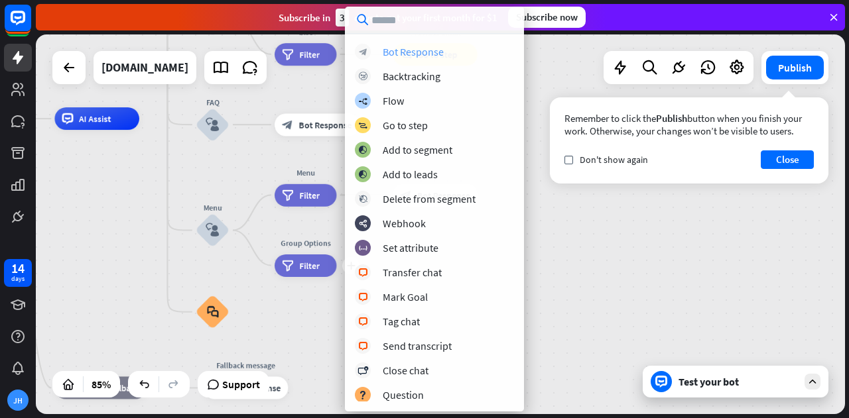
click at [397, 46] on div "Bot Response" at bounding box center [413, 51] width 61 height 13
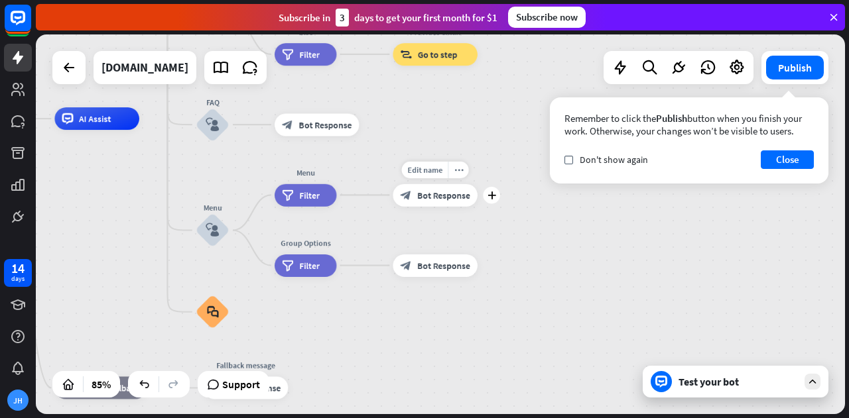
click at [431, 196] on span "Bot Response" at bounding box center [443, 195] width 53 height 11
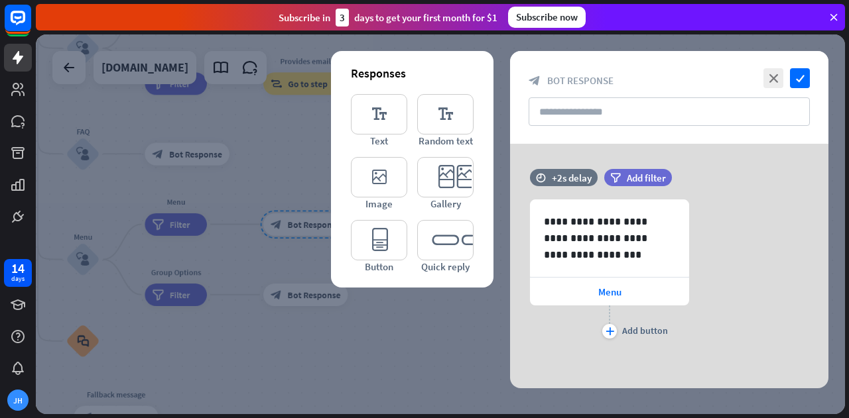
click at [419, 349] on div at bounding box center [440, 224] width 809 height 380
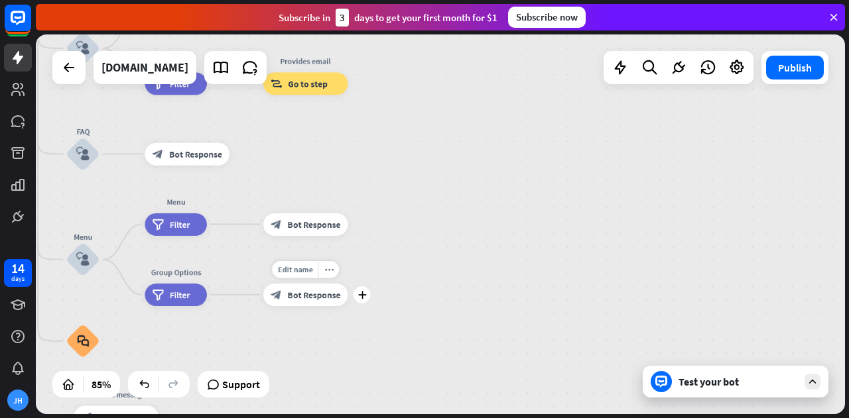
click at [328, 299] on span "Bot Response" at bounding box center [313, 294] width 53 height 11
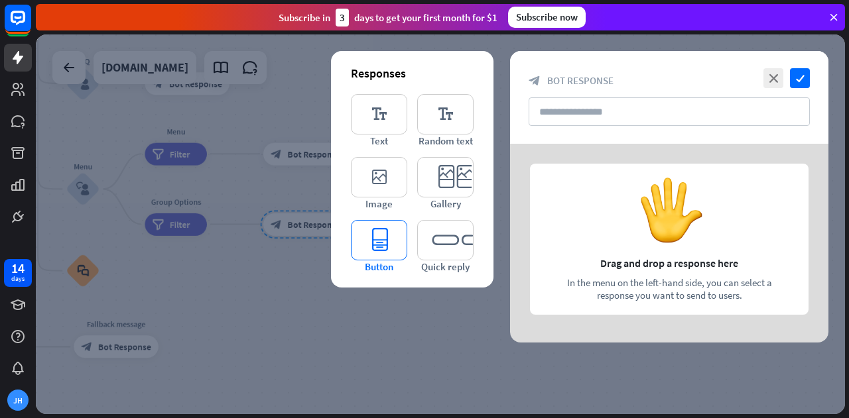
click at [383, 235] on icon "editor_button" at bounding box center [379, 240] width 56 height 40
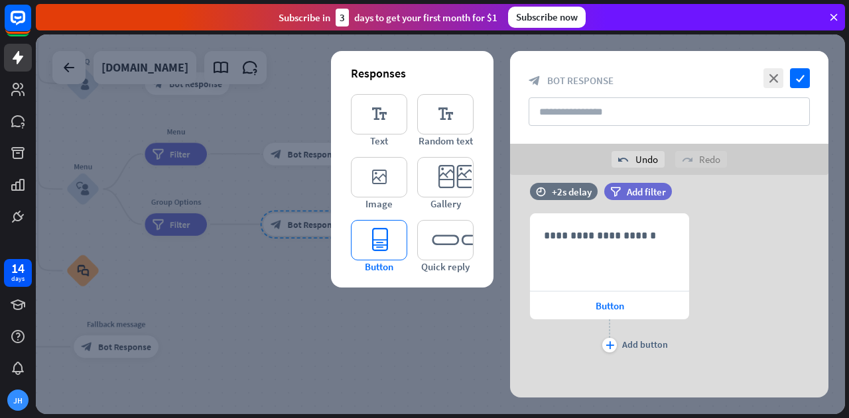
scroll to position [21, 0]
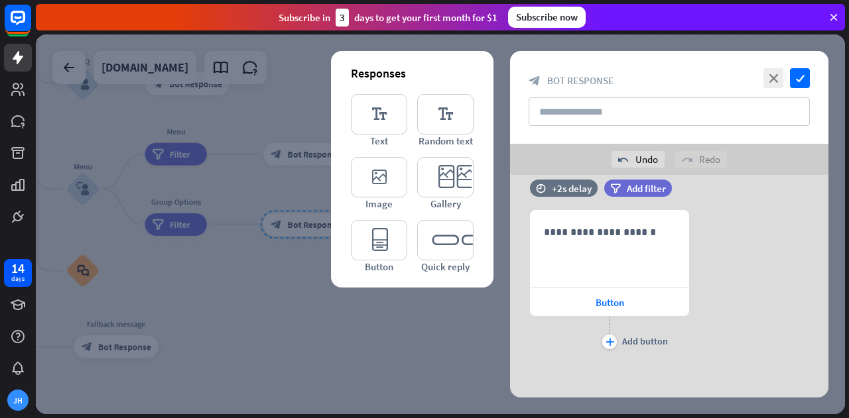
click at [184, 231] on div at bounding box center [440, 224] width 809 height 380
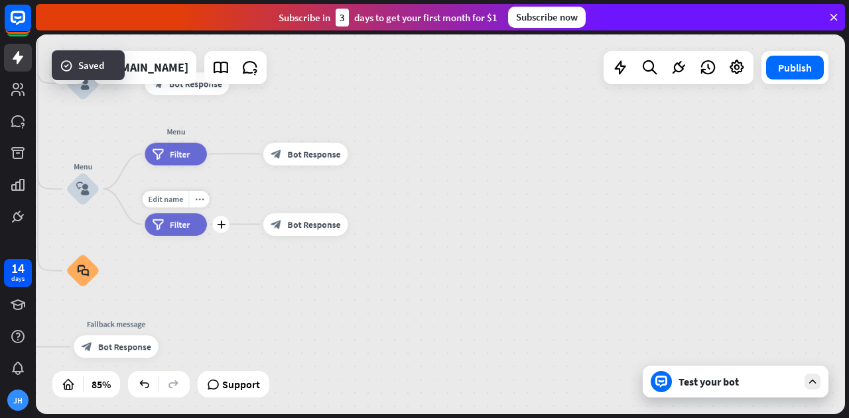
click at [178, 227] on span "Filter" at bounding box center [180, 224] width 21 height 11
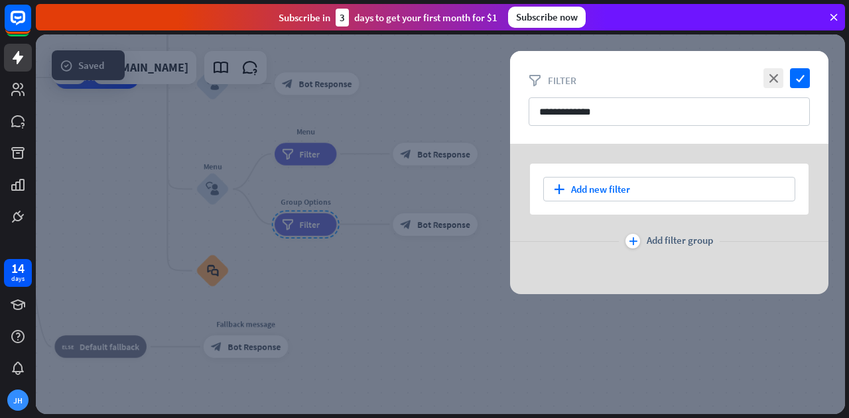
click at [225, 202] on div at bounding box center [440, 224] width 809 height 380
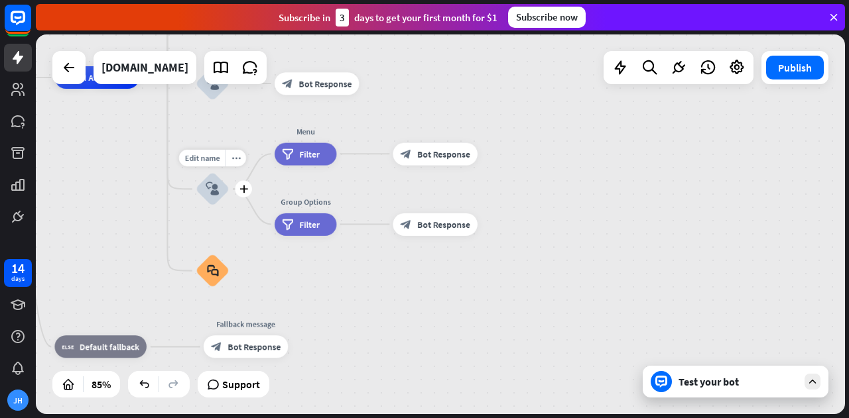
click at [215, 194] on icon "block_user_input" at bounding box center [212, 188] width 13 height 13
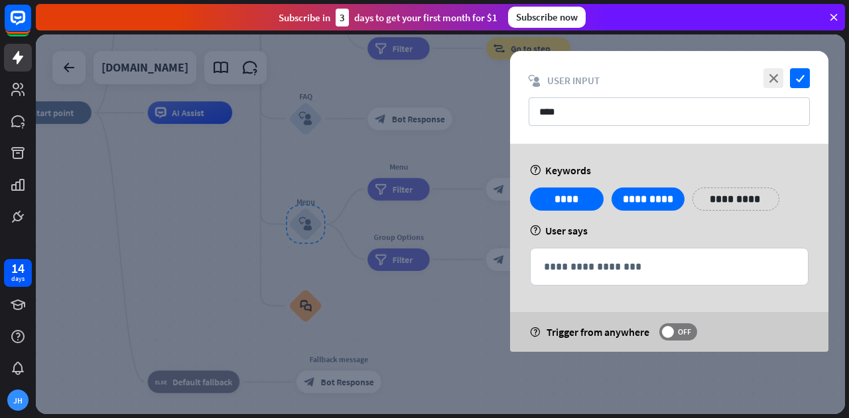
click at [381, 263] on div at bounding box center [440, 224] width 809 height 380
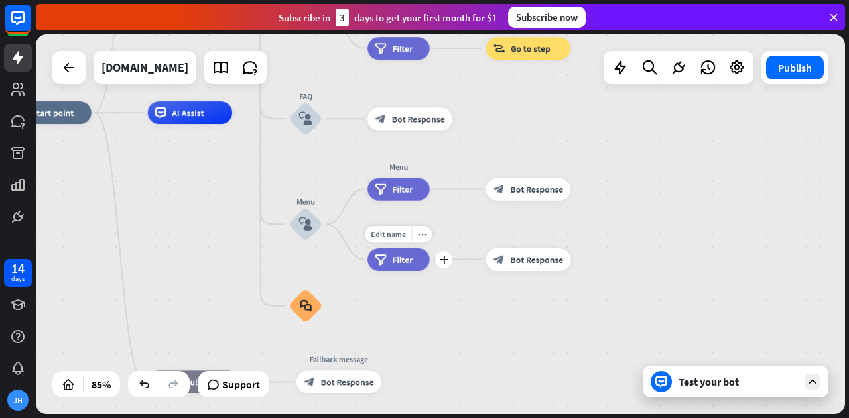
click at [387, 263] on div "filter Filter" at bounding box center [398, 260] width 62 height 23
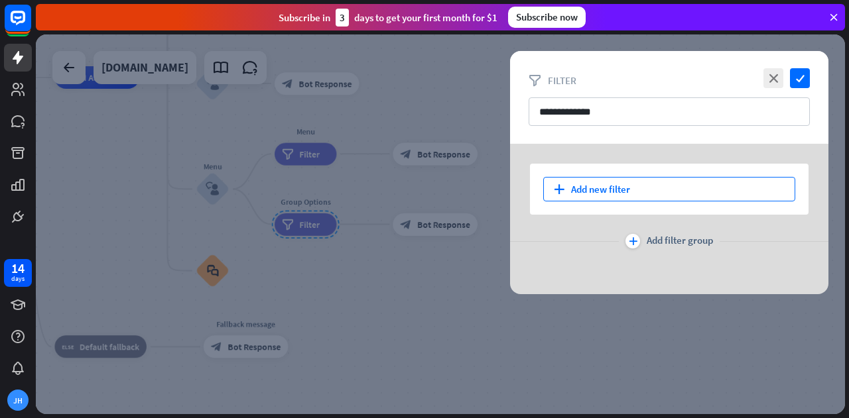
click at [679, 192] on div "plus Add new filter" at bounding box center [669, 189] width 252 height 25
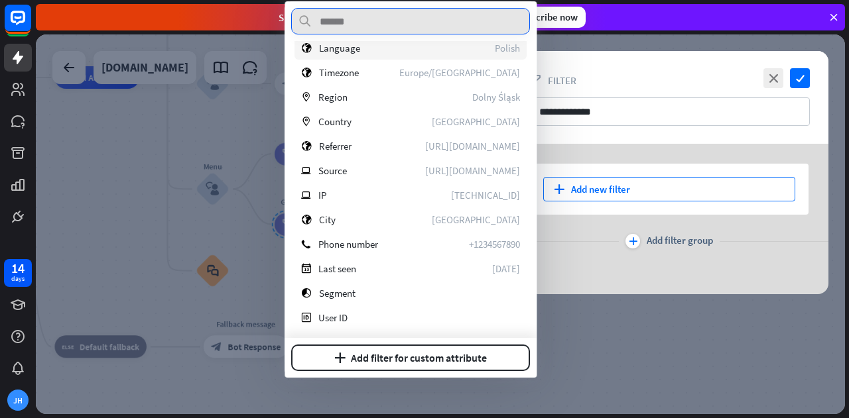
scroll to position [484, 0]
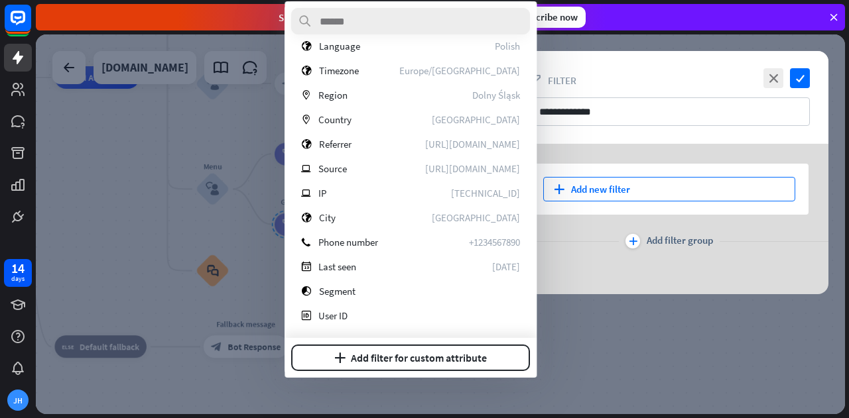
click at [595, 371] on div at bounding box center [440, 224] width 809 height 380
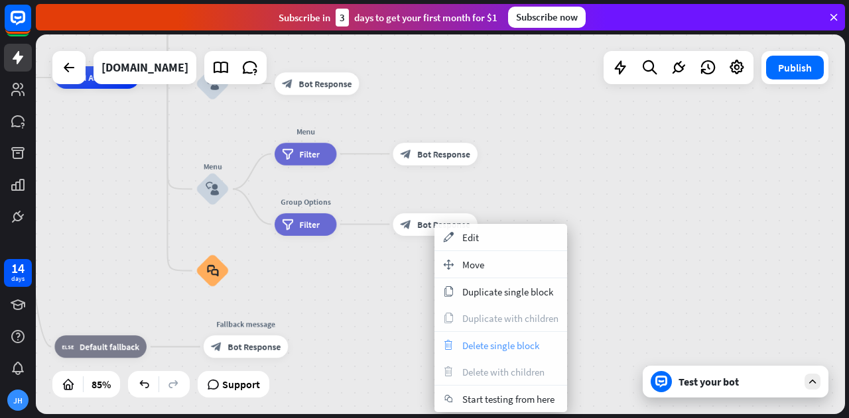
click at [500, 340] on span "Delete single block" at bounding box center [500, 346] width 77 height 13
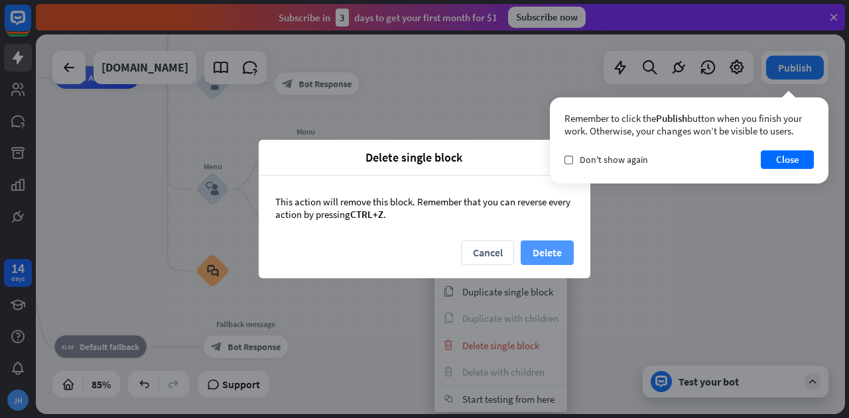
click at [548, 258] on button "Delete" at bounding box center [547, 253] width 53 height 25
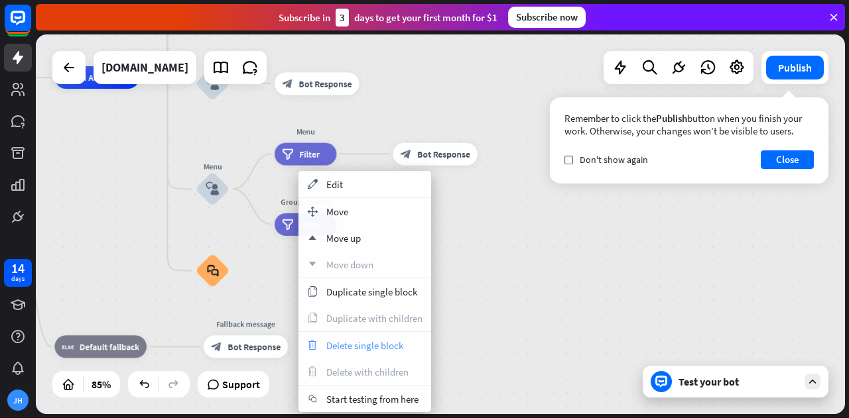
click at [390, 340] on span "Delete single block" at bounding box center [364, 346] width 77 height 13
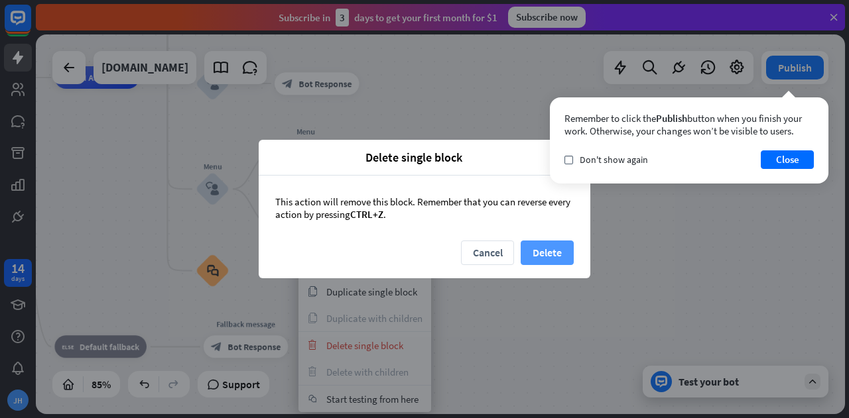
click at [552, 262] on button "Delete" at bounding box center [547, 253] width 53 height 25
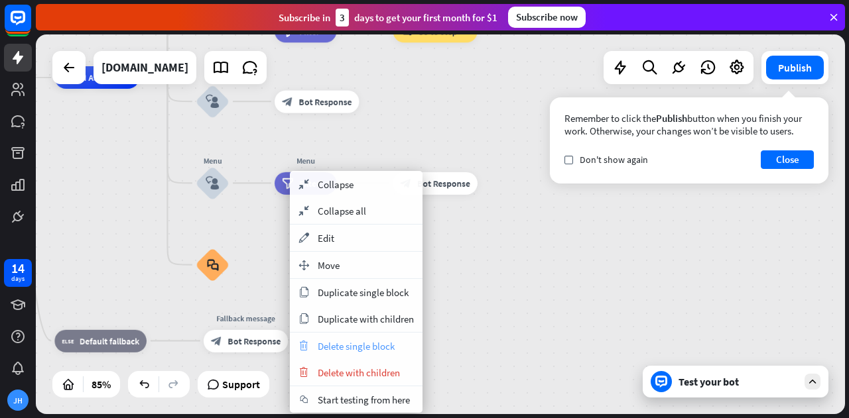
click at [365, 338] on div "trash Delete single block" at bounding box center [356, 346] width 133 height 27
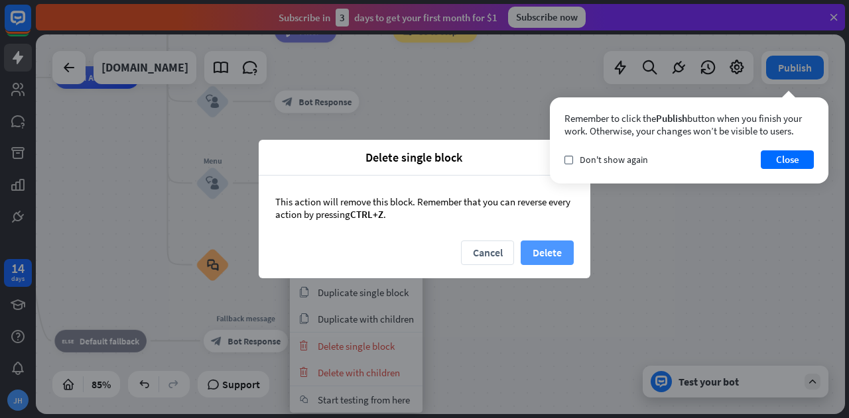
click at [536, 247] on button "Delete" at bounding box center [547, 253] width 53 height 25
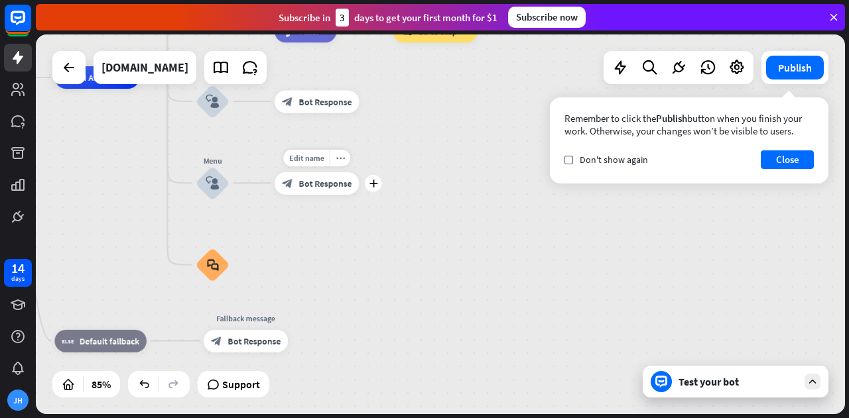
click at [310, 192] on div "block_bot_response Bot Response" at bounding box center [317, 183] width 85 height 23
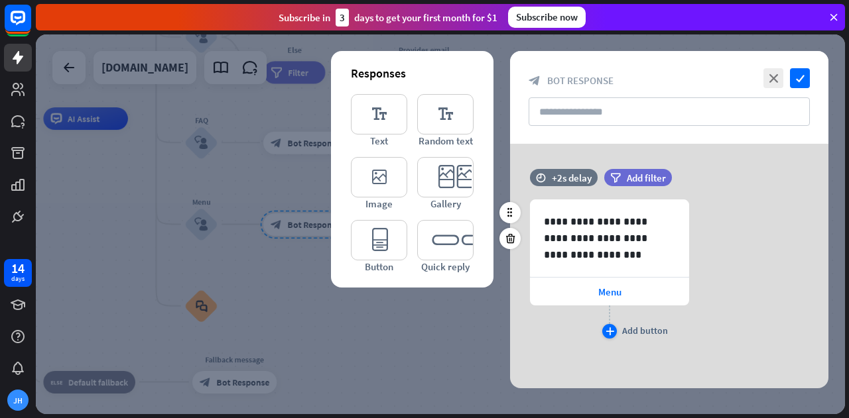
click at [609, 336] on div "plus" at bounding box center [609, 331] width 15 height 15
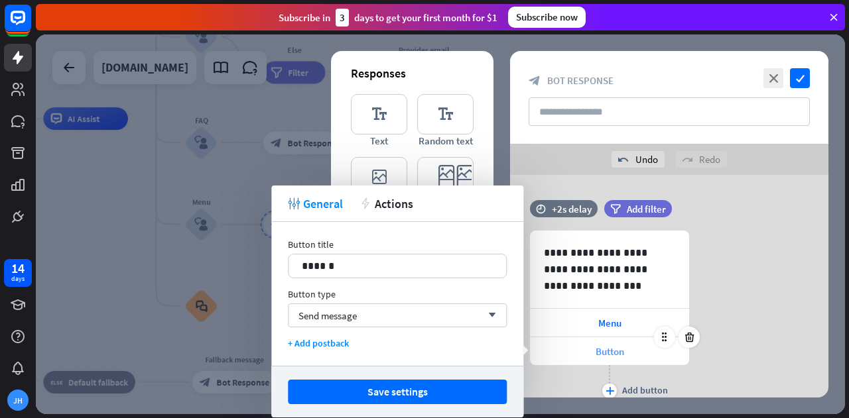
click at [623, 349] on span "Button" at bounding box center [610, 352] width 29 height 13
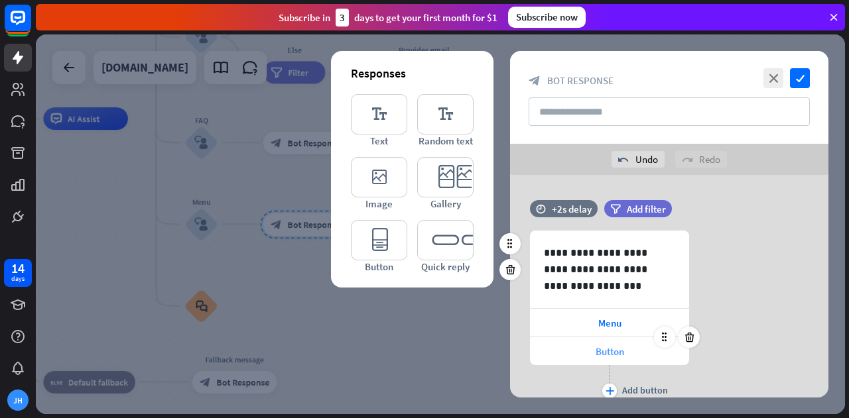
click at [623, 349] on span "Button" at bounding box center [610, 352] width 29 height 13
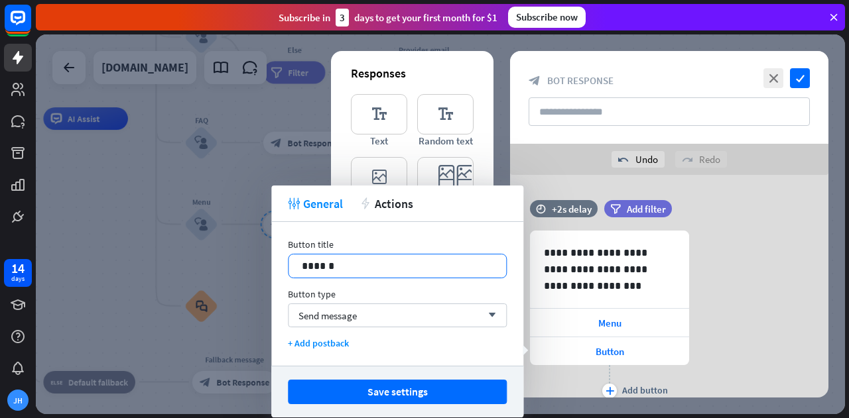
click at [334, 273] on p "******" at bounding box center [398, 266] width 192 height 17
drag, startPoint x: 359, startPoint y: 271, endPoint x: 258, endPoint y: 260, distance: 101.4
click at [258, 260] on body "14 days [PERSON_NAME] close Product Help First steps Get started with ChatBot H…" at bounding box center [424, 209] width 849 height 418
drag, startPoint x: 357, startPoint y: 266, endPoint x: 256, endPoint y: 257, distance: 101.9
click at [256, 257] on body "14 days [PERSON_NAME] close Product Help First steps Get started with ChatBot H…" at bounding box center [424, 209] width 849 height 418
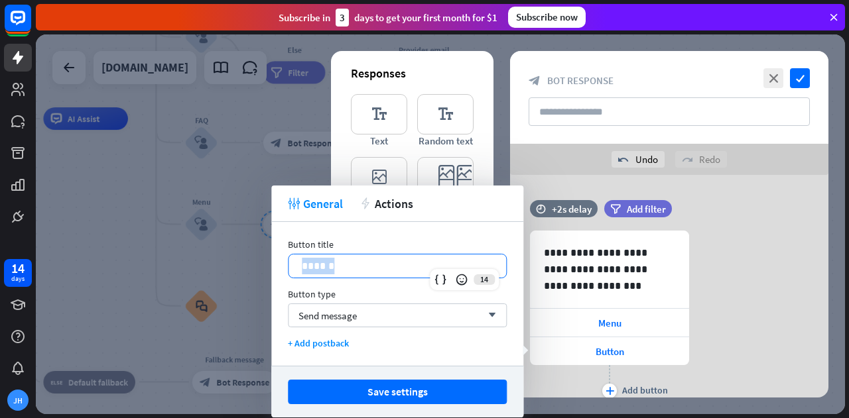
drag, startPoint x: 349, startPoint y: 259, endPoint x: 300, endPoint y: 264, distance: 48.7
click at [300, 264] on div "******" at bounding box center [397, 266] width 218 height 23
click at [308, 263] on p "**********" at bounding box center [398, 266] width 192 height 17
click at [381, 273] on p "**********" at bounding box center [398, 266] width 192 height 17
click at [610, 389] on icon "plus" at bounding box center [609, 391] width 9 height 8
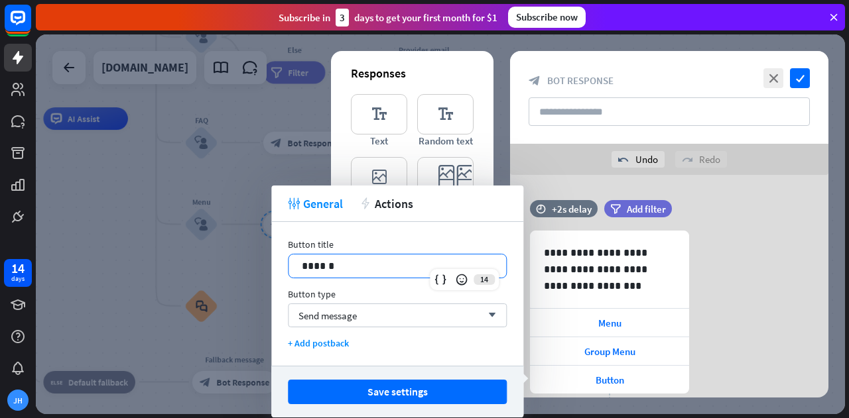
drag, startPoint x: 405, startPoint y: 263, endPoint x: 166, endPoint y: 225, distance: 241.6
click at [166, 225] on body "14 days [PERSON_NAME] close Product Help First steps Get started with ChatBot H…" at bounding box center [424, 209] width 849 height 418
drag, startPoint x: 345, startPoint y: 258, endPoint x: 281, endPoint y: 266, distance: 64.2
click at [281, 266] on div "Button title 14 ****** Button type Send message arrow_down + Add postback" at bounding box center [397, 294] width 252 height 144
click at [693, 367] on icon at bounding box center [689, 366] width 13 height 12
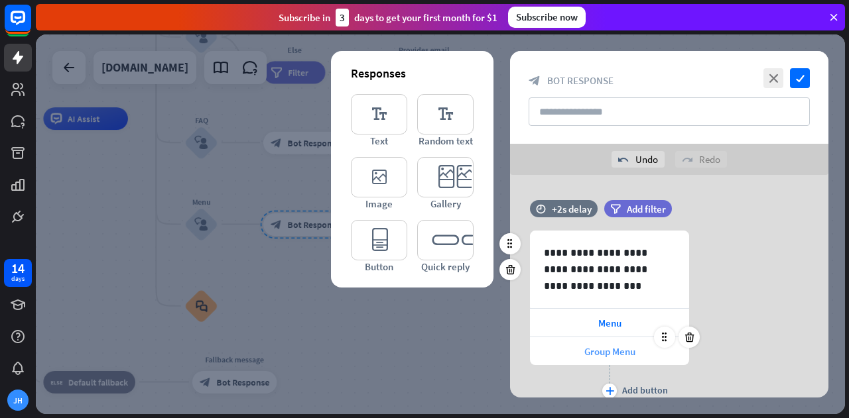
click at [631, 347] on span "Group Menu" at bounding box center [609, 352] width 51 height 13
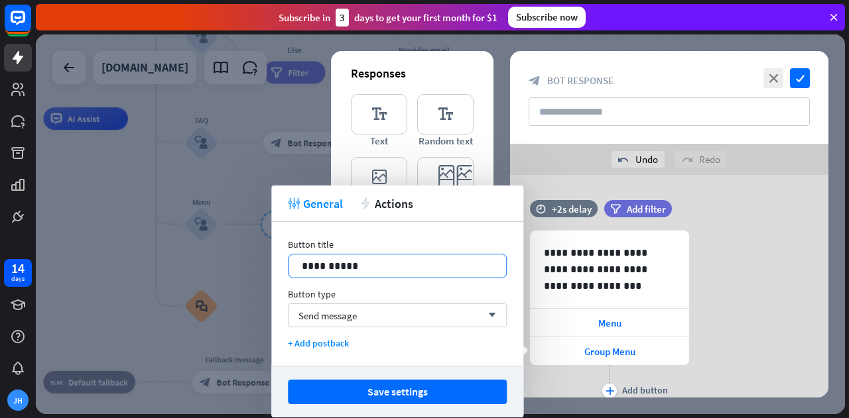
click at [383, 267] on p "**********" at bounding box center [398, 266] width 192 height 17
drag, startPoint x: 377, startPoint y: 271, endPoint x: 391, endPoint y: 296, distance: 29.4
click at [391, 296] on div "Button type" at bounding box center [397, 294] width 219 height 12
click at [412, 321] on div "Send message arrow_down" at bounding box center [397, 316] width 219 height 24
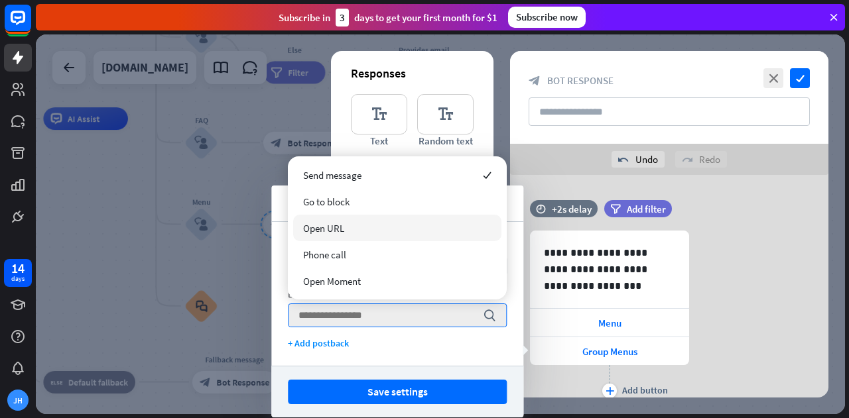
click at [367, 233] on div "Open URL" at bounding box center [397, 228] width 208 height 27
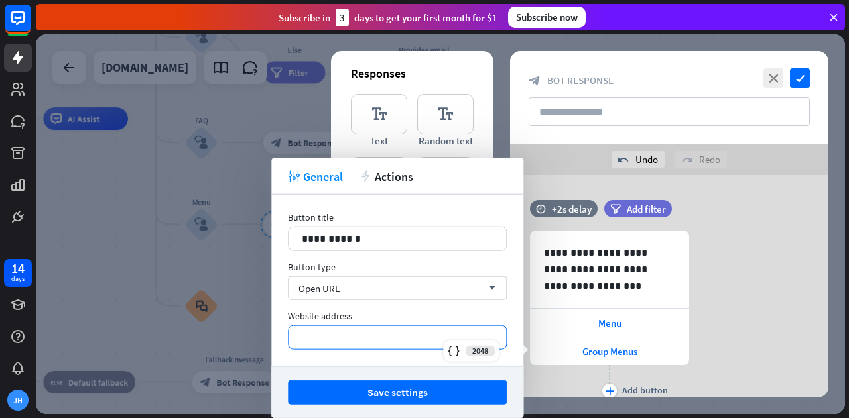
click at [397, 342] on p "*********" at bounding box center [397, 338] width 191 height 17
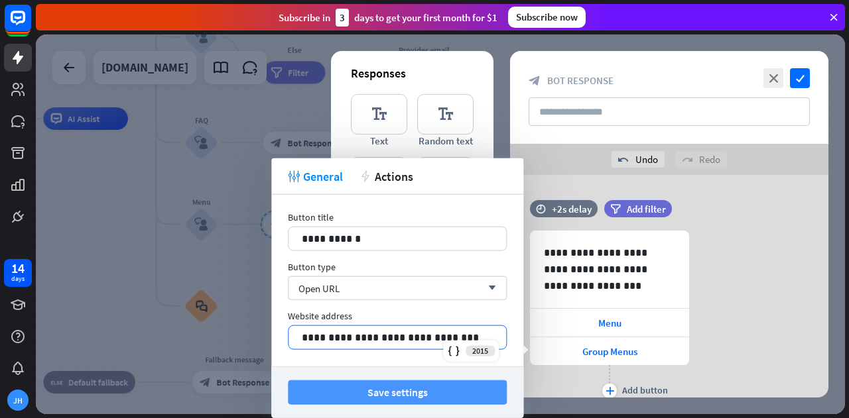
click at [390, 383] on button "Save settings" at bounding box center [397, 393] width 219 height 25
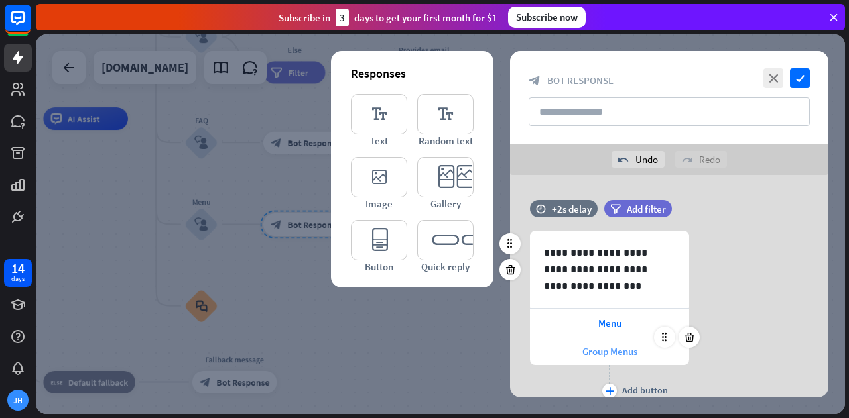
click at [625, 351] on span "Group Menus" at bounding box center [609, 352] width 55 height 13
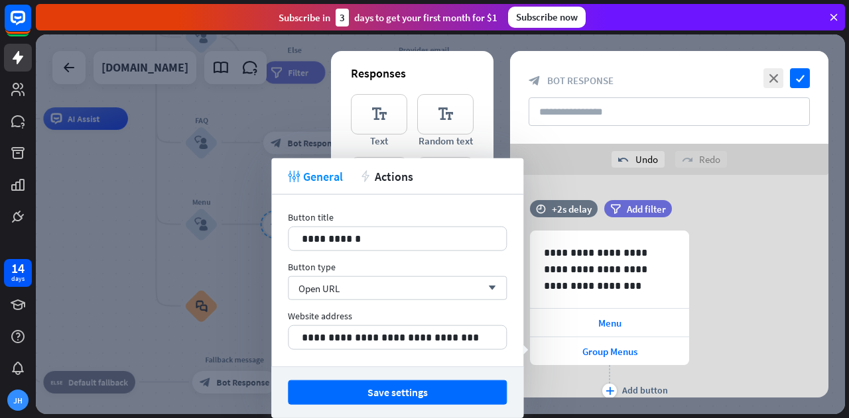
click at [756, 323] on div "**********" at bounding box center [669, 316] width 318 height 171
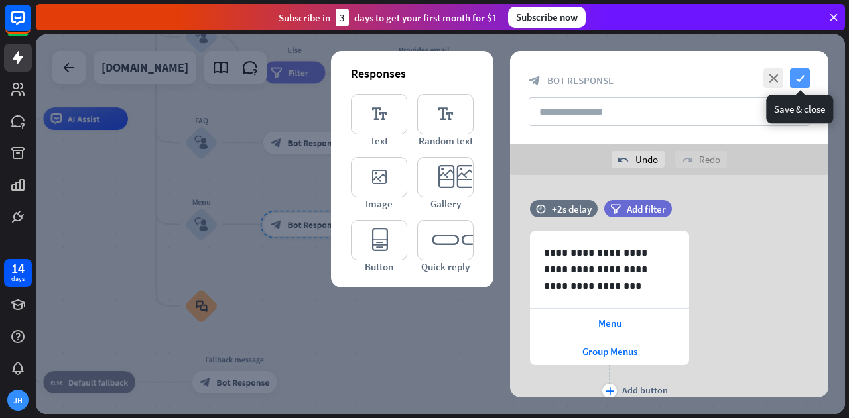
click at [804, 79] on icon "check" at bounding box center [800, 78] width 20 height 20
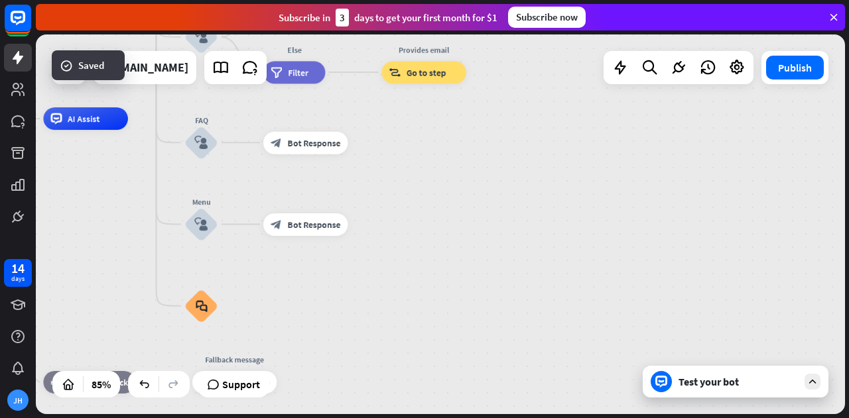
click at [741, 395] on div "Test your bot" at bounding box center [736, 382] width 186 height 32
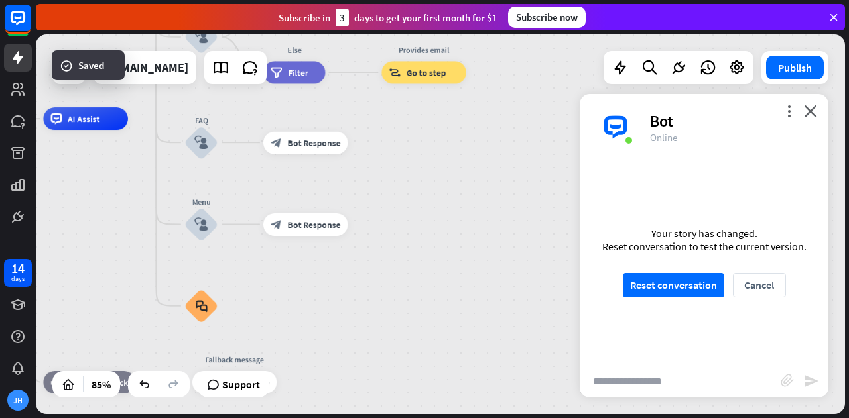
scroll to position [776, 0]
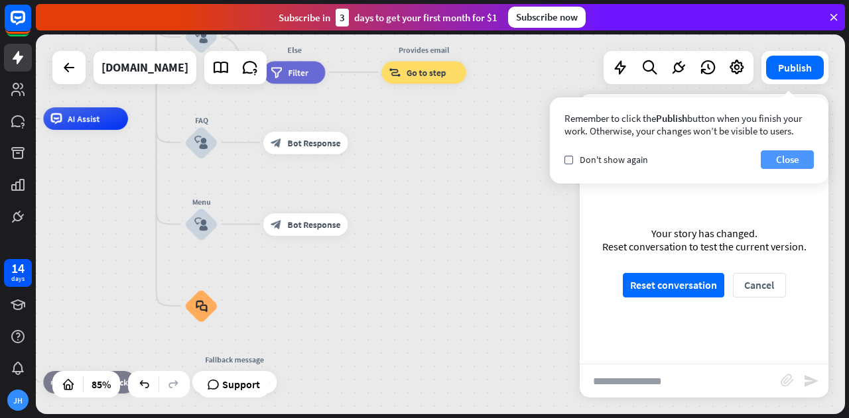
click at [781, 152] on button "Close" at bounding box center [787, 160] width 53 height 19
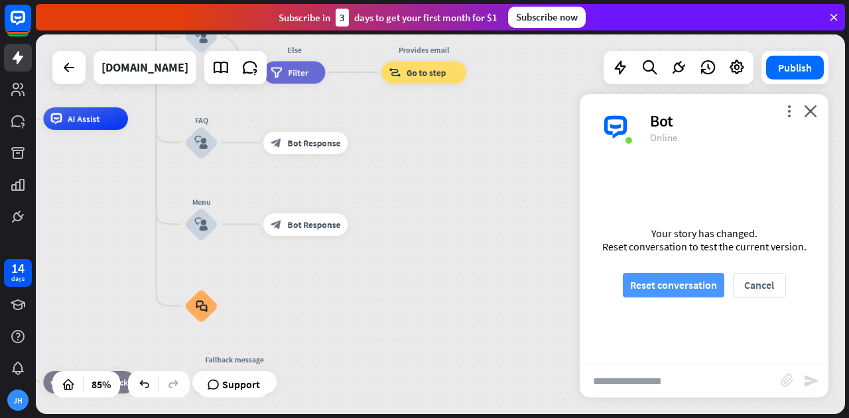
click at [689, 276] on button "Reset conversation" at bounding box center [673, 285] width 101 height 25
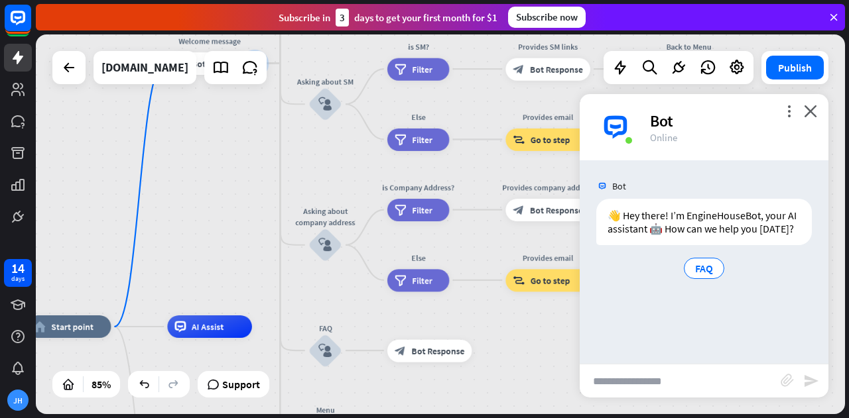
click at [684, 375] on input "text" at bounding box center [680, 381] width 201 height 33
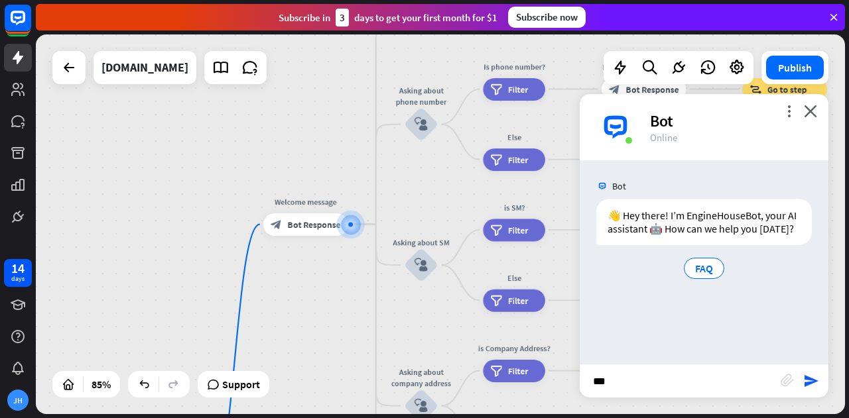
type input "****"
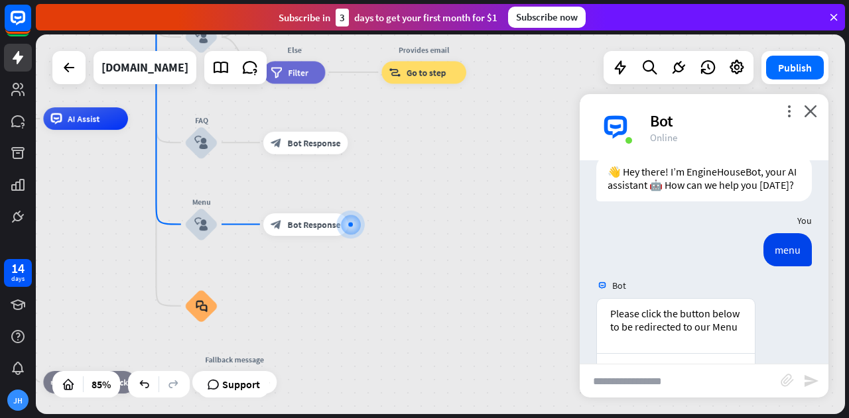
scroll to position [125, 0]
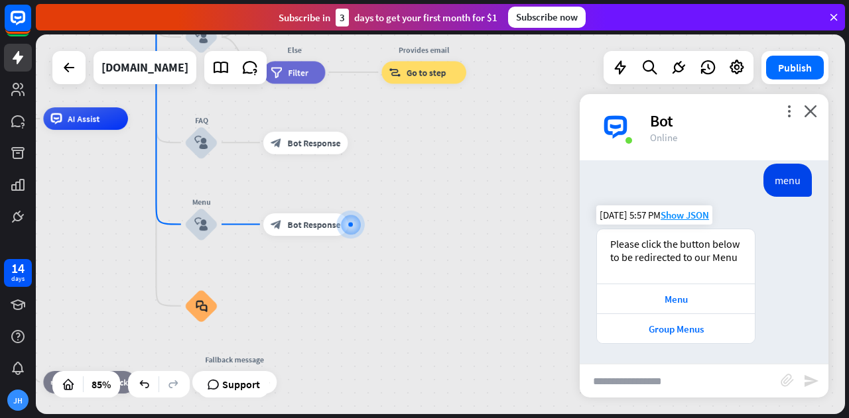
click at [725, 253] on div "Please click the button below to be redirected to our Menu" at bounding box center [675, 250] width 131 height 27
click at [318, 226] on span "Bot Response" at bounding box center [313, 224] width 53 height 11
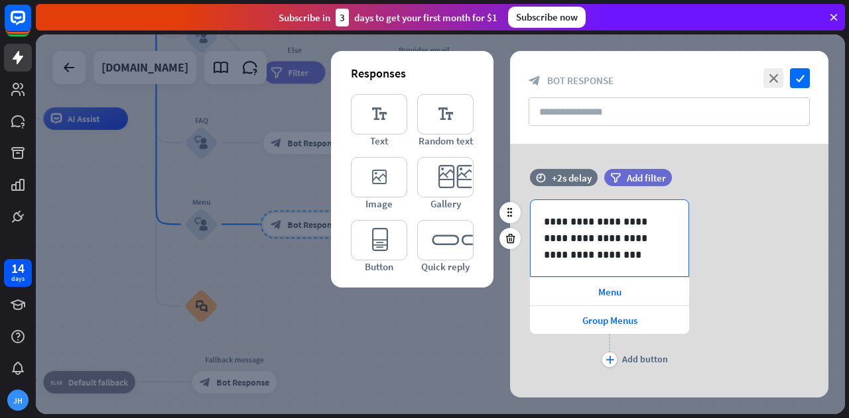
click at [657, 251] on div "**********" at bounding box center [610, 238] width 158 height 76
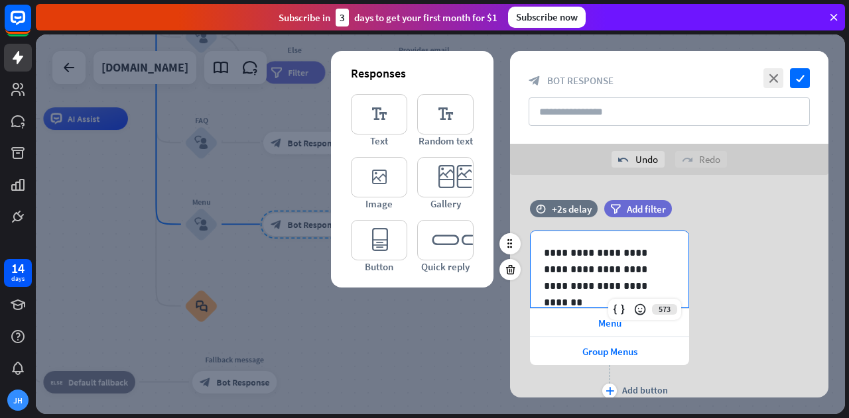
click at [749, 275] on div "**********" at bounding box center [669, 316] width 318 height 171
click at [613, 256] on p "**********" at bounding box center [610, 270] width 132 height 50
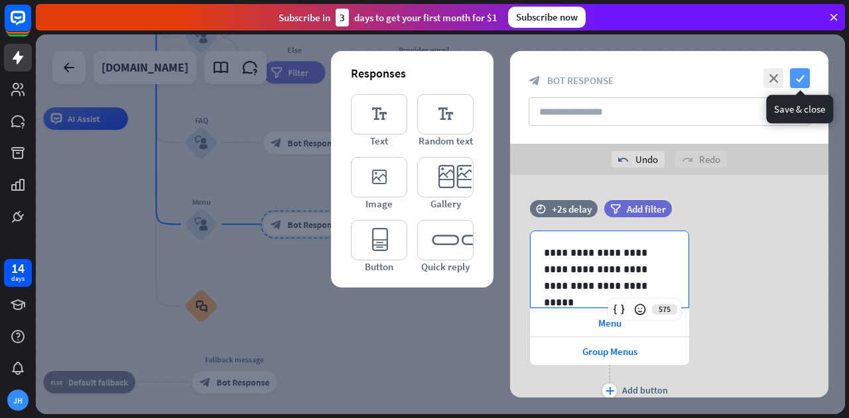
click at [806, 74] on icon "check" at bounding box center [800, 78] width 20 height 20
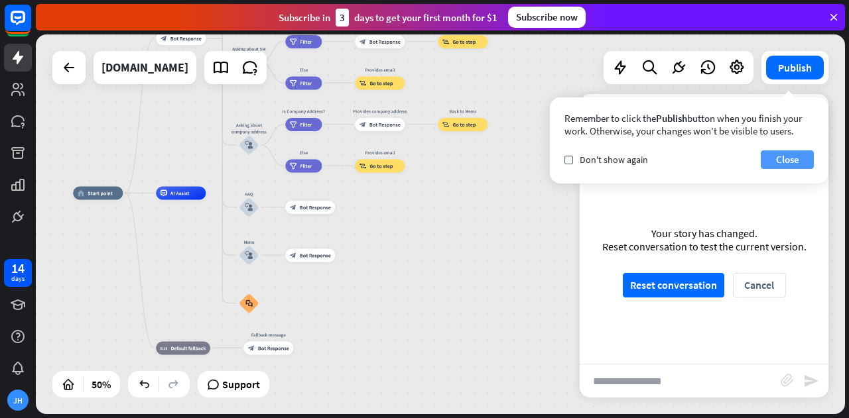
click at [774, 158] on button "Close" at bounding box center [787, 160] width 53 height 19
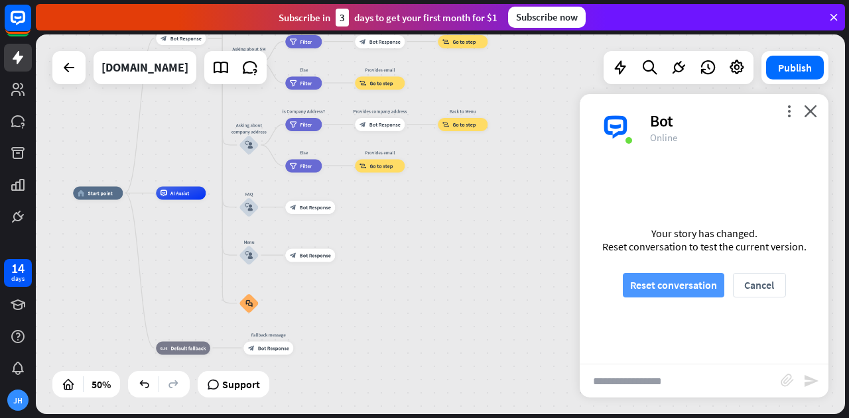
click at [708, 283] on button "Reset conversation" at bounding box center [673, 285] width 101 height 25
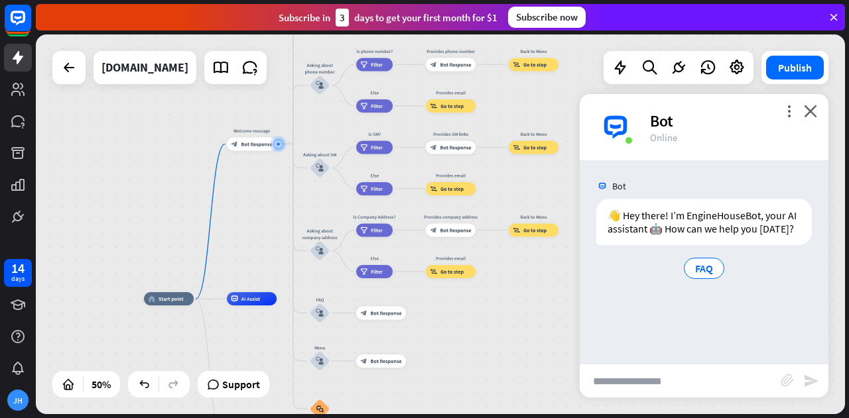
click at [641, 376] on input "text" at bounding box center [680, 381] width 201 height 33
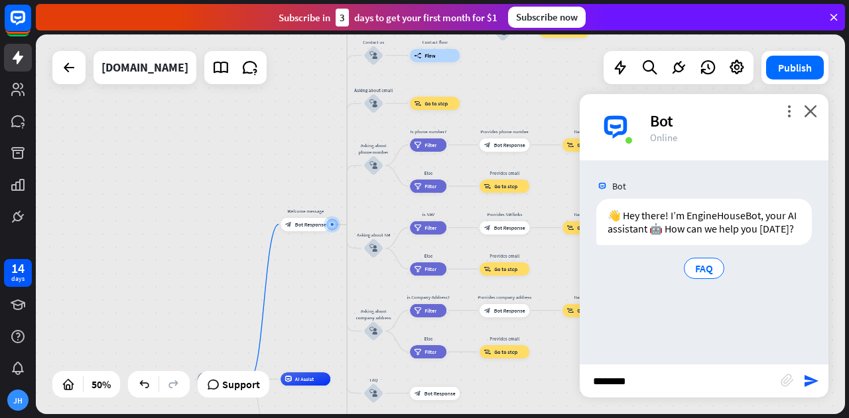
type input "*********"
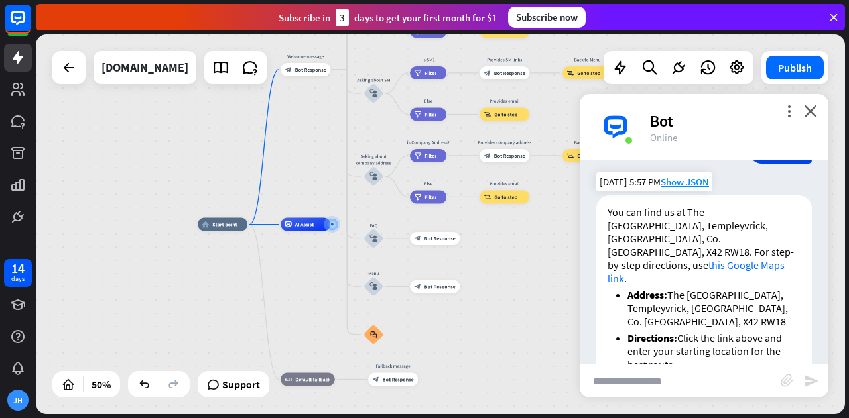
scroll to position [213, 0]
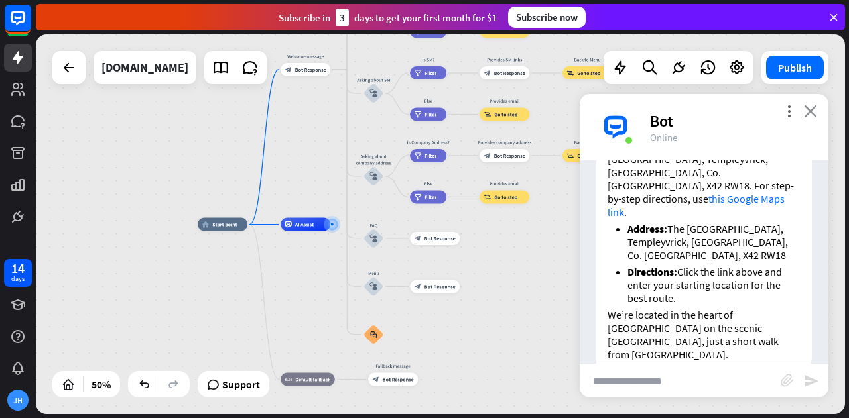
click at [810, 112] on icon "close" at bounding box center [810, 111] width 13 height 13
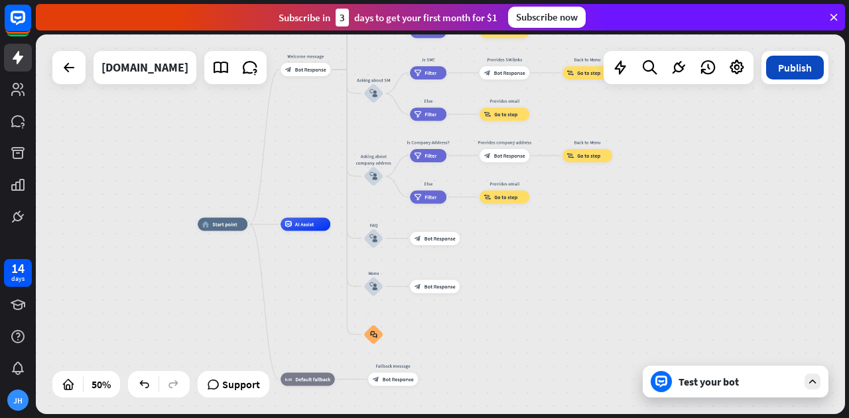
click at [800, 72] on button "Publish" at bounding box center [795, 68] width 58 height 24
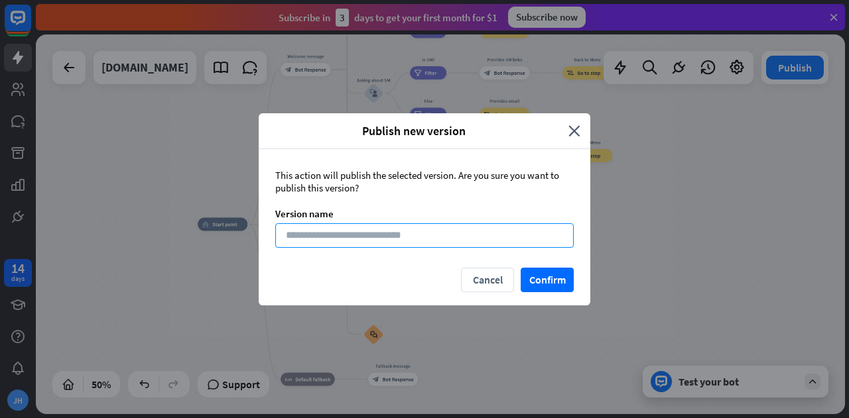
click at [393, 234] on input at bounding box center [424, 235] width 298 height 25
type input "**********"
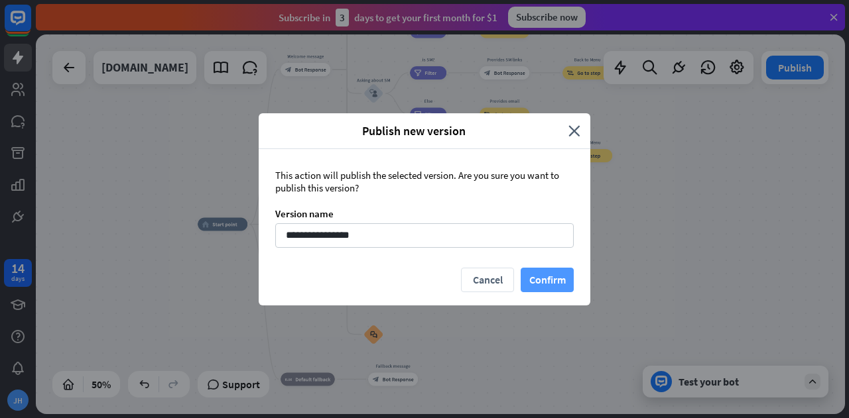
click at [558, 280] on button "Confirm" at bounding box center [547, 280] width 53 height 25
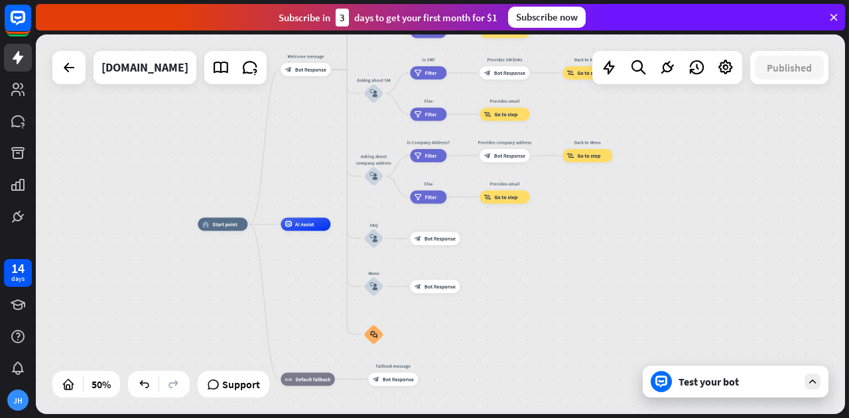
click at [729, 81] on div at bounding box center [667, 67] width 150 height 33
click at [729, 70] on icon at bounding box center [725, 67] width 17 height 17
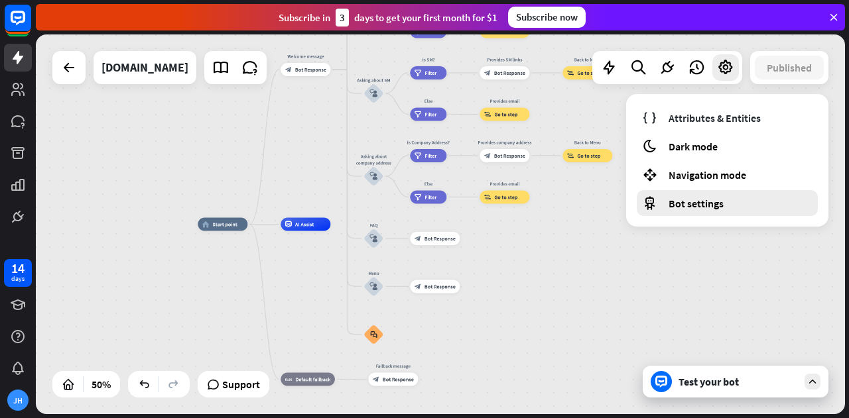
click at [704, 204] on span "Bot settings" at bounding box center [695, 203] width 55 height 13
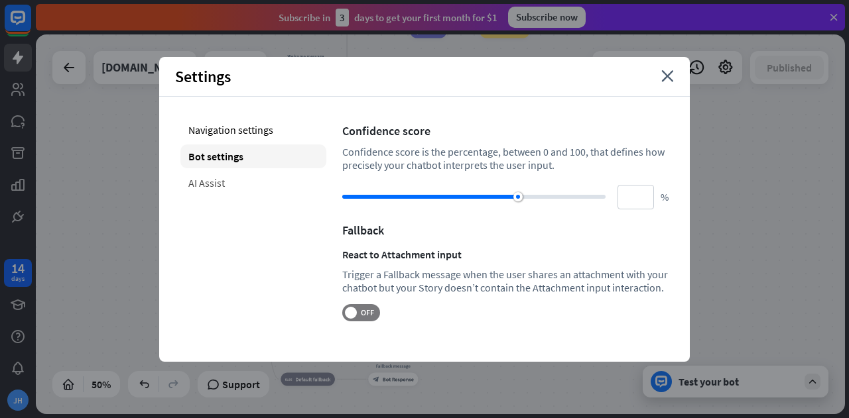
click at [244, 196] on div "Navigation settings Bot settings AI Assist" at bounding box center [253, 220] width 146 height 204
click at [251, 174] on div "AI Assist" at bounding box center [253, 183] width 146 height 24
type input "**"
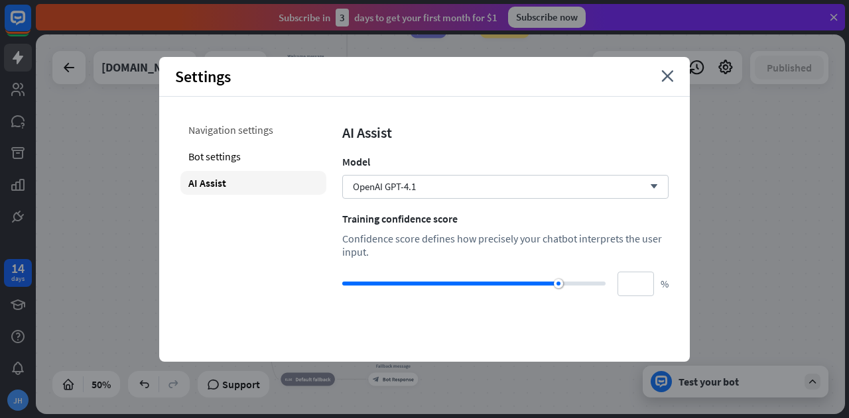
click at [264, 127] on div "Navigation settings" at bounding box center [253, 130] width 146 height 24
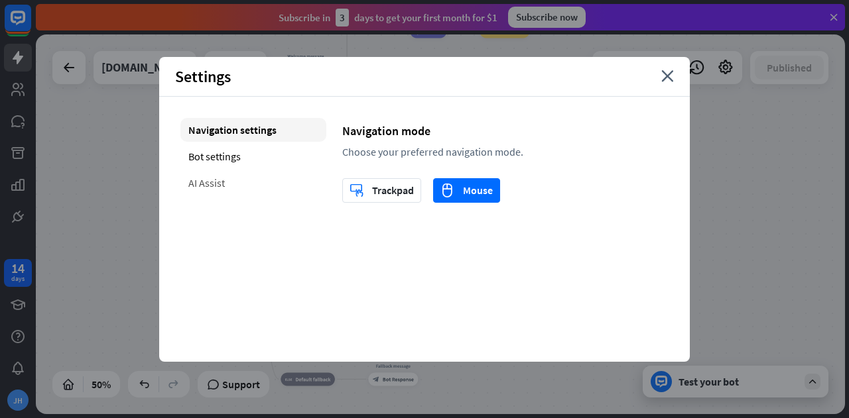
click at [235, 182] on div "AI Assist" at bounding box center [253, 183] width 146 height 24
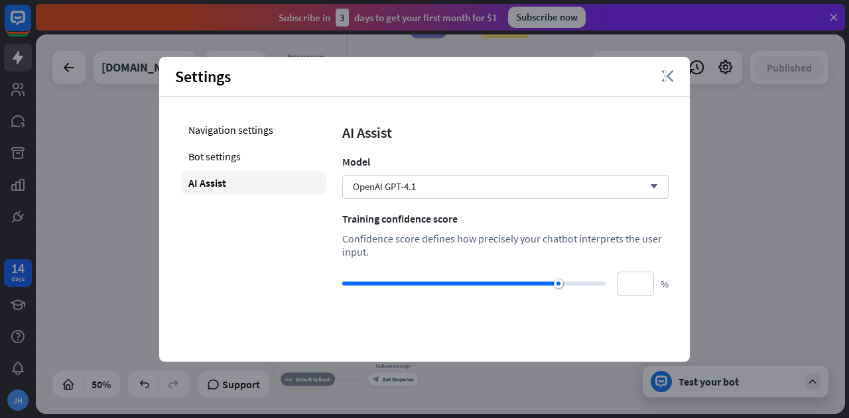
click at [664, 80] on icon "close" at bounding box center [667, 76] width 13 height 12
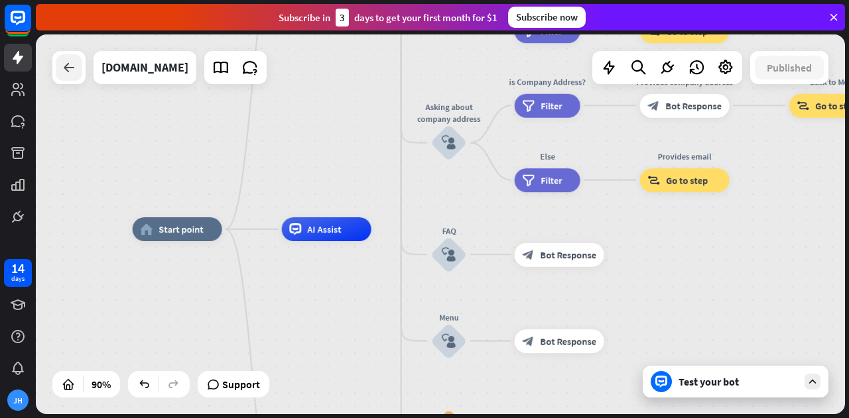
click at [59, 72] on div at bounding box center [69, 67] width 27 height 27
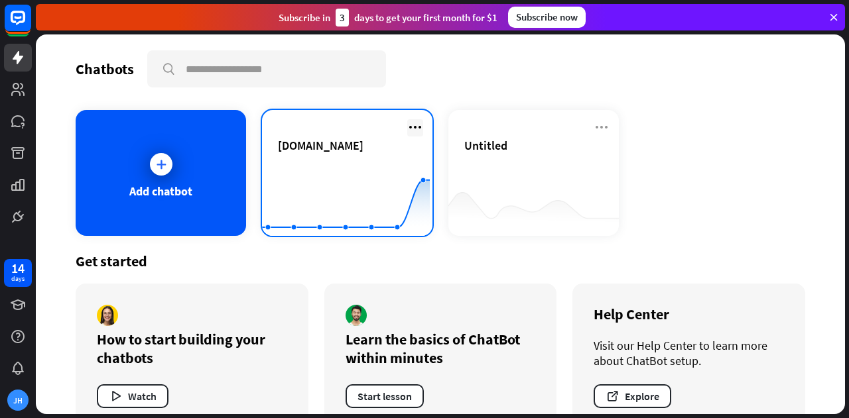
click at [414, 129] on icon at bounding box center [415, 127] width 16 height 16
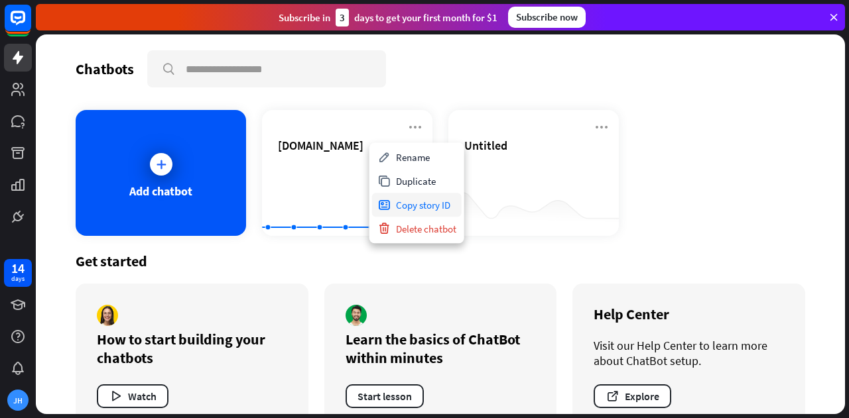
click at [430, 210] on div "Copy story ID" at bounding box center [417, 205] width 90 height 24
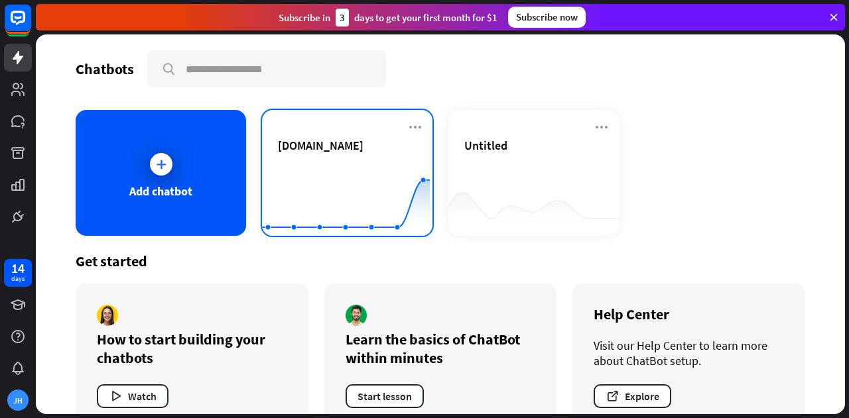
click at [306, 158] on div "[DOMAIN_NAME]" at bounding box center [347, 161] width 139 height 46
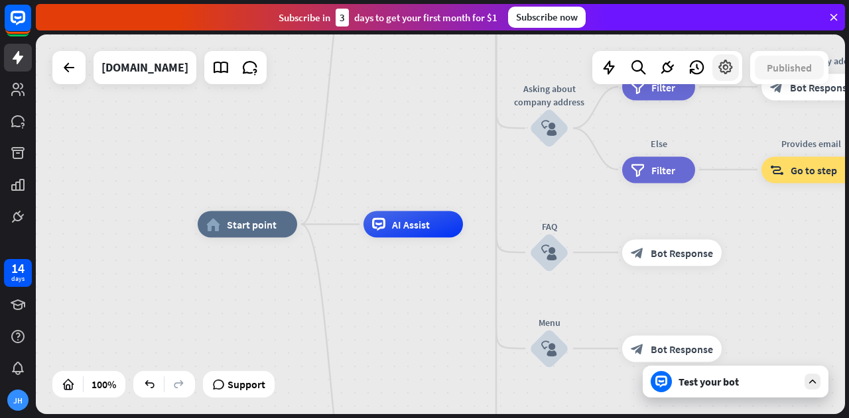
click at [712, 70] on div at bounding box center [725, 67] width 27 height 27
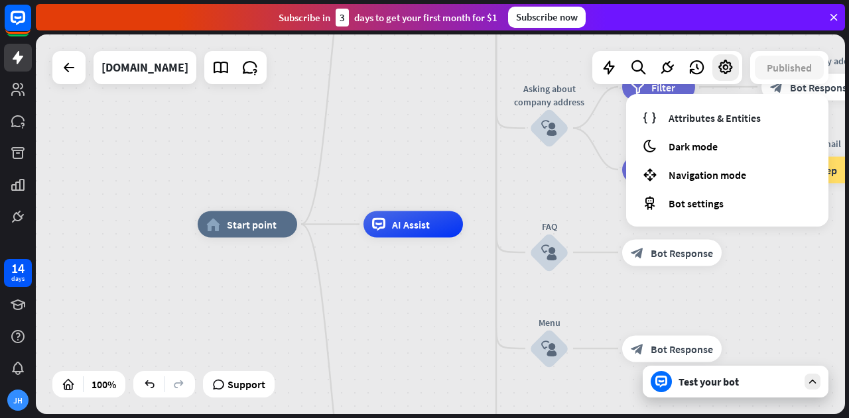
click at [364, 94] on div "home_2 Start point Welcome message block_bot_response Bot Response About us blo…" at bounding box center [440, 224] width 809 height 380
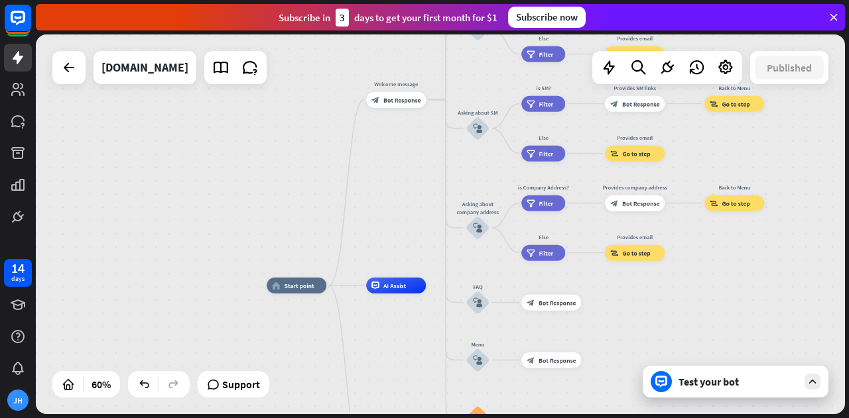
drag, startPoint x: 432, startPoint y: 288, endPoint x: 376, endPoint y: 261, distance: 62.9
click at [381, 286] on div "home_2 Start point Welcome message block_bot_response Bot Response About us blo…" at bounding box center [509, 400] width 485 height 228
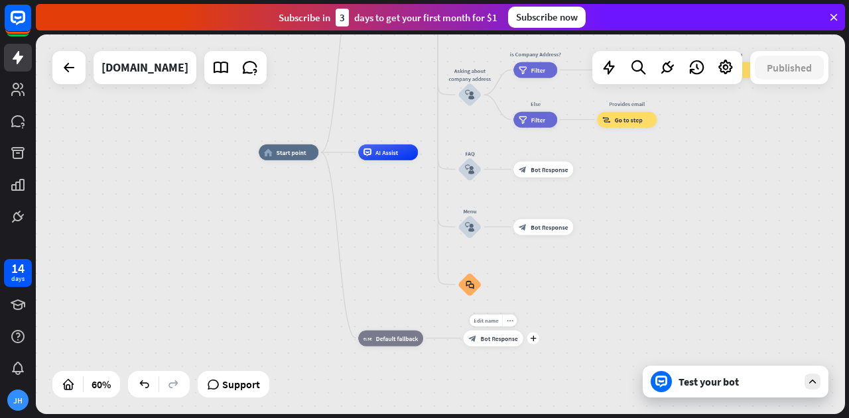
click at [497, 344] on div "block_bot_response Bot Response" at bounding box center [494, 338] width 60 height 16
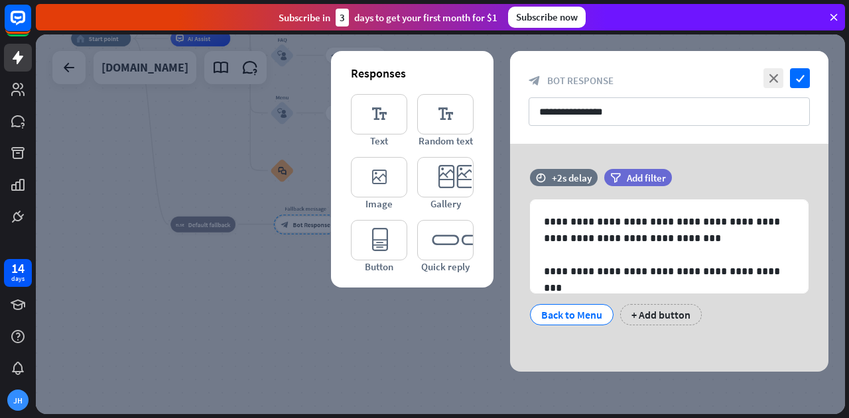
click at [334, 314] on div at bounding box center [440, 224] width 809 height 380
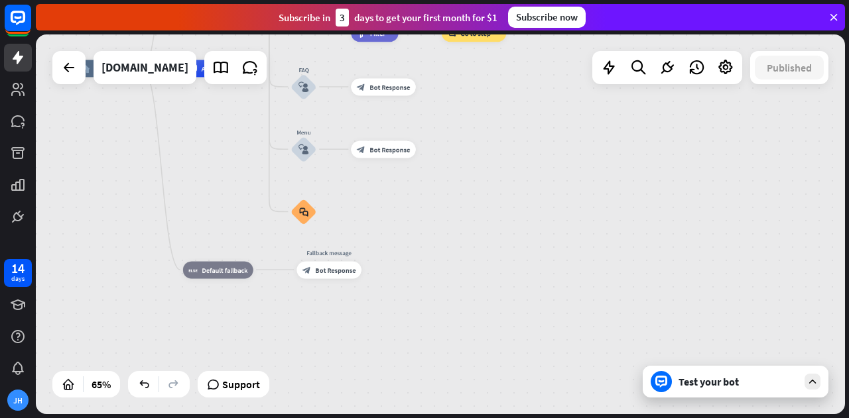
drag, startPoint x: 280, startPoint y: 261, endPoint x: 529, endPoint y: 402, distance: 286.2
click at [570, 418] on html "14 days [PERSON_NAME] close Product Help First steps Get started with ChatBot H…" at bounding box center [424, 209] width 849 height 418
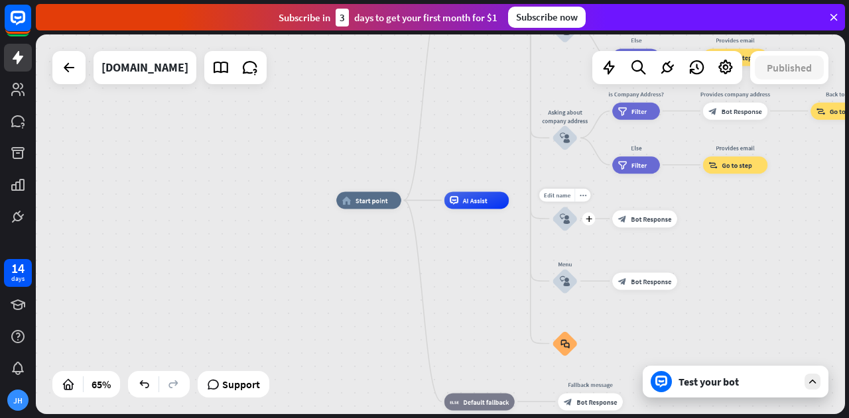
drag, startPoint x: 559, startPoint y: 227, endPoint x: 537, endPoint y: 302, distance: 77.4
click at [537, 302] on div "home_2 Start point Welcome message block_bot_response Bot Response About us blo…" at bounding box center [599, 323] width 526 height 247
drag, startPoint x: 451, startPoint y: 243, endPoint x: 436, endPoint y: 274, distance: 33.8
click at [436, 274] on div "home_2 Start point Welcome message block_bot_response Bot Response About us blo…" at bounding box center [599, 323] width 526 height 247
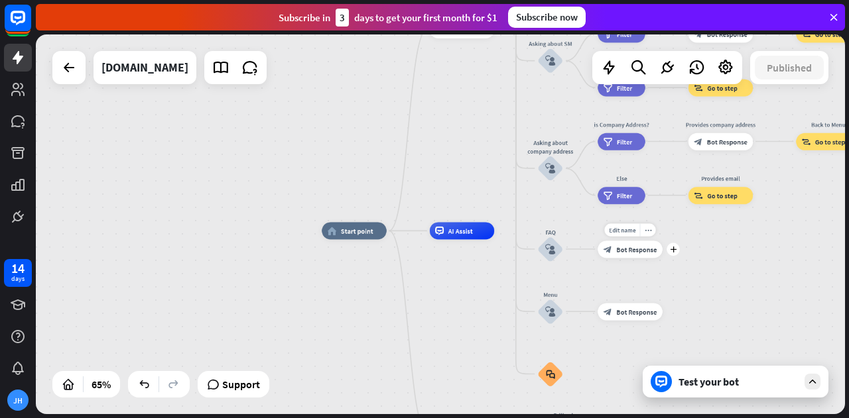
click at [627, 249] on span "Bot Response" at bounding box center [636, 249] width 40 height 9
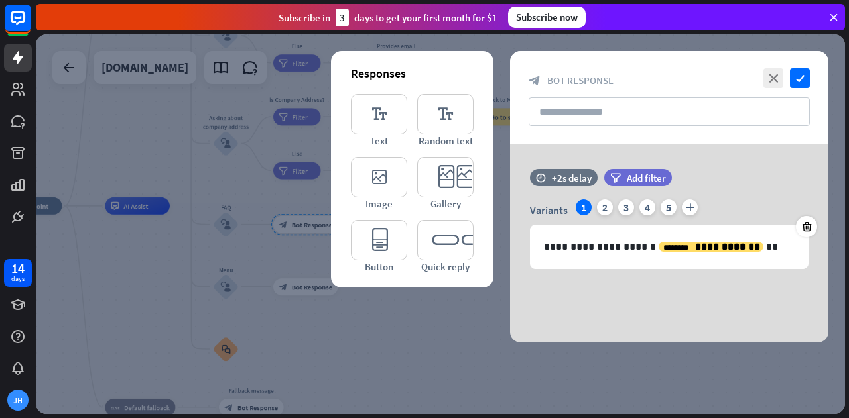
click at [405, 356] on div at bounding box center [440, 224] width 809 height 380
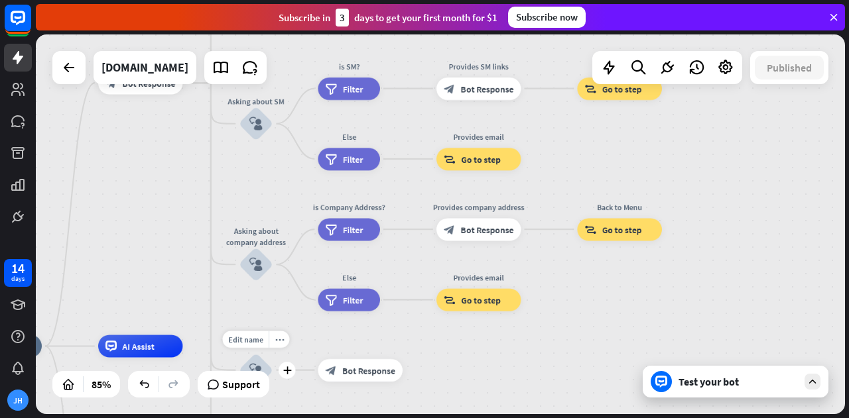
drag, startPoint x: 160, startPoint y: 155, endPoint x: 215, endPoint y: 330, distance: 183.3
click at [239, 353] on div "Edit name more_horiz plus block_user_input" at bounding box center [256, 370] width 34 height 34
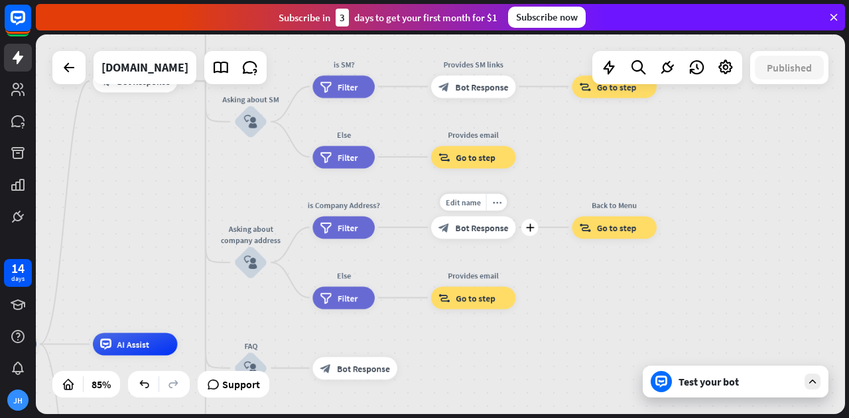
click at [492, 234] on div "block_bot_response Bot Response" at bounding box center [473, 227] width 85 height 23
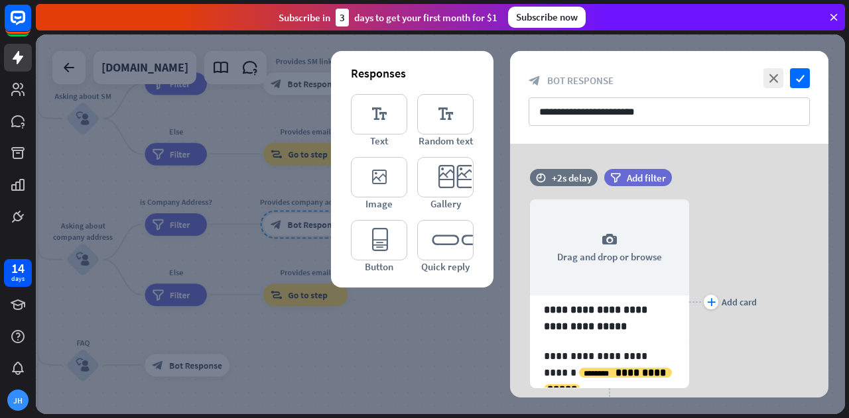
click at [443, 336] on div at bounding box center [440, 224] width 809 height 380
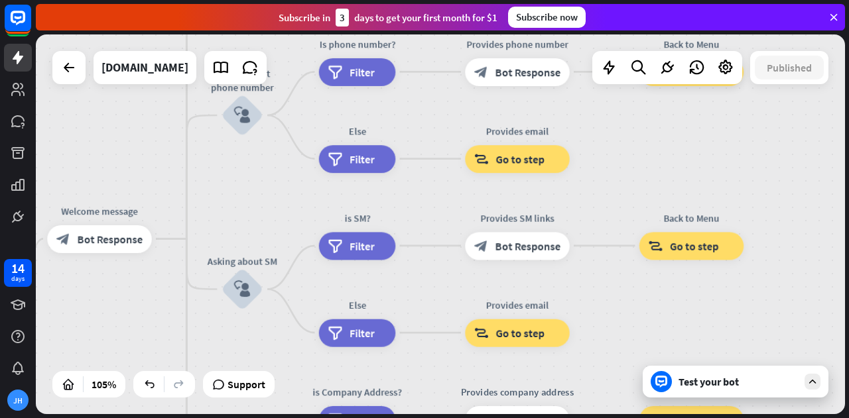
drag, startPoint x: 252, startPoint y: 286, endPoint x: 530, endPoint y: 450, distance: 322.2
click at [530, 418] on html "14 days [PERSON_NAME] close Product Help First steps Get started with ChatBot H…" at bounding box center [424, 209] width 849 height 418
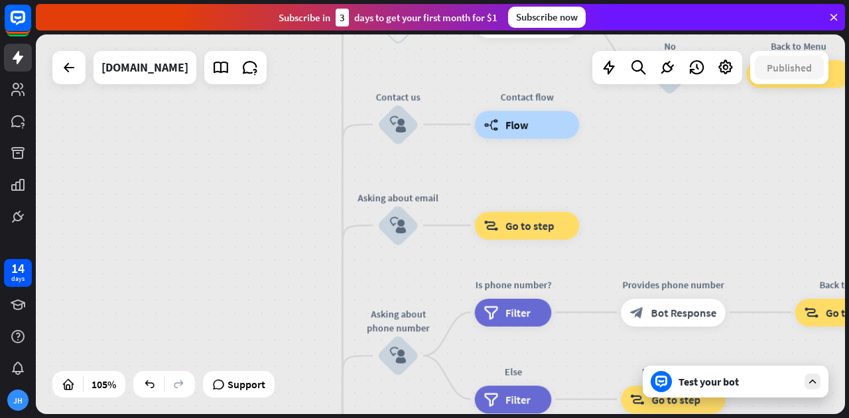
drag, startPoint x: 495, startPoint y: 209, endPoint x: 549, endPoint y: 295, distance: 101.6
click at [554, 418] on html "14 days [PERSON_NAME] close Product Help First steps Get started with ChatBot H…" at bounding box center [424, 209] width 849 height 418
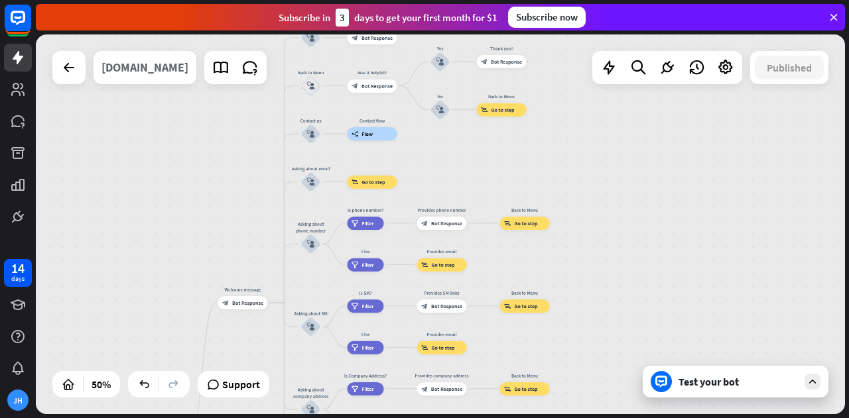
click at [127, 68] on div "[DOMAIN_NAME]" at bounding box center [144, 67] width 87 height 33
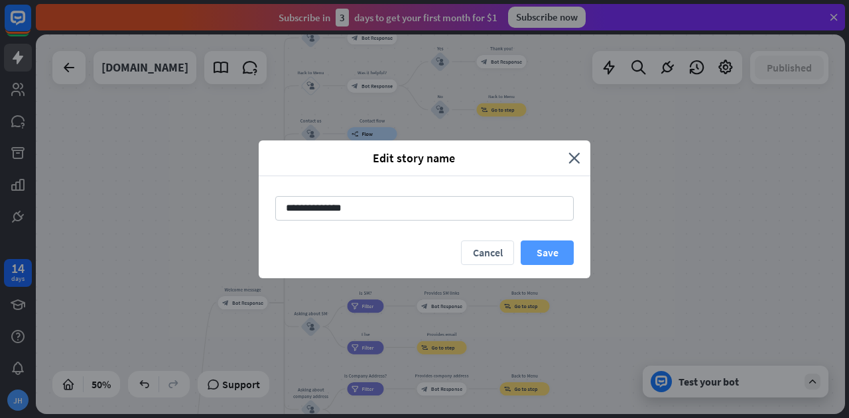
click at [549, 247] on button "Save" at bounding box center [547, 253] width 53 height 25
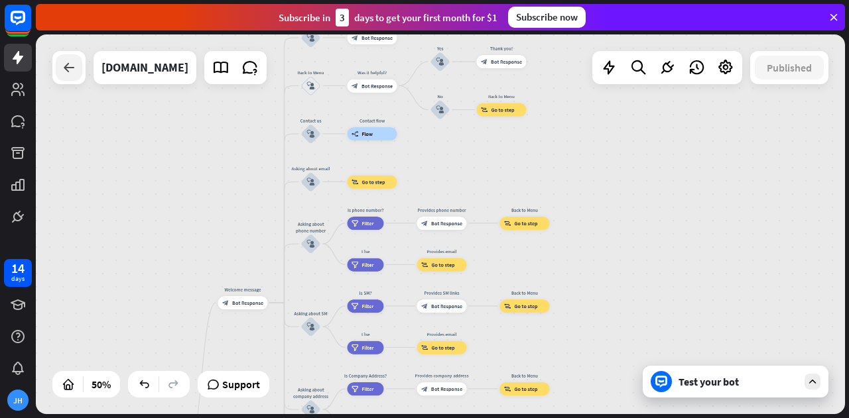
click at [77, 71] on div at bounding box center [69, 67] width 27 height 27
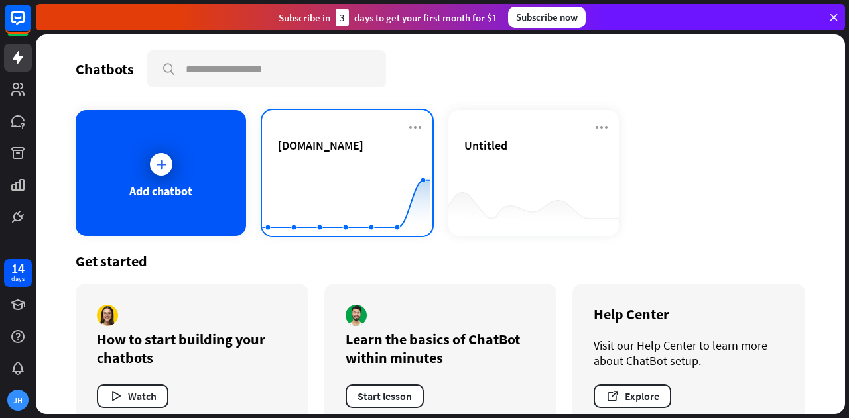
click at [359, 144] on div "[DOMAIN_NAME]" at bounding box center [347, 145] width 139 height 15
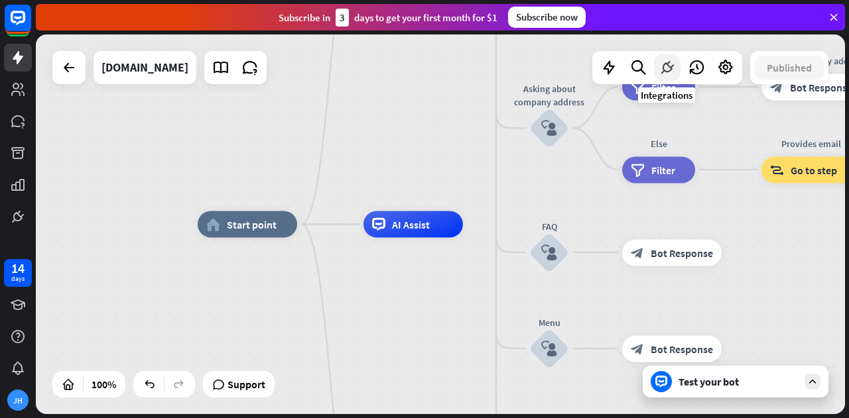
click at [659, 66] on icon at bounding box center [667, 67] width 17 height 17
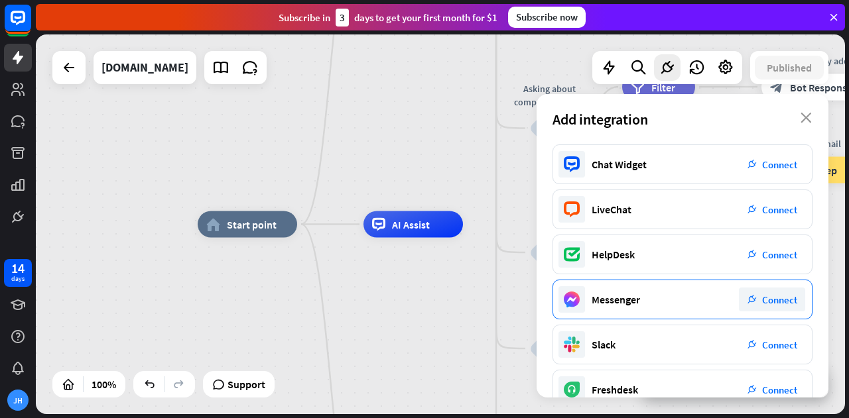
click at [762, 297] on span "Connect" at bounding box center [779, 300] width 35 height 13
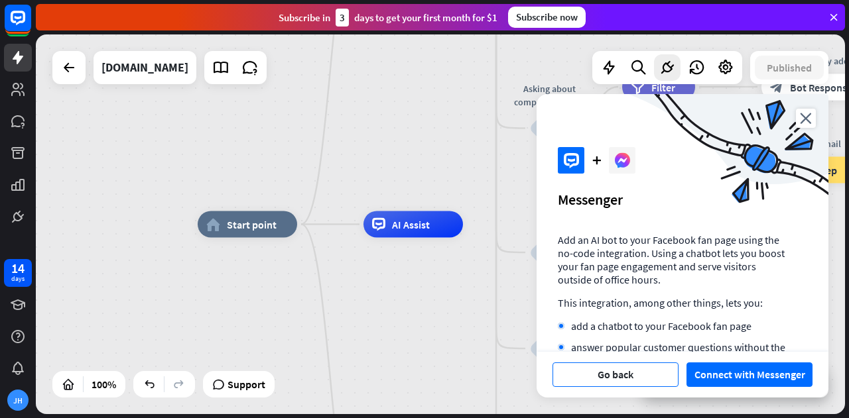
click at [633, 371] on button "Go back" at bounding box center [615, 375] width 126 height 25
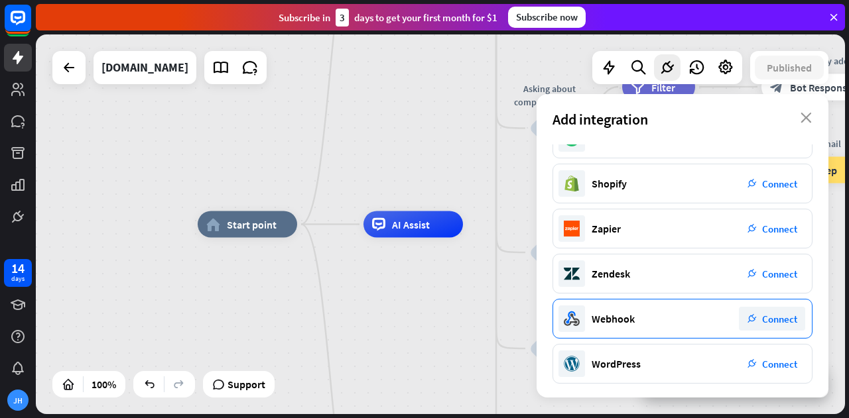
scroll to position [253, 0]
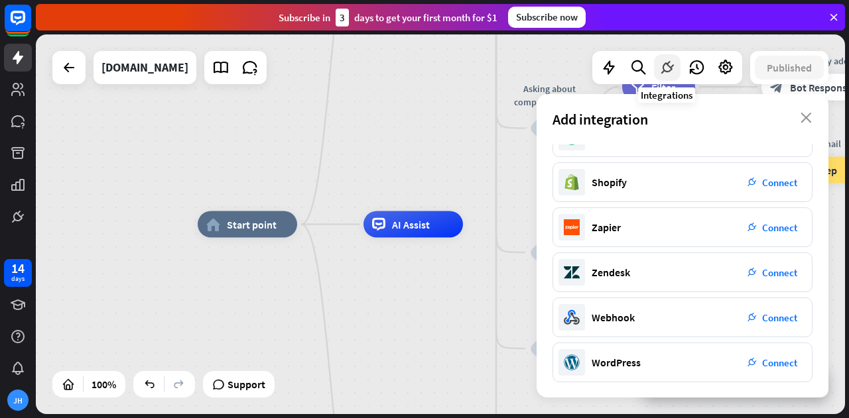
click at [664, 67] on icon at bounding box center [667, 67] width 17 height 17
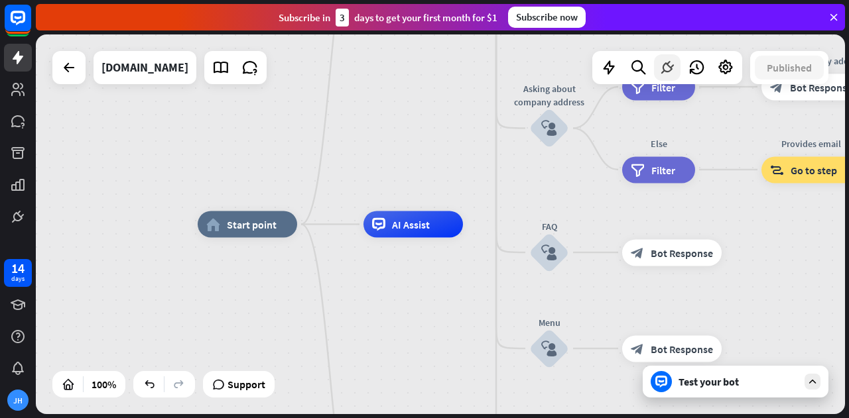
click at [664, 67] on icon at bounding box center [667, 67] width 17 height 17
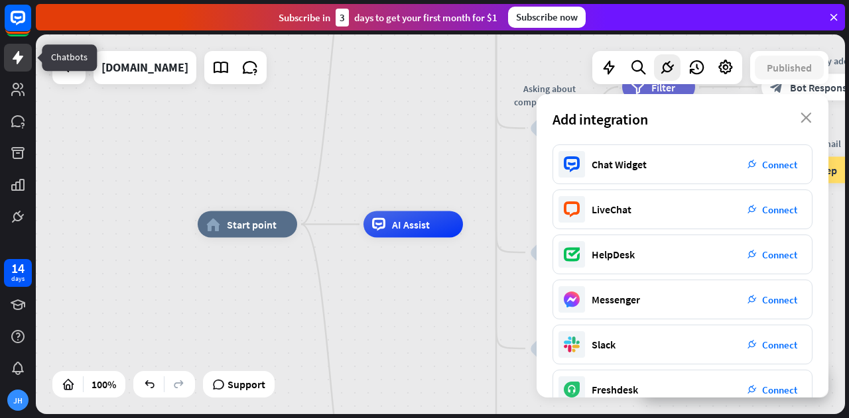
click at [28, 62] on link at bounding box center [18, 58] width 28 height 28
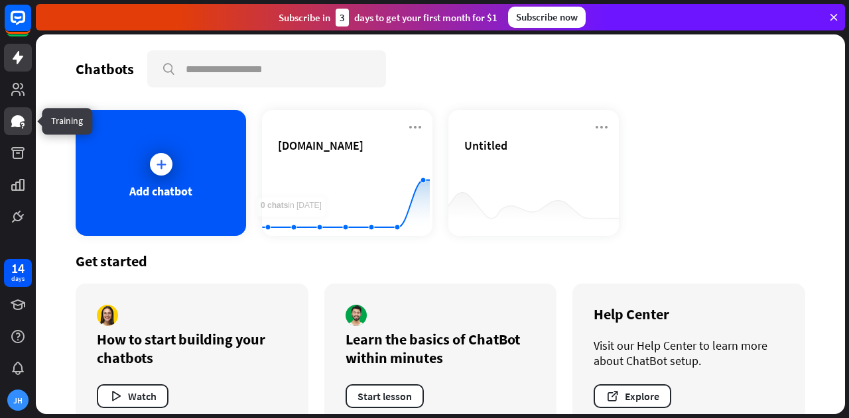
click at [8, 133] on link at bounding box center [18, 121] width 28 height 28
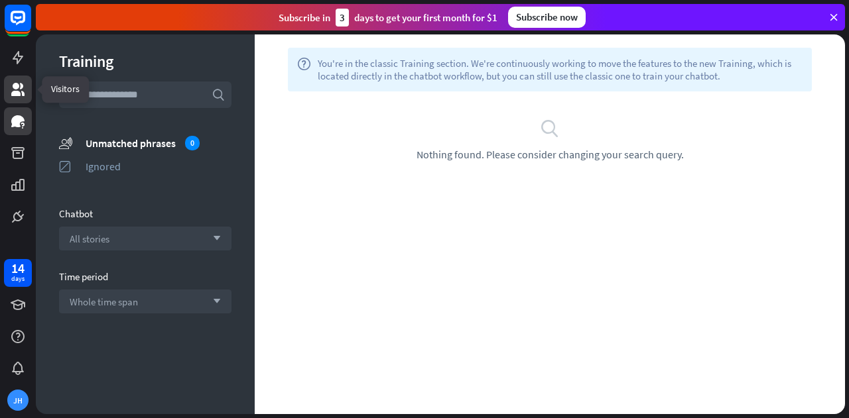
click at [17, 92] on icon at bounding box center [17, 89] width 13 height 13
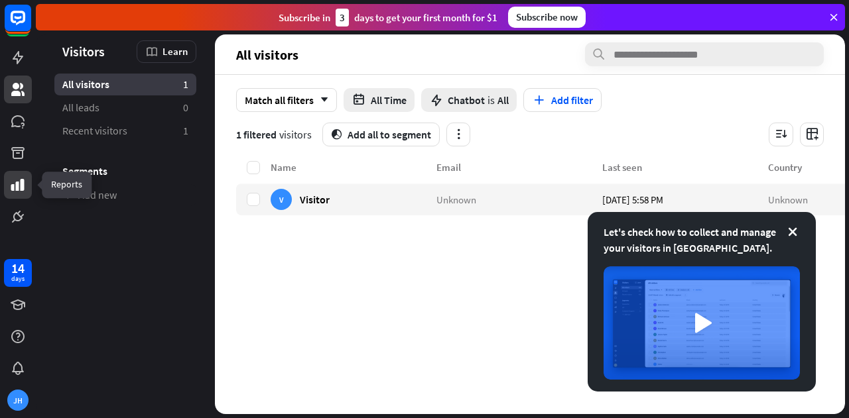
click at [18, 184] on icon at bounding box center [17, 185] width 13 height 12
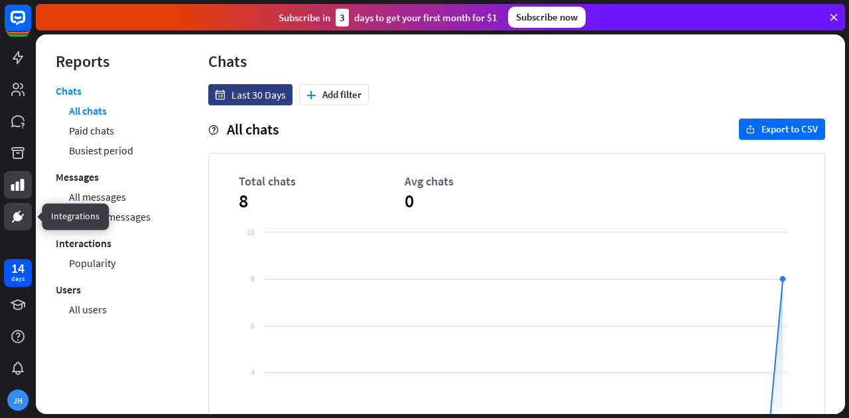
click at [17, 217] on icon at bounding box center [18, 217] width 8 height 8
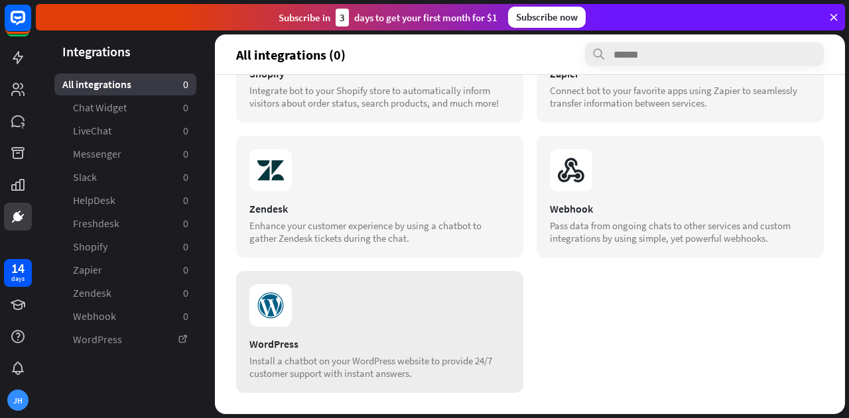
scroll to position [576, 0]
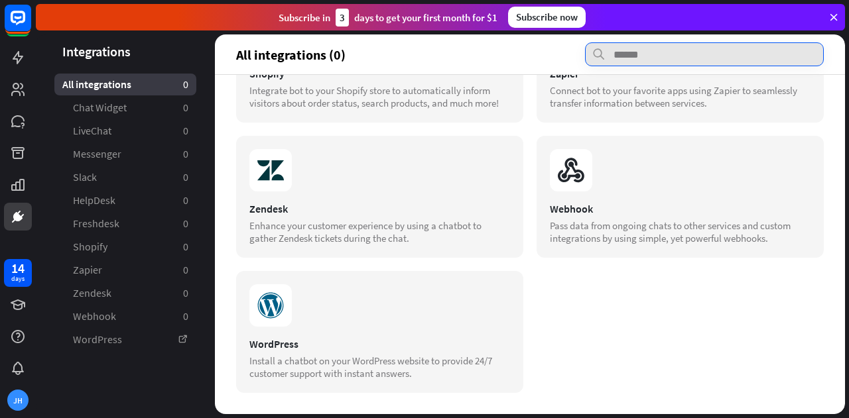
click at [640, 49] on input "text" at bounding box center [704, 54] width 239 height 24
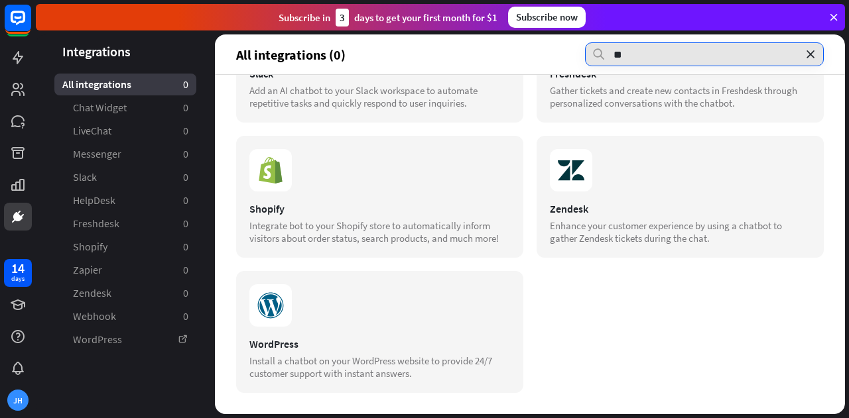
scroll to position [0, 0]
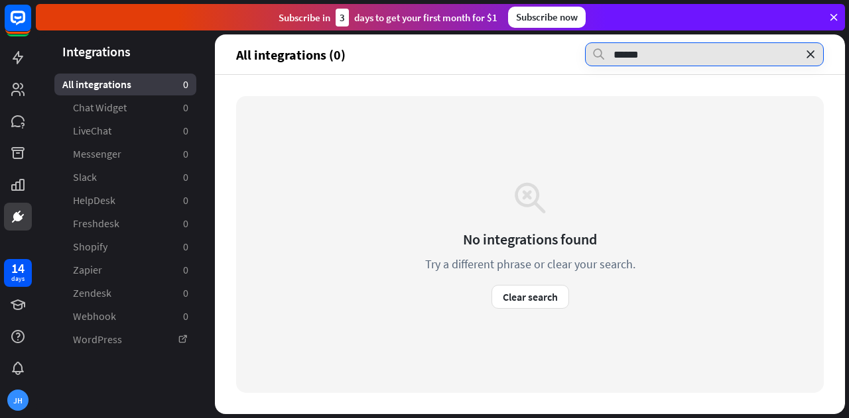
type input "******"
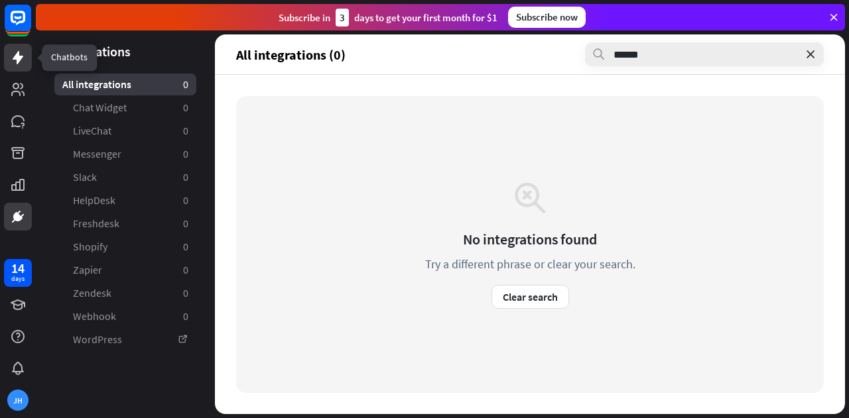
click at [11, 56] on icon at bounding box center [18, 58] width 16 height 16
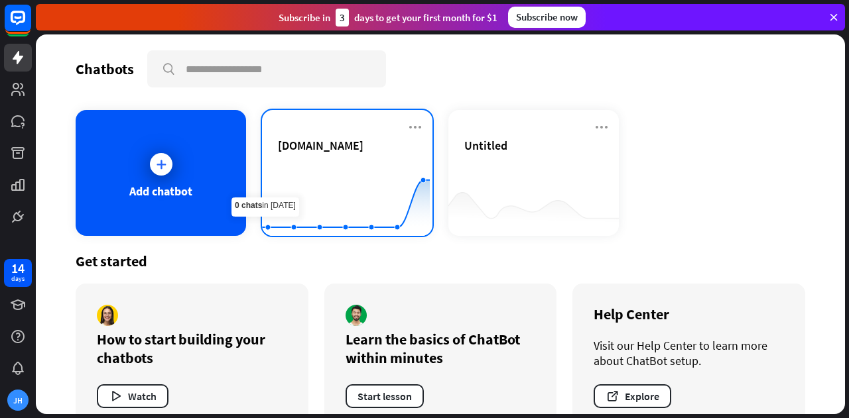
click at [338, 153] on div "[DOMAIN_NAME]" at bounding box center [347, 161] width 139 height 46
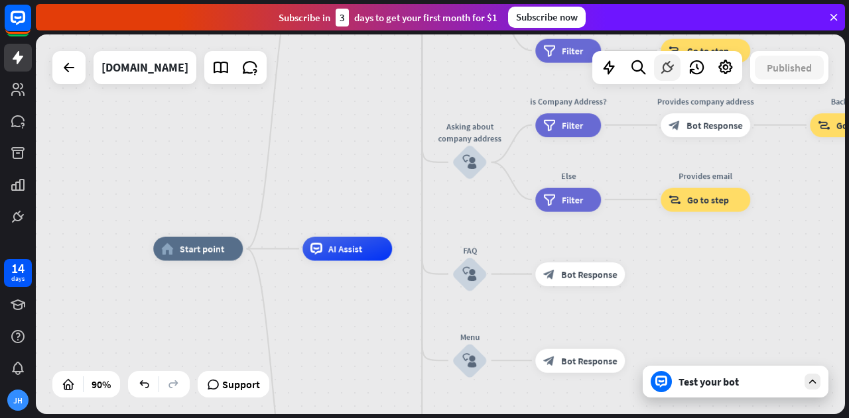
click at [670, 70] on icon at bounding box center [667, 67] width 17 height 17
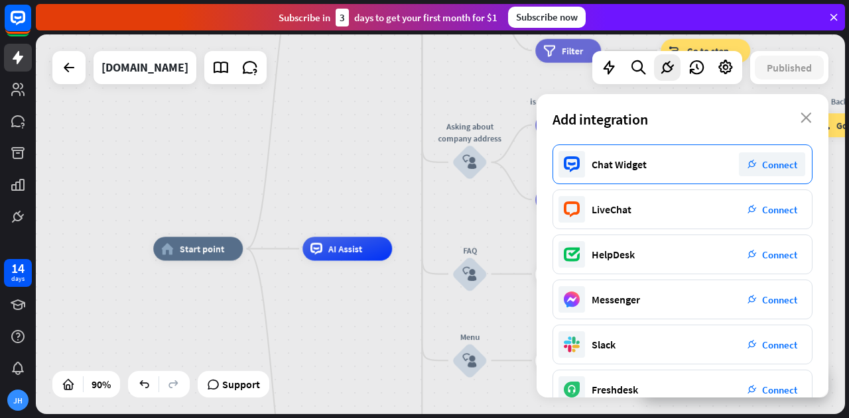
click at [659, 162] on div "Chat Widget plug_integration Connect" at bounding box center [682, 165] width 260 height 40
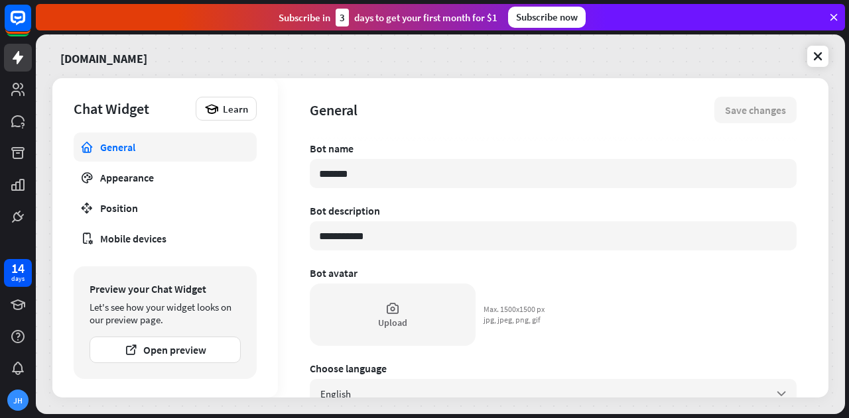
drag, startPoint x: 398, startPoint y: 173, endPoint x: 244, endPoint y: 154, distance: 155.0
click at [245, 153] on div "**********" at bounding box center [440, 238] width 776 height 320
type textarea "*"
type input "*"
type textarea "*"
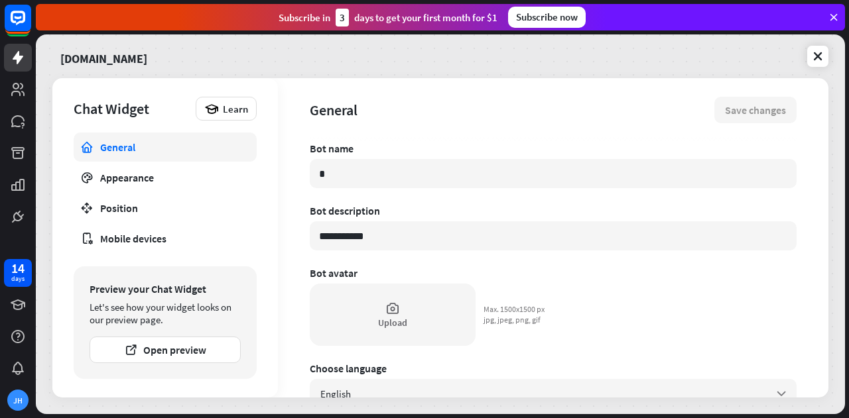
type input "**"
type textarea "*"
type input "***"
type textarea "*"
type input "****"
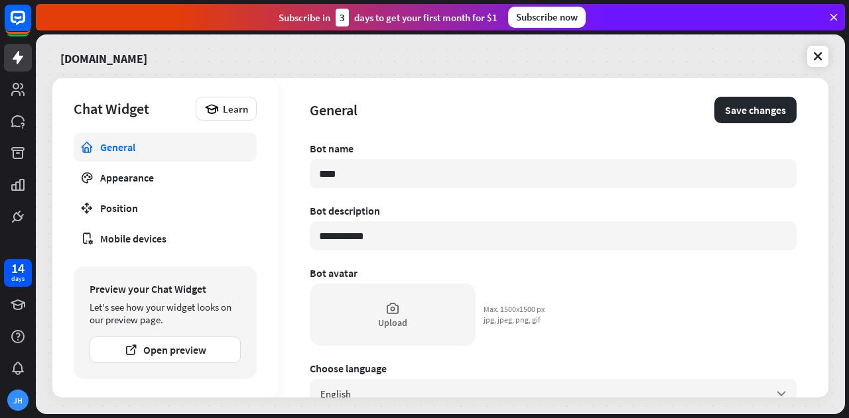
type textarea "*"
type input "*****"
type textarea "*"
type input "******"
type textarea "*"
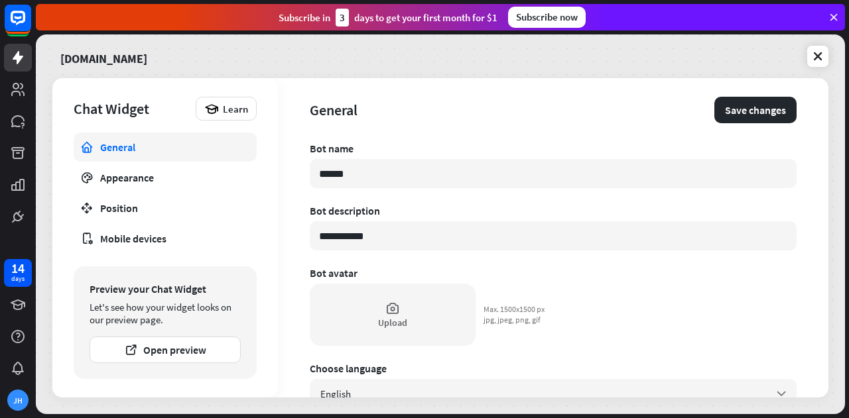
type input "******"
type textarea "*"
type input "********"
type textarea "*"
type input "******"
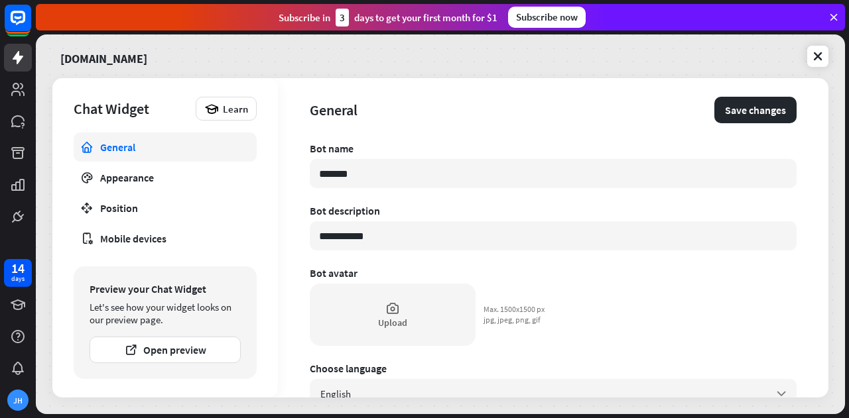
type textarea "*"
type input "********"
type textarea "*"
type input "******"
type textarea "*"
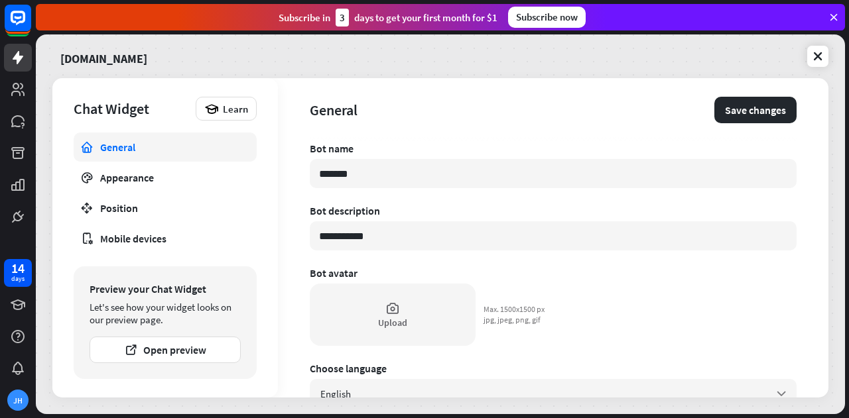
type input "********"
type textarea "*"
type input "*********"
type textarea "*"
type input "**********"
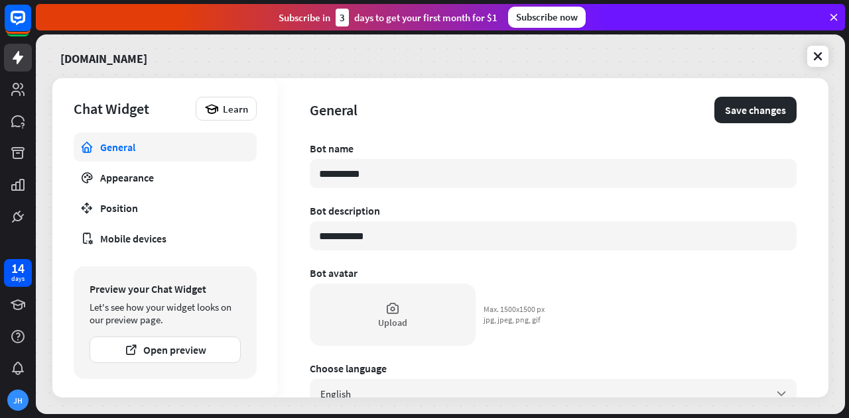
type textarea "*"
type input "**********"
type textarea "*"
type input "**********"
type textarea "*"
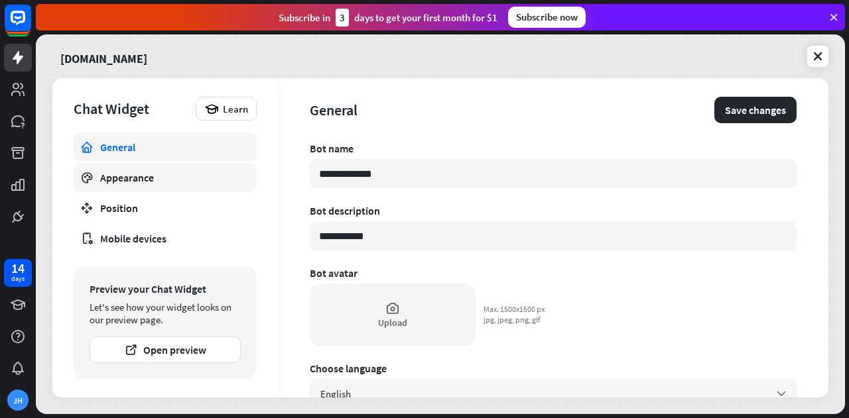
type input "**********"
click at [192, 178] on div "Appearance" at bounding box center [165, 177] width 130 height 13
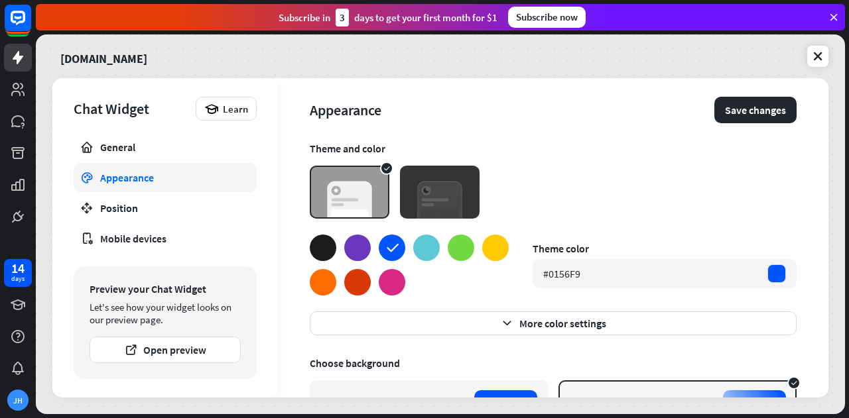
click at [367, 249] on div at bounding box center [357, 248] width 27 height 27
click at [389, 247] on div at bounding box center [392, 248] width 27 height 27
click at [129, 206] on div "Position" at bounding box center [165, 208] width 130 height 13
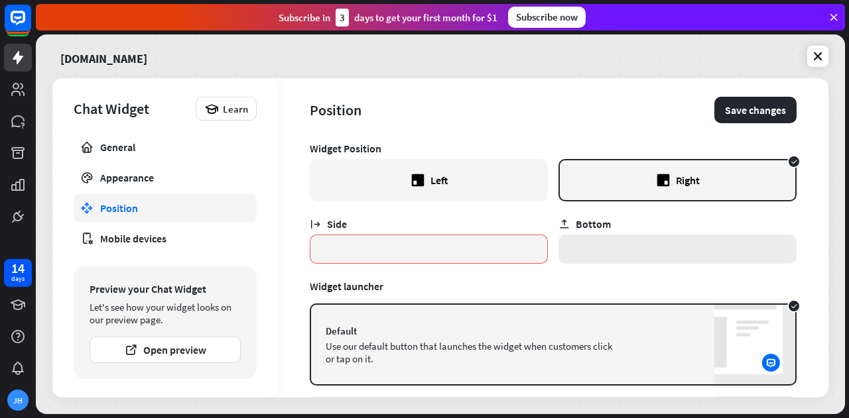
click at [646, 250] on input "*" at bounding box center [677, 249] width 238 height 29
click at [191, 246] on link "Mobile devices" at bounding box center [165, 238] width 183 height 29
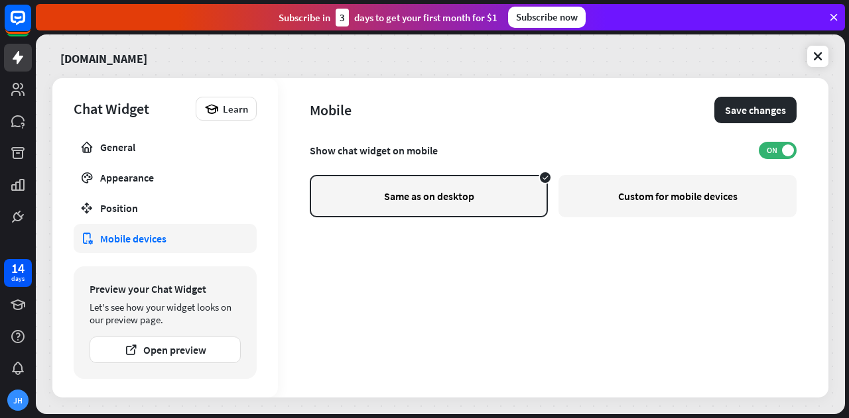
click at [582, 201] on div "Custom for mobile devices" at bounding box center [677, 196] width 238 height 42
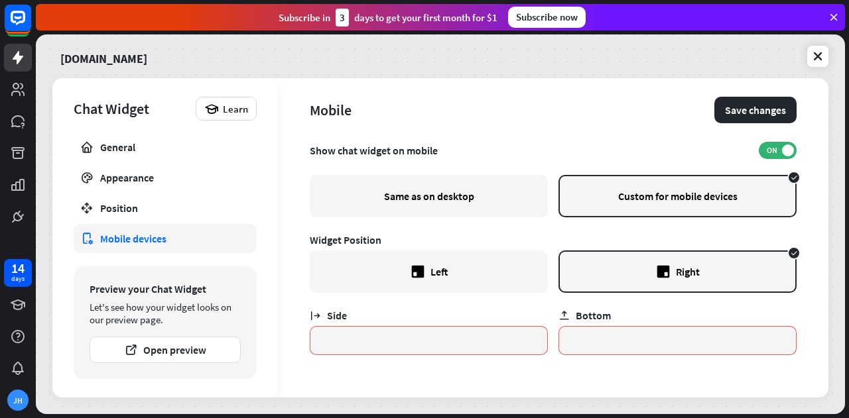
click at [473, 204] on div "Same as on desktop" at bounding box center [429, 196] width 238 height 42
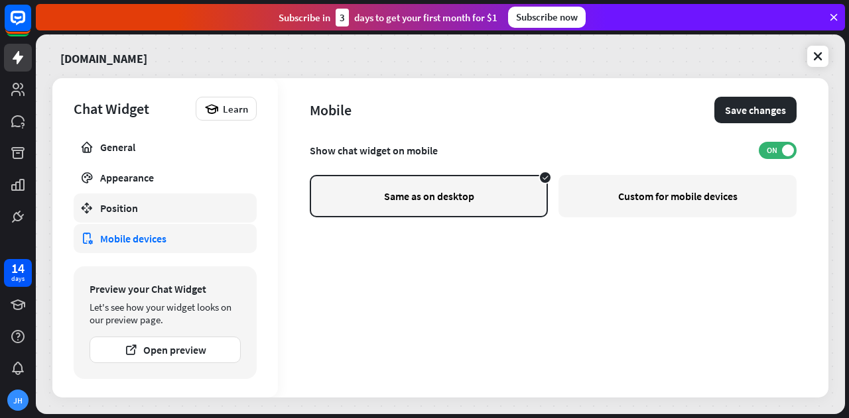
click at [123, 202] on div "Position" at bounding box center [165, 208] width 130 height 13
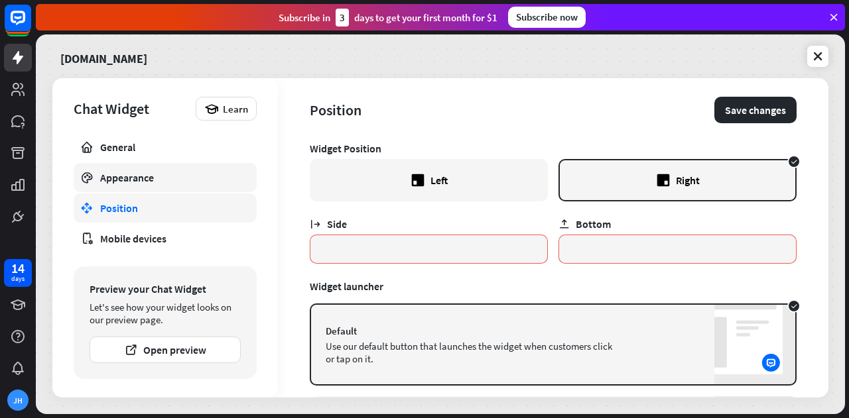
click at [139, 175] on div "Appearance" at bounding box center [165, 177] width 130 height 13
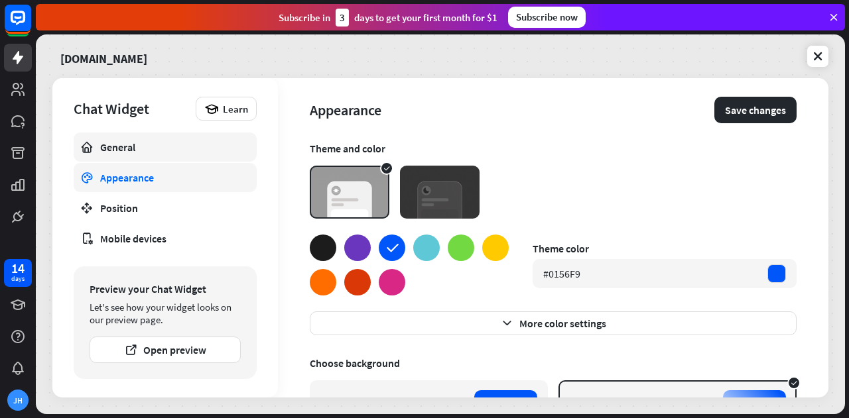
click at [114, 131] on div "Chat Widget Learn General Appearance Position Mobile devices Greetings Publish …" at bounding box center [164, 238] width 225 height 320
click at [122, 154] on link "General" at bounding box center [165, 147] width 183 height 29
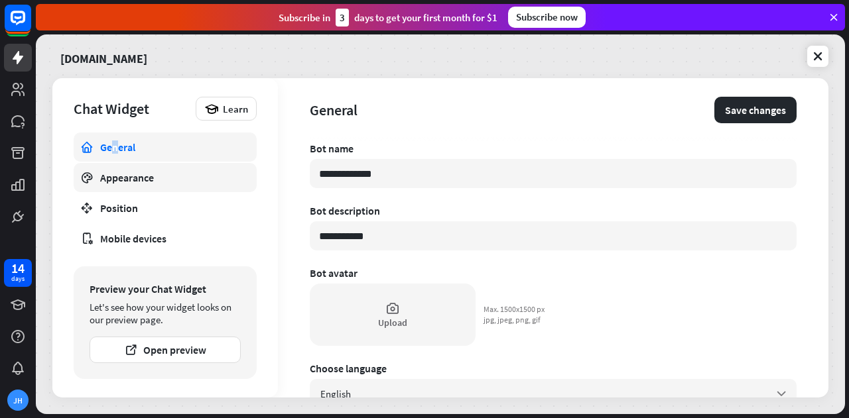
click at [139, 179] on div "Appearance" at bounding box center [165, 177] width 130 height 13
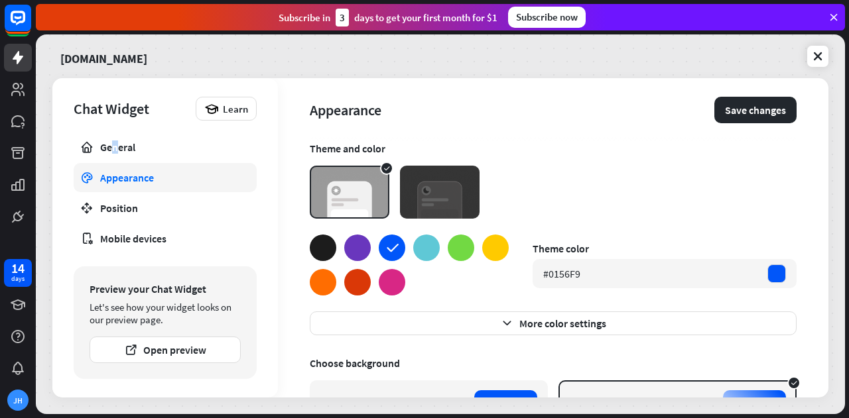
click at [464, 180] on img at bounding box center [440, 192] width 80 height 53
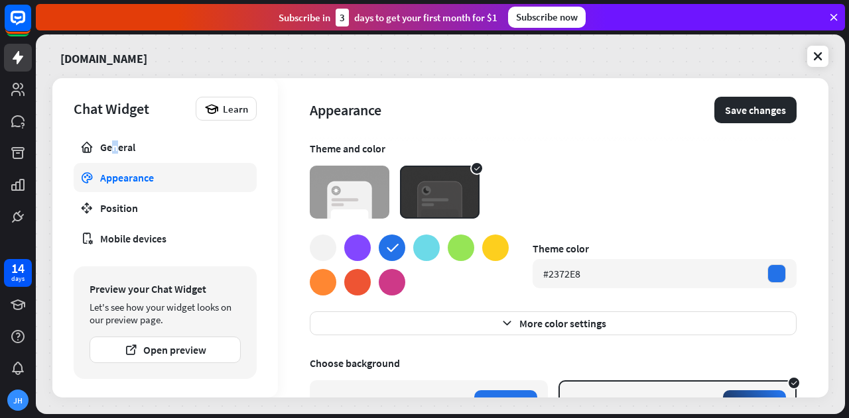
click at [326, 185] on img at bounding box center [350, 192] width 80 height 53
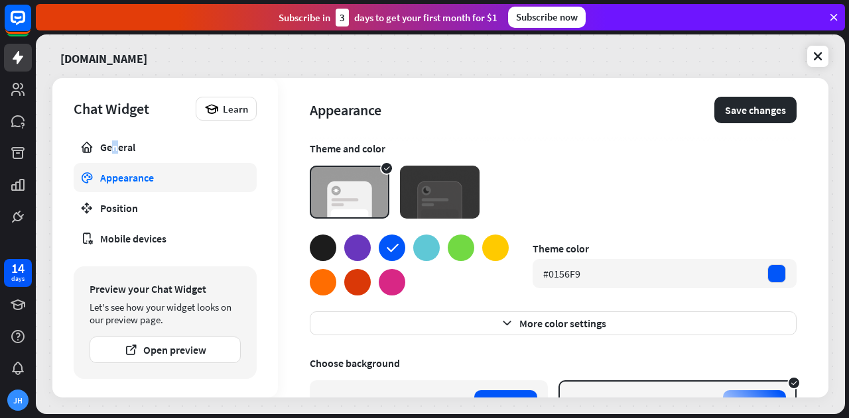
click at [326, 185] on img at bounding box center [350, 192] width 80 height 53
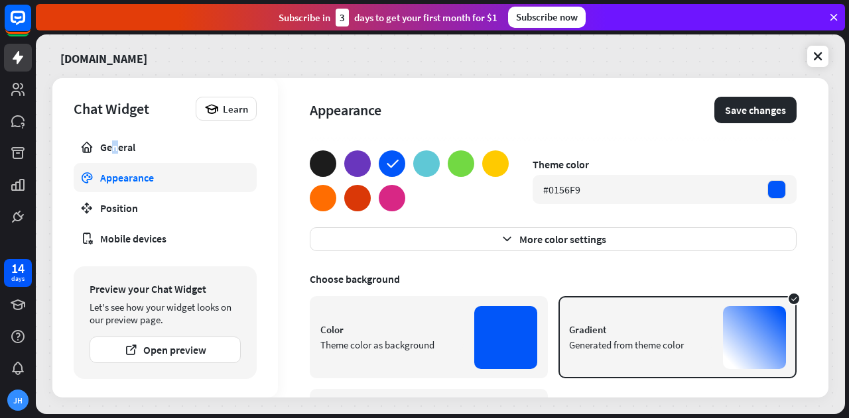
scroll to position [184, 0]
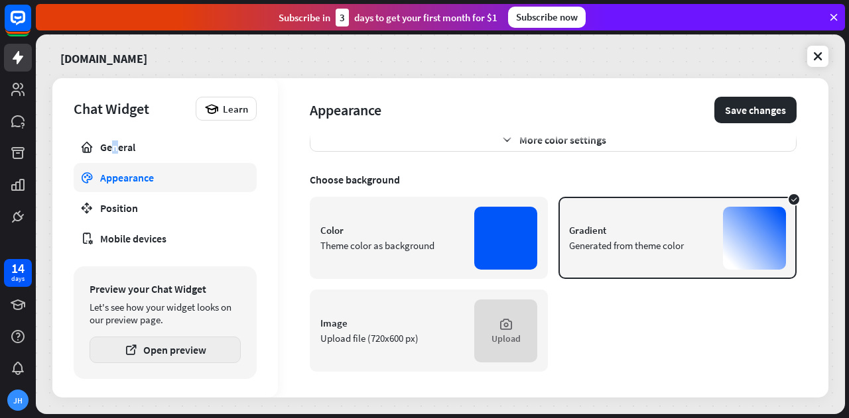
click at [175, 355] on button "Open preview" at bounding box center [165, 350] width 151 height 27
type textarea "*"
